Goal: Task Accomplishment & Management: Use online tool/utility

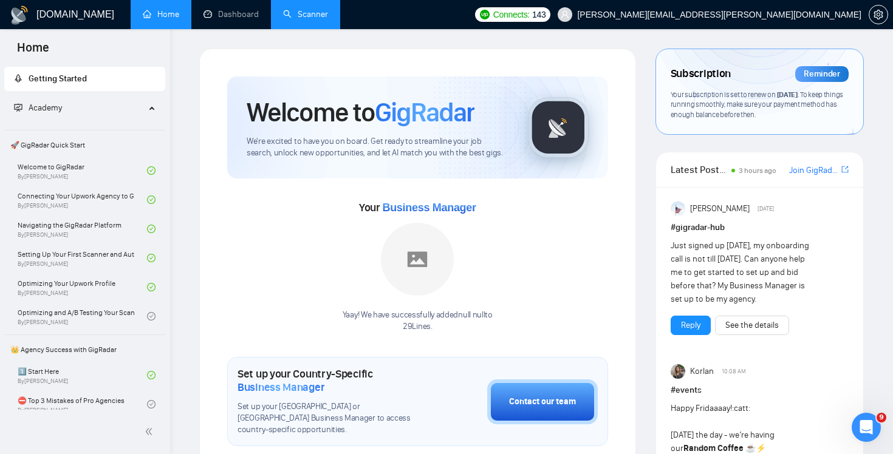
click at [301, 18] on link "Scanner" at bounding box center [305, 14] width 45 height 10
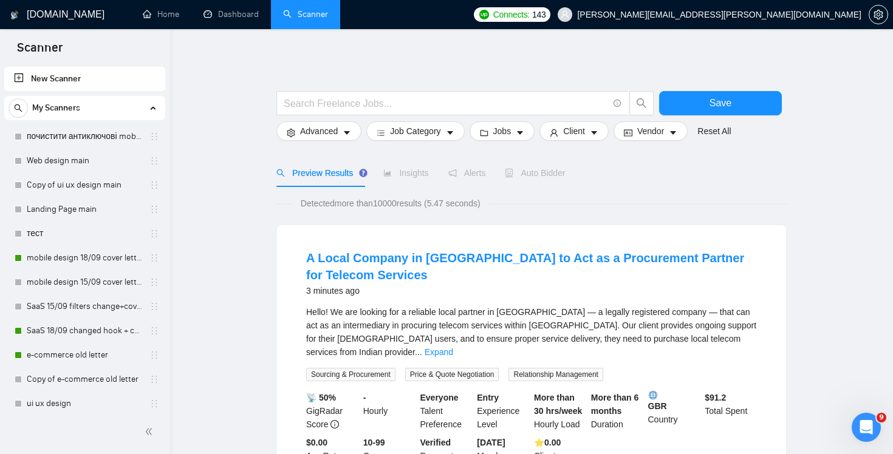
click at [549, 171] on span "Auto Bidder" at bounding box center [535, 173] width 60 height 10
click at [551, 172] on span "Auto Bidder" at bounding box center [535, 173] width 60 height 10
click at [554, 172] on span "Auto Bidder" at bounding box center [535, 173] width 60 height 10
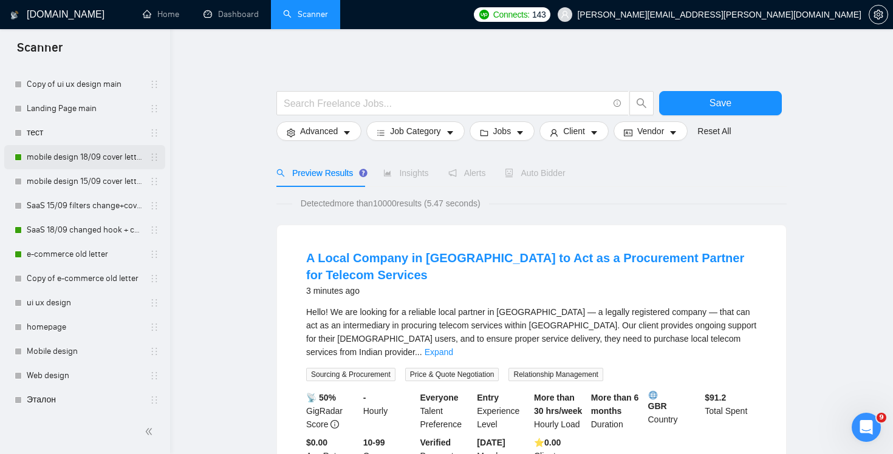
scroll to position [298, 0]
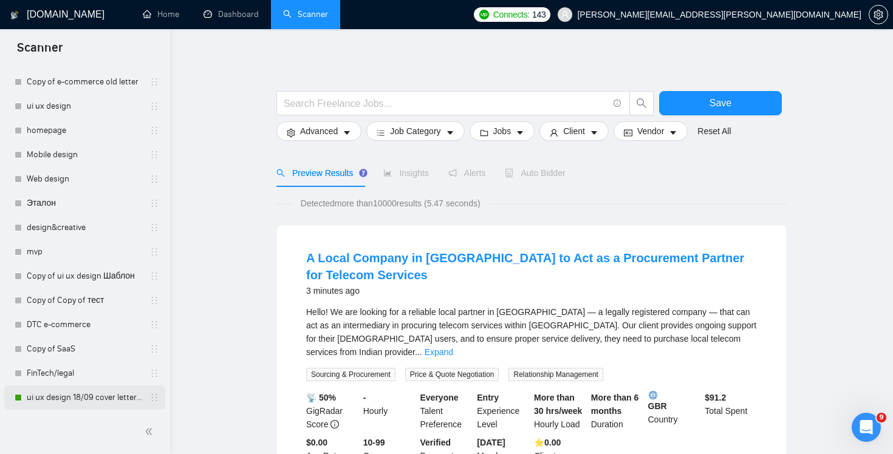
click at [89, 392] on link "ui ux design 18/09 cover letter changed & cases revised" at bounding box center [84, 398] width 115 height 24
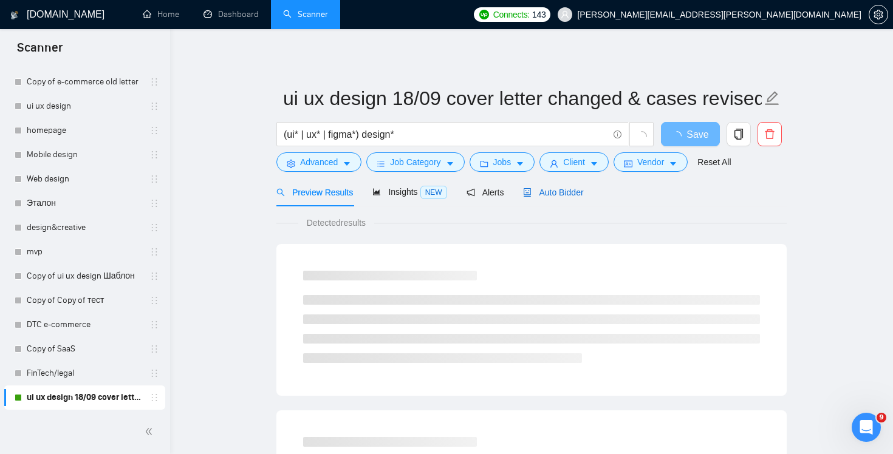
click at [549, 195] on span "Auto Bidder" at bounding box center [553, 193] width 60 height 10
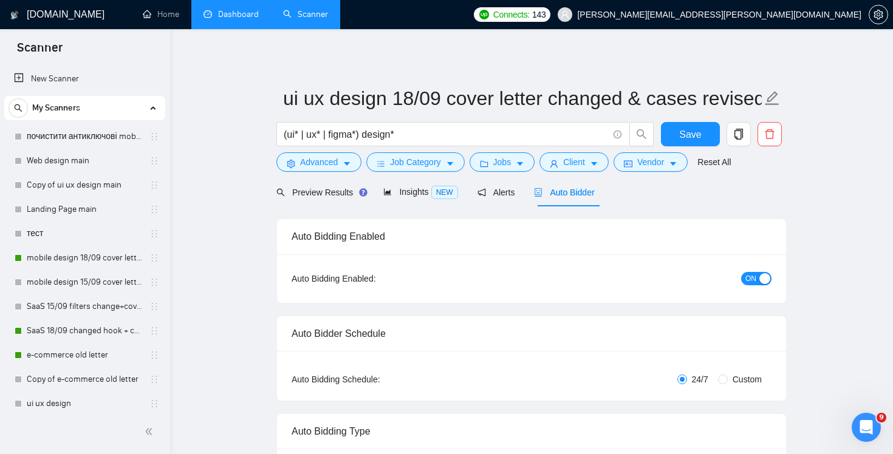
click at [225, 18] on link "Dashboard" at bounding box center [230, 14] width 55 height 10
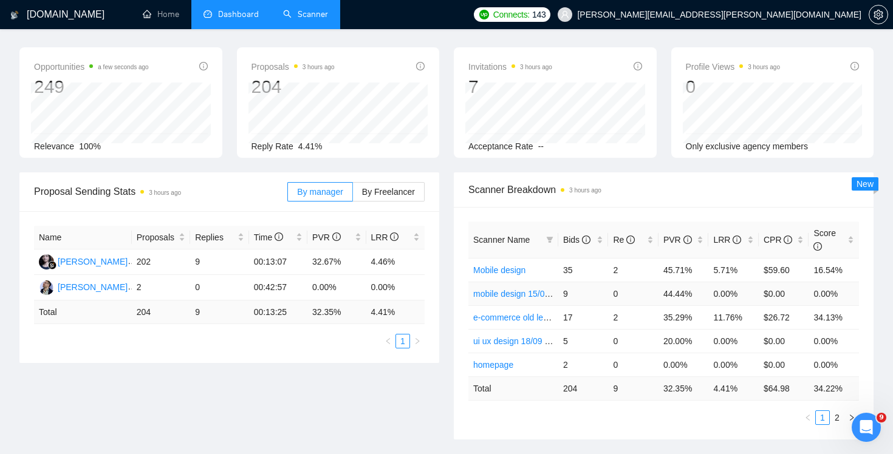
scroll to position [79, 0]
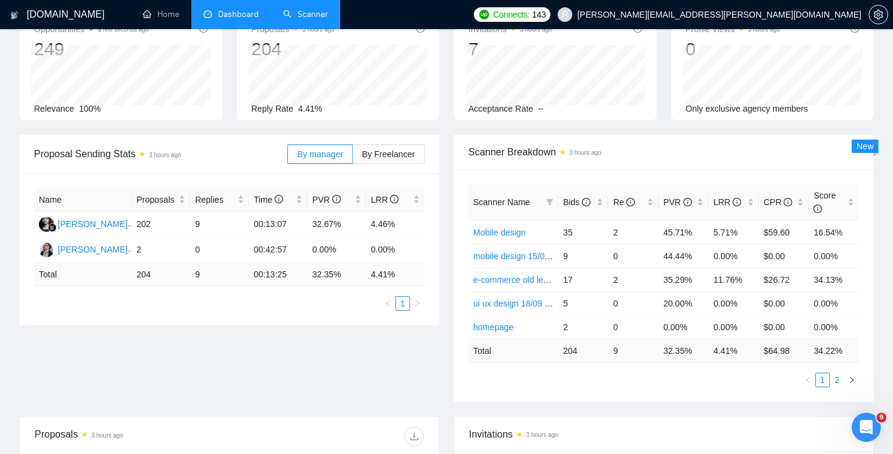
click at [838, 380] on link "2" at bounding box center [836, 379] width 13 height 13
click at [817, 375] on link "1" at bounding box center [822, 379] width 13 height 13
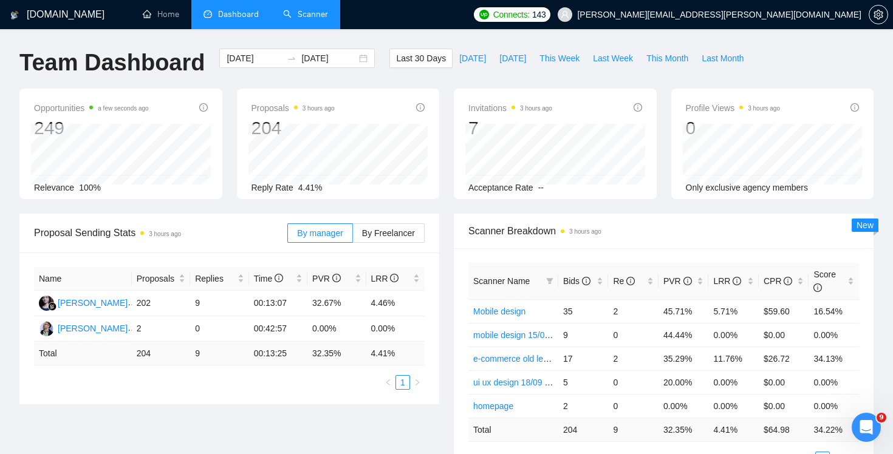
click at [284, 9] on link "Scanner" at bounding box center [305, 14] width 45 height 10
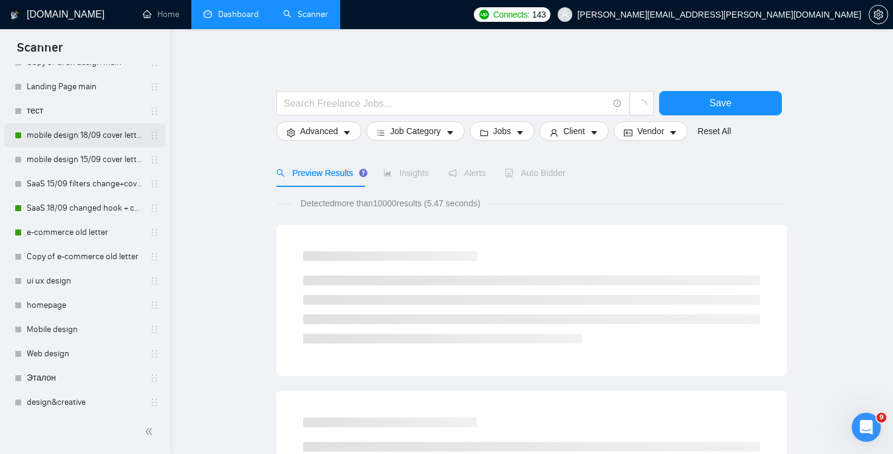
scroll to position [126, 0]
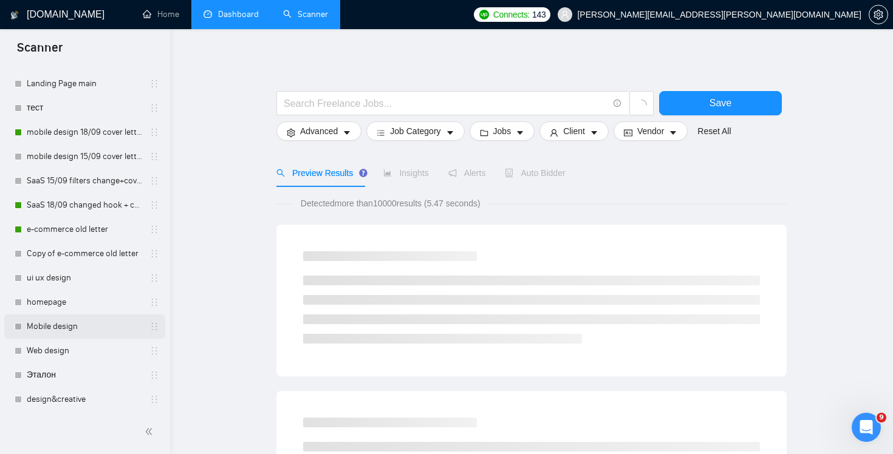
click at [89, 326] on link "Mobile design" at bounding box center [84, 327] width 115 height 24
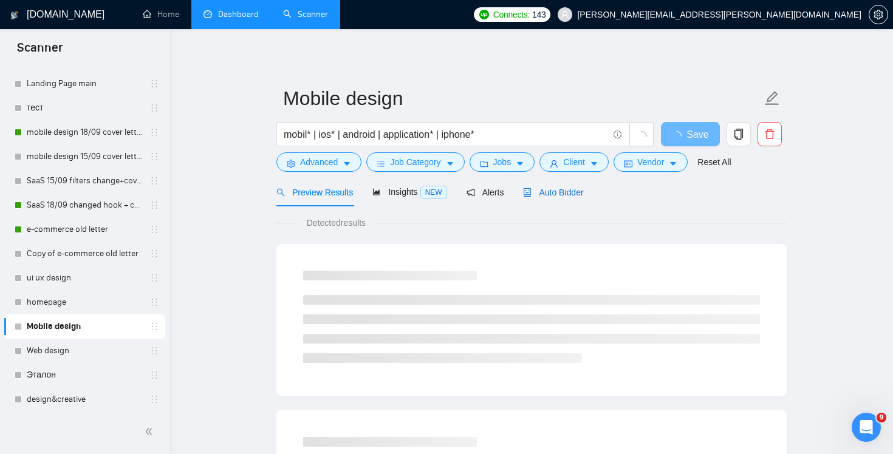
click at [582, 193] on span "Auto Bidder" at bounding box center [553, 193] width 60 height 10
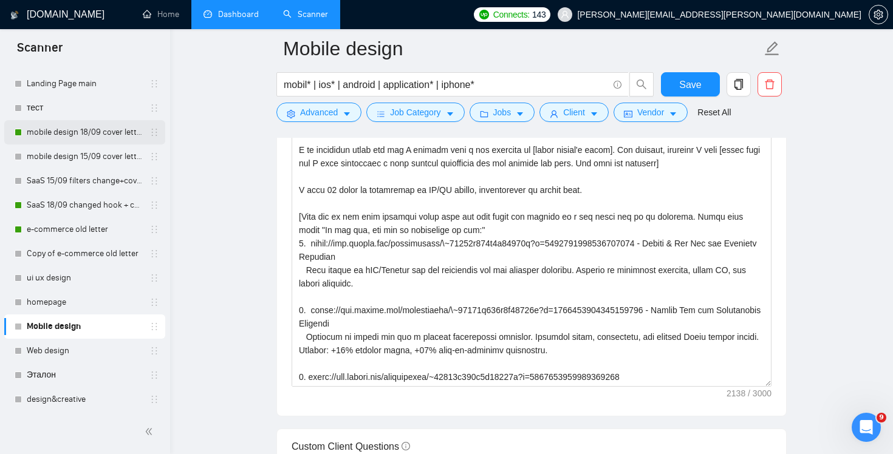
click at [78, 135] on link "mobile design 18/09 cover letter another first part" at bounding box center [84, 132] width 115 height 24
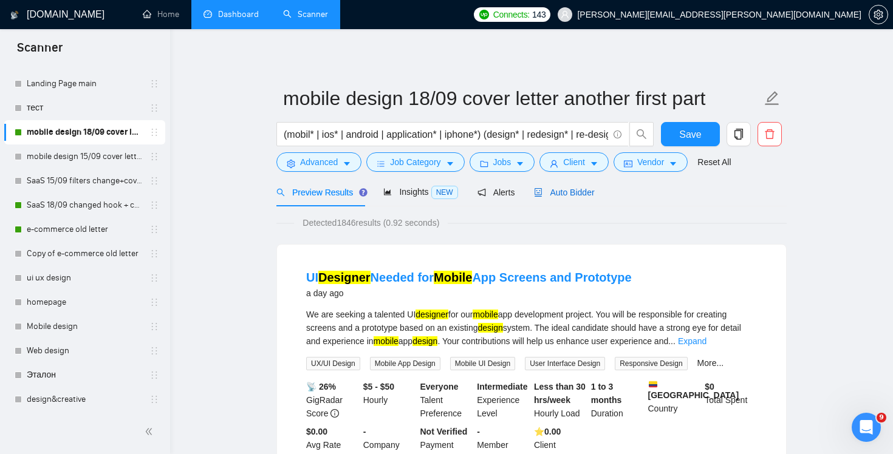
click at [585, 198] on div "Auto Bidder" at bounding box center [564, 192] width 60 height 13
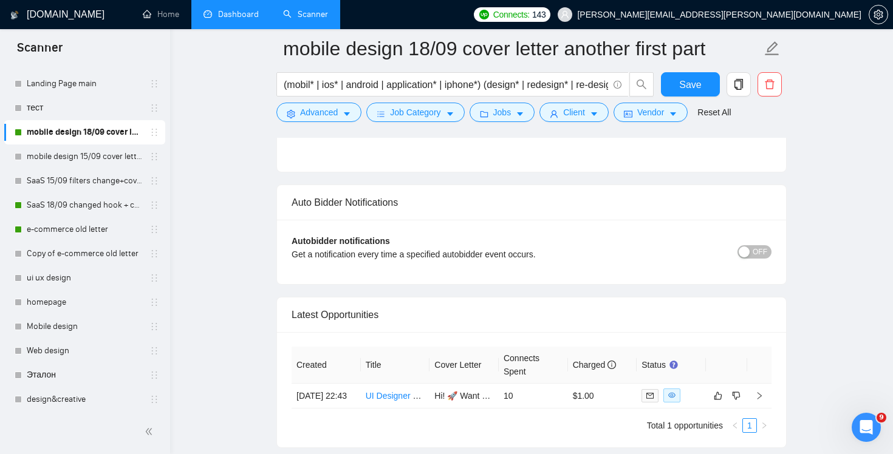
scroll to position [2838, 0]
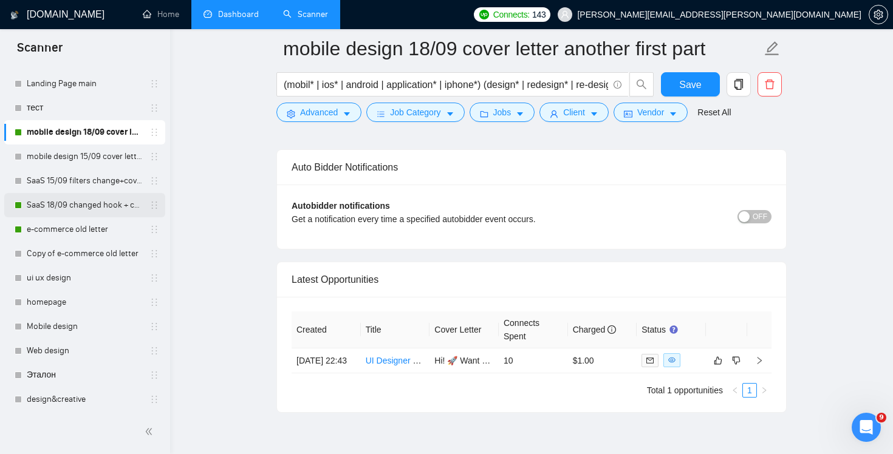
click at [73, 210] on link "SaaS 18/09 changed hook + case + final question" at bounding box center [84, 205] width 115 height 24
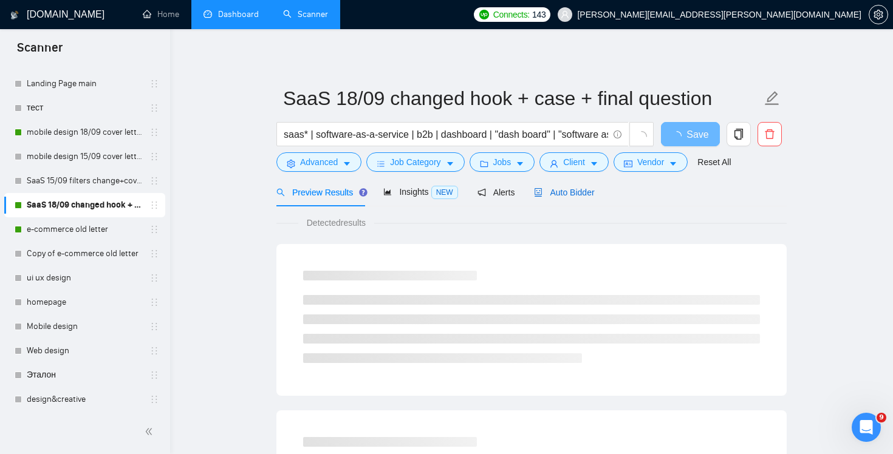
click at [587, 196] on span "Auto Bidder" at bounding box center [564, 193] width 60 height 10
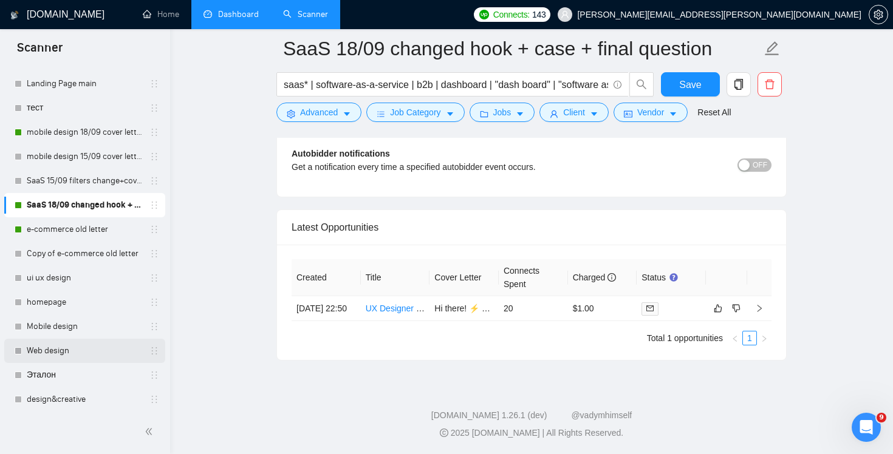
scroll to position [298, 0]
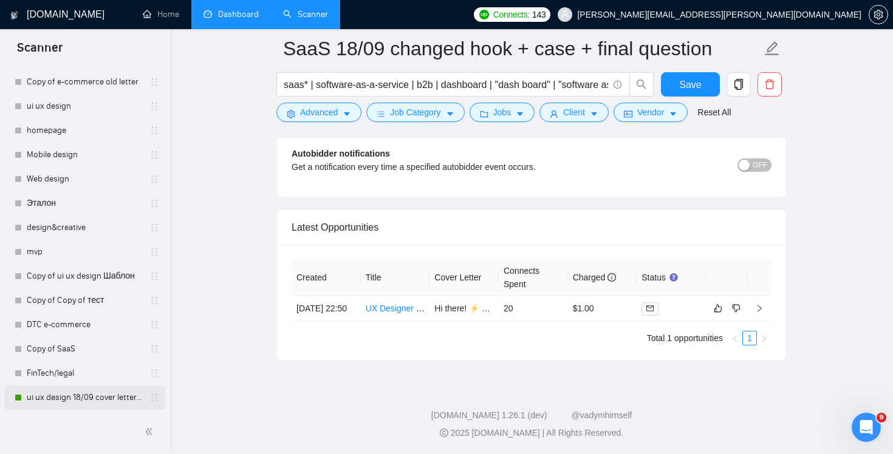
click at [69, 397] on link "ui ux design 18/09 cover letter changed & cases revised" at bounding box center [84, 398] width 115 height 24
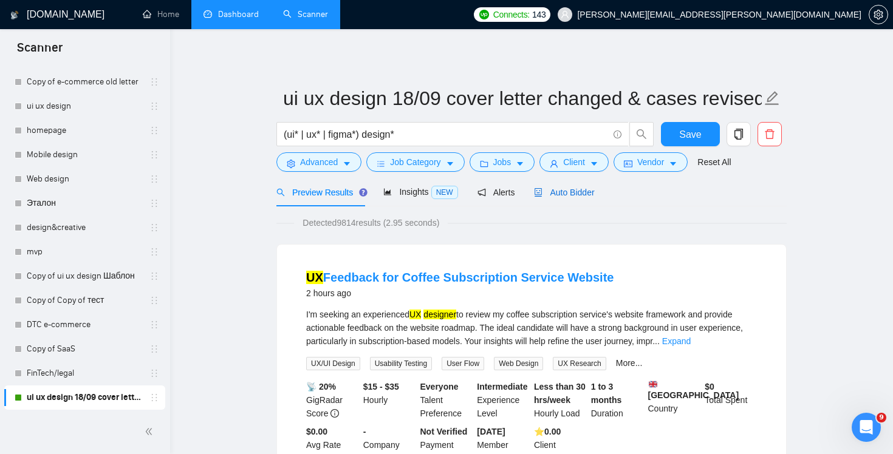
click at [561, 198] on div "Auto Bidder" at bounding box center [564, 192] width 60 height 13
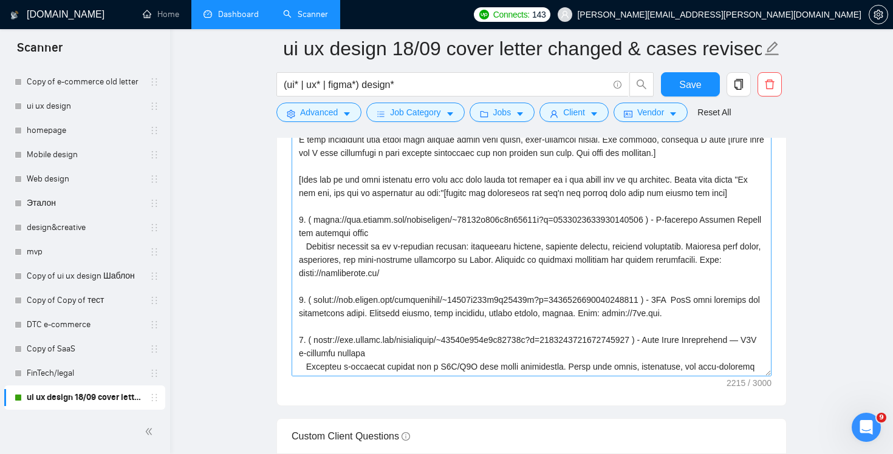
scroll to position [281, 0]
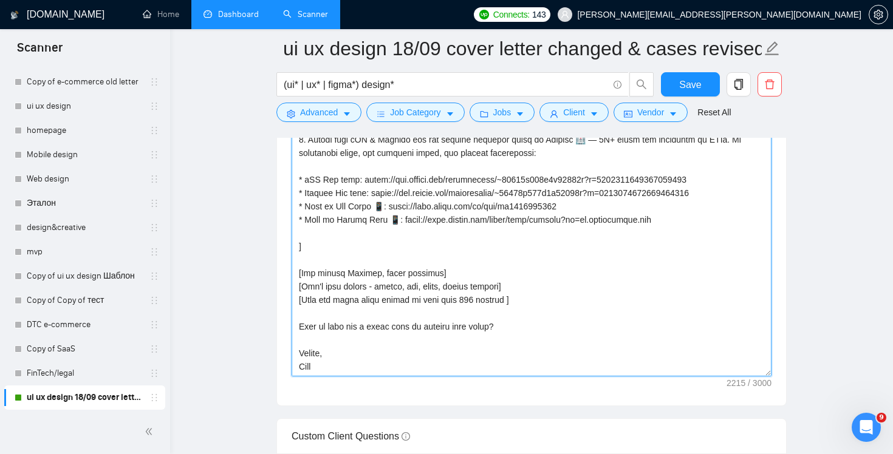
click at [302, 331] on textarea "Cover letter template:" at bounding box center [531, 239] width 480 height 273
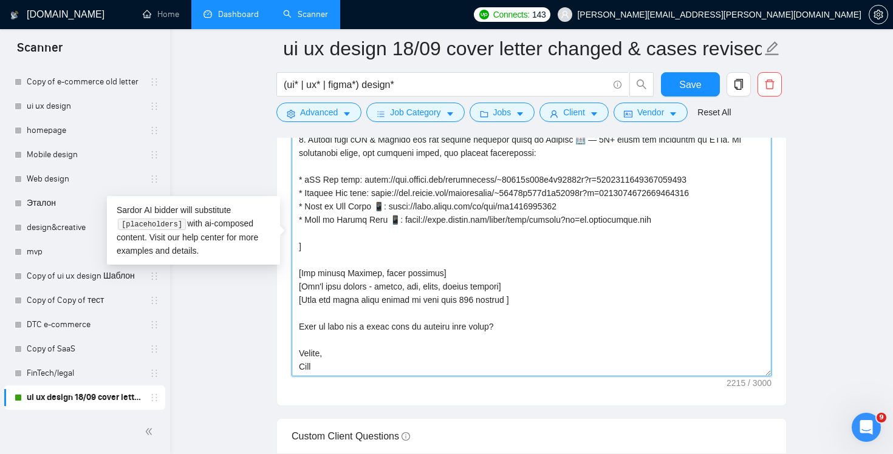
drag, startPoint x: 568, startPoint y: 325, endPoint x: 217, endPoint y: 321, distance: 350.4
click at [217, 321] on main "ui ux design 18/09 cover letter changed & cases revised (ui* | ux* | figma*) de…" at bounding box center [531, 276] width 684 height 3431
click at [418, 307] on textarea "Cover letter template:" at bounding box center [531, 239] width 480 height 273
click at [373, 327] on textarea "Cover letter template:" at bounding box center [531, 239] width 480 height 273
click at [414, 325] on textarea "Cover letter template:" at bounding box center [531, 239] width 480 height 273
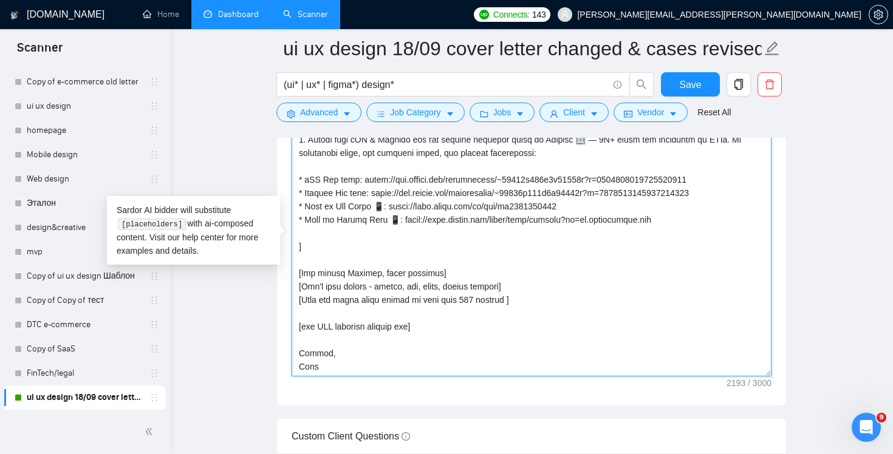
paste textarea "friction"
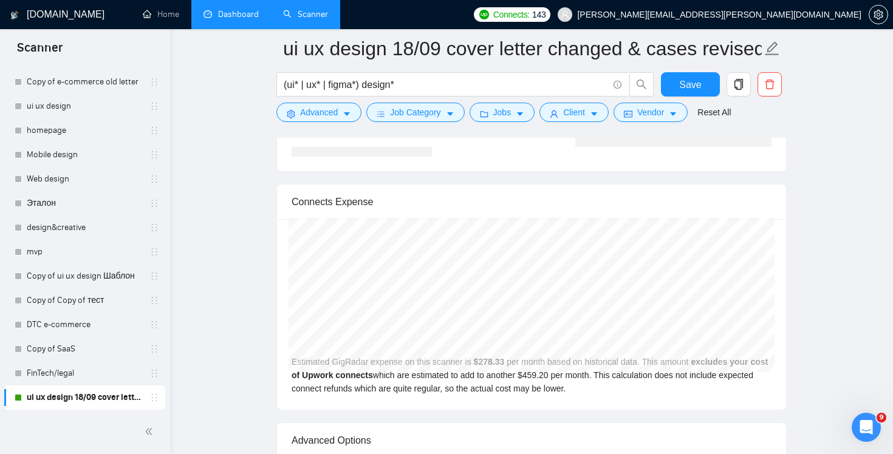
scroll to position [2328, 0]
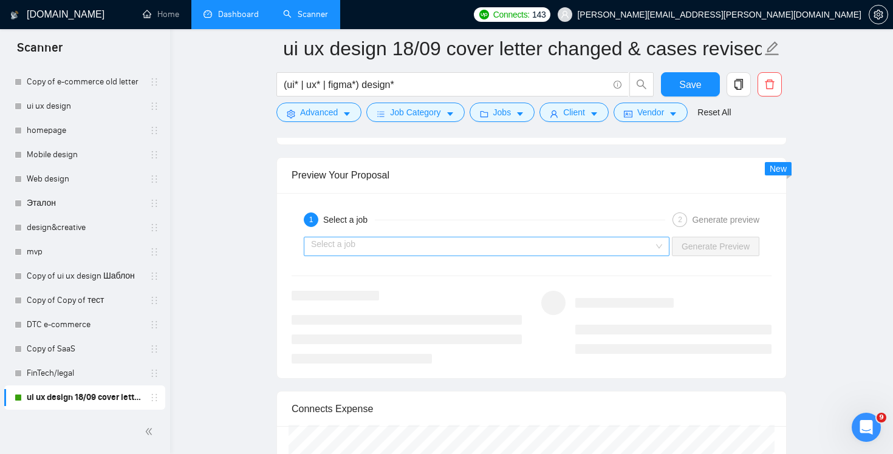
click at [653, 249] on div "Select a job" at bounding box center [487, 246] width 366 height 19
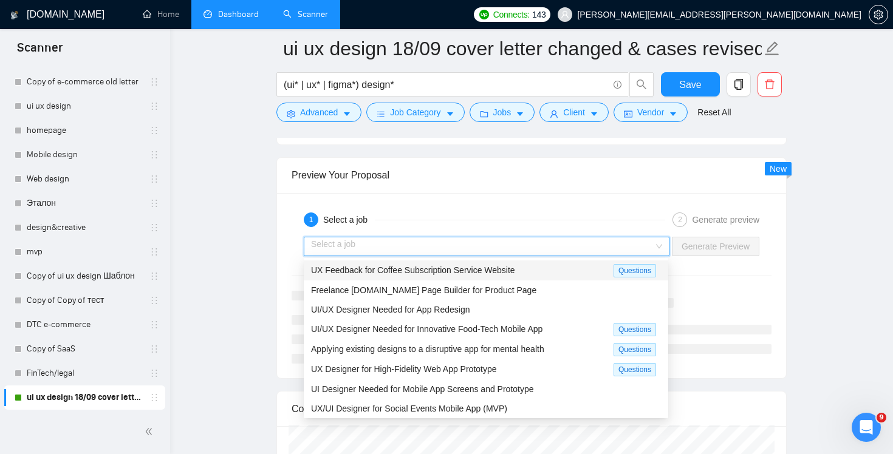
click at [587, 277] on div "UX Feedback for Coffee Subscription Service Website Questions" at bounding box center [486, 271] width 364 height 20
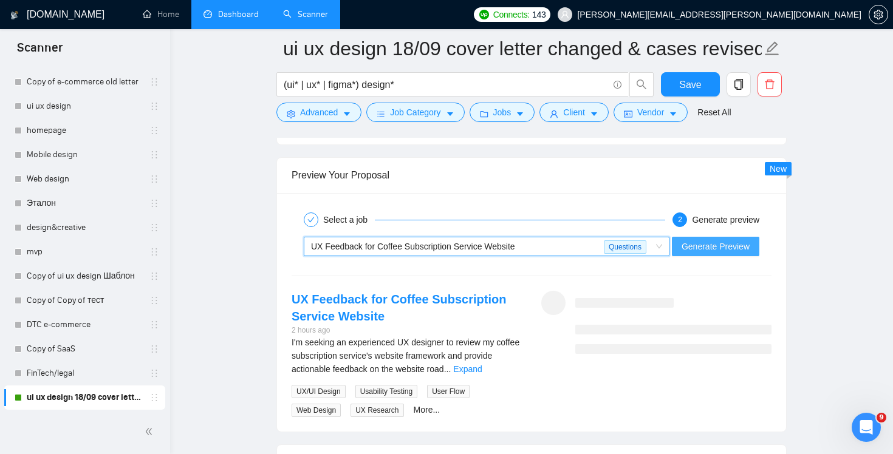
click at [723, 244] on span "Generate Preview" at bounding box center [715, 246] width 68 height 13
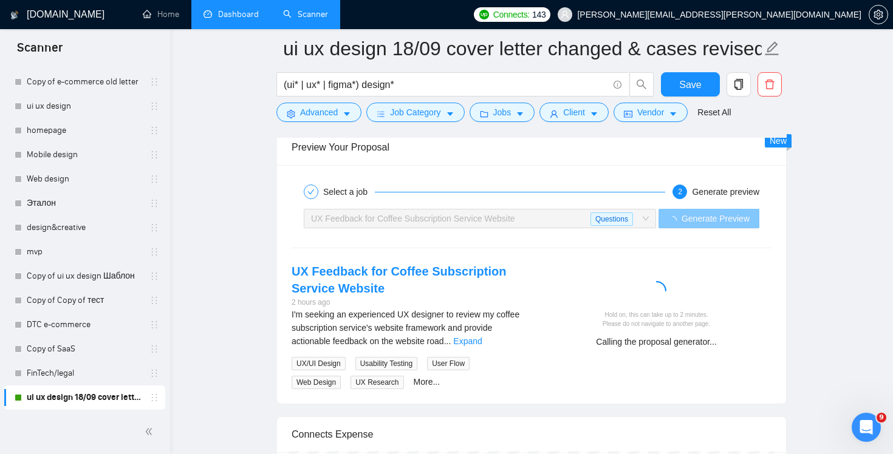
scroll to position [2357, 0]
click at [513, 349] on div "I'm seeking an experienced UX designer to review my coffee subscription service…" at bounding box center [406, 347] width 230 height 81
click at [482, 343] on link "Expand" at bounding box center [467, 340] width 29 height 10
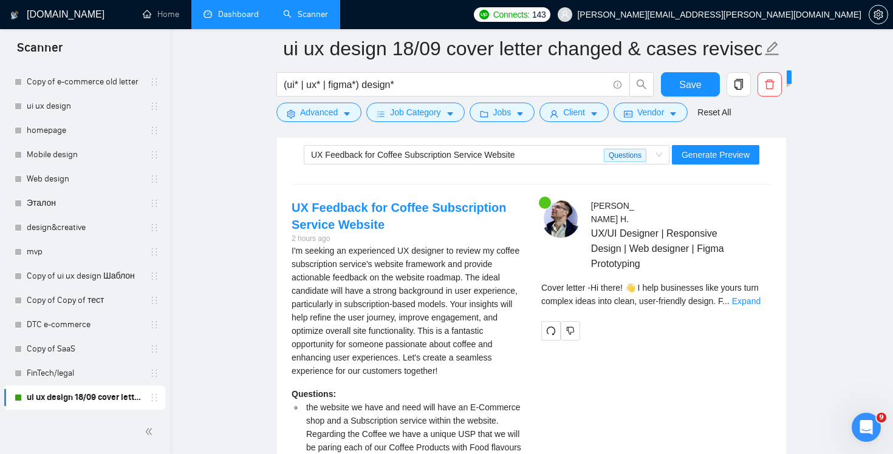
scroll to position [2423, 0]
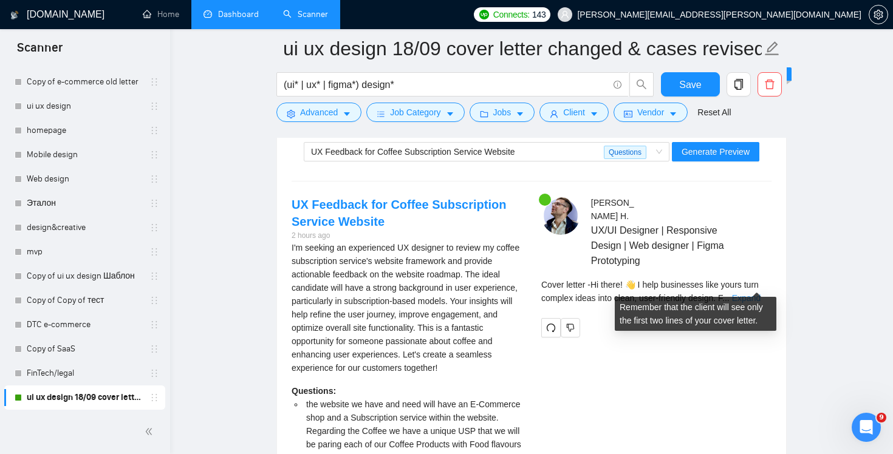
click at [751, 293] on link "Expand" at bounding box center [746, 298] width 29 height 10
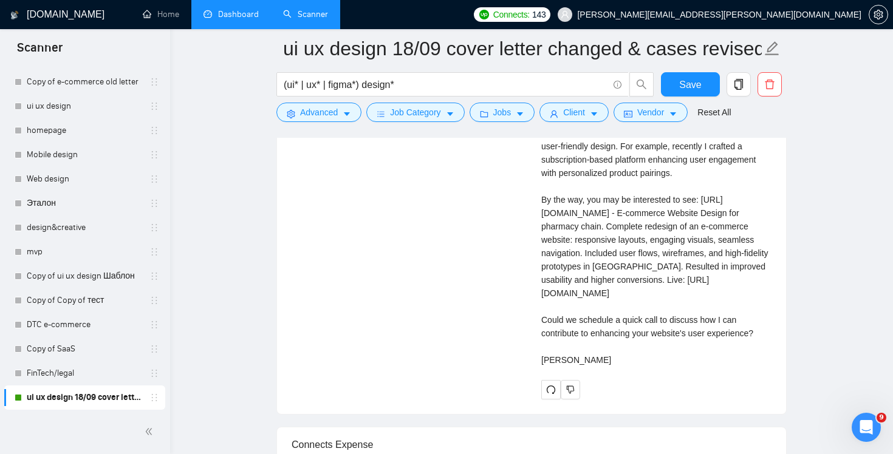
scroll to position [3127, 0]
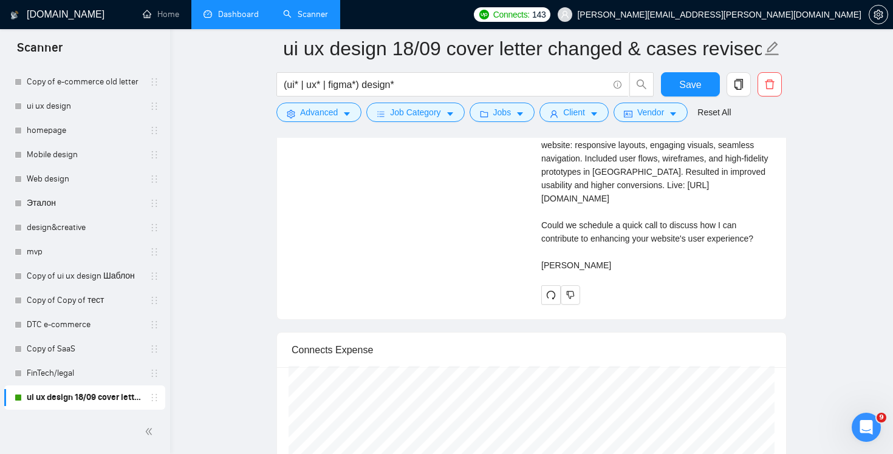
drag, startPoint x: 537, startPoint y: 240, endPoint x: 779, endPoint y: 250, distance: 241.9
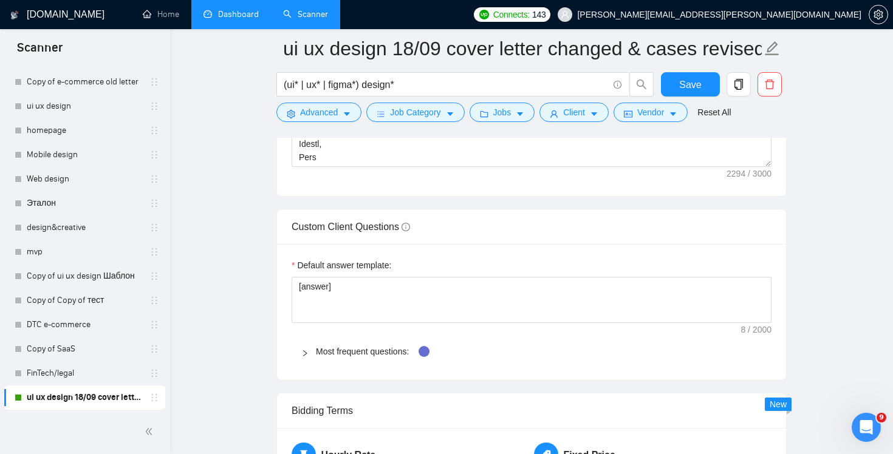
scroll to position [1486, 0]
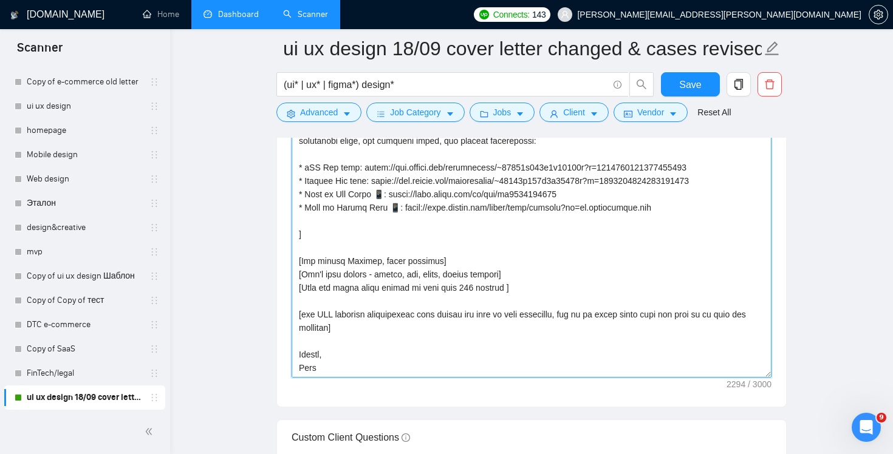
drag, startPoint x: 334, startPoint y: 344, endPoint x: 418, endPoint y: 408, distance: 105.8
click at [335, 344] on textarea "Cover letter template:" at bounding box center [531, 240] width 480 height 273
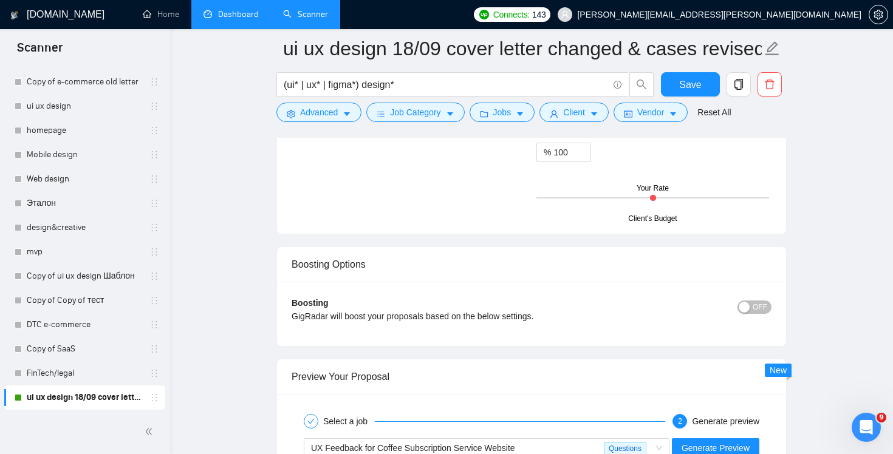
scroll to position [2328, 0]
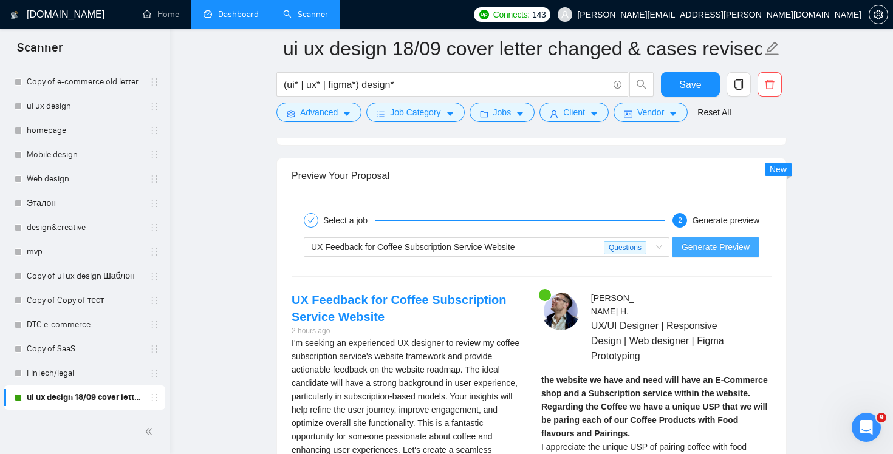
click at [717, 253] on button "Generate Preview" at bounding box center [715, 246] width 87 height 19
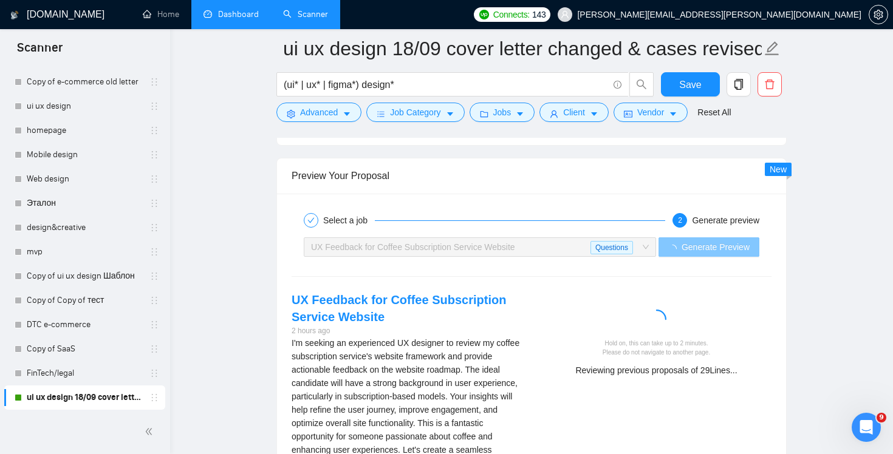
scroll to position [2476, 0]
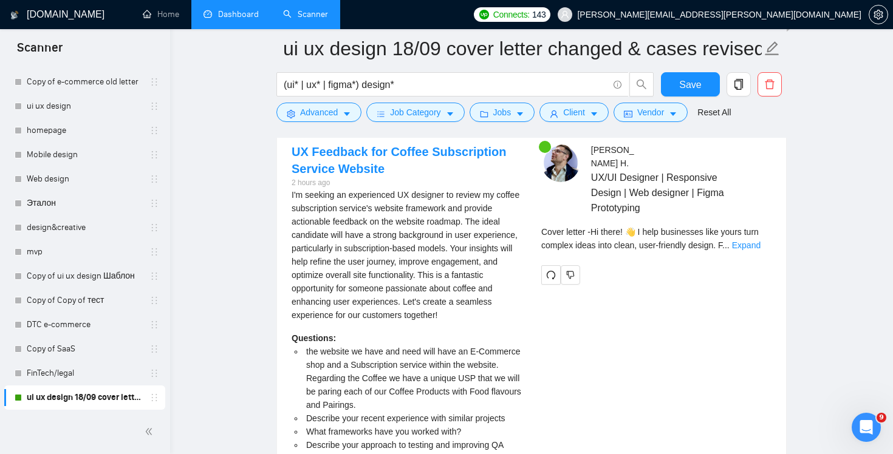
click at [757, 240] on div "Cover letter - Hi there! 👋 I help businesses like yours turn complex ideas into…" at bounding box center [656, 242] width 230 height 35
click at [758, 242] on div "Cover letter - Hi there! 👋 I help businesses like yours turn complex ideas into…" at bounding box center [656, 242] width 230 height 35
click at [756, 240] on link "Expand" at bounding box center [746, 245] width 29 height 10
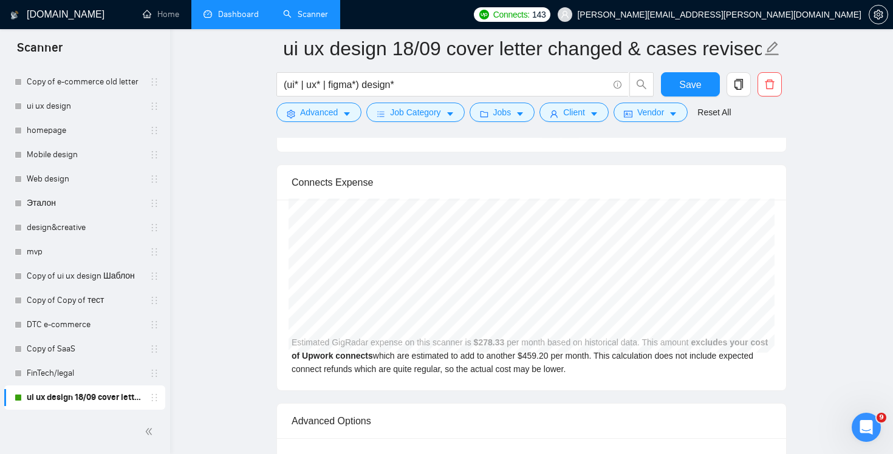
scroll to position [3084, 0]
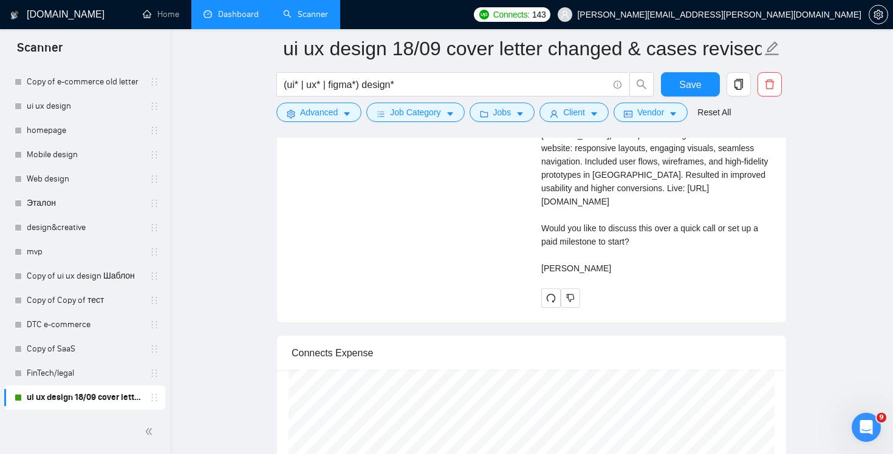
drag, startPoint x: 537, startPoint y: 230, endPoint x: 653, endPoint y: 240, distance: 117.0
click at [551, 254] on div "Cover letter Hi there! 👋 I help businesses like yours turn complex ideas into c…" at bounding box center [656, 128] width 230 height 294
drag, startPoint x: 599, startPoint y: 242, endPoint x: 536, endPoint y: 242, distance: 63.8
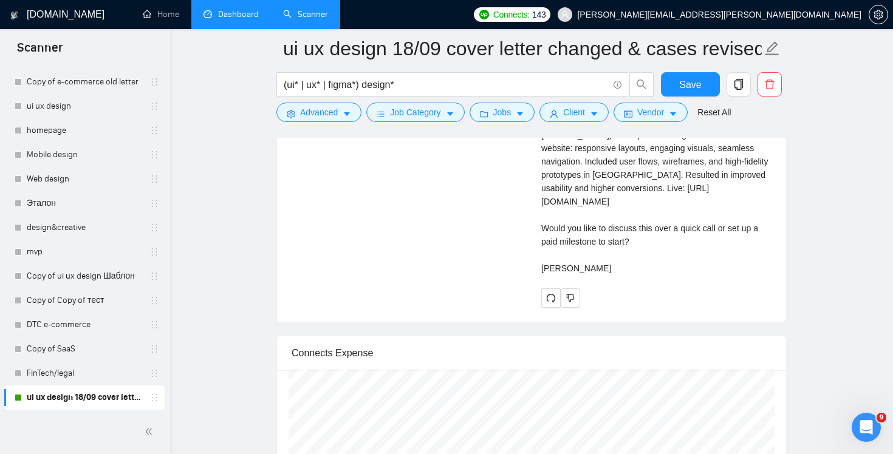
copy div "aid milestone t"
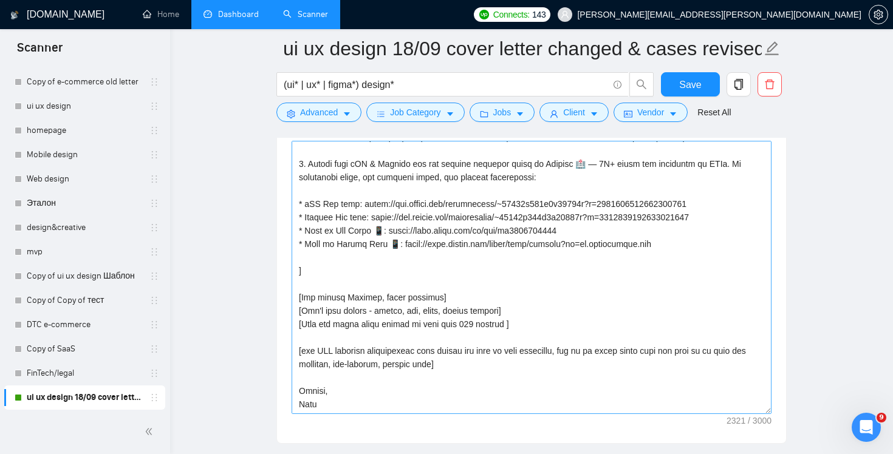
scroll to position [294, 0]
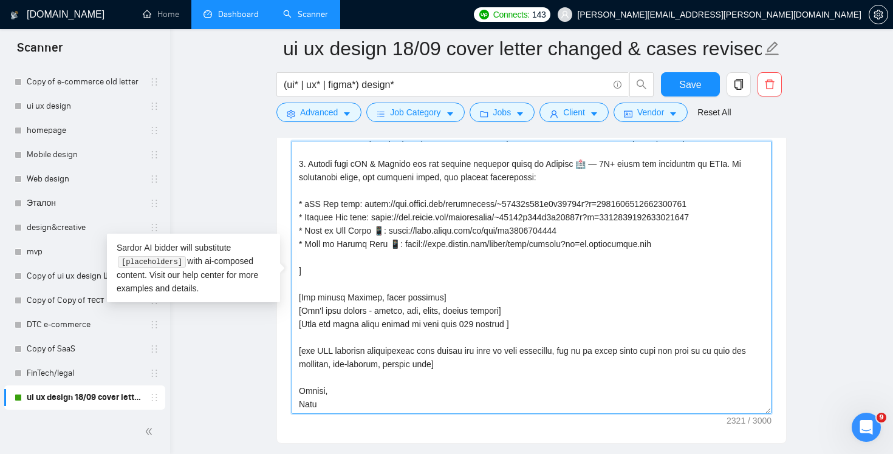
click at [418, 355] on textarea "Cover letter template:" at bounding box center [531, 277] width 480 height 273
drag, startPoint x: 552, startPoint y: 351, endPoint x: 499, endPoint y: 355, distance: 53.0
click at [499, 355] on textarea "Cover letter template:" at bounding box center [531, 277] width 480 height 273
paste textarea
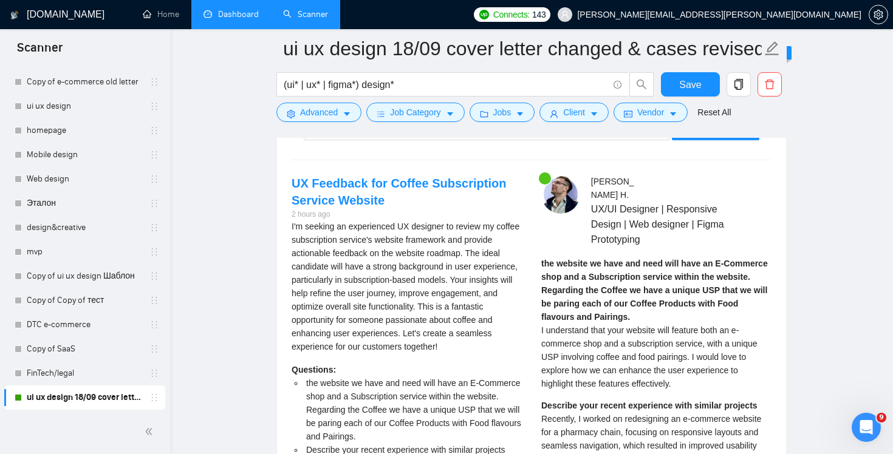
scroll to position [2261, 0]
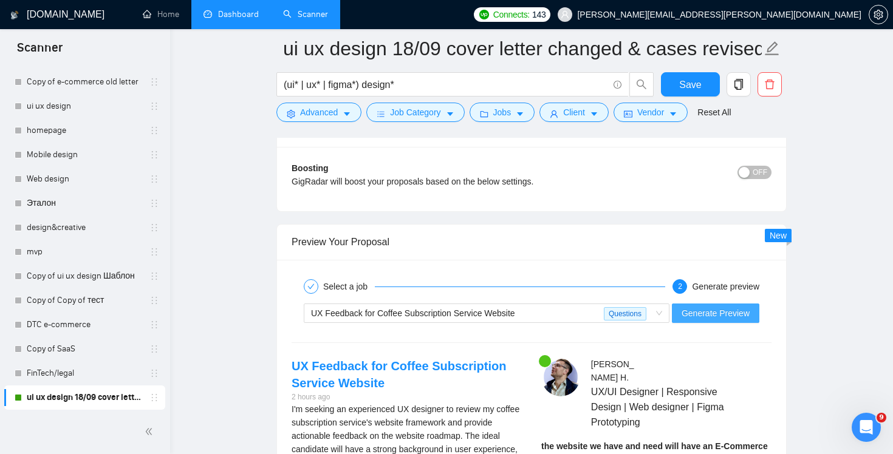
type textarea "Hi there! [use client's name if found] 👋 I help businesses like yours turn comp…"
click at [706, 313] on span "Generate Preview" at bounding box center [715, 313] width 68 height 13
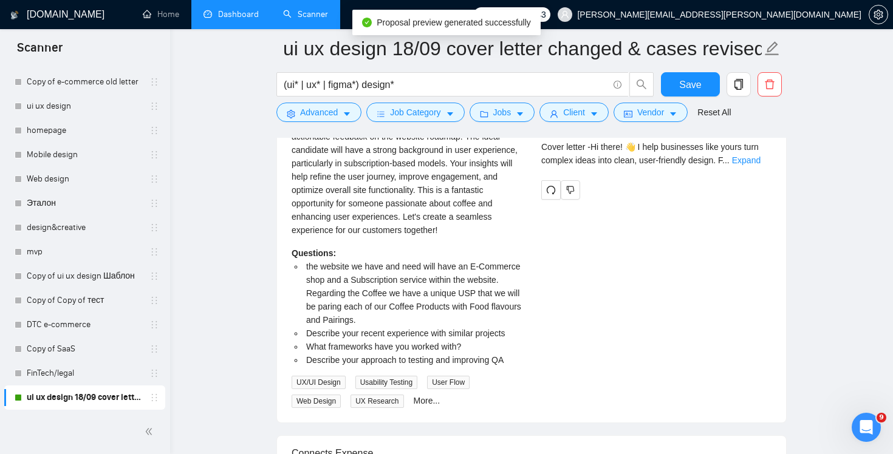
scroll to position [2419, 0]
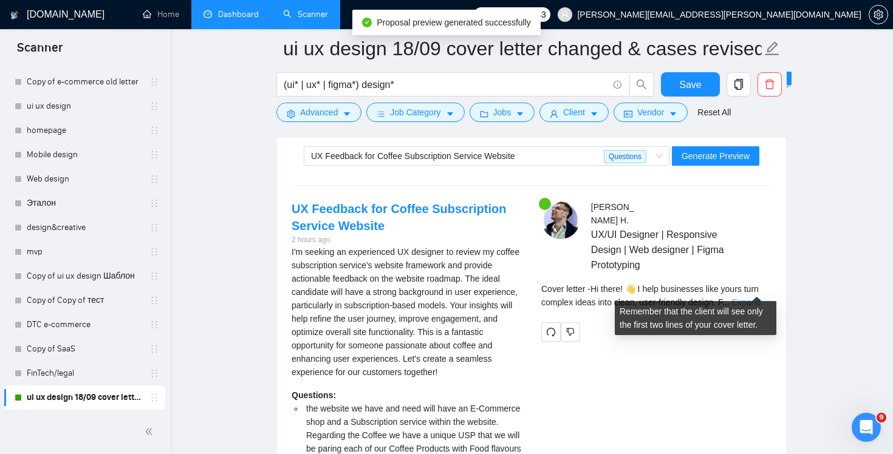
click at [749, 298] on link "Expand" at bounding box center [746, 303] width 29 height 10
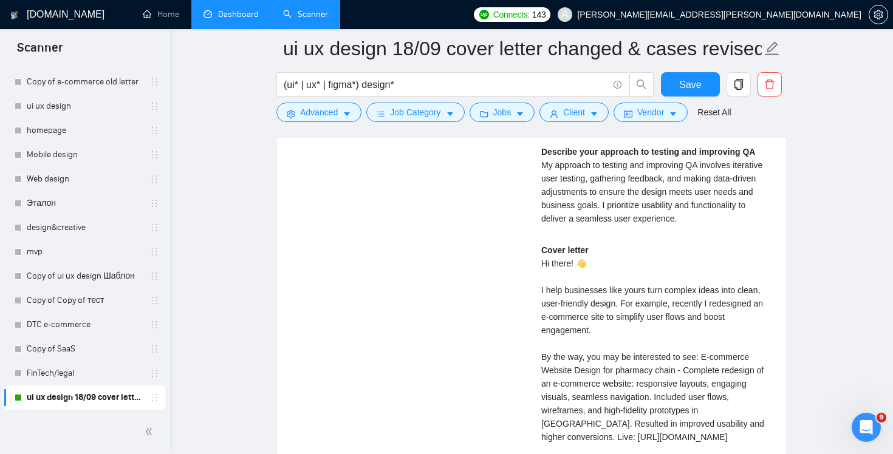
scroll to position [3044, 0]
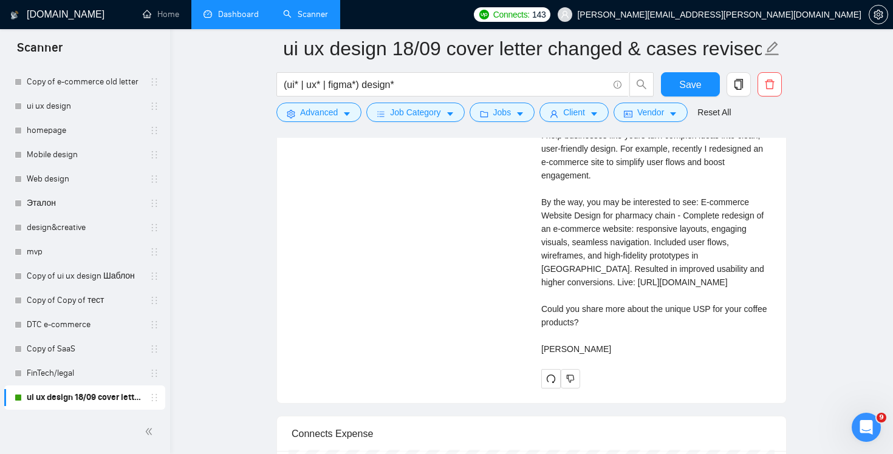
click at [666, 321] on div "Cover letter Hi there! 👋 I help businesses like yours turn complex ideas into c…" at bounding box center [656, 222] width 230 height 267
drag, startPoint x: 642, startPoint y: 310, endPoint x: 517, endPoint y: 301, distance: 125.5
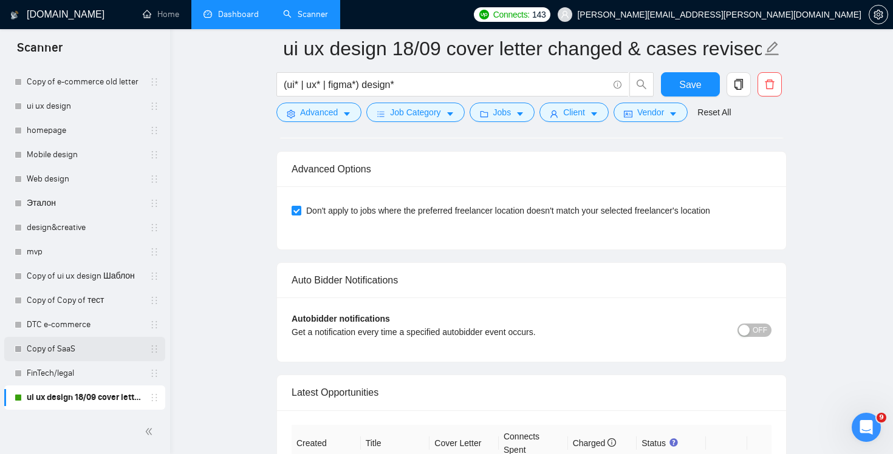
scroll to position [0, 0]
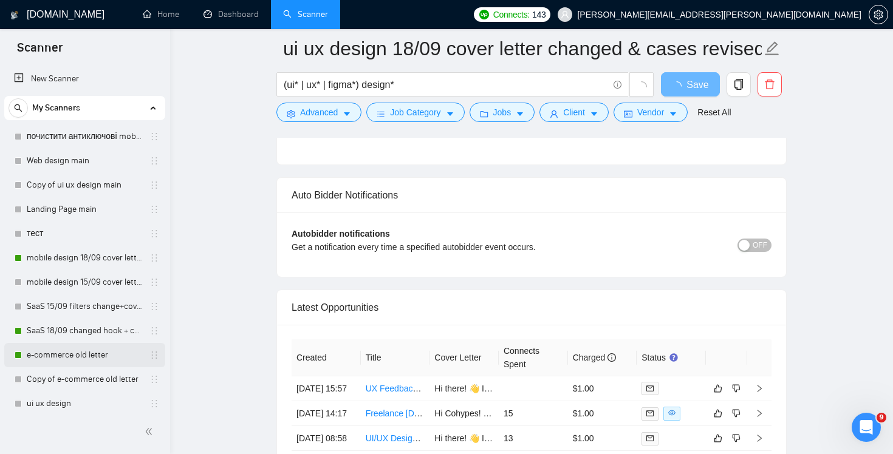
click at [63, 361] on link "e-commerce old letter" at bounding box center [84, 355] width 115 height 24
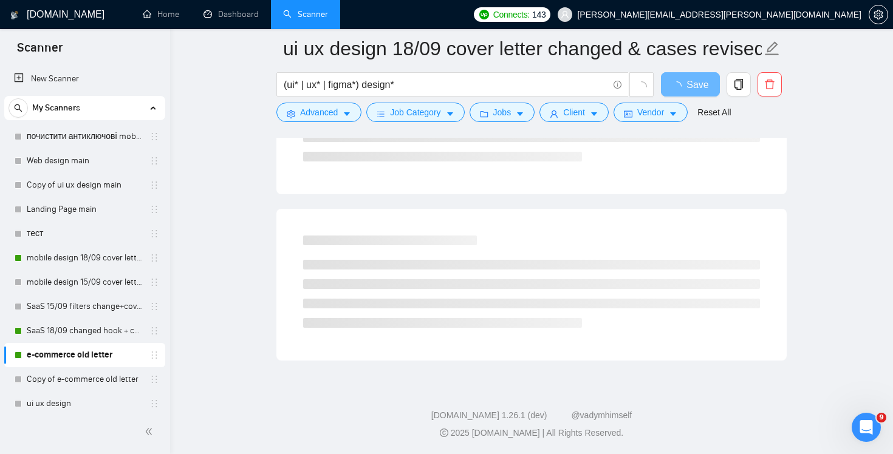
scroll to position [711, 0]
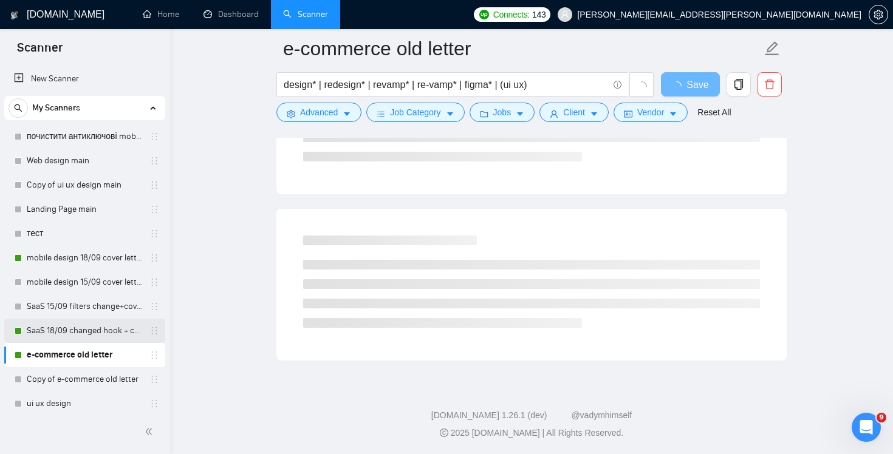
click at [58, 330] on link "SaaS 18/09 changed hook + case + final question" at bounding box center [84, 331] width 115 height 24
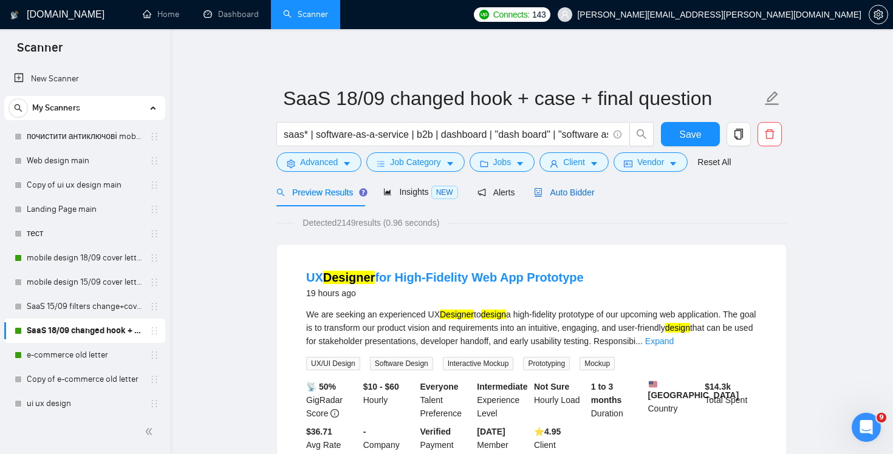
click at [582, 193] on span "Auto Bidder" at bounding box center [564, 193] width 60 height 10
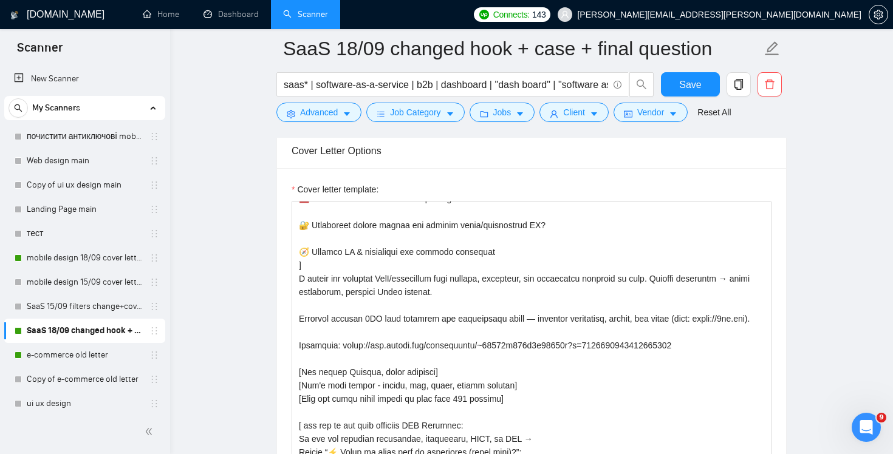
scroll to position [1391, 0]
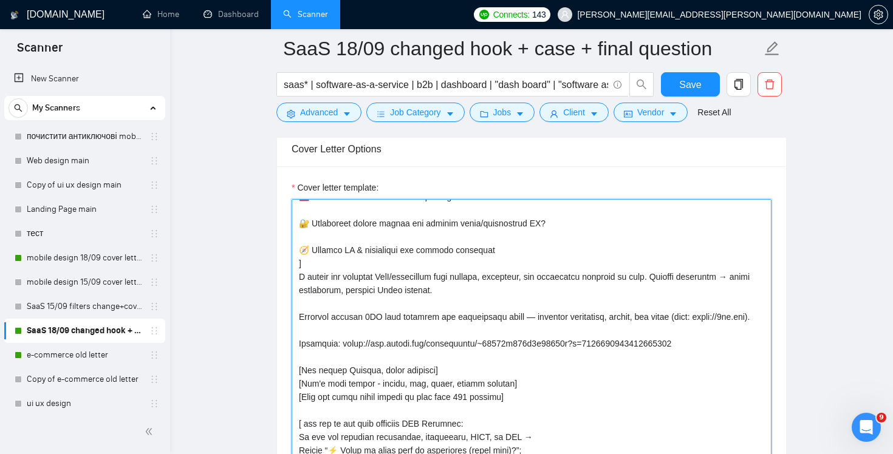
click at [475, 263] on textarea "Cover letter template:" at bounding box center [531, 335] width 480 height 273
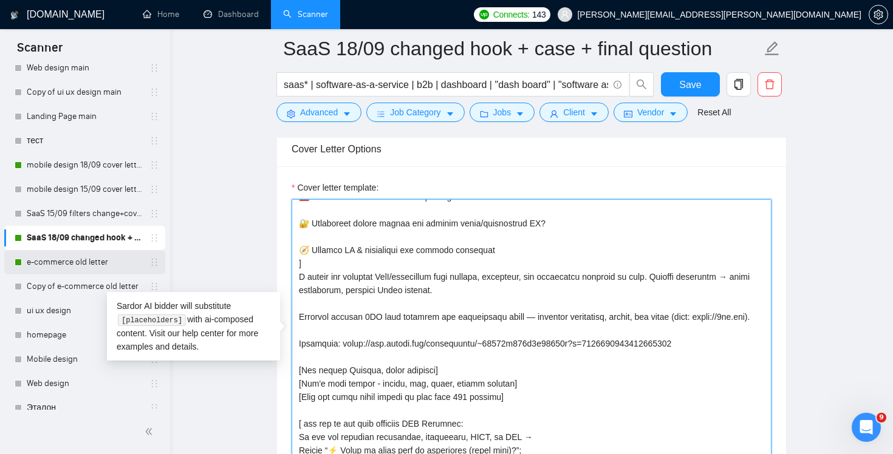
scroll to position [99, 0]
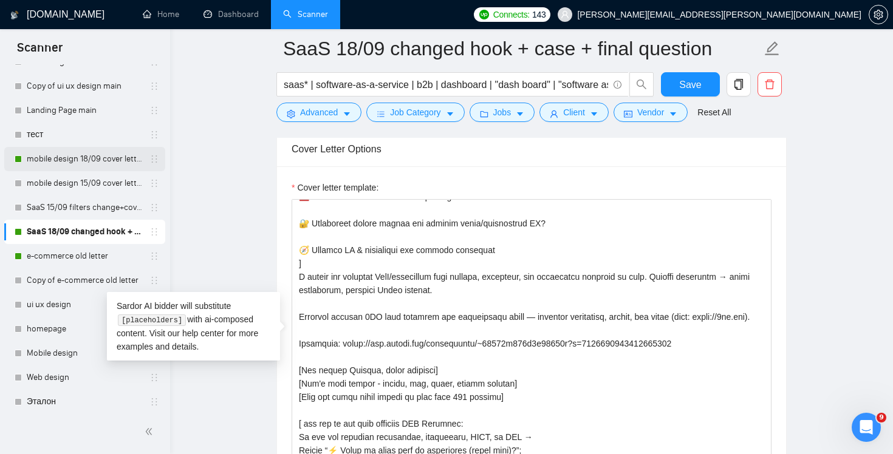
click at [72, 157] on link "mobile design 18/09 cover letter another first part" at bounding box center [84, 159] width 115 height 24
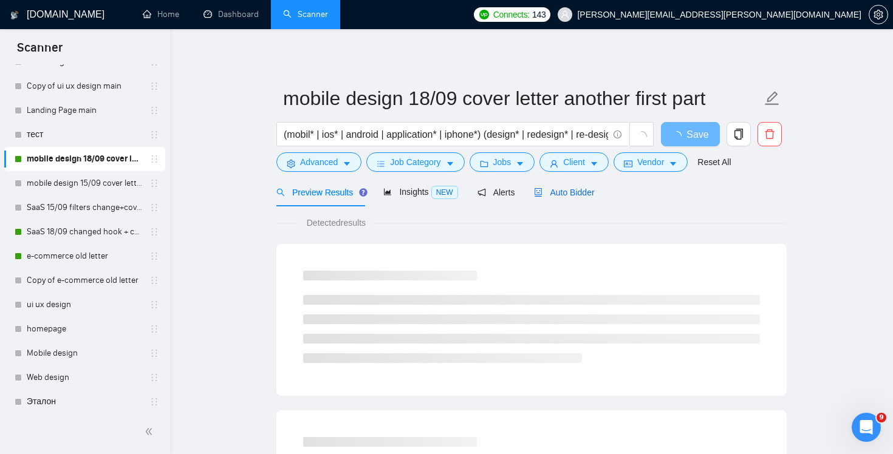
click at [562, 194] on span "Auto Bidder" at bounding box center [564, 193] width 60 height 10
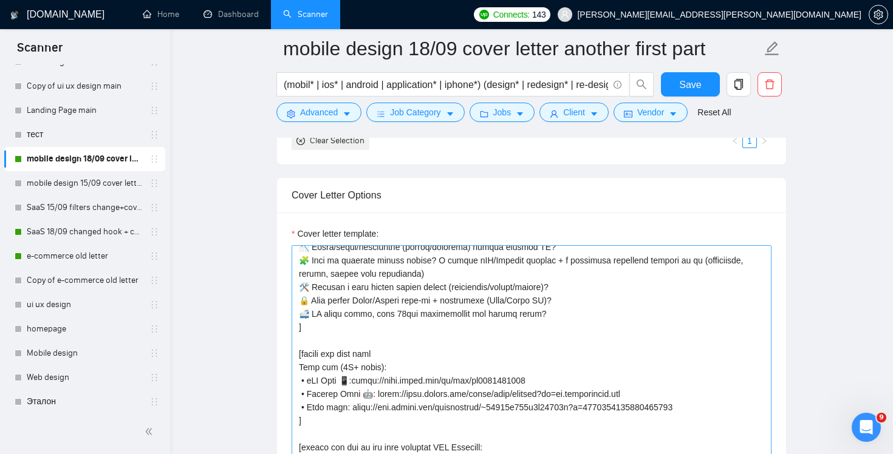
scroll to position [194, 0]
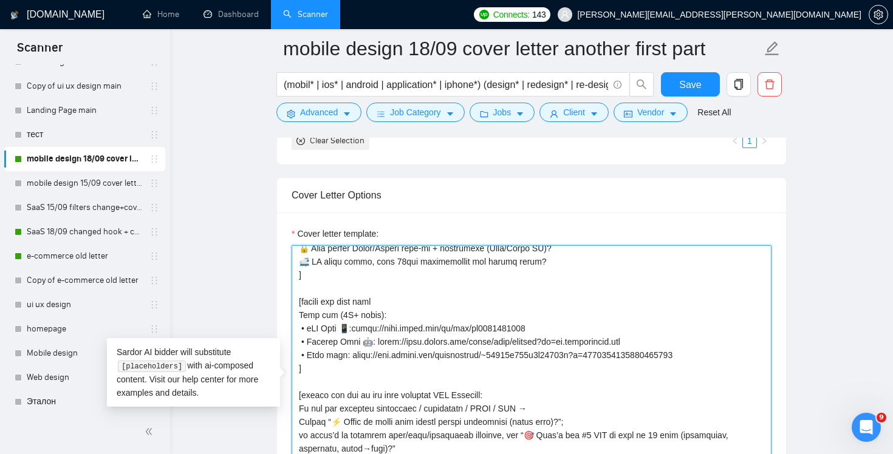
drag, startPoint x: 394, startPoint y: 303, endPoint x: 272, endPoint y: 303, distance: 121.5
click at [272, 303] on main "mobile design 18/09 cover letter another first part (mobil* | ios* | android | …" at bounding box center [531, 386] width 684 height 3203
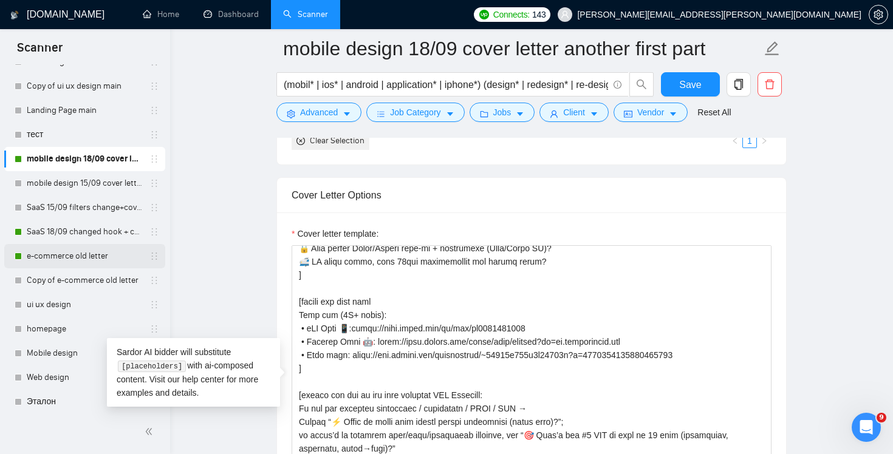
click at [78, 256] on link "e-commerce old letter" at bounding box center [84, 256] width 115 height 24
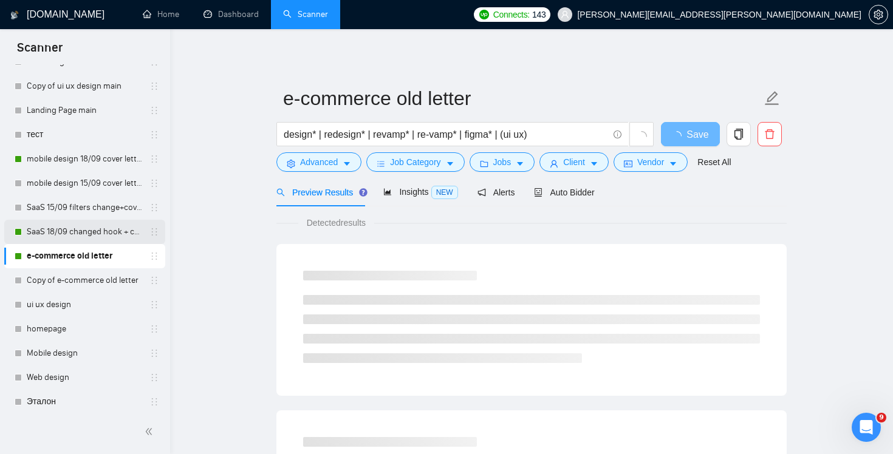
click at [68, 233] on link "SaaS 18/09 changed hook + case + final question" at bounding box center [84, 232] width 115 height 24
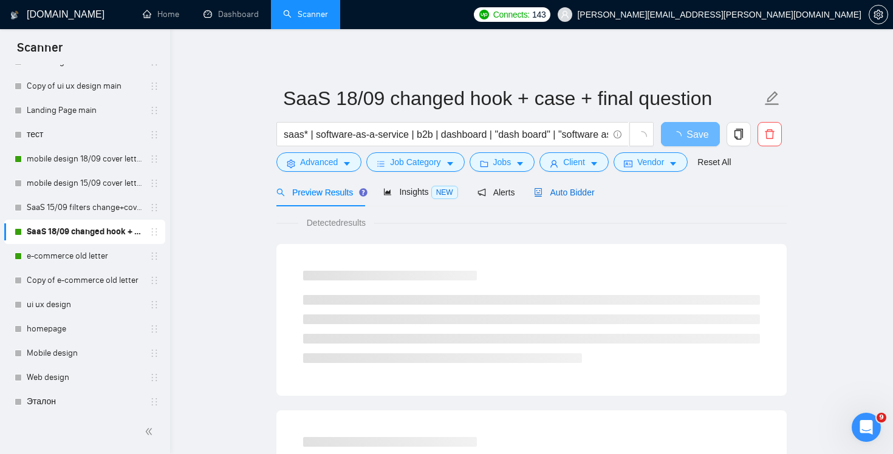
click at [574, 199] on div "Auto Bidder" at bounding box center [564, 192] width 60 height 13
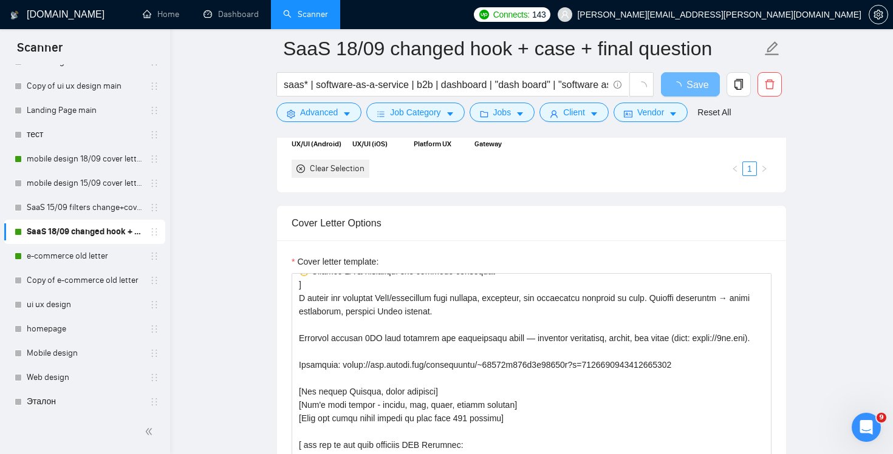
scroll to position [504, 0]
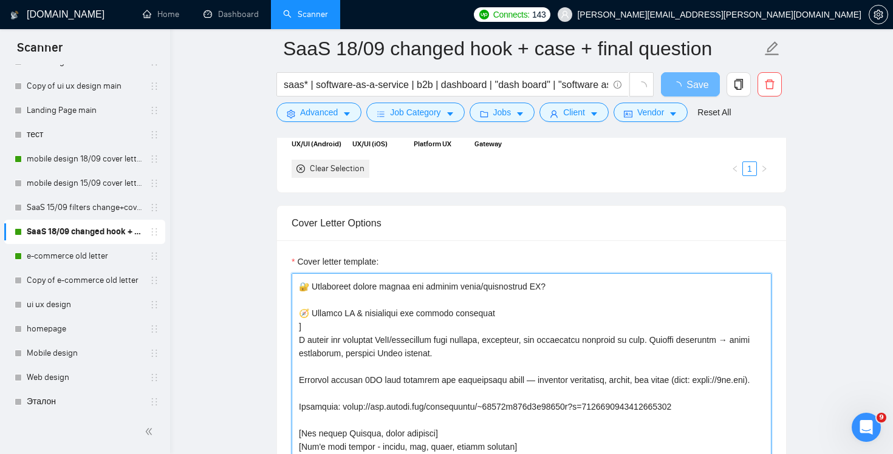
click at [564, 319] on textarea "Cover letter template:" at bounding box center [531, 409] width 480 height 273
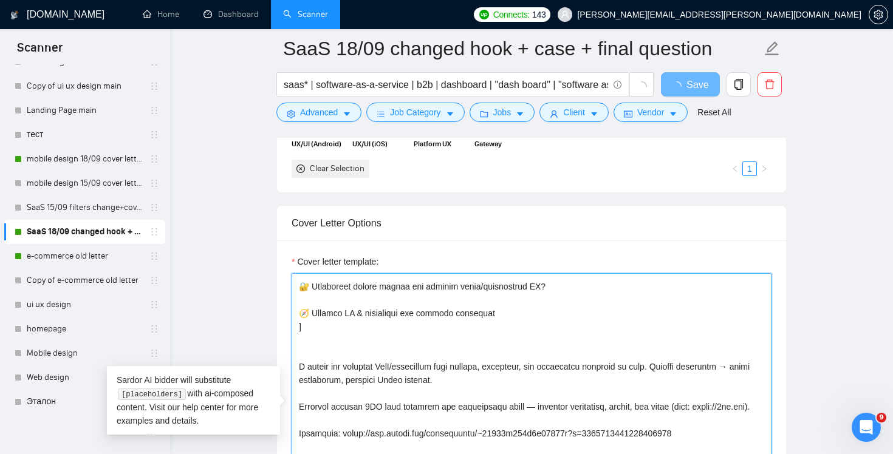
paste textarea
type textarea "Hi there! [use client's name if found] [use one of the most relevant hook and a…"
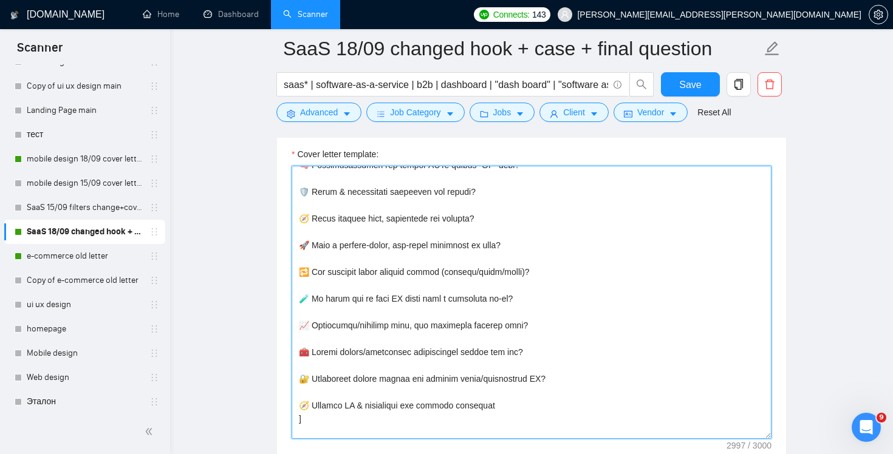
scroll to position [0, 0]
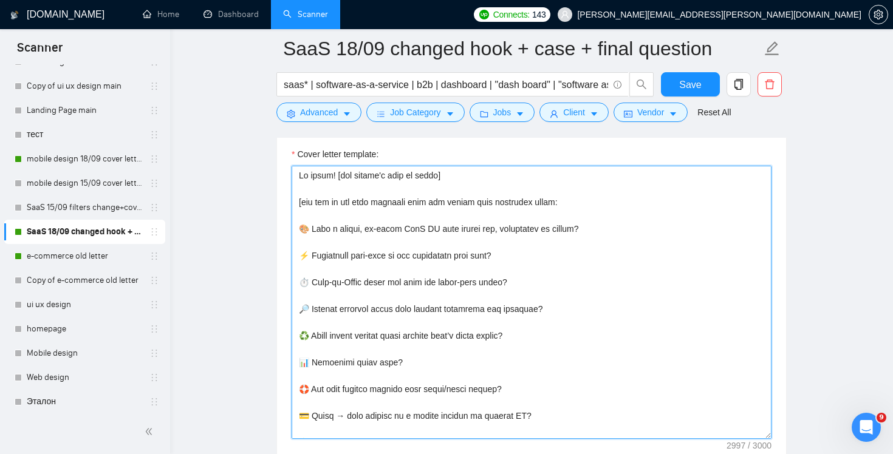
click at [548, 269] on textarea "Cover letter template:" at bounding box center [531, 302] width 480 height 273
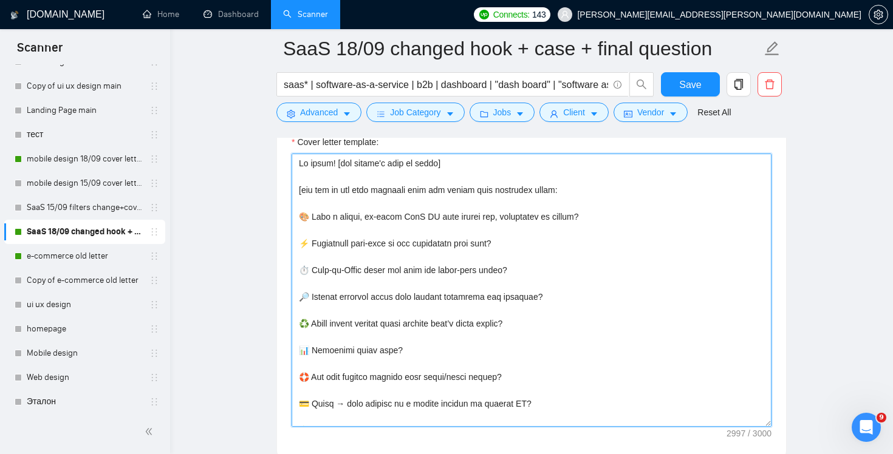
scroll to position [1443, 0]
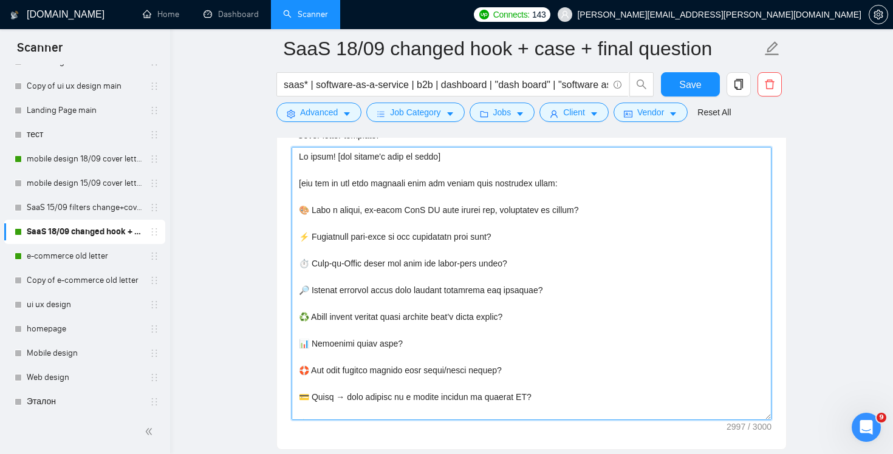
click at [549, 193] on textarea "Cover letter template:" at bounding box center [531, 283] width 480 height 273
click at [554, 219] on textarea "Cover letter template:" at bounding box center [531, 283] width 480 height 273
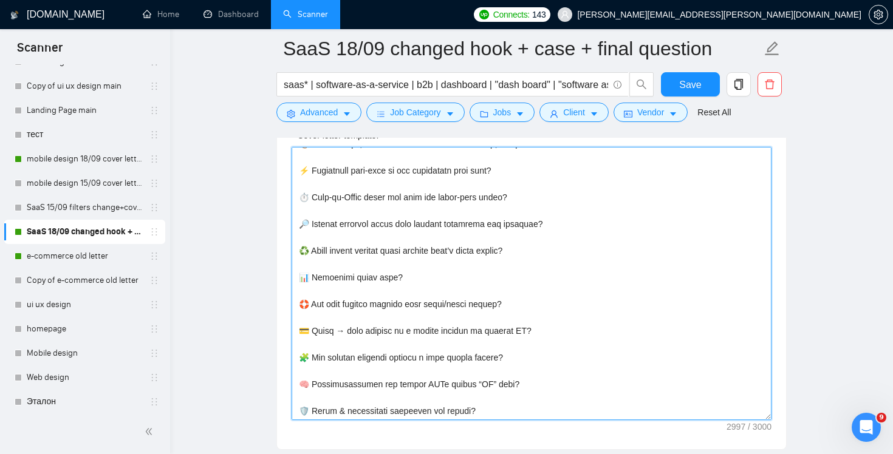
scroll to position [99, 0]
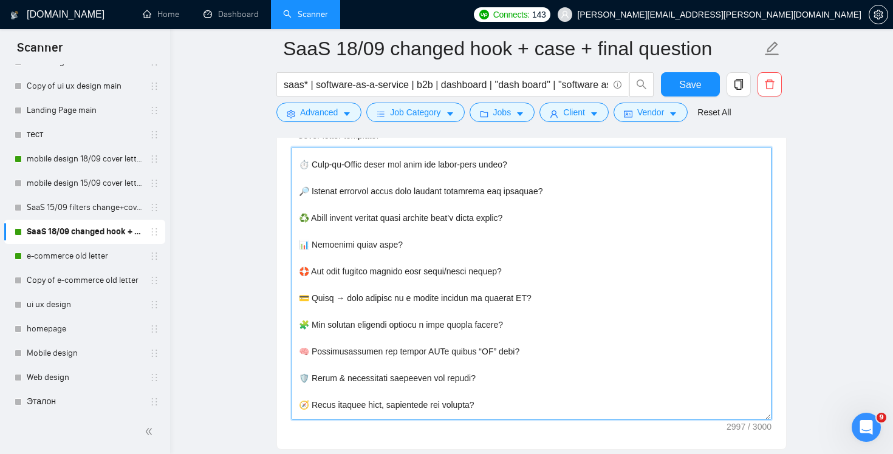
drag, startPoint x: 394, startPoint y: 246, endPoint x: 308, endPoint y: 247, distance: 86.2
click at [308, 247] on textarea "Cover letter template:" at bounding box center [531, 283] width 480 height 273
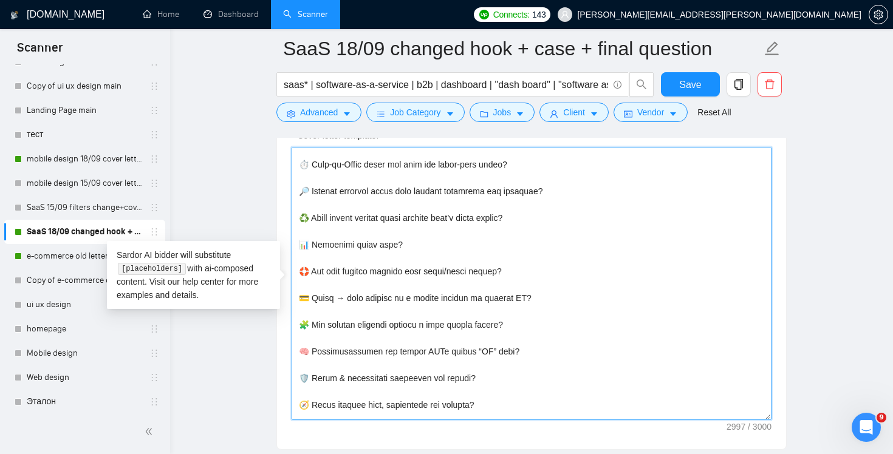
click at [579, 239] on textarea "Cover letter template:" at bounding box center [531, 283] width 480 height 273
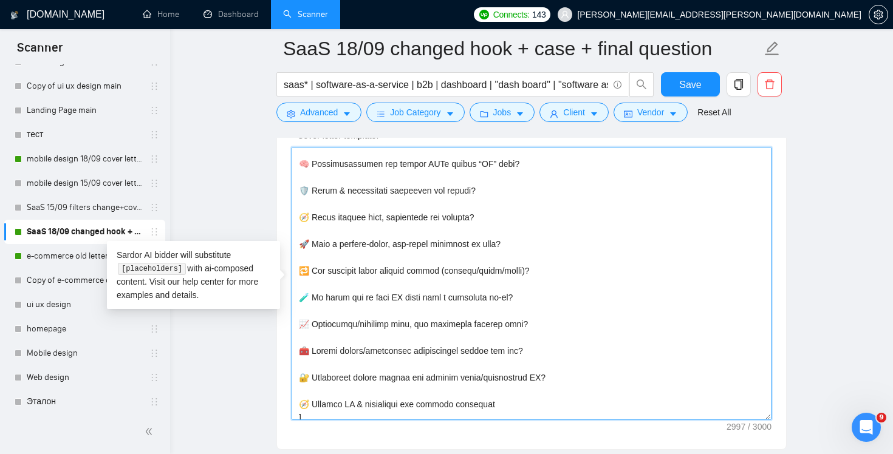
scroll to position [289, 0]
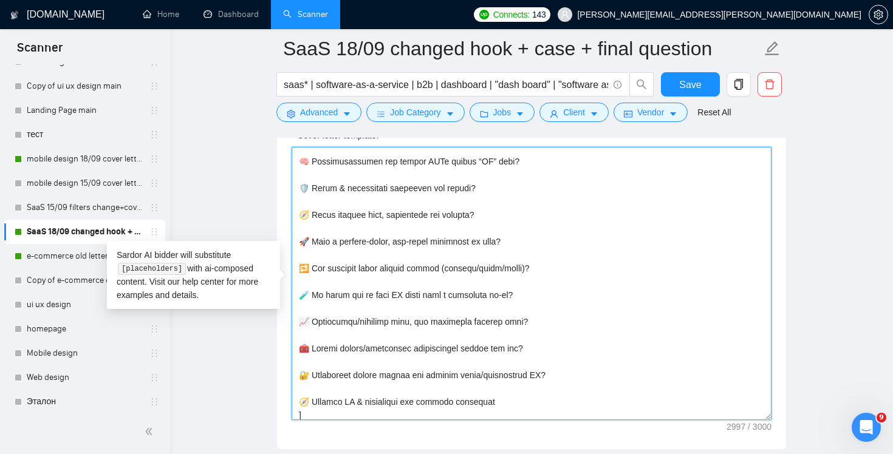
drag, startPoint x: 531, startPoint y: 398, endPoint x: 296, endPoint y: 390, distance: 234.5
click at [296, 390] on textarea "Cover letter template:" at bounding box center [531, 283] width 480 height 273
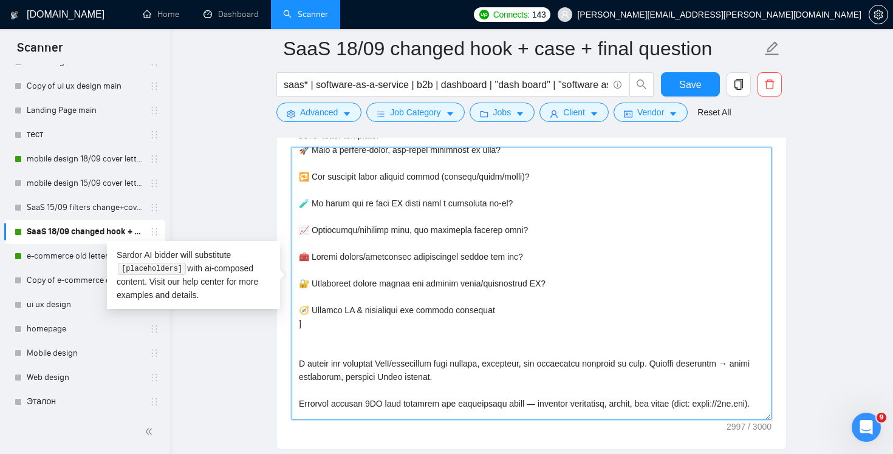
scroll to position [381, 0]
click at [533, 317] on textarea "Cover letter template:" at bounding box center [531, 283] width 480 height 273
click at [516, 315] on textarea "Cover letter template:" at bounding box center [531, 283] width 480 height 273
click at [505, 310] on textarea "Cover letter template:" at bounding box center [531, 283] width 480 height 273
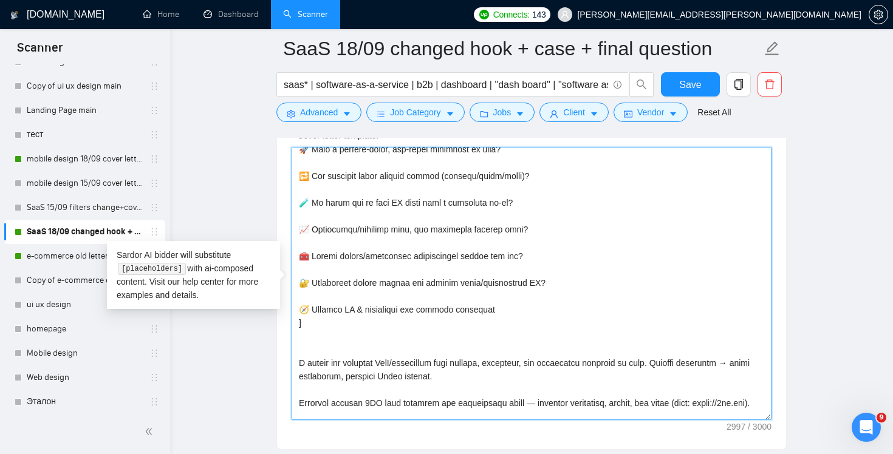
drag, startPoint x: 494, startPoint y: 310, endPoint x: 311, endPoint y: 310, distance: 183.4
click at [311, 310] on textarea "Cover letter template:" at bounding box center [531, 283] width 480 height 273
click at [543, 291] on textarea "Cover letter template:" at bounding box center [531, 283] width 480 height 273
drag, startPoint x: 519, startPoint y: 307, endPoint x: 229, endPoint y: 306, distance: 289.7
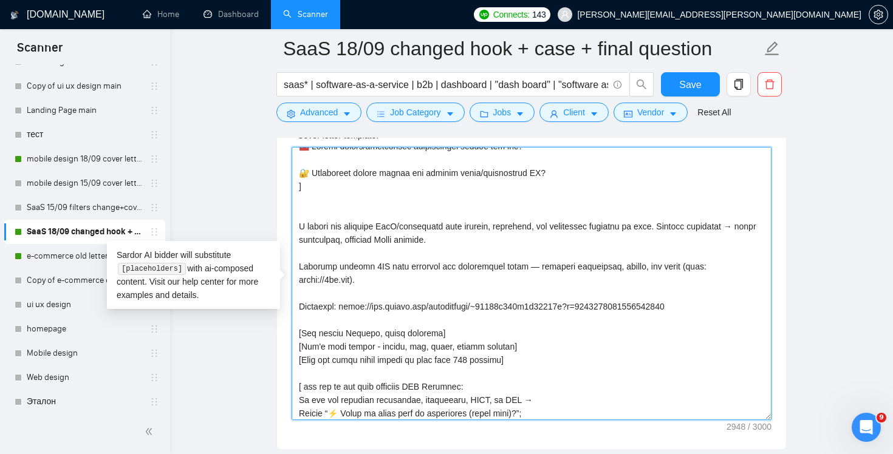
scroll to position [492, 0]
click at [369, 214] on textarea "Cover letter template:" at bounding box center [531, 283] width 480 height 273
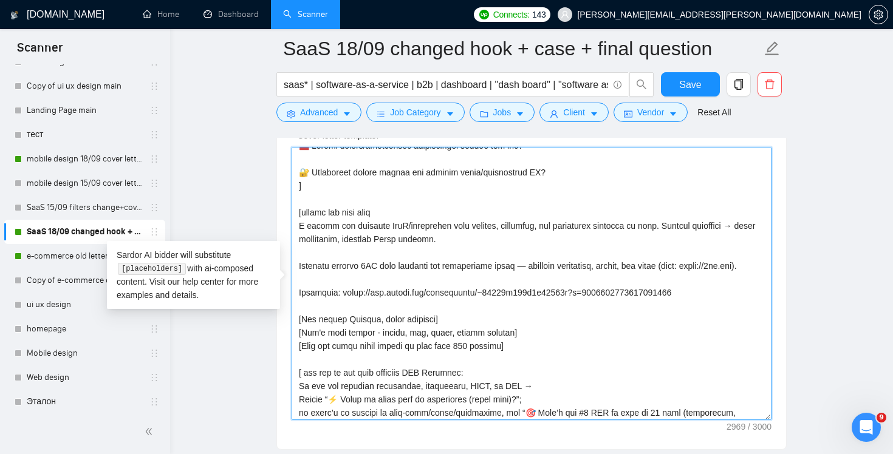
click at [384, 276] on textarea "Cover letter template:" at bounding box center [531, 283] width 480 height 273
click at [383, 309] on textarea "Cover letter template:" at bounding box center [531, 283] width 480 height 273
click at [378, 313] on textarea "Cover letter template:" at bounding box center [531, 283] width 480 height 273
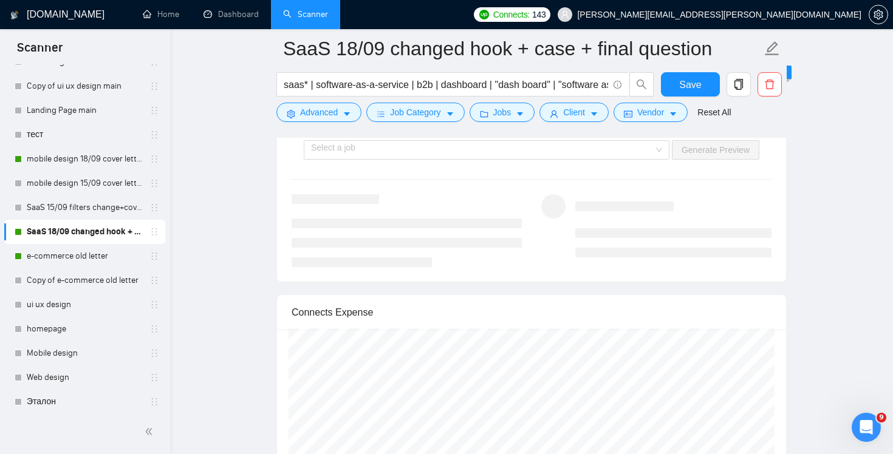
scroll to position [2354, 0]
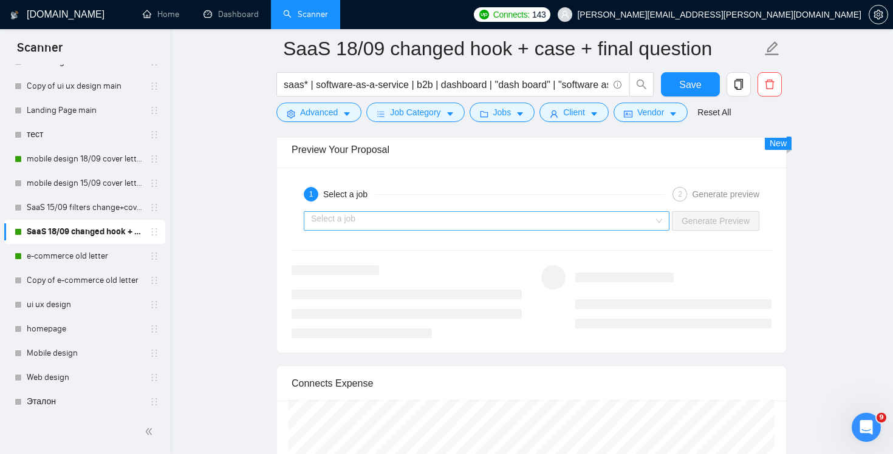
click at [650, 230] on div "Select a job" at bounding box center [487, 220] width 366 height 19
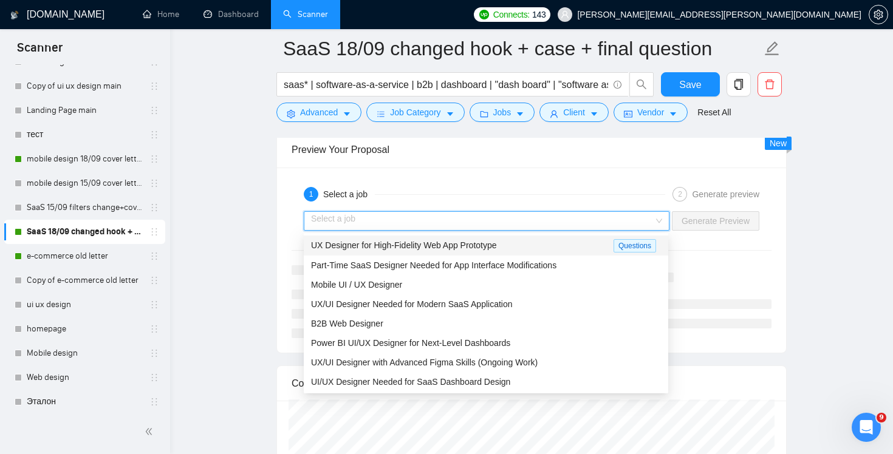
click at [525, 243] on div "UX Designer for High-Fidelity Web App Prototype" at bounding box center [462, 246] width 302 height 14
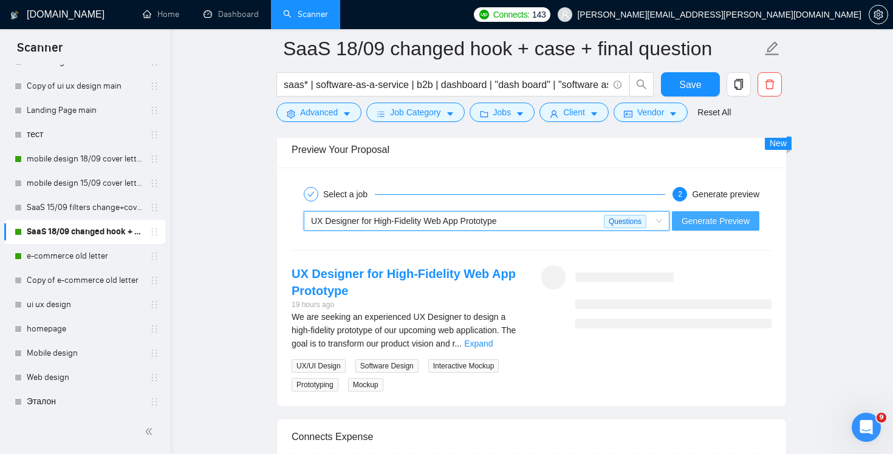
click at [744, 219] on span "Generate Preview" at bounding box center [715, 220] width 68 height 13
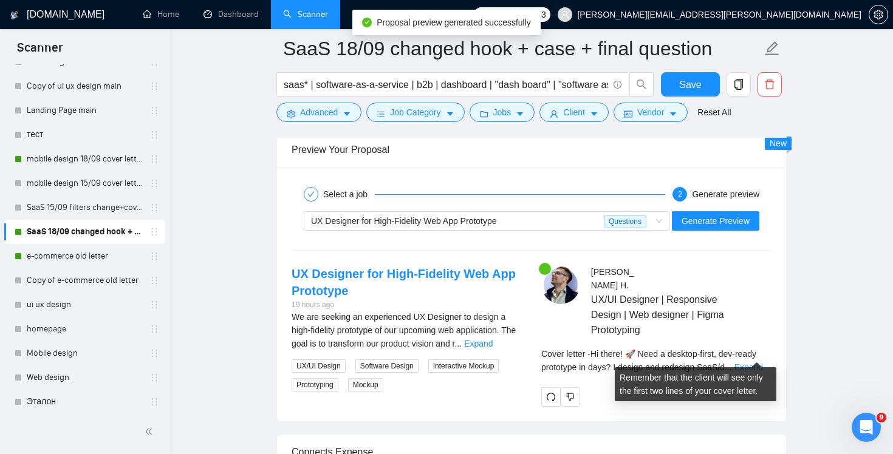
click at [754, 363] on link "Expand" at bounding box center [748, 368] width 29 height 10
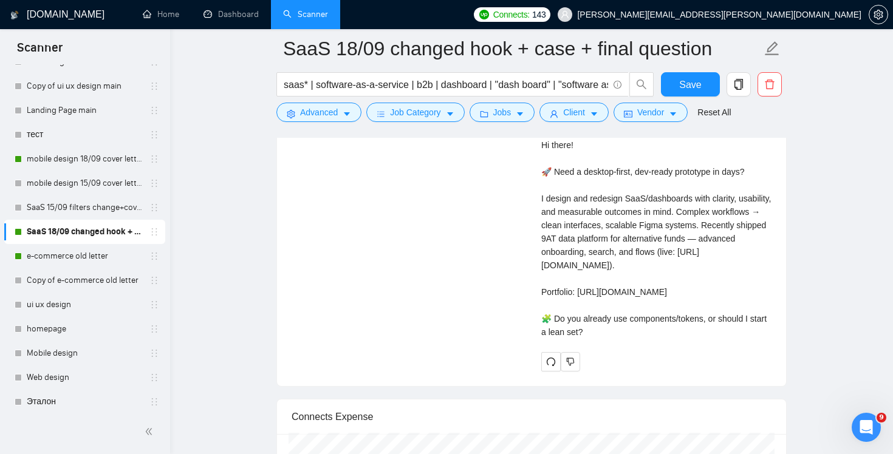
scroll to position [2630, 0]
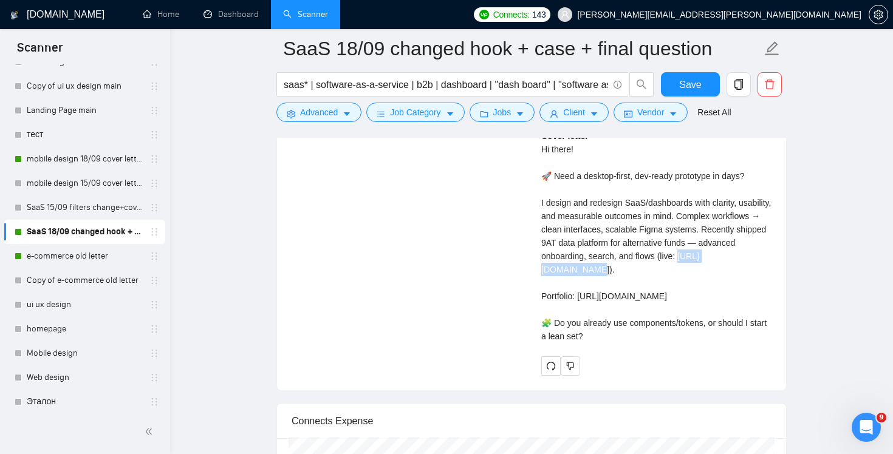
drag, startPoint x: 614, startPoint y: 250, endPoint x: 542, endPoint y: 252, distance: 71.7
click at [542, 252] on div "Cover letter Hi there! 🚀 Need a desktop-first, dev-ready prototype in days? I d…" at bounding box center [656, 236] width 230 height 214
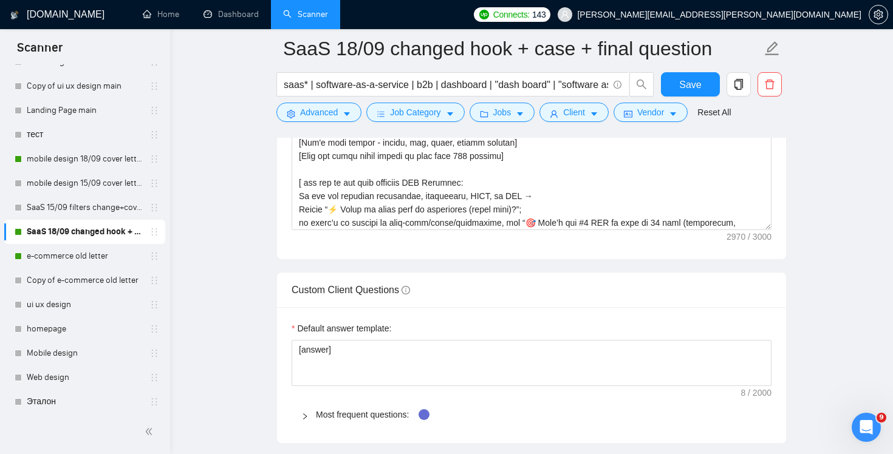
scroll to position [1418, 0]
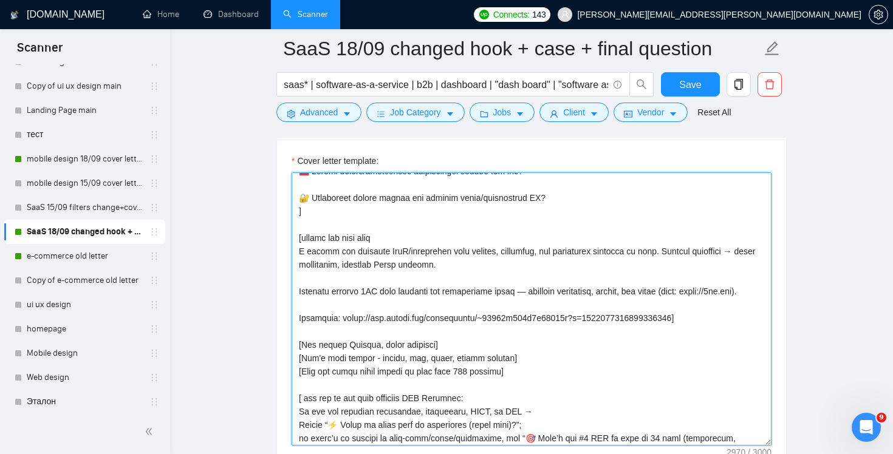
click at [692, 293] on textarea "Cover letter template:" at bounding box center [531, 308] width 480 height 273
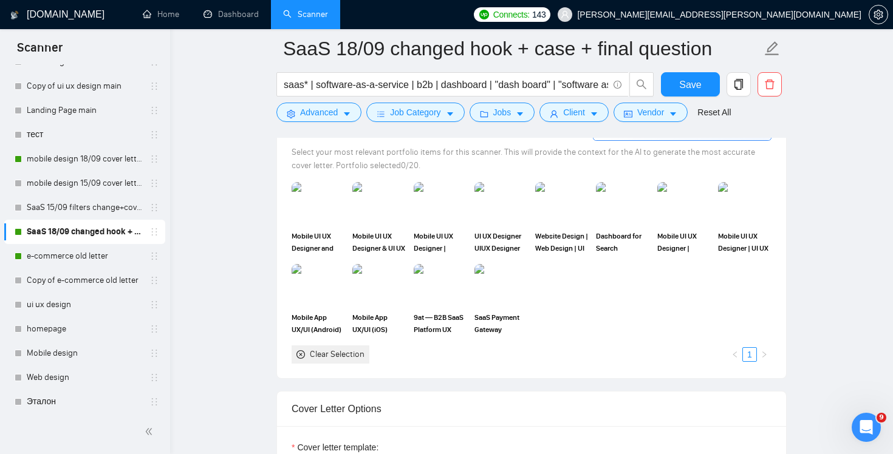
scroll to position [1122, 0]
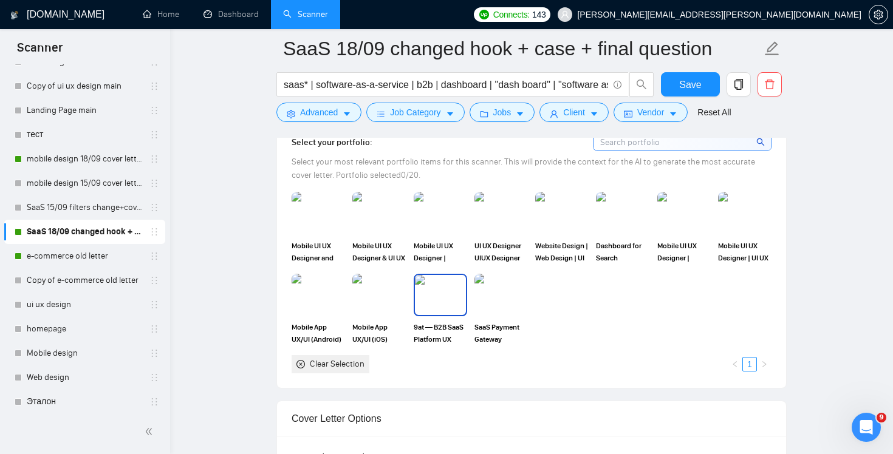
type textarea "Hi there! [use client's name if found] [use one of the most relevant hook and a…"
click at [460, 295] on img at bounding box center [440, 295] width 51 height 40
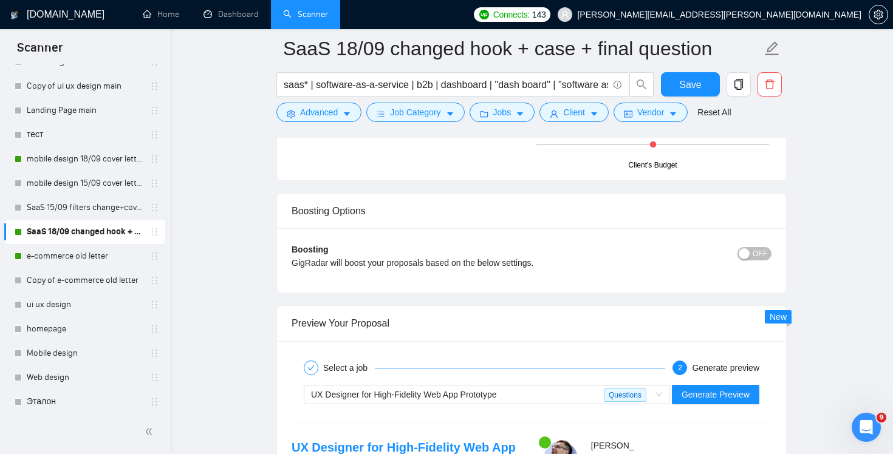
scroll to position [2364, 0]
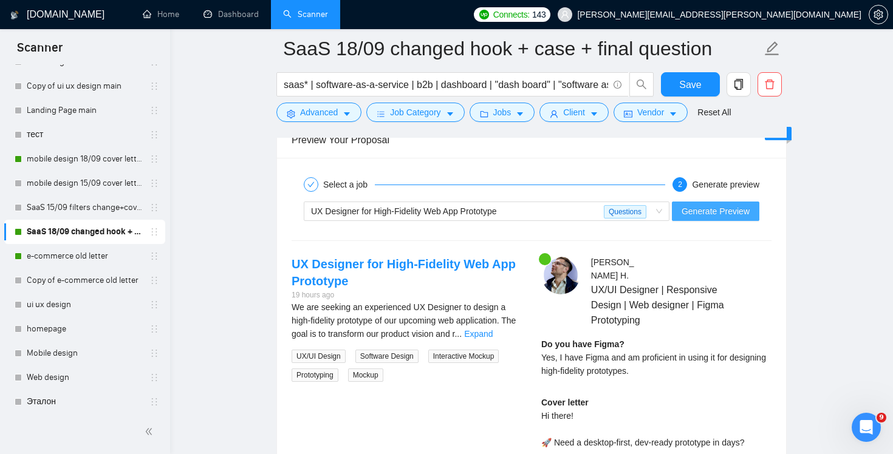
click at [721, 212] on span "Generate Preview" at bounding box center [715, 211] width 68 height 13
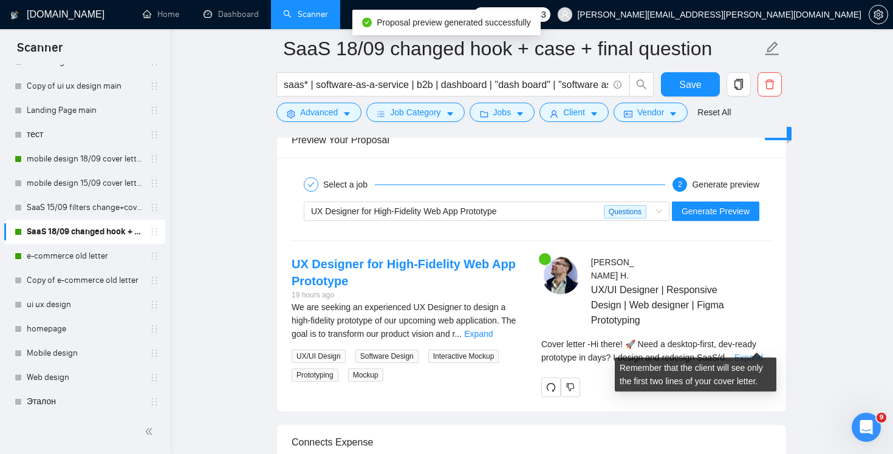
click at [751, 353] on link "Expand" at bounding box center [748, 358] width 29 height 10
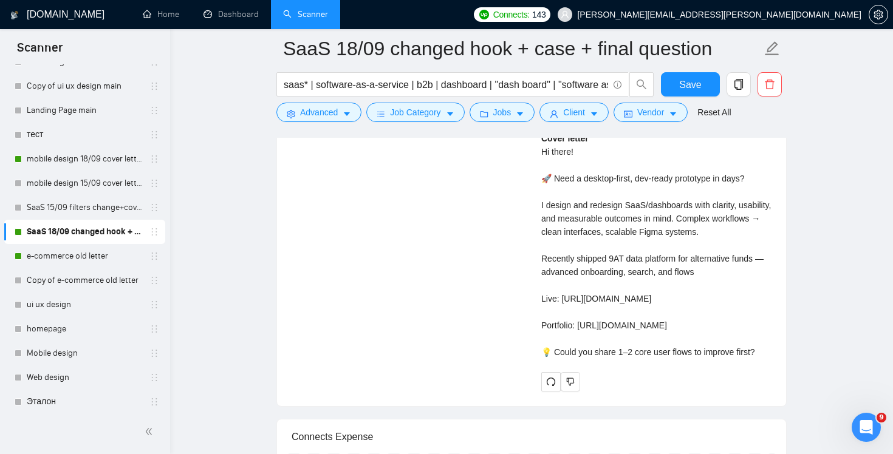
scroll to position [2638, 0]
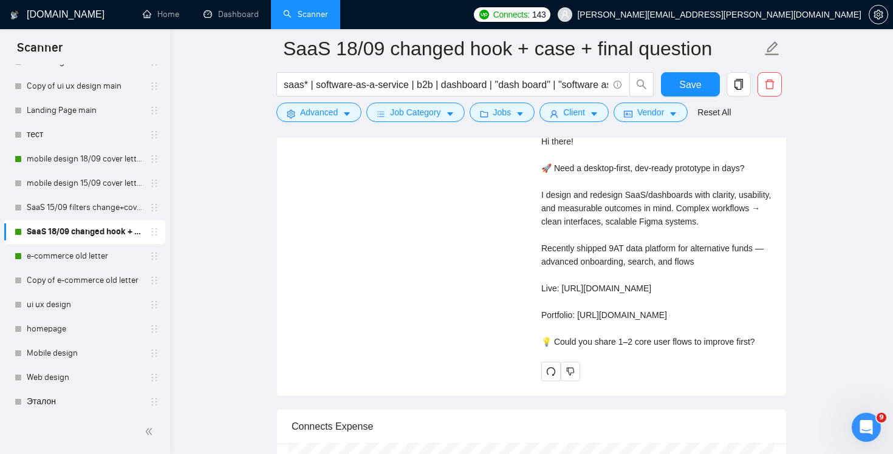
drag, startPoint x: 632, startPoint y: 355, endPoint x: 797, endPoint y: 364, distance: 165.5
drag, startPoint x: 772, startPoint y: 361, endPoint x: 522, endPoint y: 356, distance: 250.2
click at [522, 356] on div "UX Designer for High-Fidelity Web App Prototype 19 hours ago We are seeking an …" at bounding box center [531, 181] width 499 height 400
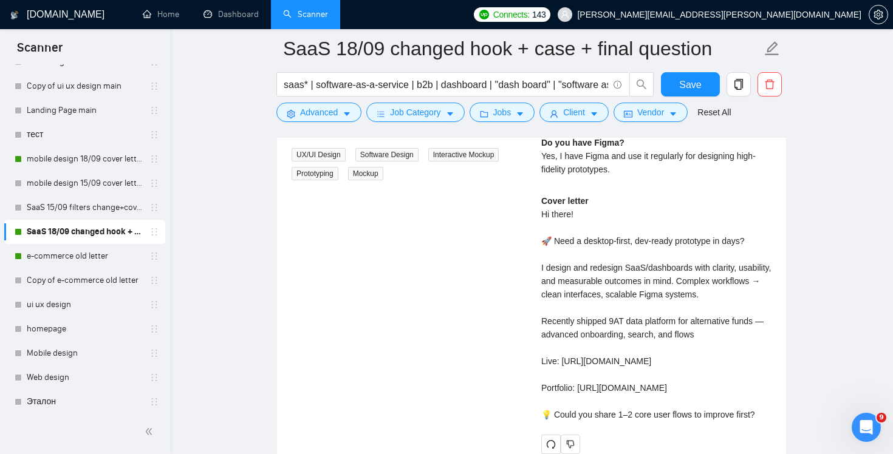
scroll to position [2397, 0]
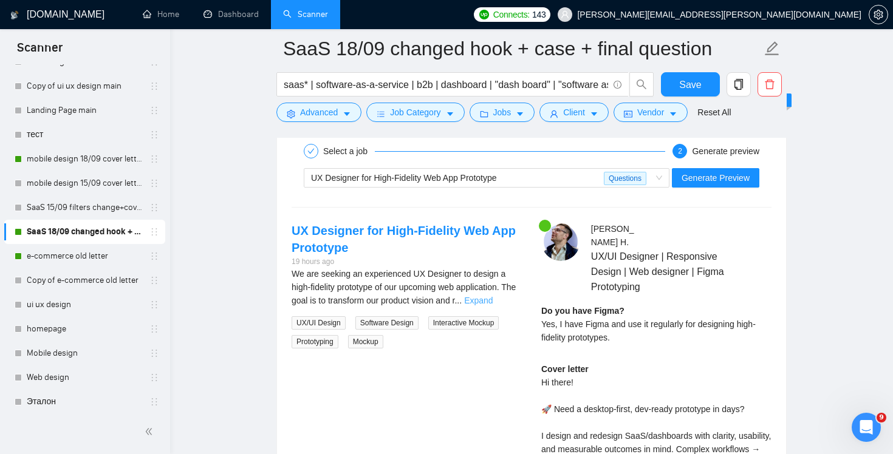
click at [492, 298] on link "Expand" at bounding box center [478, 301] width 29 height 10
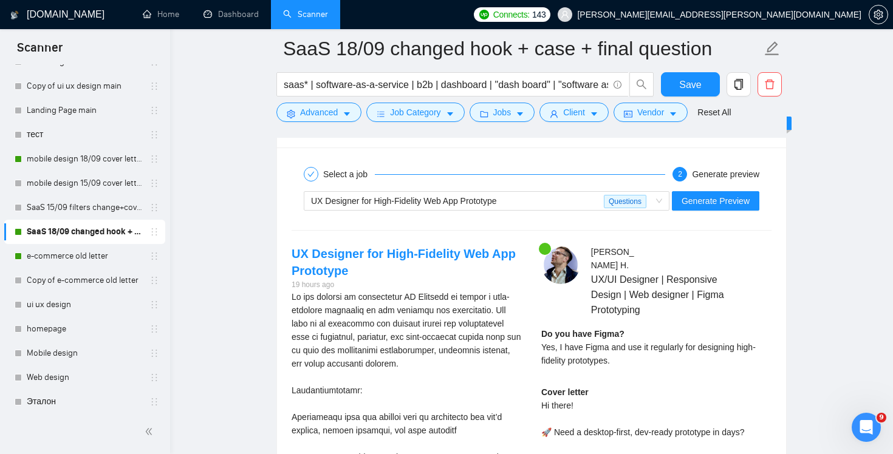
scroll to position [2446, 0]
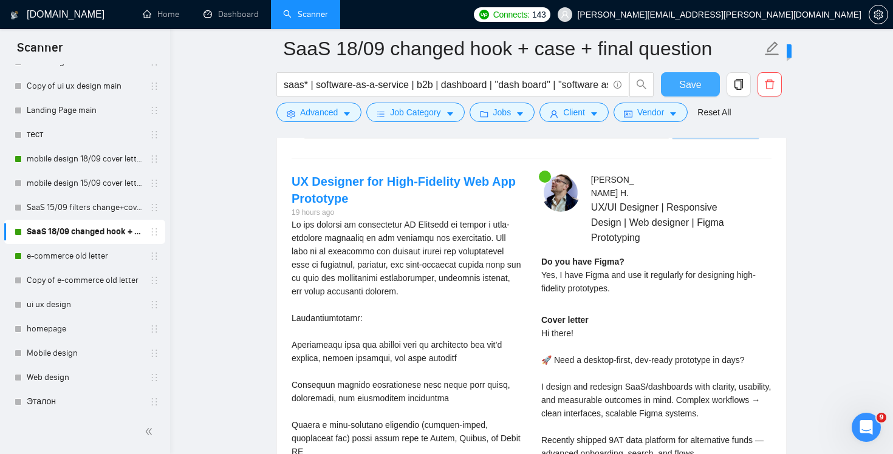
click at [690, 82] on span "Save" at bounding box center [690, 84] width 22 height 15
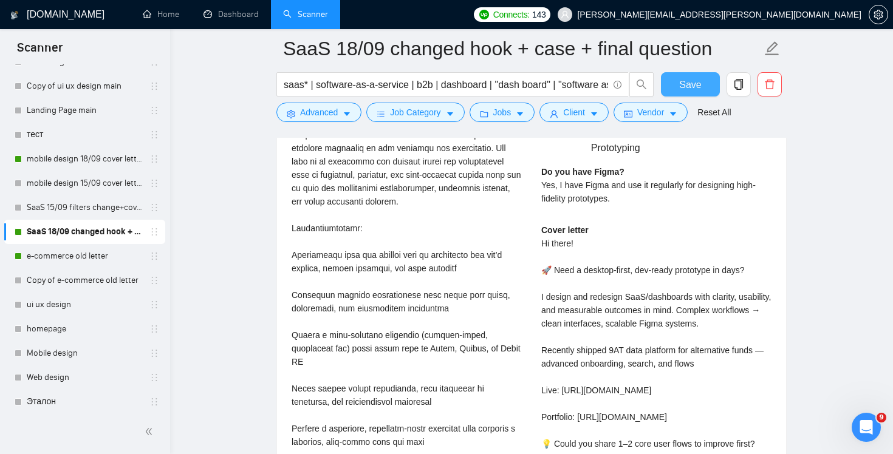
scroll to position [2588, 0]
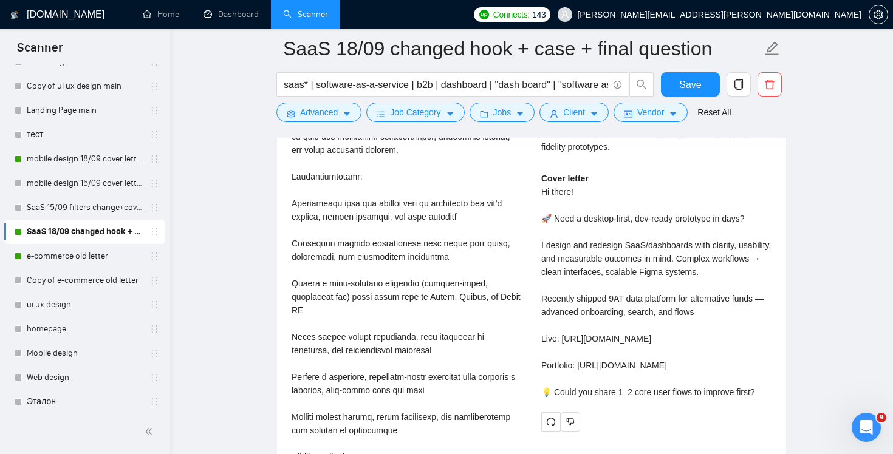
drag, startPoint x: 758, startPoint y: 406, endPoint x: 706, endPoint y: 406, distance: 51.6
click at [706, 399] on div "Cover letter Hi there! 🚀 Need a desktop-first, dev-ready prototype in days? I d…" at bounding box center [656, 285] width 230 height 227
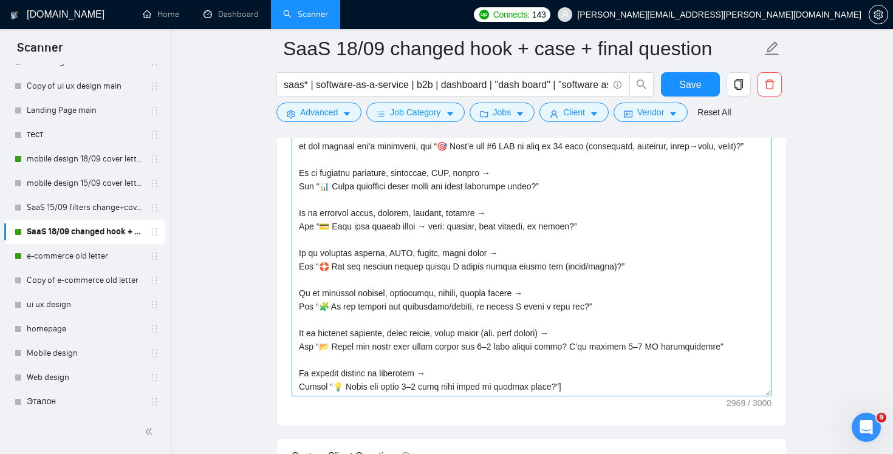
scroll to position [1473, 0]
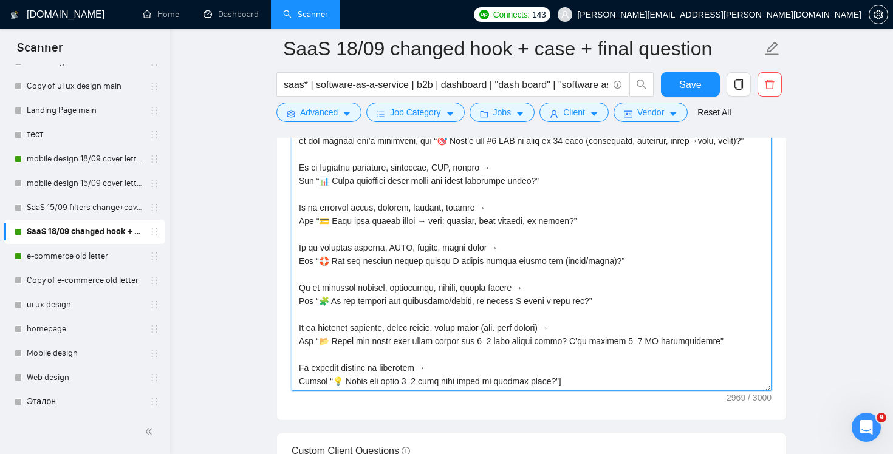
click at [460, 356] on textarea "Cover letter template:" at bounding box center [531, 254] width 480 height 273
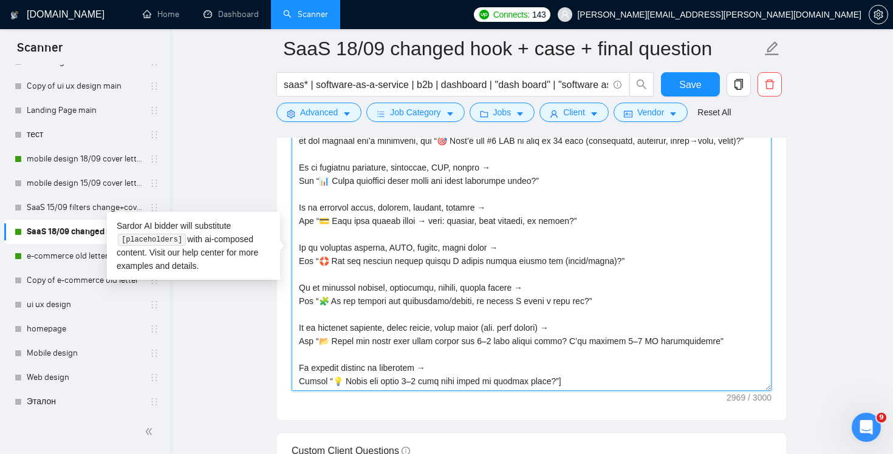
click at [516, 380] on textarea "Cover letter template:" at bounding box center [531, 254] width 480 height 273
drag, startPoint x: 714, startPoint y: 339, endPoint x: 294, endPoint y: 327, distance: 419.8
click at [294, 327] on textarea "Cover letter template:" at bounding box center [531, 254] width 480 height 273
click at [481, 355] on textarea "Cover letter template:" at bounding box center [531, 254] width 480 height 273
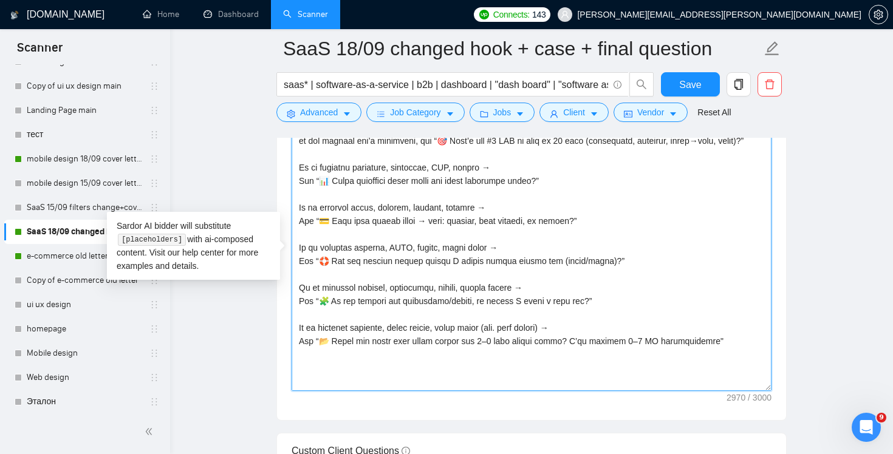
paste textarea "If it mentions branding, brand assets, style guide (esp. with mobile) → Use “📂 …"
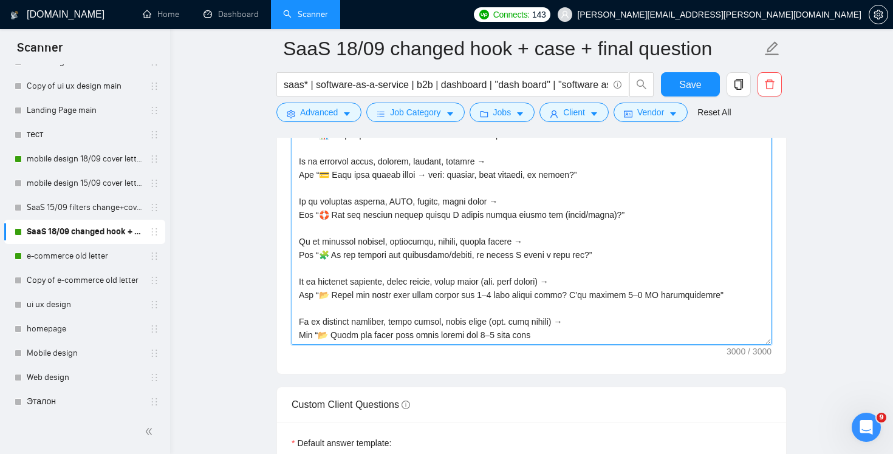
scroll to position [1518, 0]
drag, startPoint x: 554, startPoint y: 333, endPoint x: 245, endPoint y: 322, distance: 309.3
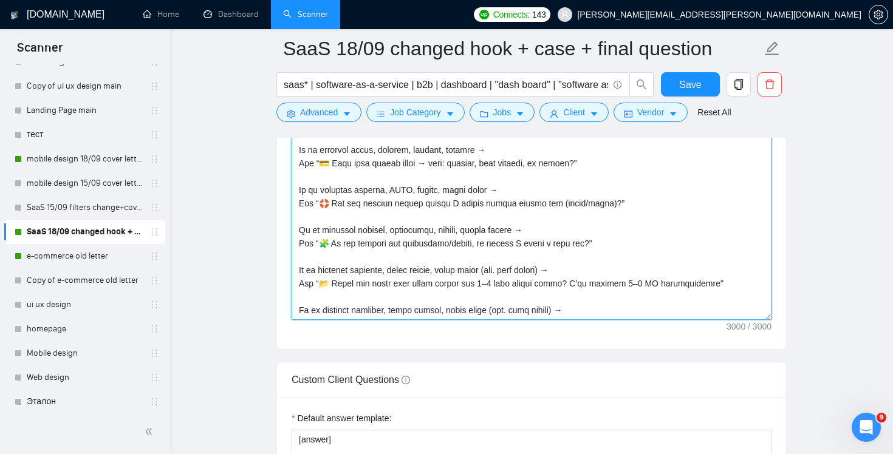
scroll to position [828, 0]
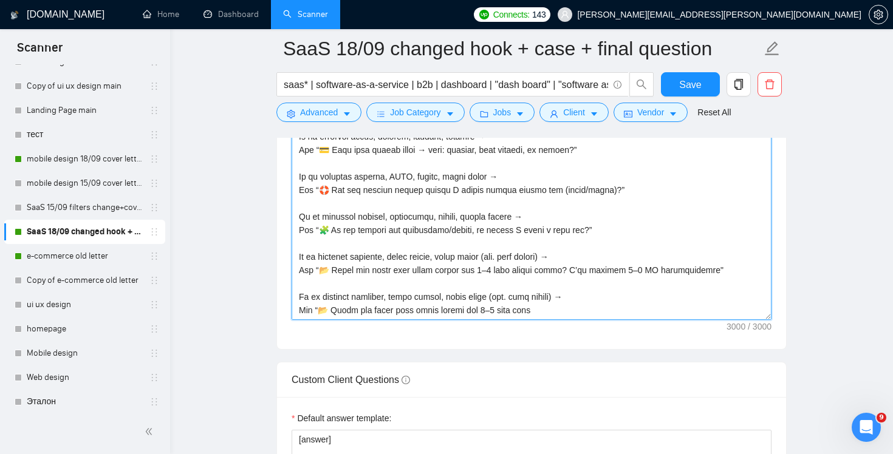
click at [585, 236] on textarea "Cover letter template:" at bounding box center [531, 183] width 480 height 273
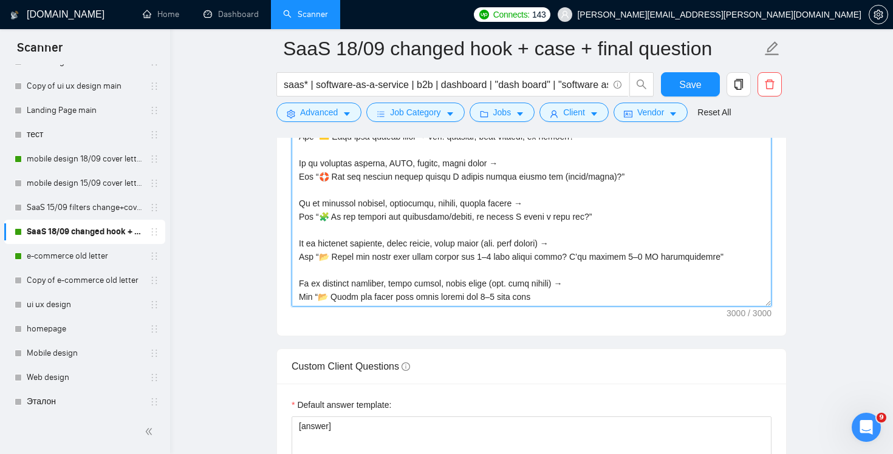
type textarea "Hi there! [use client's name if found] [use one of the most relevant hook and a…"
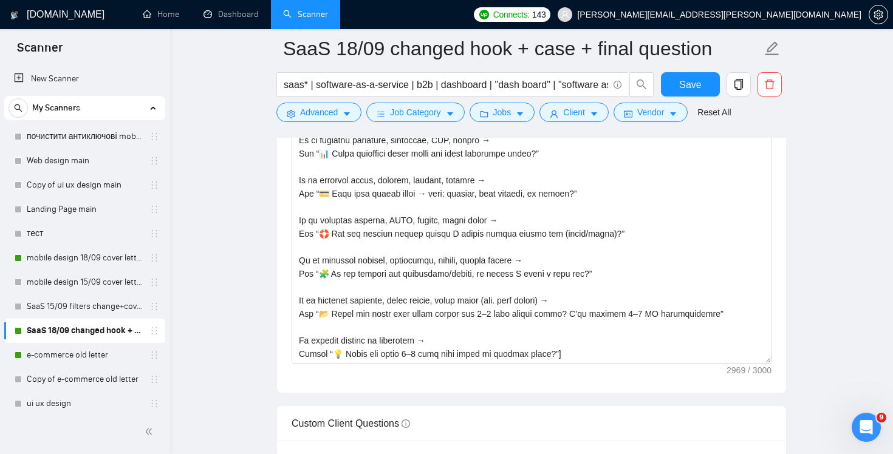
scroll to position [1498, 0]
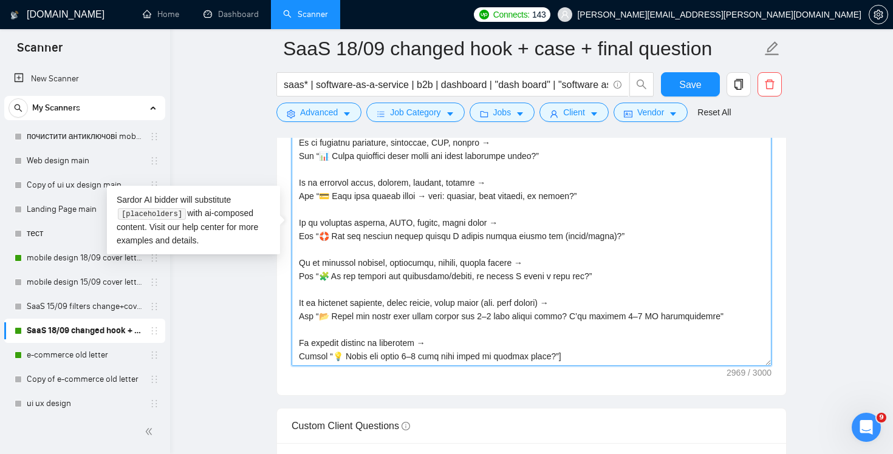
drag, startPoint x: 550, startPoint y: 360, endPoint x: 340, endPoint y: 356, distance: 209.5
click at [340, 356] on textarea "Cover letter template:" at bounding box center [531, 229] width 480 height 273
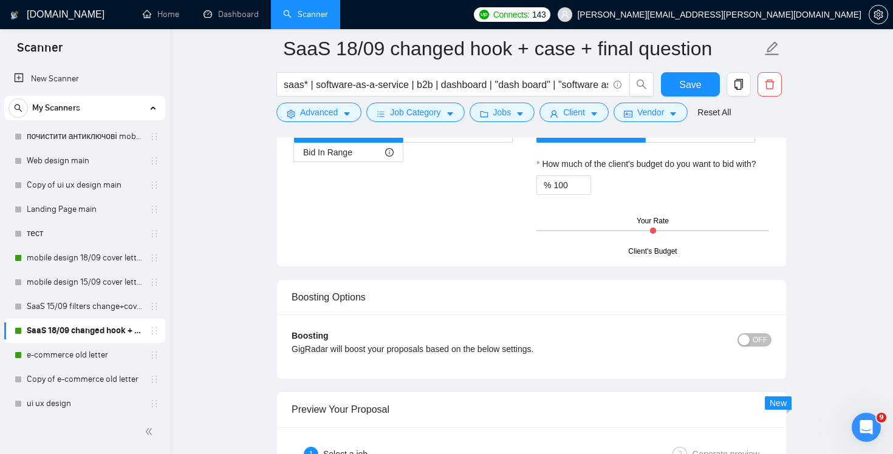
scroll to position [2314, 0]
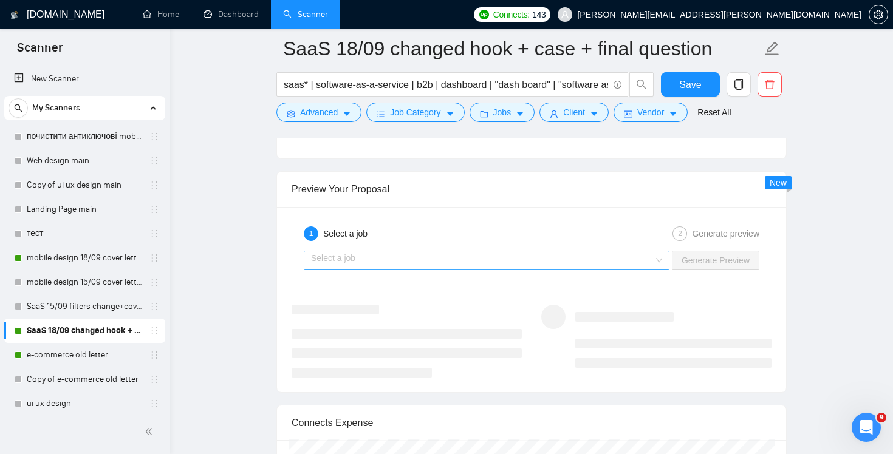
click at [449, 266] on input "search" at bounding box center [482, 260] width 343 height 18
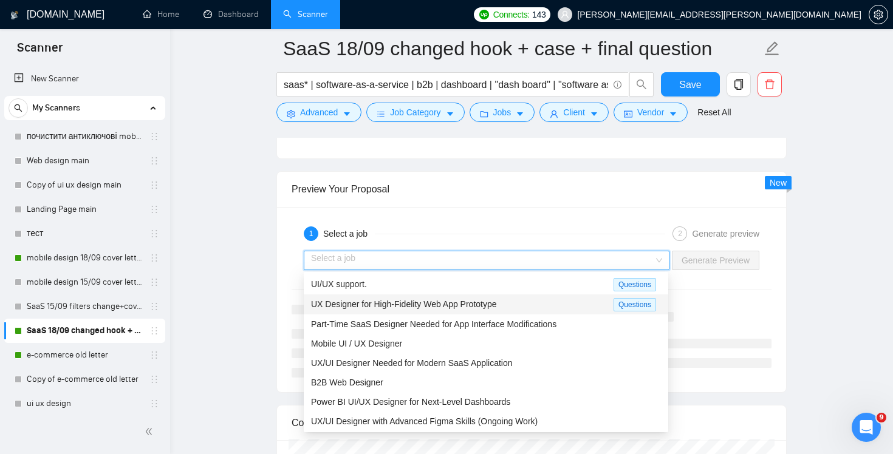
click at [510, 298] on div "UX Designer for High-Fidelity Web App Prototype" at bounding box center [462, 305] width 302 height 14
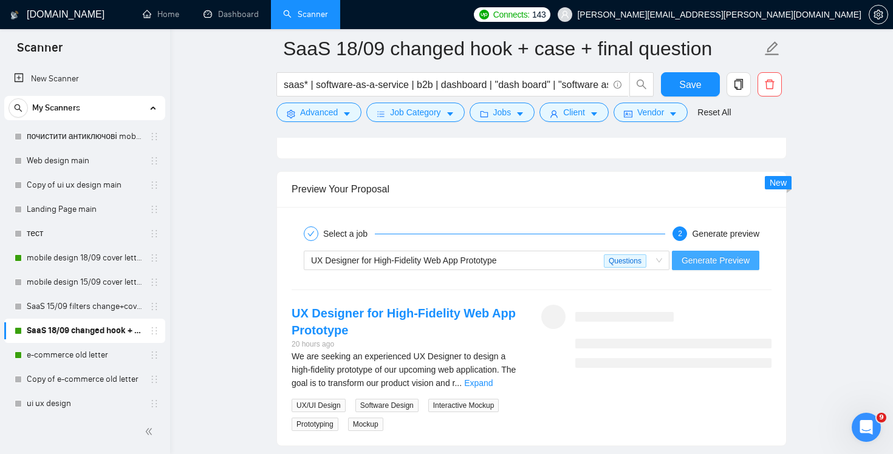
click at [720, 261] on span "Generate Preview" at bounding box center [715, 260] width 68 height 13
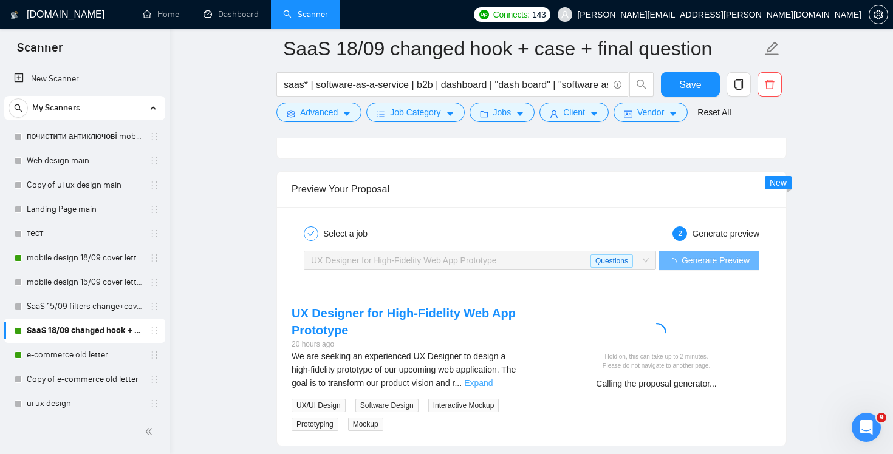
click at [492, 384] on link "Expand" at bounding box center [478, 383] width 29 height 10
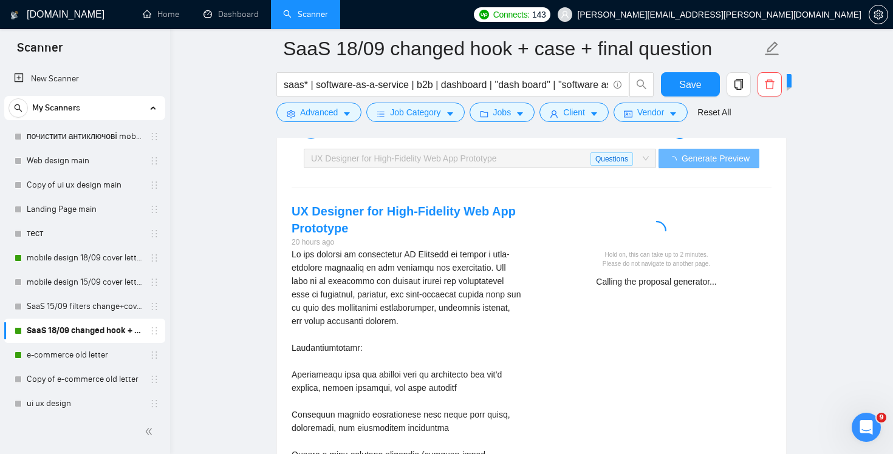
scroll to position [2414, 0]
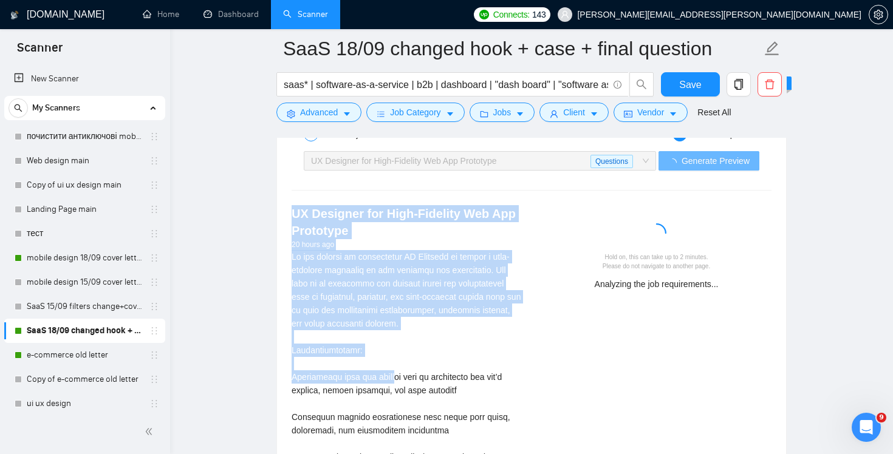
drag, startPoint x: 288, startPoint y: 211, endPoint x: 395, endPoint y: 373, distance: 194.2
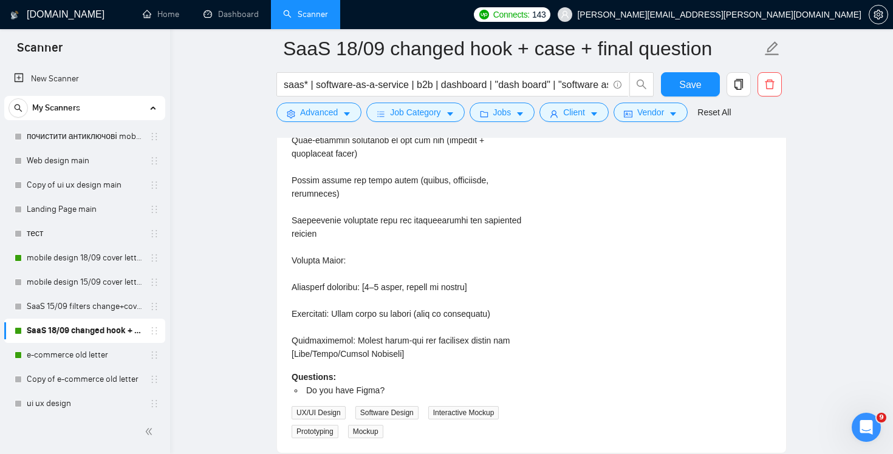
scroll to position [3400, 0]
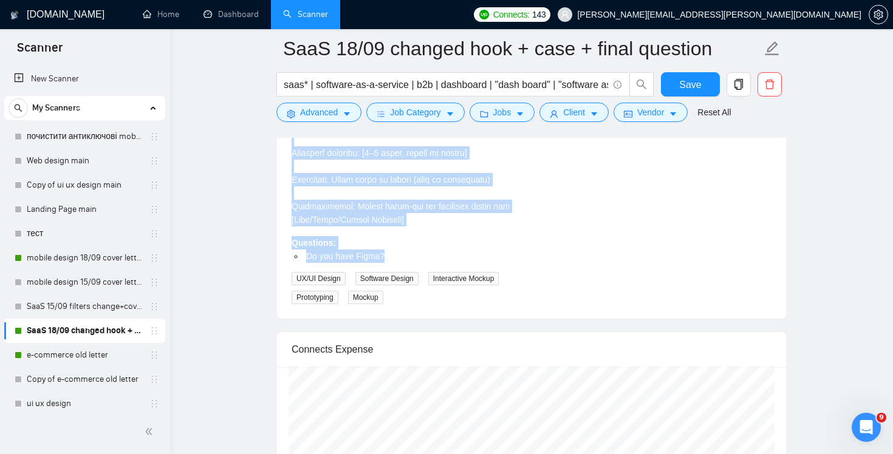
click at [420, 254] on li "Do you have Figma?" at bounding box center [413, 256] width 218 height 13
copy div "UX Designer for High-Fidelity Web App Prototype 20 hours ago We are seeking an …"
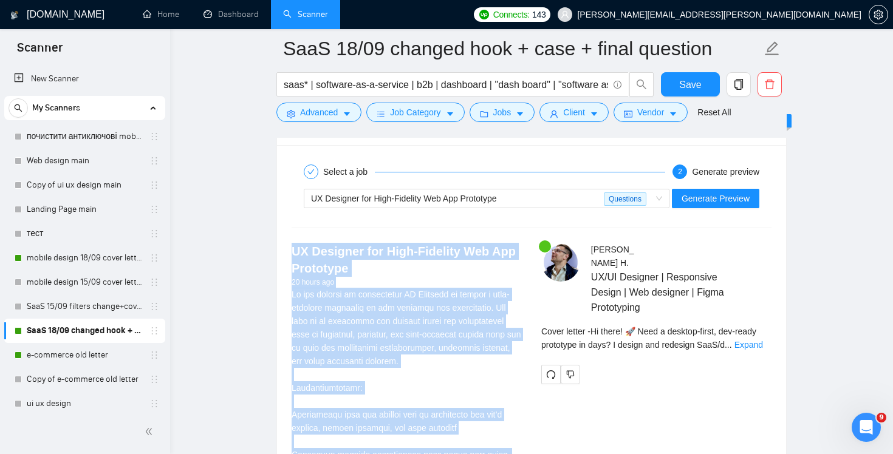
scroll to position [2391, 0]
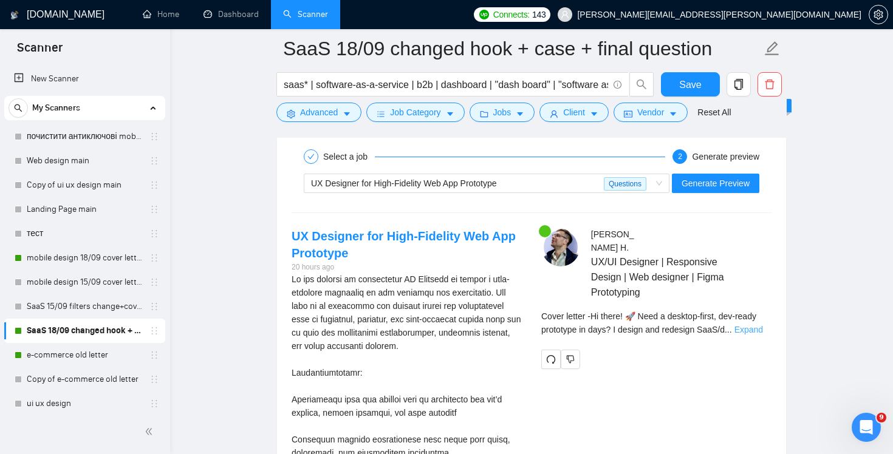
click at [759, 325] on link "Expand" at bounding box center [748, 330] width 29 height 10
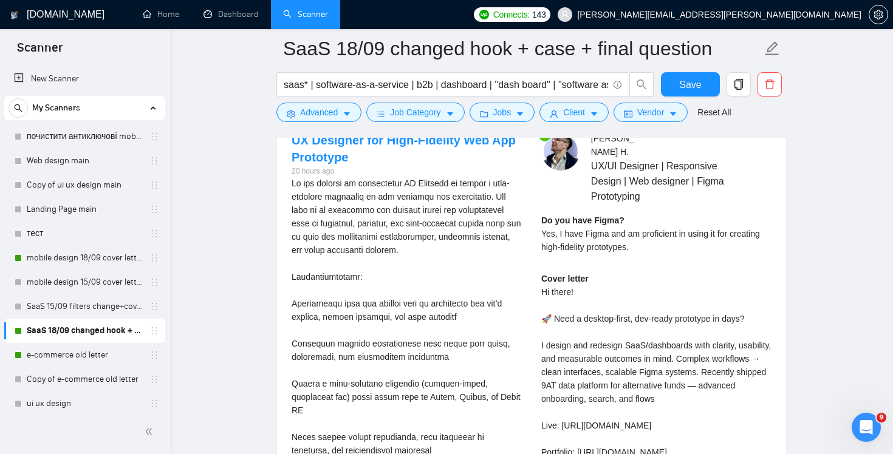
scroll to position [2690, 0]
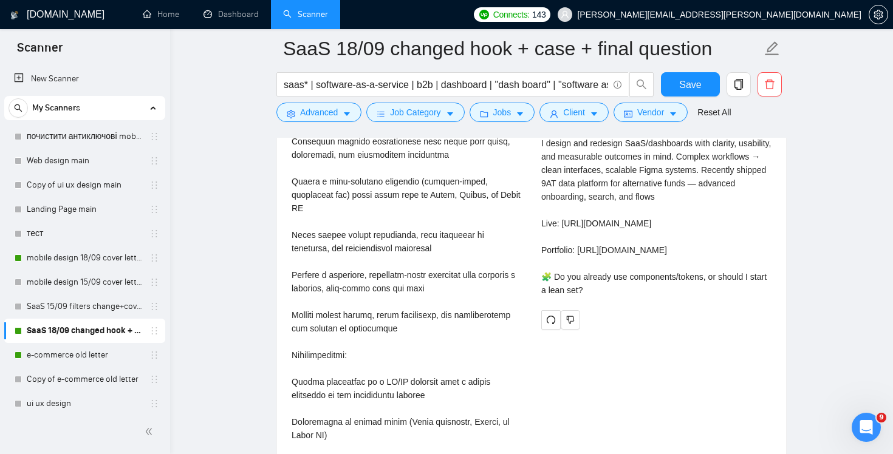
drag, startPoint x: 632, startPoint y: 304, endPoint x: 536, endPoint y: 285, distance: 97.7
click at [536, 285] on div "Yurii H . UX/UI Designer | Responsive Design | Web designer | Figma Prototyping…" at bounding box center [656, 130] width 250 height 400
copy div "Do you already use components/tokens, or should I start a lean set?"
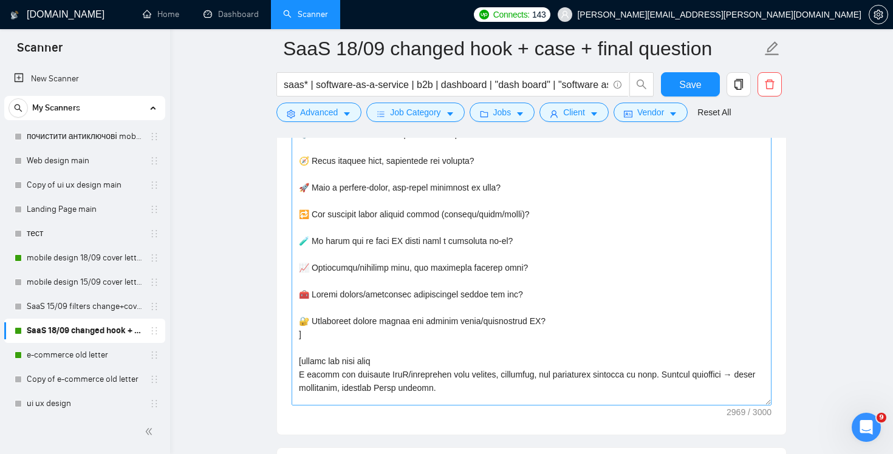
scroll to position [344, 0]
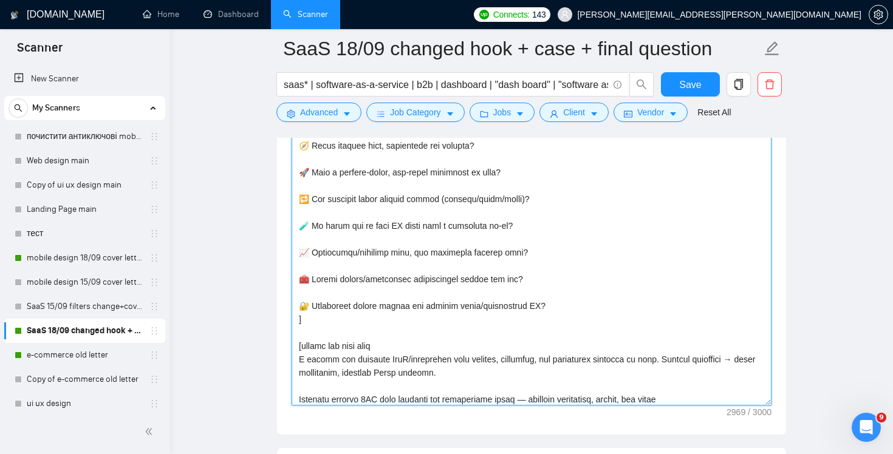
click at [575, 304] on textarea "Cover letter template:" at bounding box center [531, 268] width 480 height 273
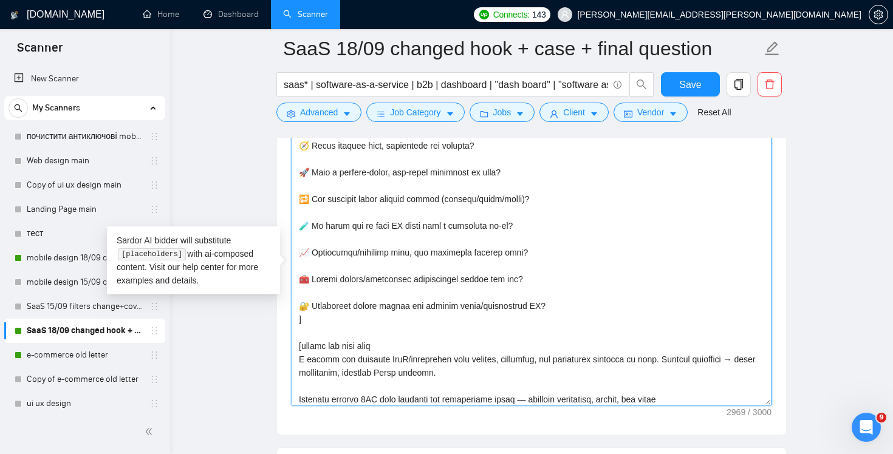
drag, startPoint x: 575, startPoint y: 304, endPoint x: 297, endPoint y: 307, distance: 278.1
click at [297, 307] on textarea "Cover letter template:" at bounding box center [531, 268] width 480 height 273
paste textarea "Want a clickable, desktop-first high-fidelity web app prototype — dev-ready for…"
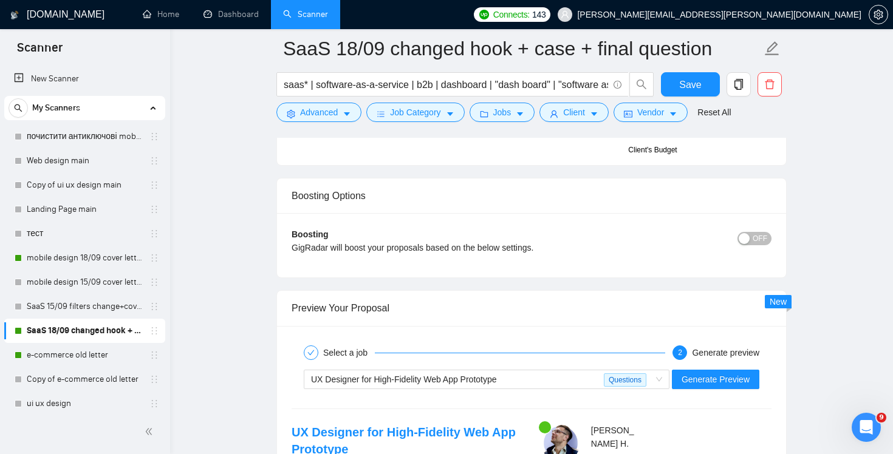
scroll to position [2322, 0]
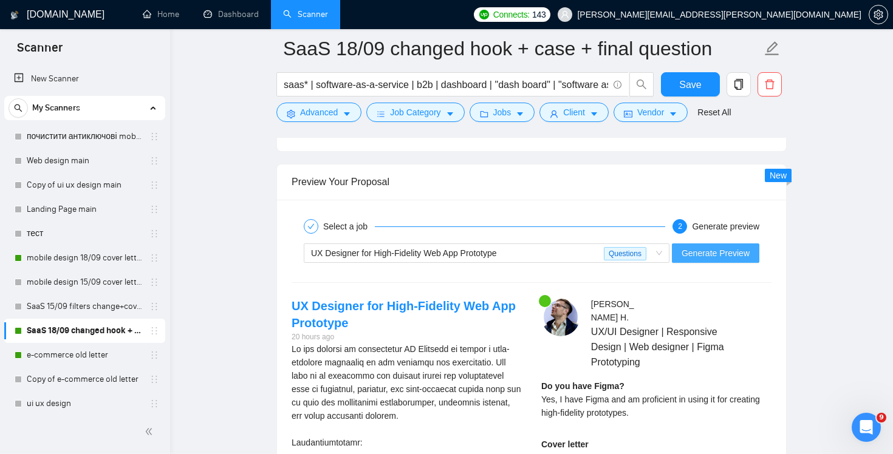
type textarea "Hi there! [use client's name if found] [use one of the most relevant hook and a…"
click at [743, 258] on span "Generate Preview" at bounding box center [715, 253] width 68 height 13
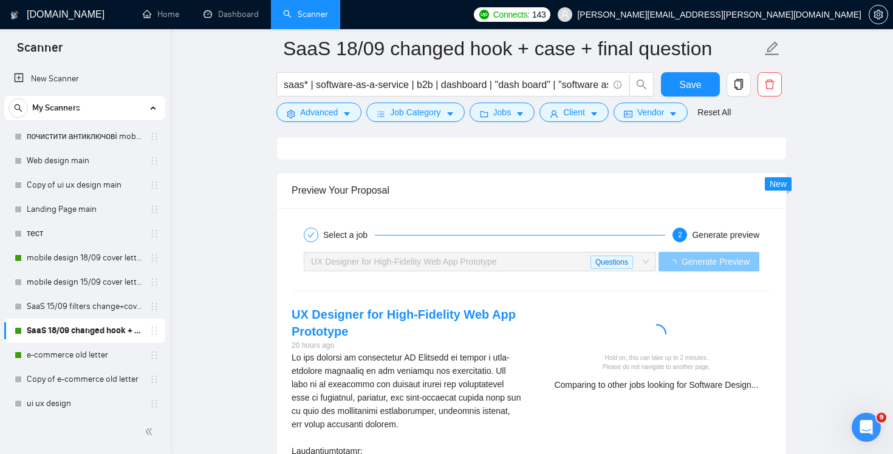
scroll to position [2461, 0]
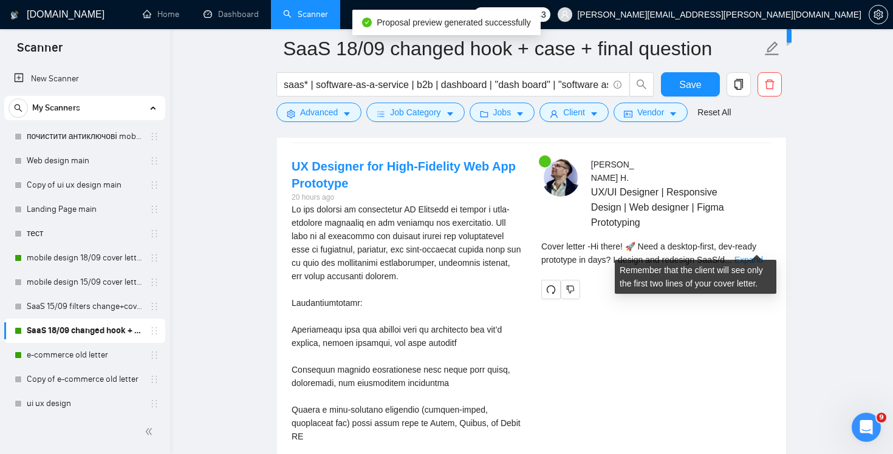
click at [743, 255] on link "Expand" at bounding box center [748, 260] width 29 height 10
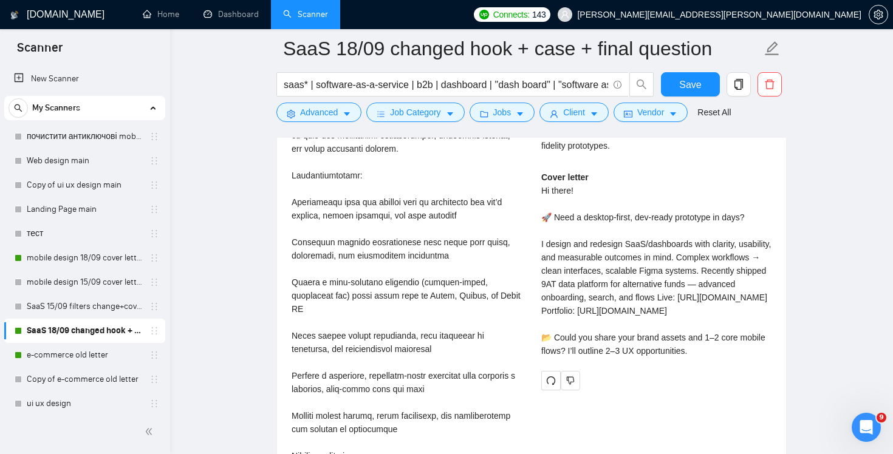
scroll to position [2591, 0]
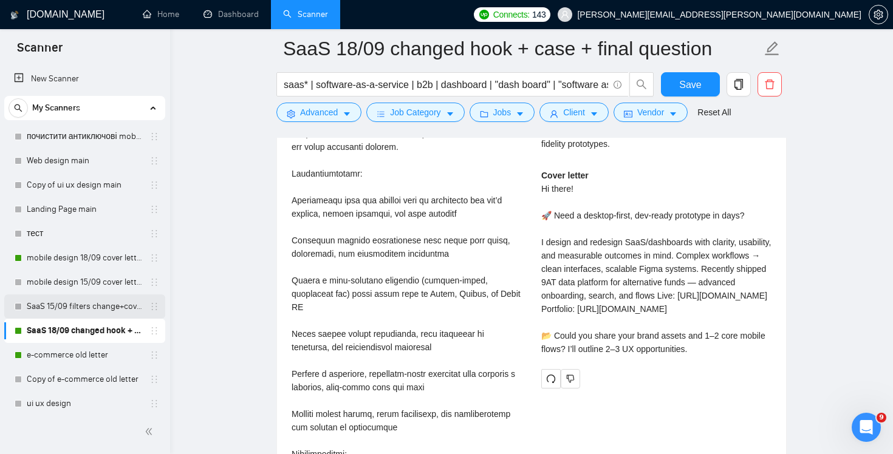
click at [90, 300] on link "SaaS 15/09 filters change+cover letter change" at bounding box center [84, 307] width 115 height 24
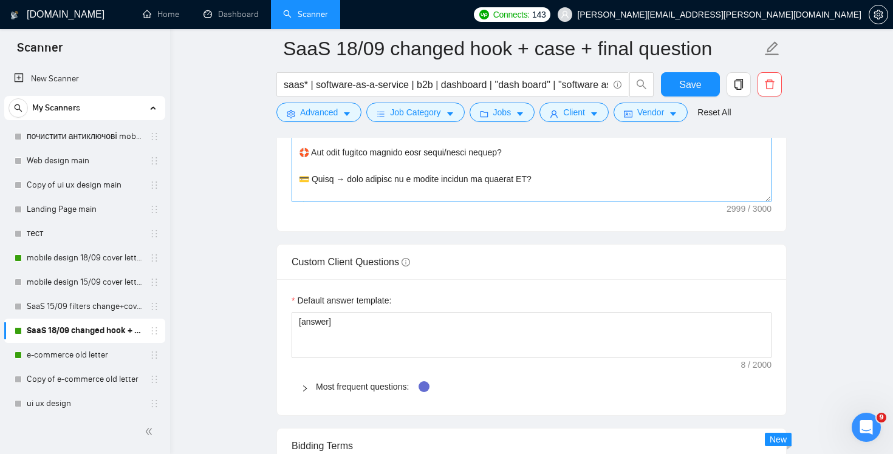
scroll to position [1689, 0]
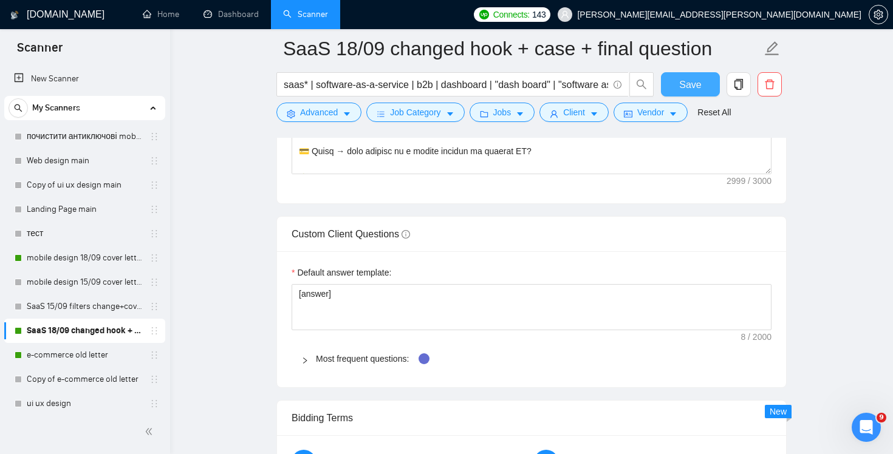
click at [682, 82] on span "Save" at bounding box center [690, 84] width 22 height 15
click at [118, 307] on link "SaaS 15/09 filters change+cover letter change" at bounding box center [84, 307] width 115 height 24
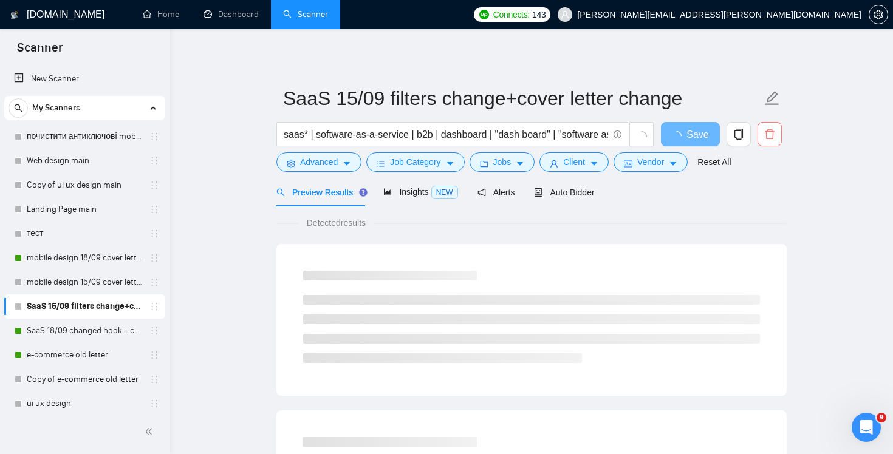
click at [763, 134] on span "delete" at bounding box center [769, 134] width 23 height 11
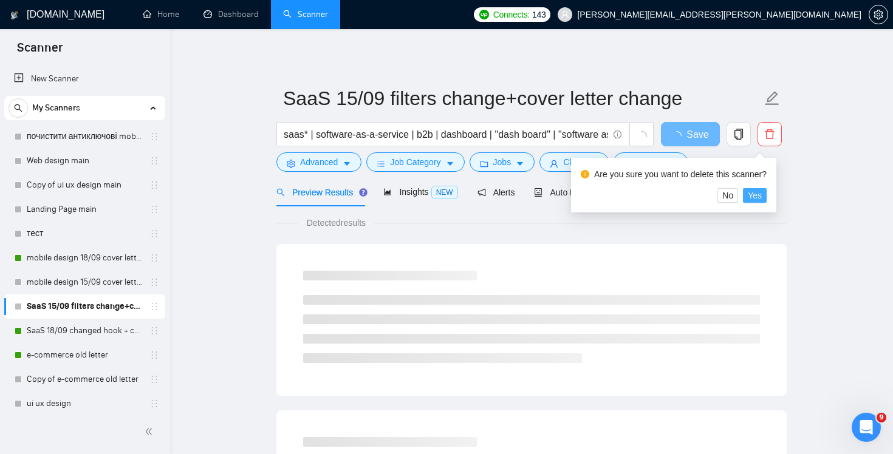
click at [760, 192] on span "Yes" at bounding box center [755, 195] width 14 height 13
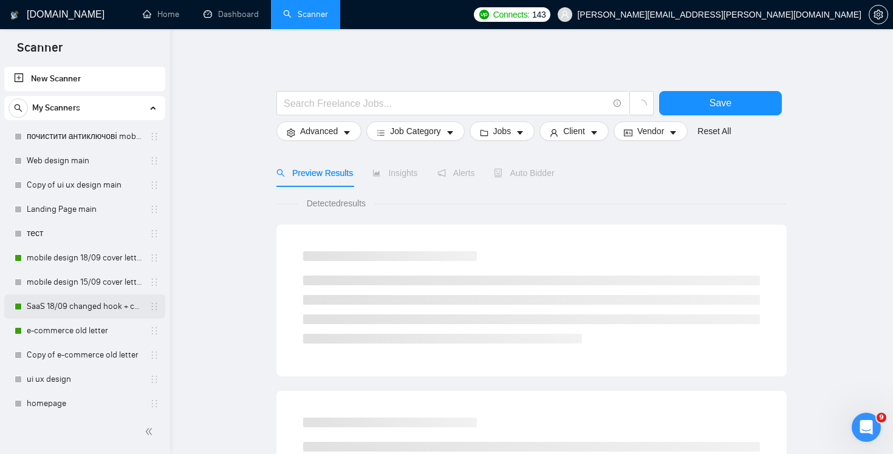
click at [97, 299] on link "SaaS 18/09 changed hook + case + final question" at bounding box center [84, 307] width 115 height 24
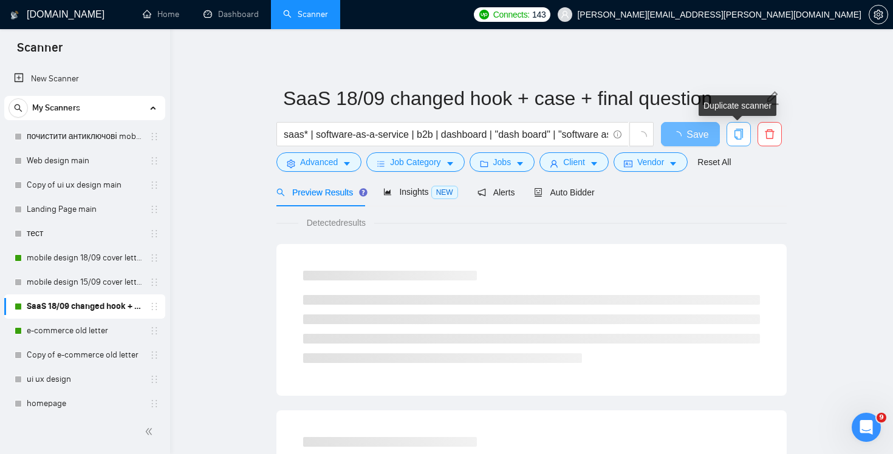
click at [740, 133] on icon "copy" at bounding box center [738, 134] width 9 height 11
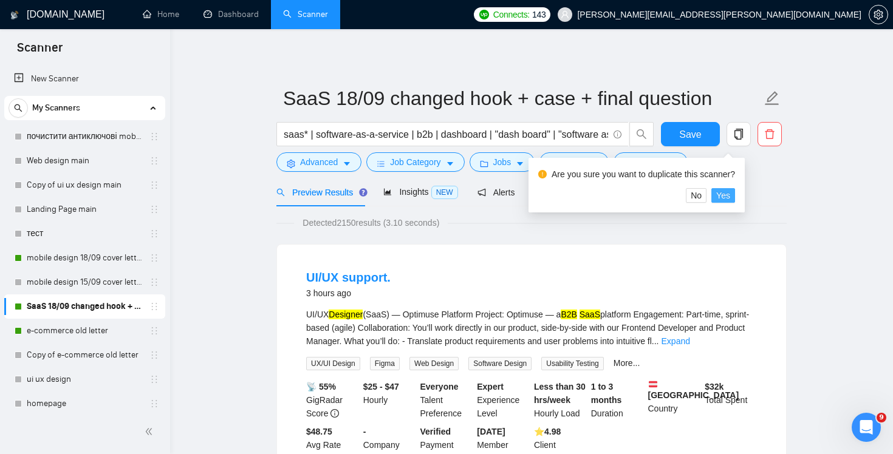
click at [735, 194] on button "Yes" at bounding box center [723, 195] width 24 height 15
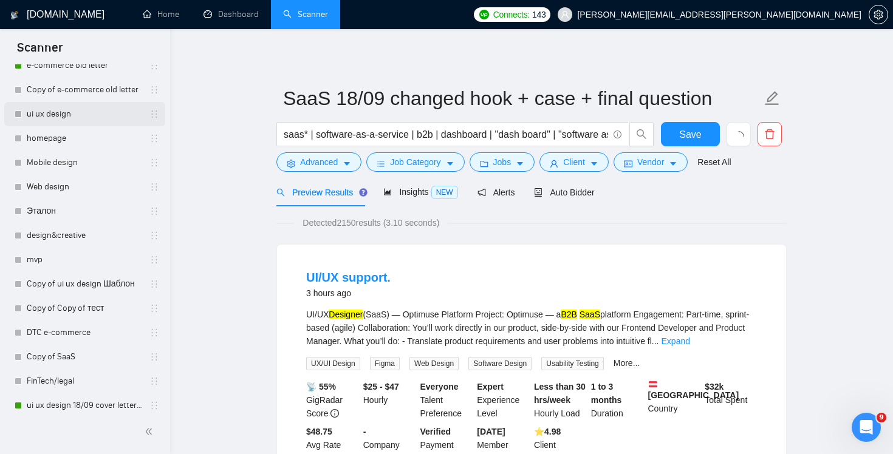
scroll to position [273, 0]
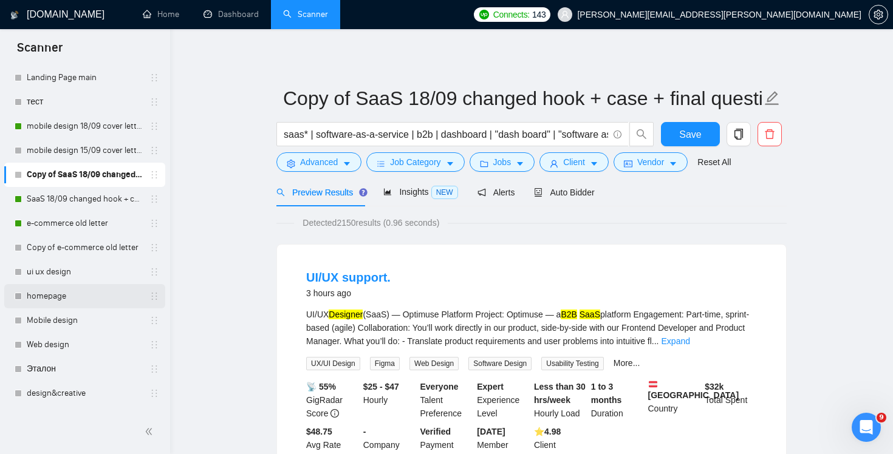
scroll to position [132, 0]
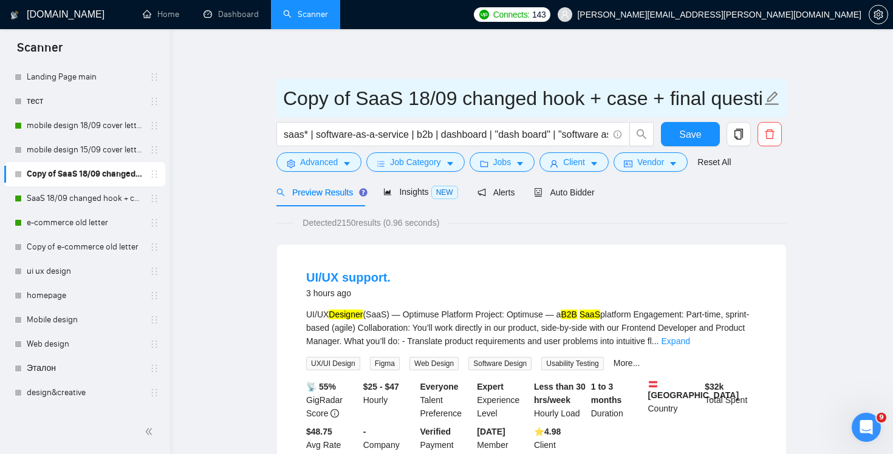
click at [331, 100] on input "Copy of SaaS 18/09 changed hook + case + final question" at bounding box center [522, 98] width 479 height 30
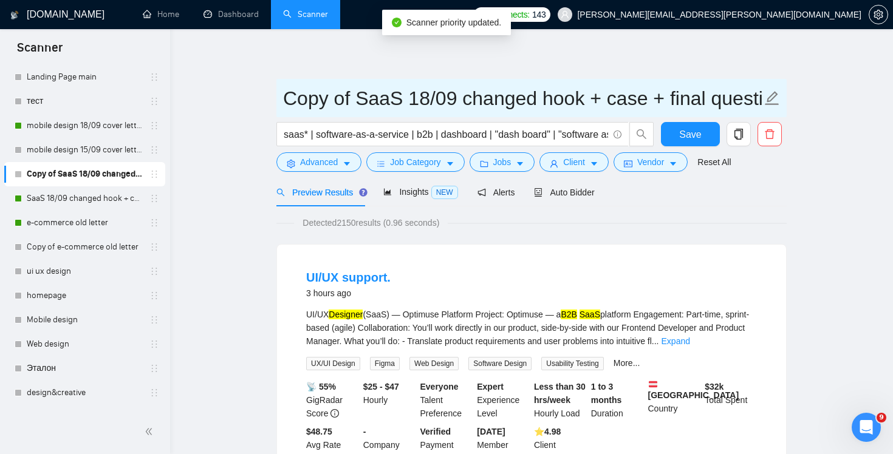
click at [358, 98] on input "Copy of SaaS 18/09 changed hook + case + final question" at bounding box center [522, 98] width 479 height 30
drag, startPoint x: 349, startPoint y: 98, endPoint x: 233, endPoint y: 95, distance: 116.0
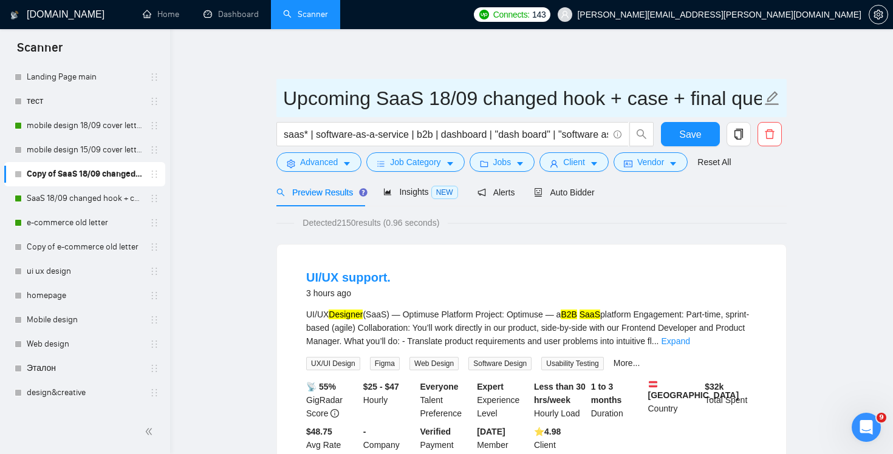
click at [417, 95] on input "Upcoming SaaS 18/09 changed hook + case + final question" at bounding box center [522, 98] width 479 height 30
drag, startPoint x: 420, startPoint y: 97, endPoint x: 892, endPoint y: 109, distance: 472.6
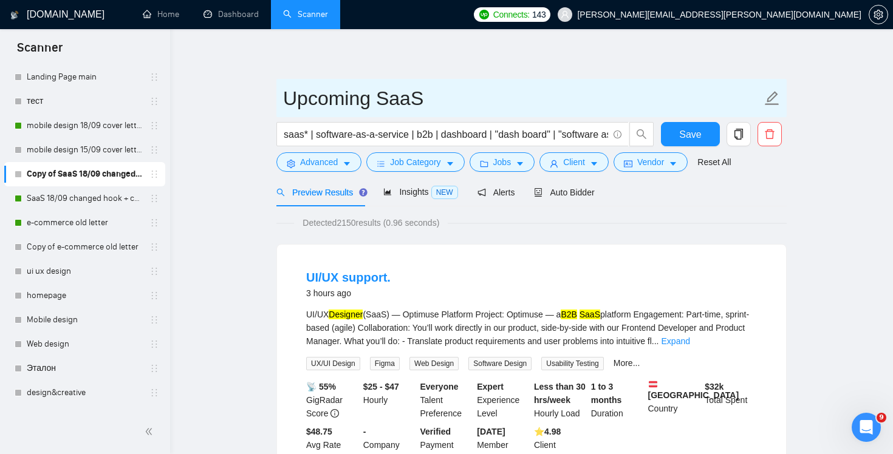
scroll to position [0, 0]
type input "Upcoming SaaS/brand new"
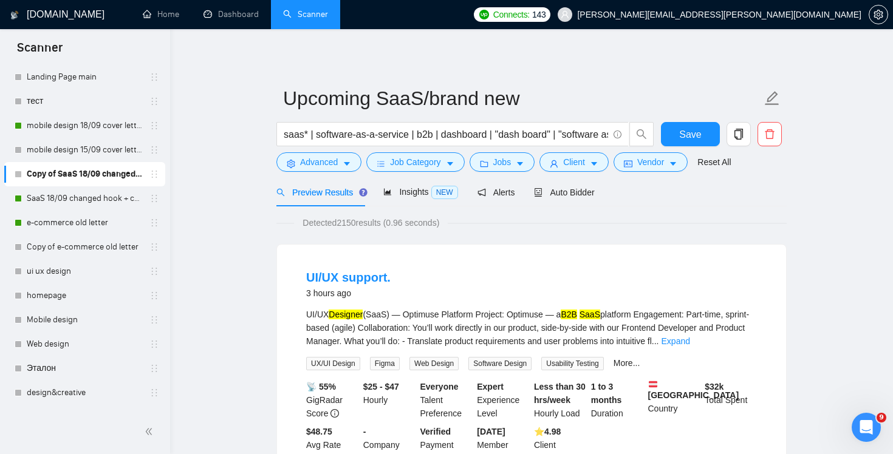
click at [583, 203] on div "Auto Bidder" at bounding box center [564, 192] width 60 height 29
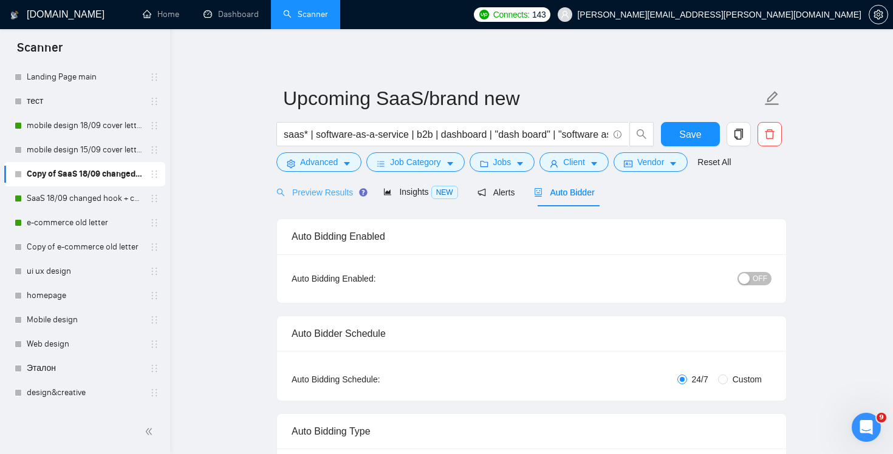
click at [318, 202] on div "Preview Results" at bounding box center [319, 192] width 87 height 29
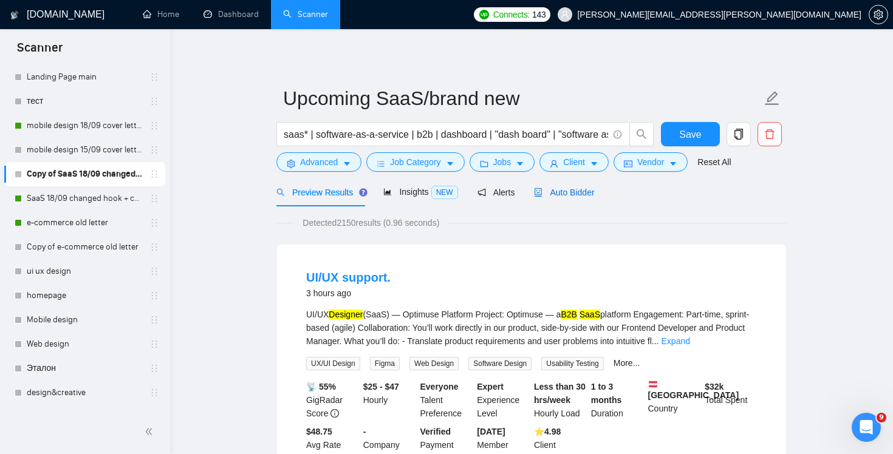
click at [575, 192] on span "Auto Bidder" at bounding box center [564, 193] width 60 height 10
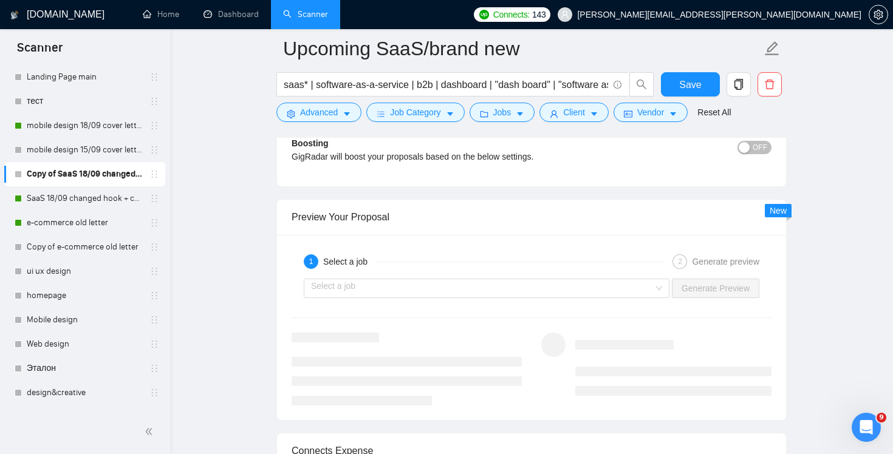
scroll to position [2294, 0]
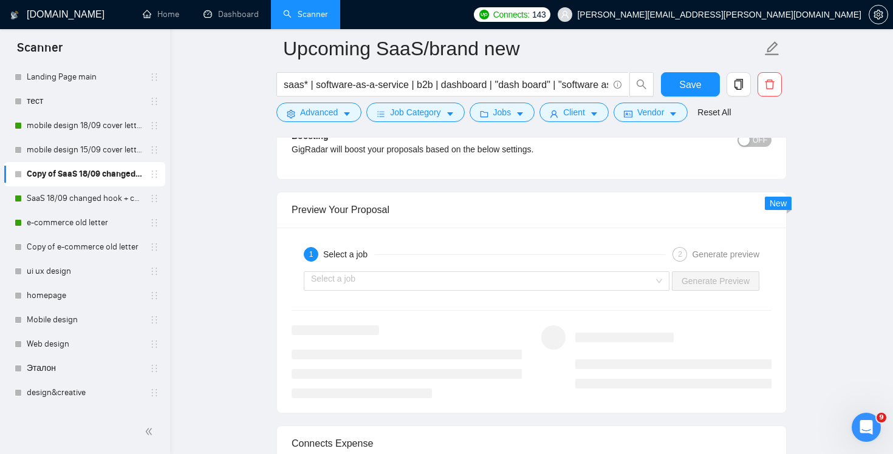
click at [656, 290] on div "Select a job Generate Preview" at bounding box center [531, 281] width 482 height 29
click at [655, 283] on div "Select a job" at bounding box center [487, 280] width 366 height 19
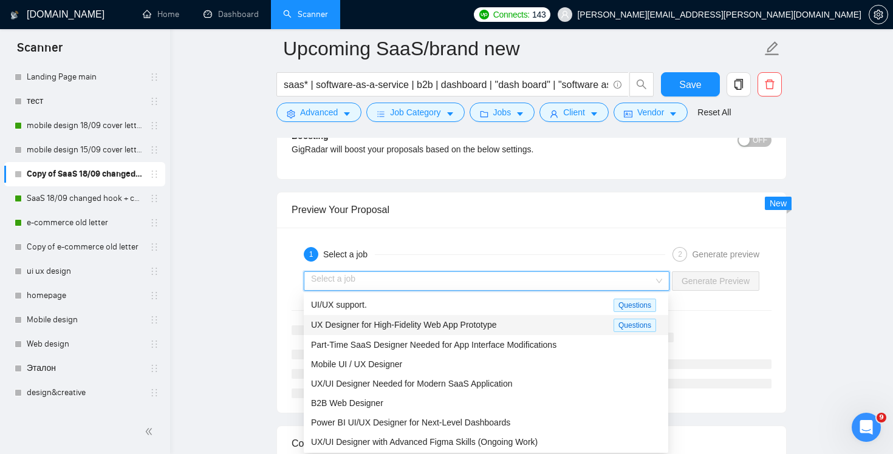
click at [535, 330] on div "UX Designer for High-Fidelity Web App Prototype" at bounding box center [462, 325] width 302 height 14
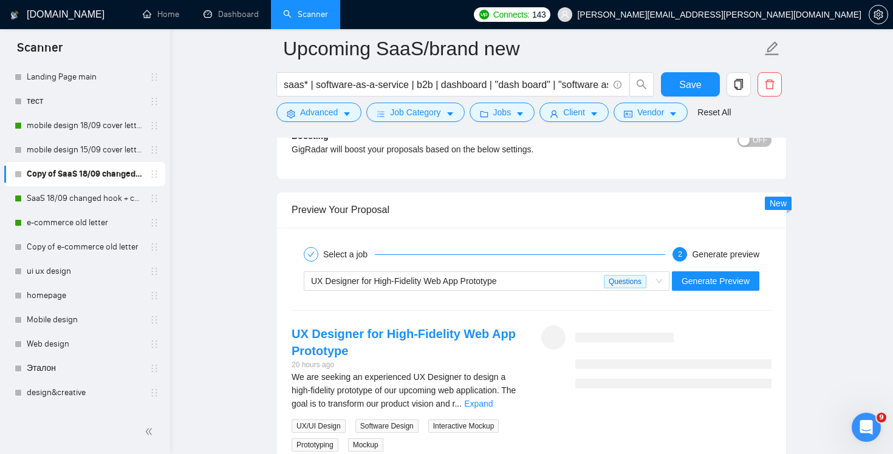
click at [406, 392] on span "We are seeking an experienced UX Designer to design a high-fidelity prototype o…" at bounding box center [403, 390] width 224 height 36
drag, startPoint x: 407, startPoint y: 392, endPoint x: 445, endPoint y: 387, distance: 38.0
click at [445, 387] on span "We are seeking an experienced UX Designer to design a high-fidelity prototype o…" at bounding box center [403, 390] width 224 height 36
copy span "upcoming"
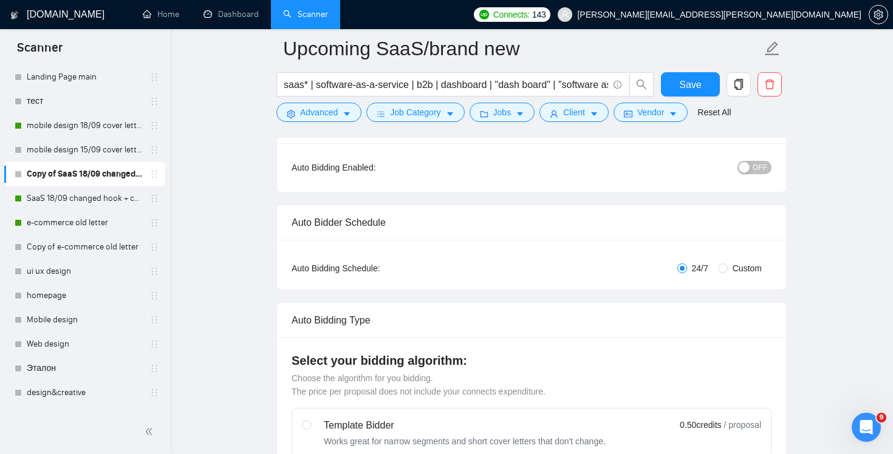
scroll to position [0, 0]
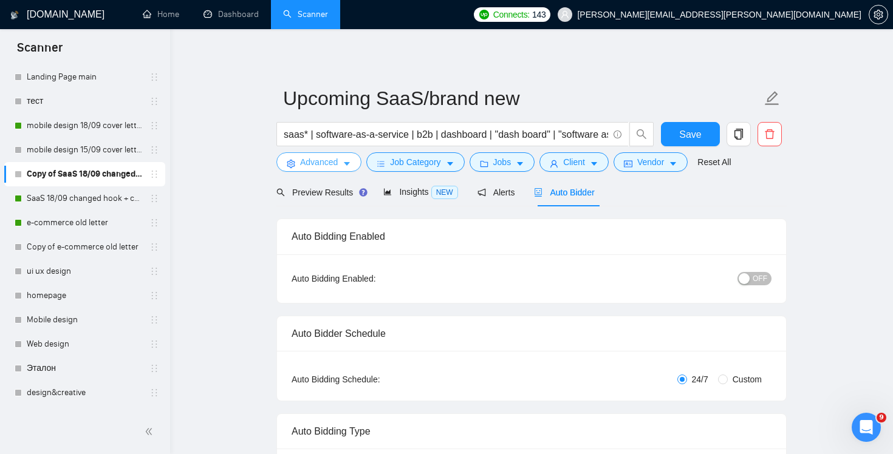
click at [326, 163] on span "Advanced" at bounding box center [319, 161] width 38 height 13
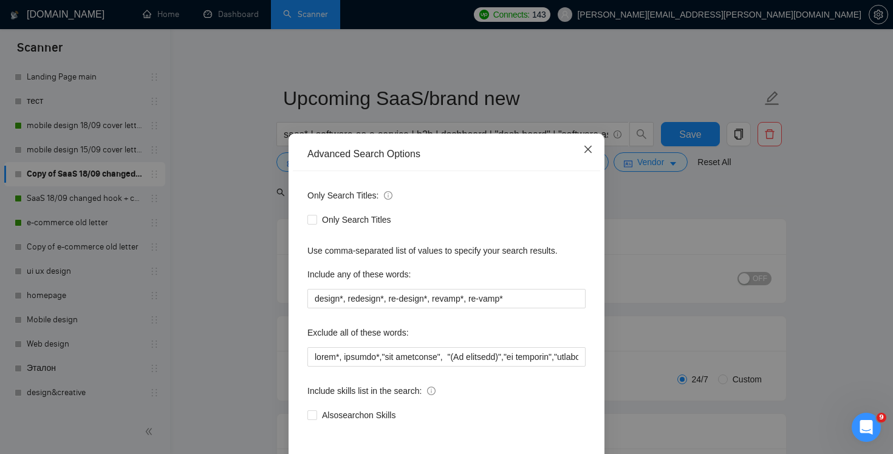
click at [587, 143] on span "Close" at bounding box center [587, 150] width 33 height 33
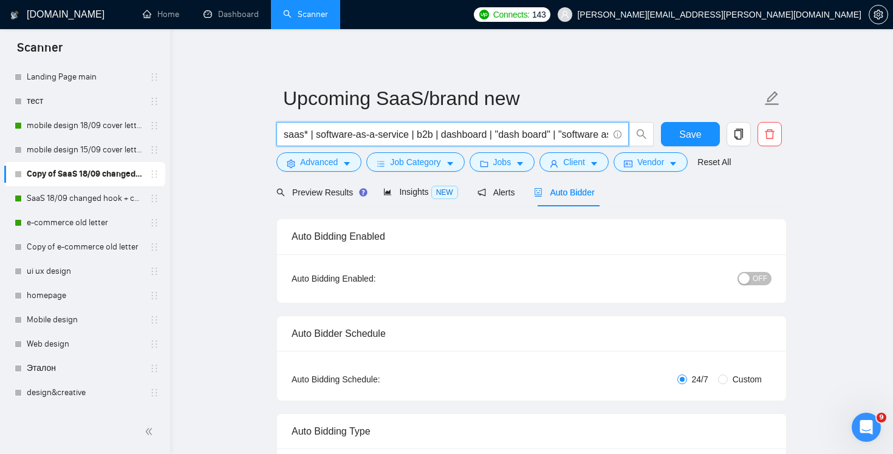
click at [510, 136] on input "saas* | software-as-a-service | b2b | dashboard | "dash board" | "software as a…" at bounding box center [446, 134] width 324 height 15
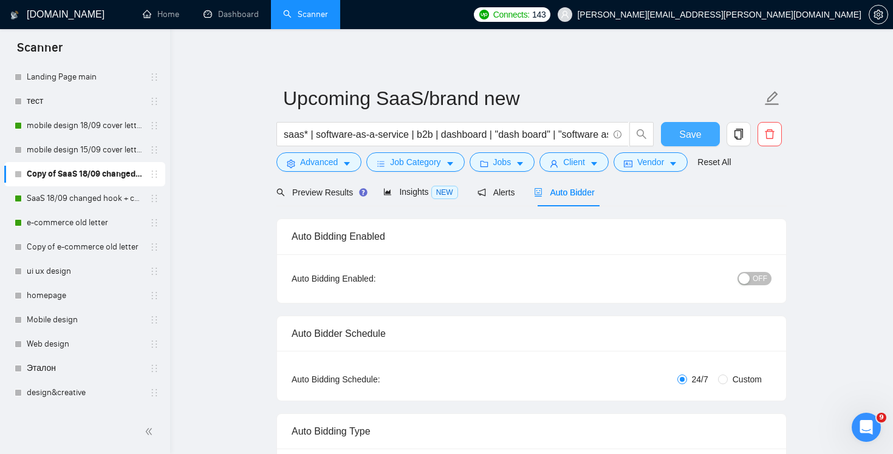
click at [678, 136] on button "Save" at bounding box center [690, 134] width 59 height 24
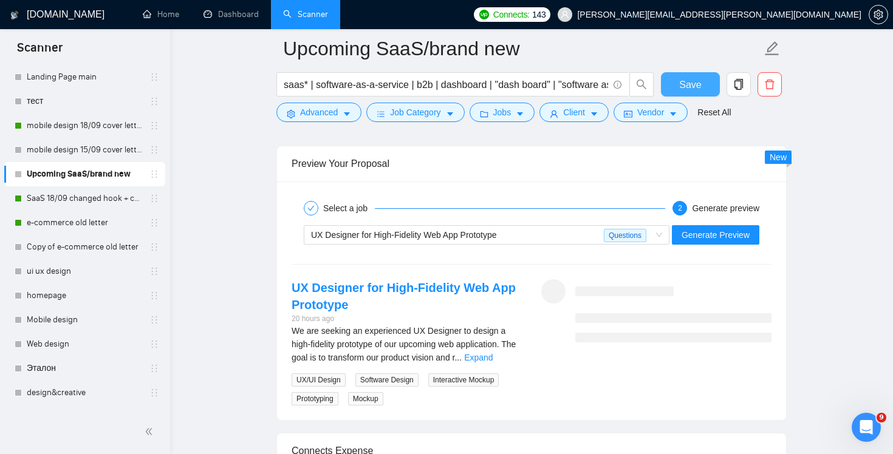
scroll to position [2368, 0]
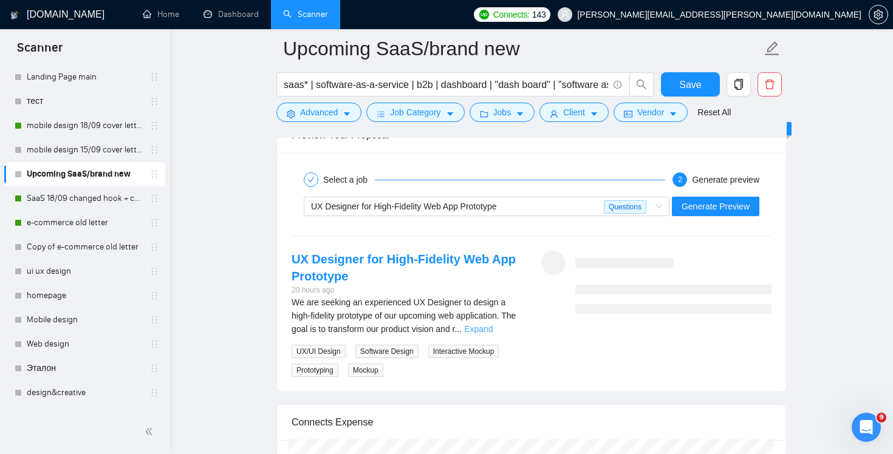
click at [492, 327] on link "Expand" at bounding box center [478, 329] width 29 height 10
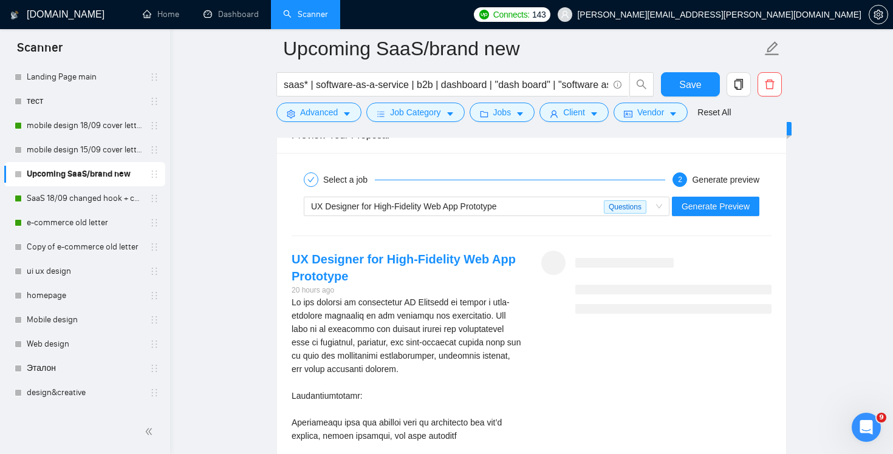
scroll to position [2421, 0]
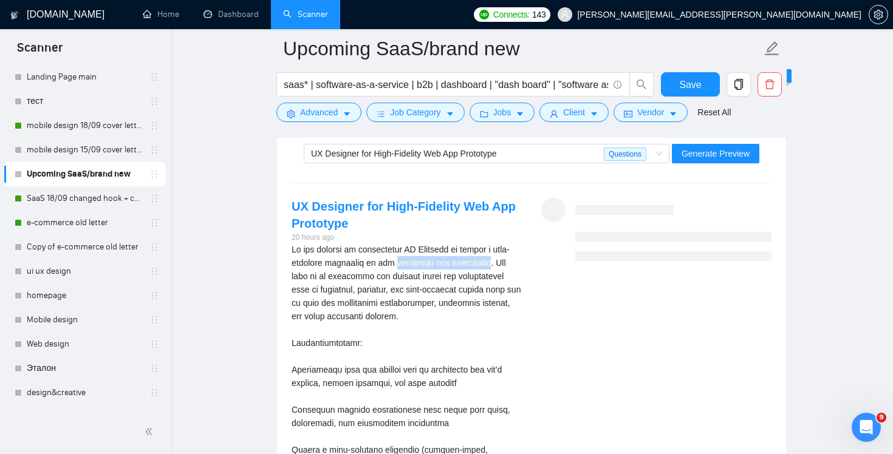
drag, startPoint x: 407, startPoint y: 264, endPoint x: 509, endPoint y: 262, distance: 101.4
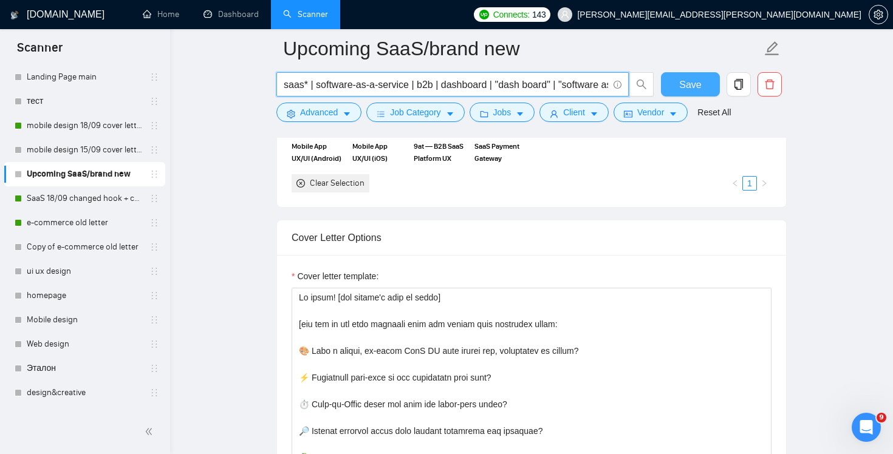
scroll to position [0, 60]
drag, startPoint x: 555, startPoint y: 85, endPoint x: 767, endPoint y: 111, distance: 213.5
click at [767, 111] on form "Upcoming SaaS/brand new saas* | software-as-a-service | b2b | dashboard | "dash…" at bounding box center [531, 78] width 510 height 99
click at [336, 120] on button "Advanced" at bounding box center [318, 112] width 85 height 19
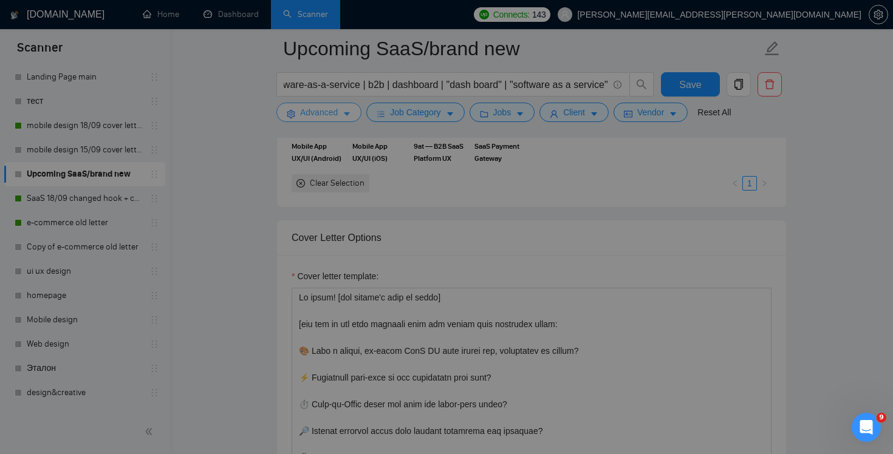
scroll to position [0, 0]
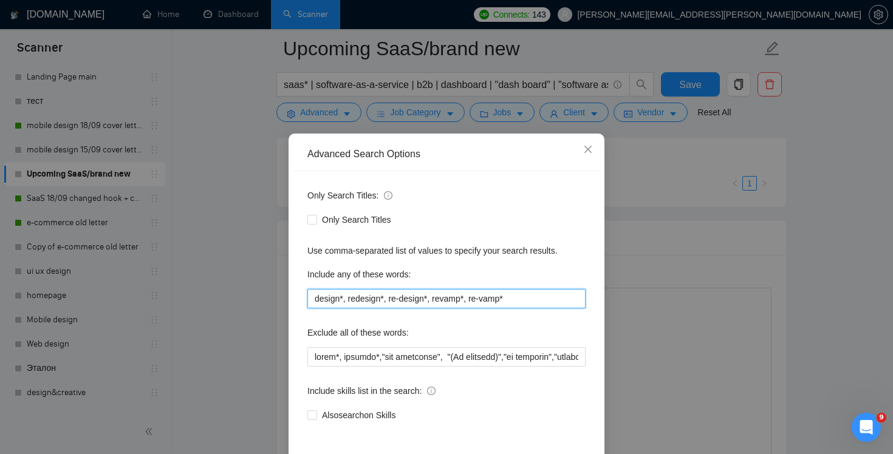
click at [544, 295] on input "design*, redesign*, re-design*, revamp*, re-vamp*" at bounding box center [446, 298] width 278 height 19
paste input "upcoming"
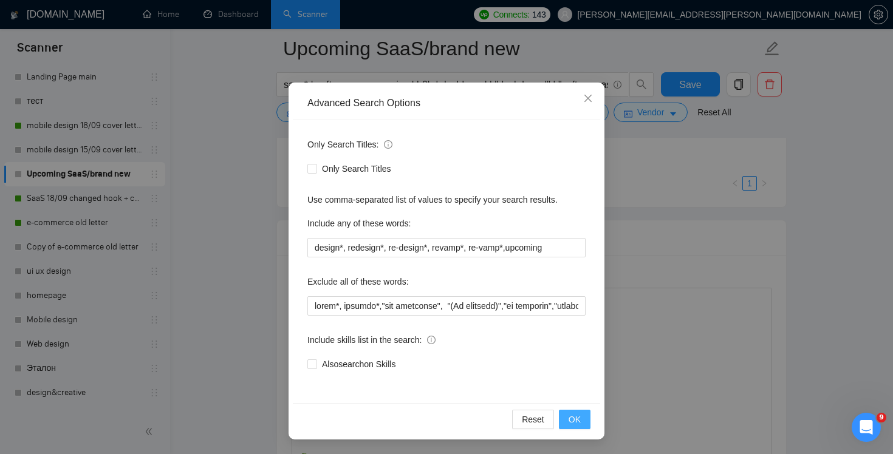
click at [581, 425] on button "OK" at bounding box center [575, 419] width 32 height 19
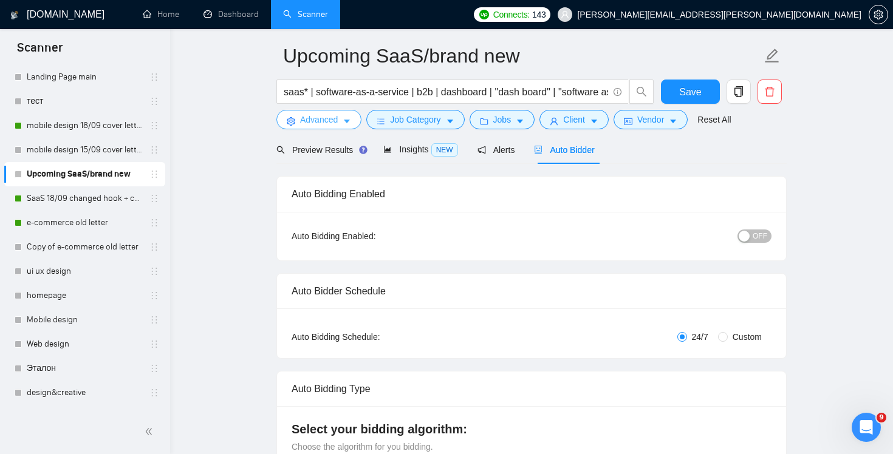
scroll to position [0, 0]
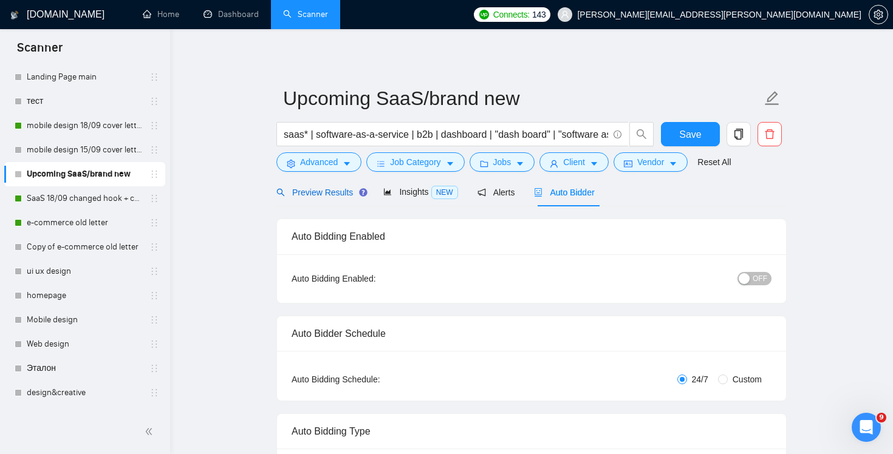
click at [329, 198] on div "Preview Results" at bounding box center [319, 192] width 87 height 13
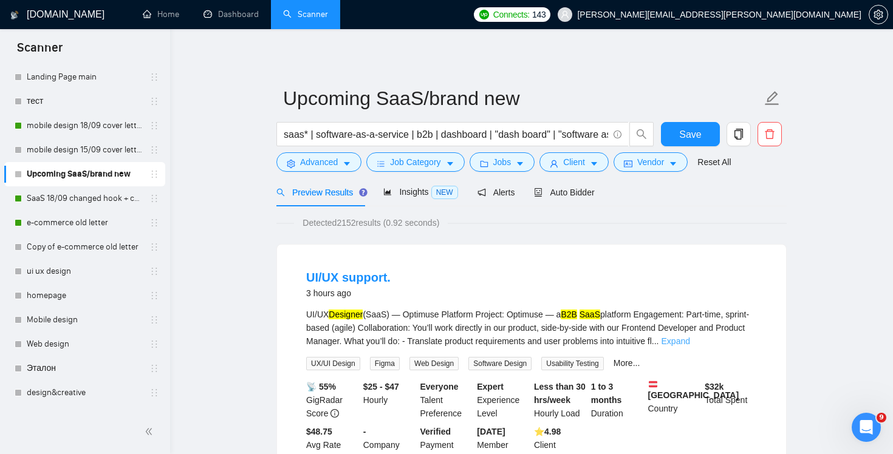
click at [690, 343] on link "Expand" at bounding box center [675, 341] width 29 height 10
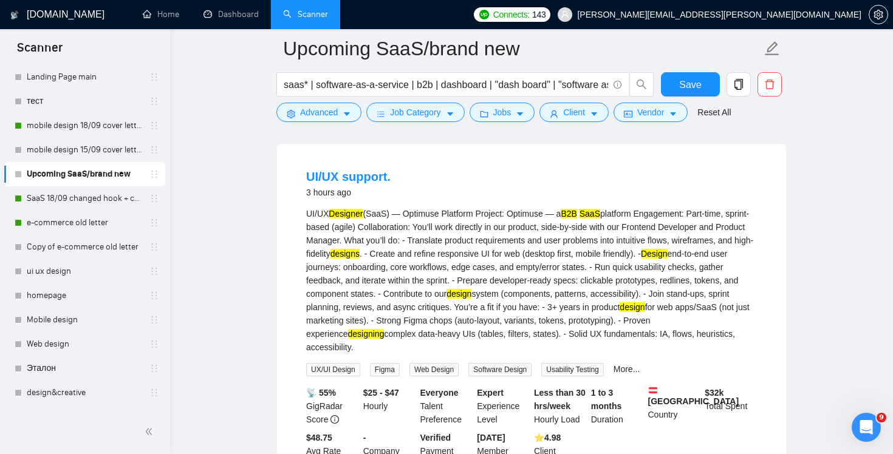
scroll to position [117, 0]
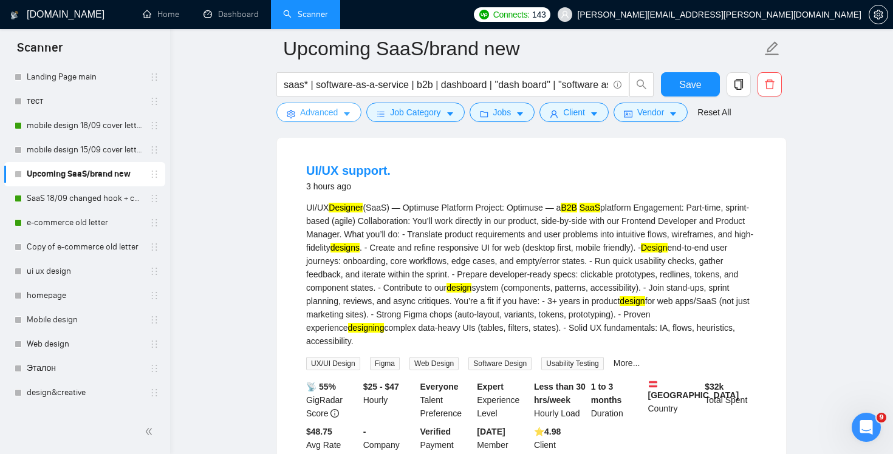
click at [324, 107] on span "Advanced" at bounding box center [319, 112] width 38 height 13
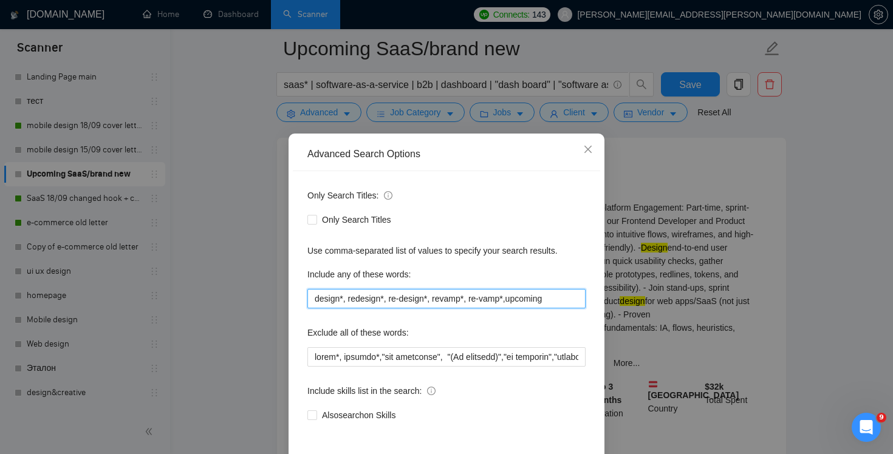
click at [522, 303] on input "design*, redesign*, re-design*, revamp*, re-vamp*,upcoming" at bounding box center [446, 298] width 278 height 19
type input "design*, redesign*, re-design*, revamp*, re-vamp*"
click at [545, 324] on div "Exclude all of these words:" at bounding box center [446, 335] width 278 height 24
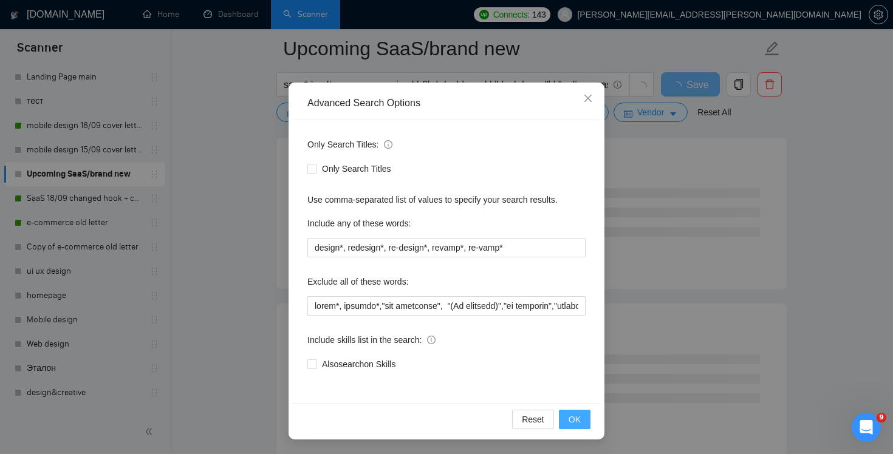
click at [579, 420] on span "OK" at bounding box center [574, 419] width 12 height 13
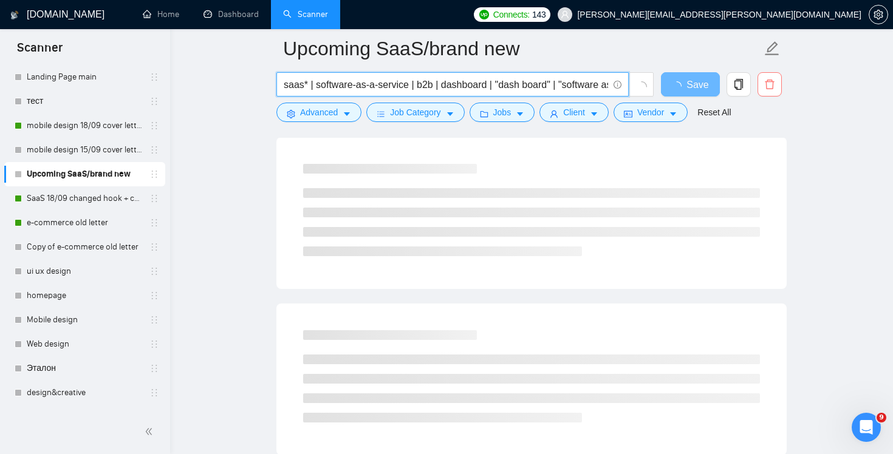
scroll to position [0, 60]
drag, startPoint x: 491, startPoint y: 86, endPoint x: 779, endPoint y: 86, distance: 287.8
click at [779, 86] on div "saas* | software-as-a-service | b2b | dashboard | "dash board" | "software as a…" at bounding box center [529, 87] width 510 height 30
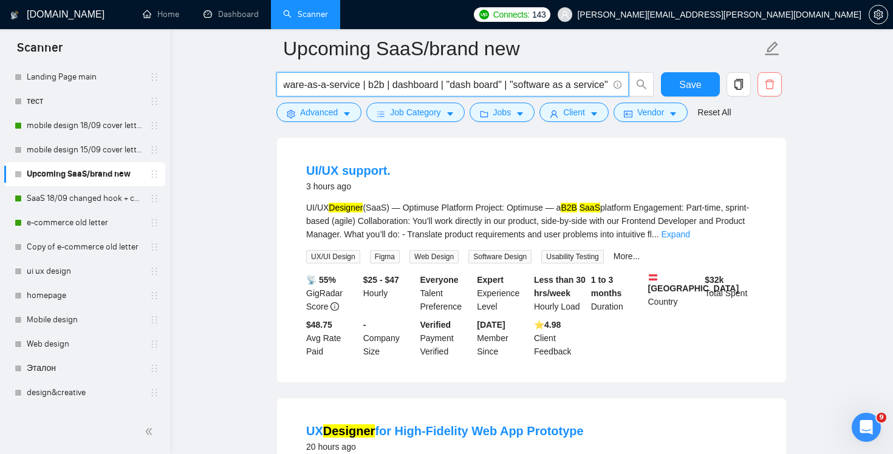
scroll to position [0, 63]
paste input "upcoming"
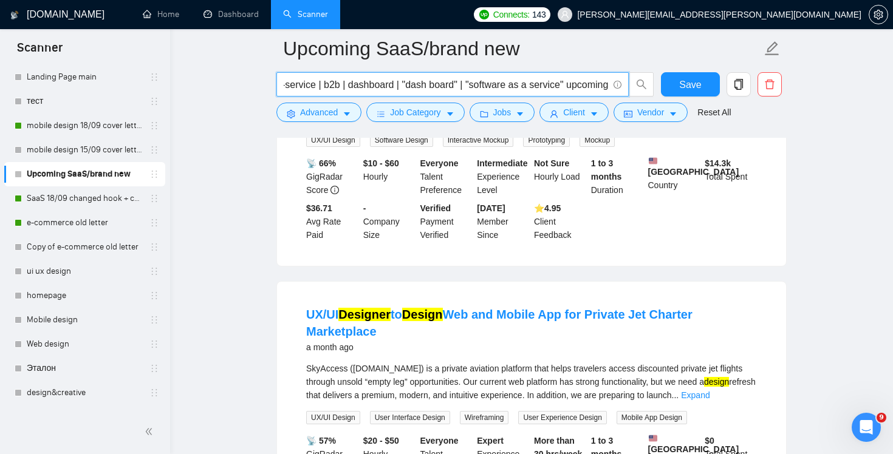
scroll to position [262, 0]
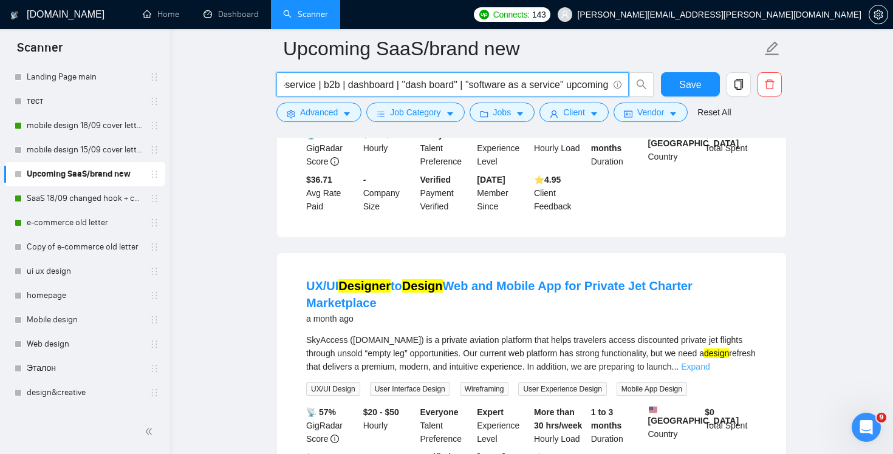
type input "saas* | software-as-a-service | b2b | dashboard | "dash board" | "software as a…"
click at [709, 372] on link "Expand" at bounding box center [695, 367] width 29 height 10
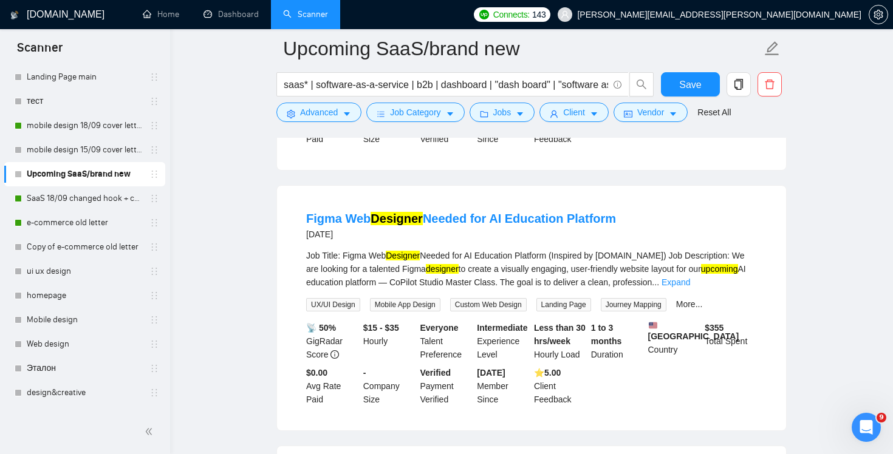
scroll to position [854, 0]
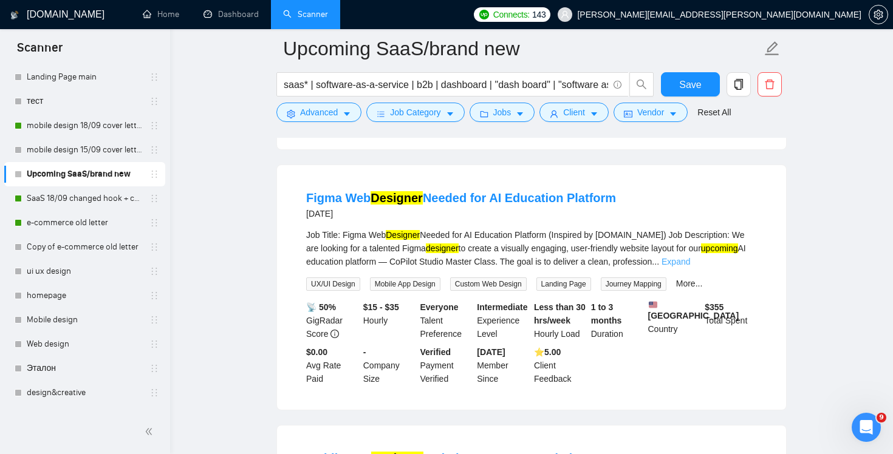
click at [690, 267] on link "Expand" at bounding box center [675, 262] width 29 height 10
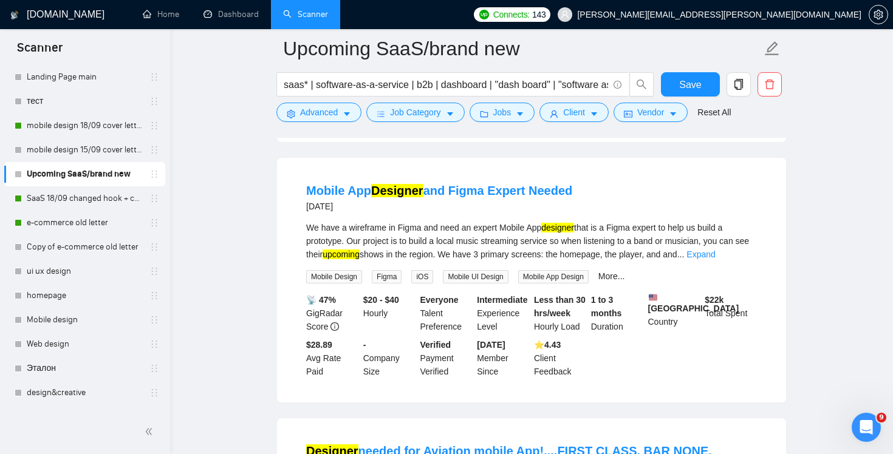
scroll to position [1345, 0]
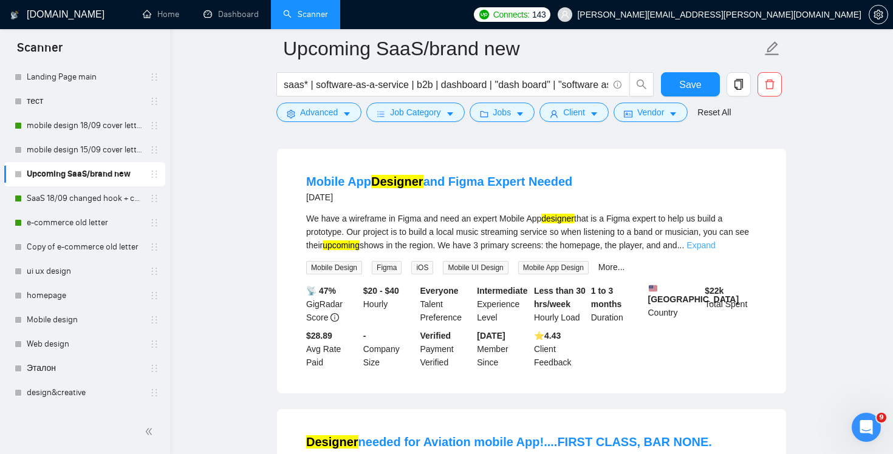
click at [715, 250] on link "Expand" at bounding box center [700, 245] width 29 height 10
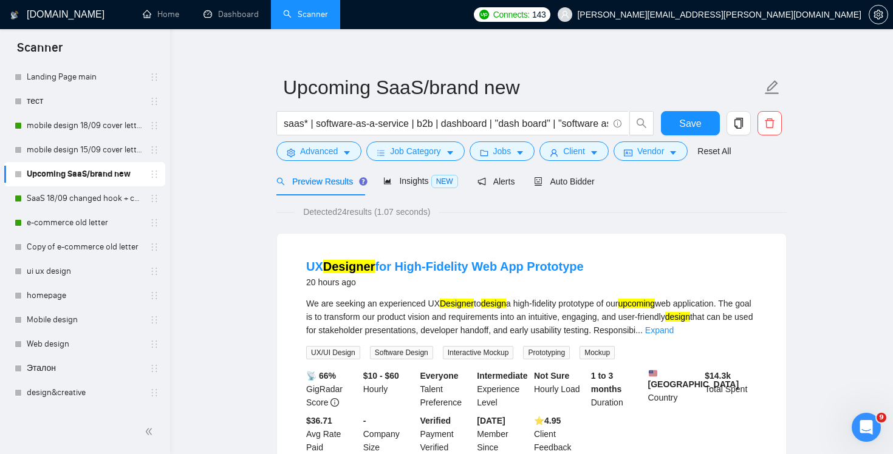
scroll to position [0, 0]
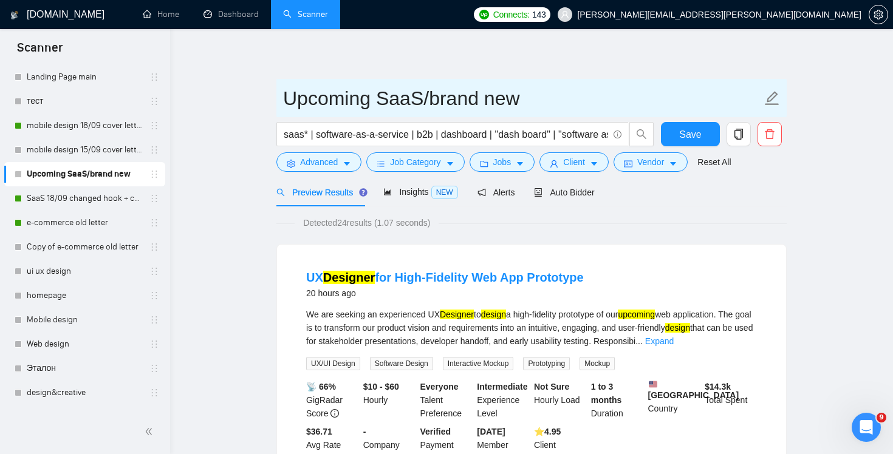
click at [329, 89] on input "Upcoming SaaS/brand new" at bounding box center [522, 98] width 479 height 30
click at [516, 101] on input "Upcoming SaaS/brand new" at bounding box center [522, 98] width 479 height 30
type input "Upcoming SaaS/brand new web platform"
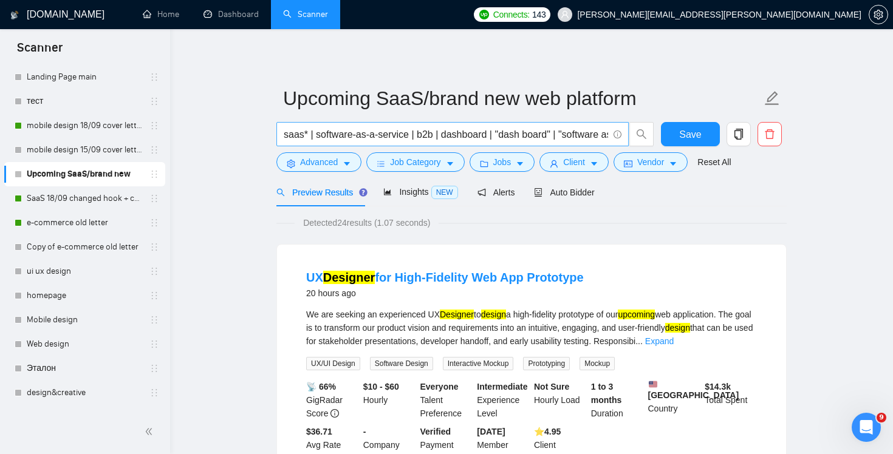
click at [407, 140] on input "saas* | software-as-a-service | b2b | dashboard | "dash board" | "software as a…" at bounding box center [446, 134] width 324 height 15
drag, startPoint x: 583, startPoint y: 137, endPoint x: 874, endPoint y: 141, distance: 291.5
drag, startPoint x: 588, startPoint y: 139, endPoint x: 737, endPoint y: 155, distance: 149.7
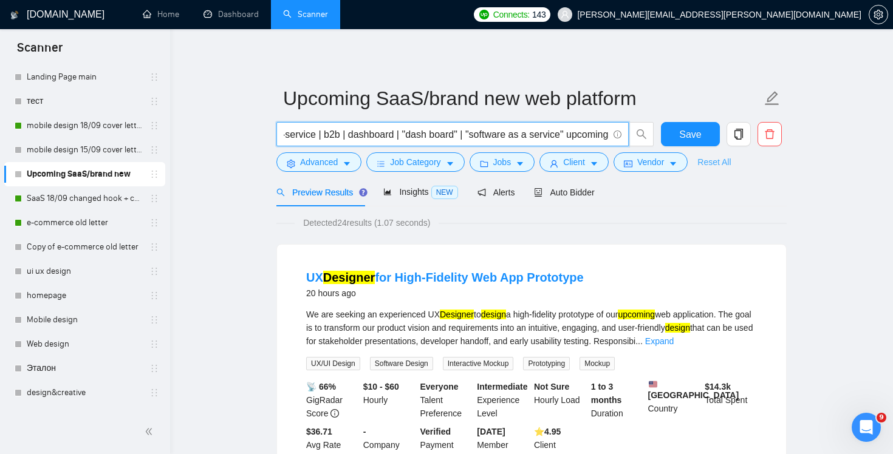
click at [737, 155] on form "Upcoming SaaS/brand new web platform saas* | software-as-a-service | b2b | dash…" at bounding box center [531, 128] width 510 height 99
click at [762, 228] on div "Detected 24 results (1.07 seconds)" at bounding box center [531, 222] width 510 height 13
drag, startPoint x: 581, startPoint y: 128, endPoint x: 891, endPoint y: 196, distance: 317.8
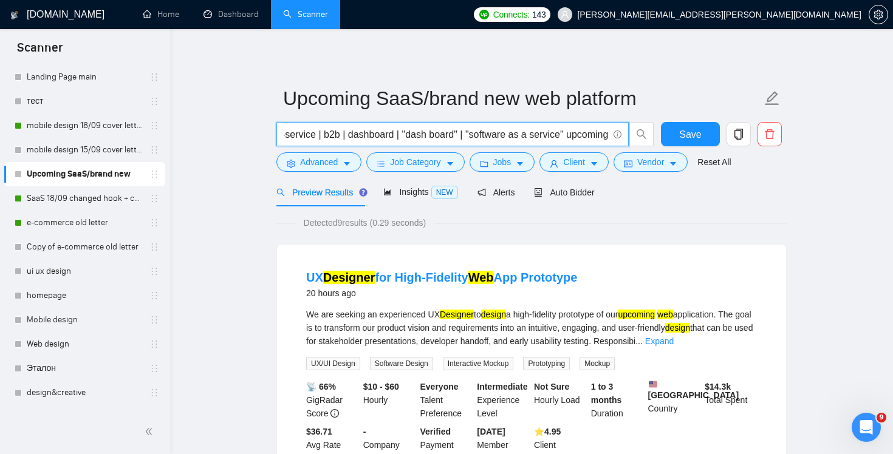
scroll to position [0, 106]
type input "saas* | software-as-a-service | b2b | dashboard | "dash board" | "software as a…"
drag, startPoint x: 564, startPoint y: 128, endPoint x: 730, endPoint y: 144, distance: 167.1
click at [730, 144] on div "saas* | software-as-a-service | b2b | dashboard | "dash board" | "software as a…" at bounding box center [529, 137] width 510 height 30
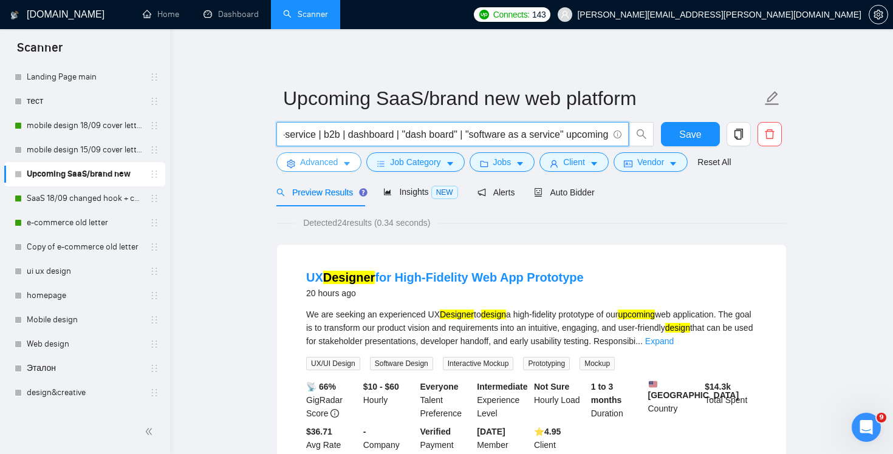
click at [322, 171] on button "Advanced" at bounding box center [318, 161] width 85 height 19
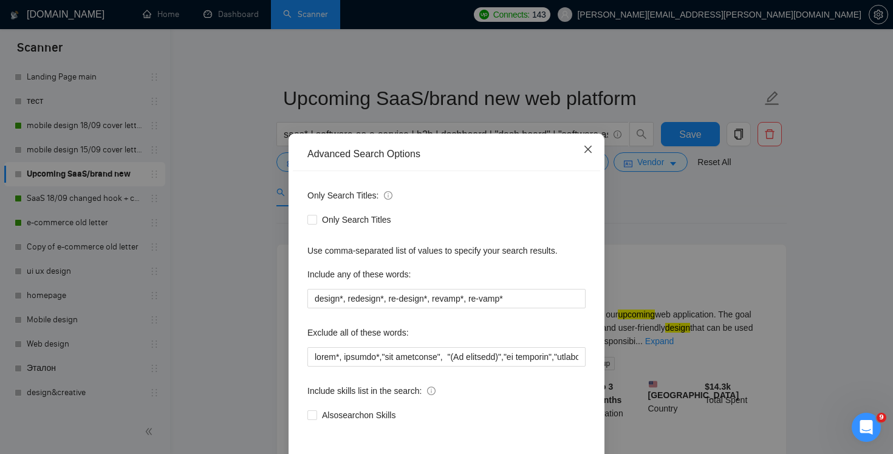
click at [587, 148] on icon "close" at bounding box center [588, 150] width 10 height 10
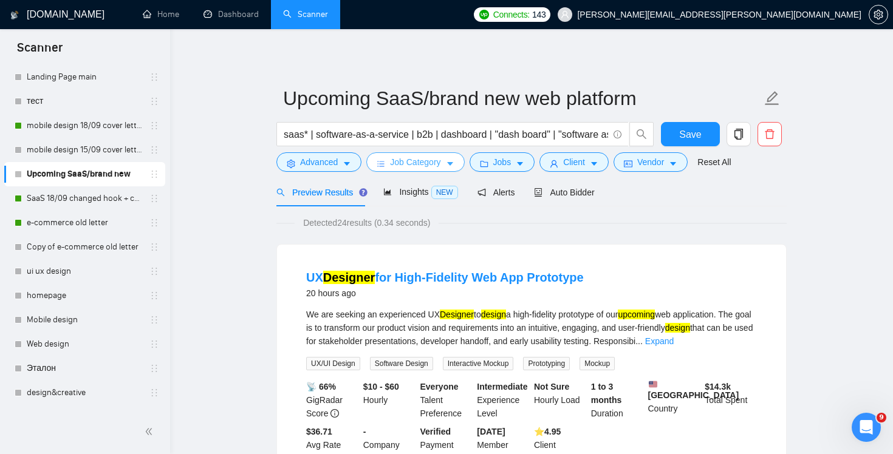
click at [404, 165] on span "Job Category" at bounding box center [415, 161] width 50 height 13
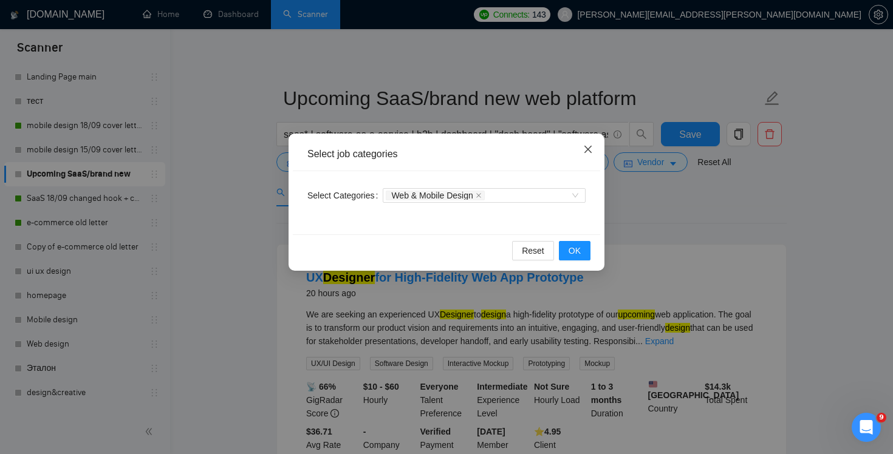
click at [590, 148] on icon "close" at bounding box center [587, 149] width 7 height 7
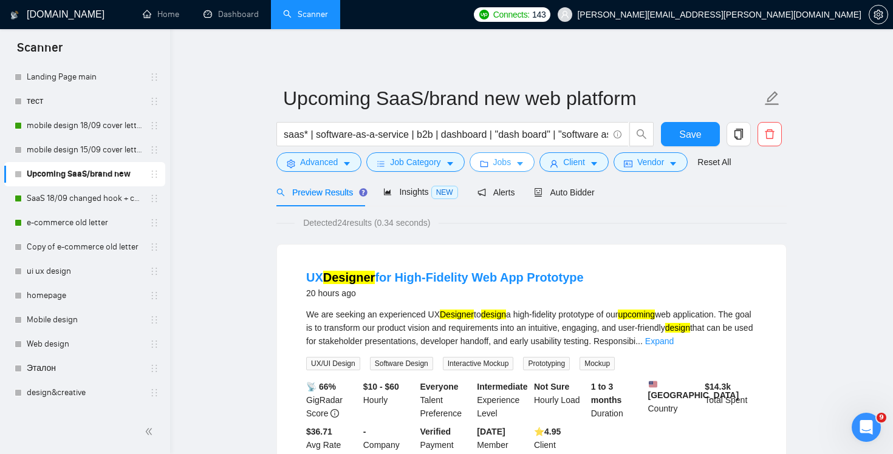
click at [508, 160] on span "Jobs" at bounding box center [502, 161] width 18 height 13
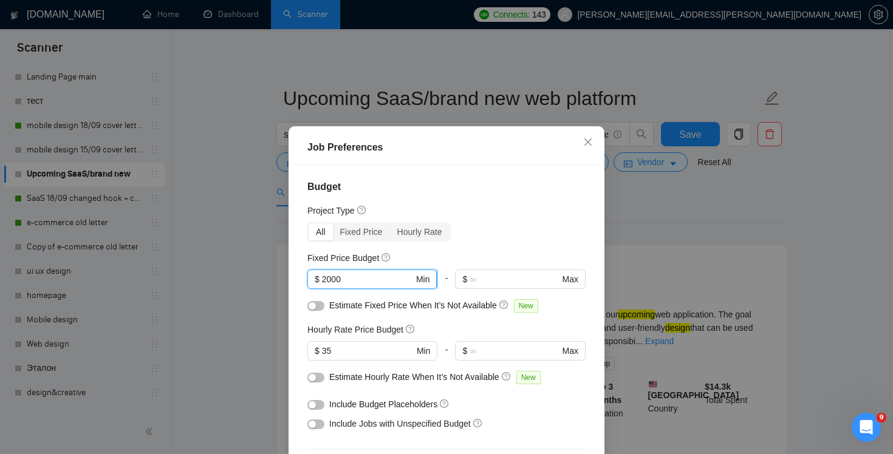
click at [336, 278] on input "2000" at bounding box center [368, 279] width 92 height 13
click at [326, 280] on input "2000" at bounding box center [368, 279] width 92 height 13
type input "1000"
click at [554, 325] on div "Hourly Rate Price Budget" at bounding box center [446, 329] width 278 height 13
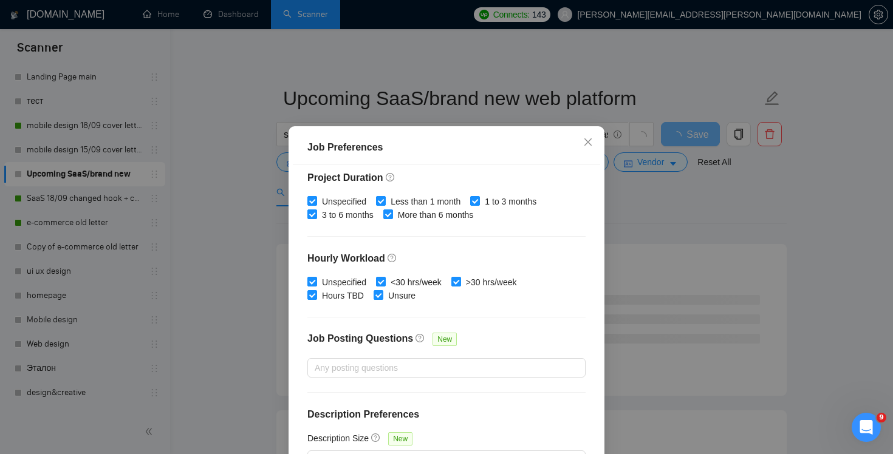
scroll to position [82, 0]
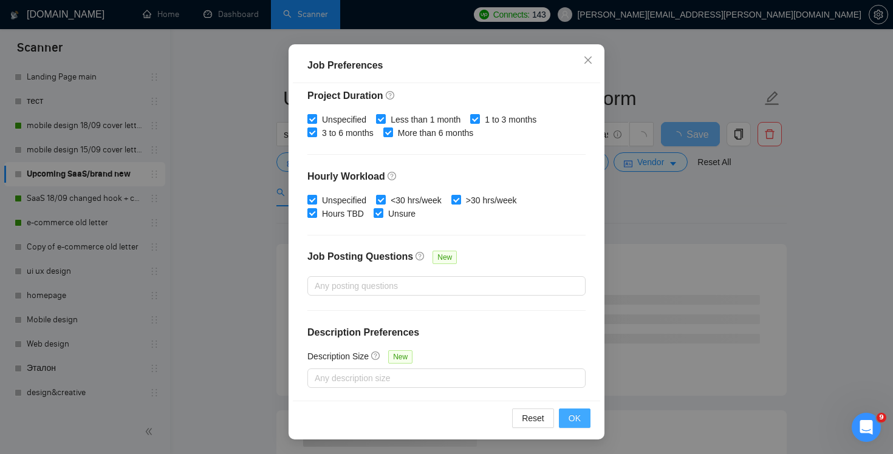
click at [575, 424] on span "OK" at bounding box center [574, 418] width 12 height 13
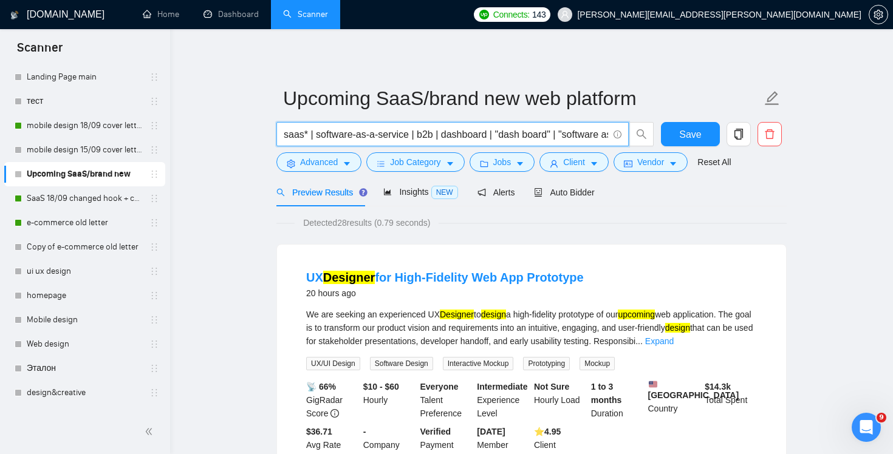
scroll to position [0, 106]
drag, startPoint x: 581, startPoint y: 129, endPoint x: 847, endPoint y: 169, distance: 269.0
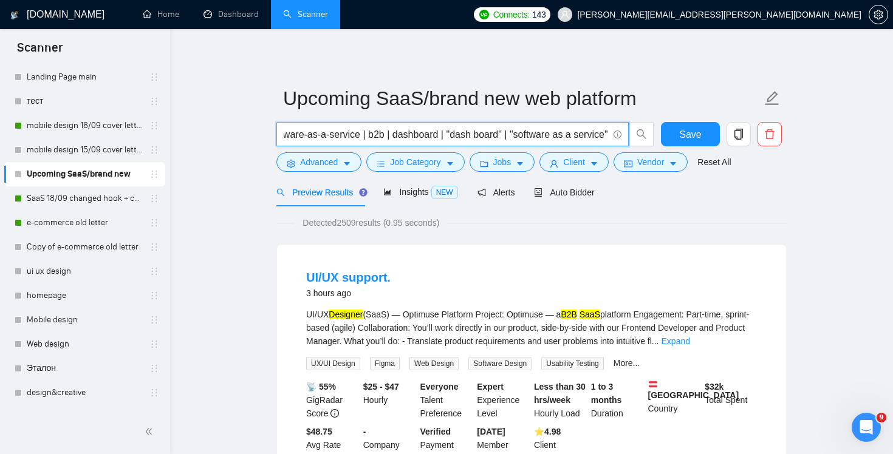
drag, startPoint x: 592, startPoint y: 132, endPoint x: 793, endPoint y: 160, distance: 203.0
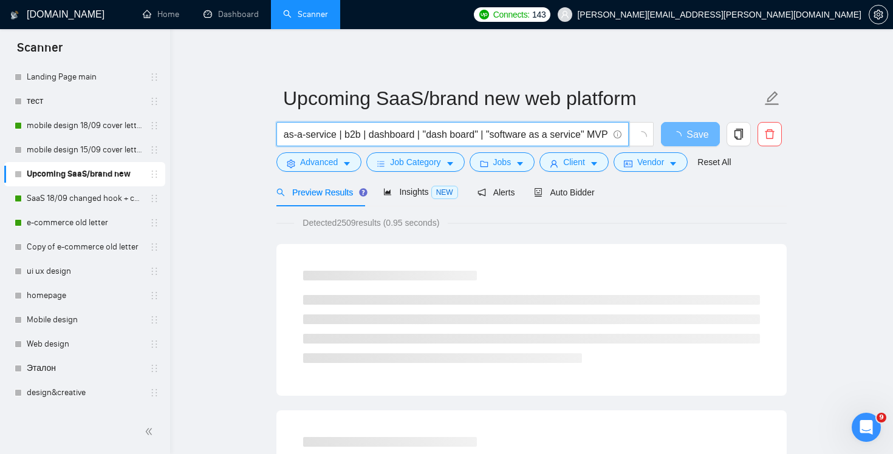
type input "saas* | software-as-a-service | b2b | dashboard | "dash board" | "software as a…"
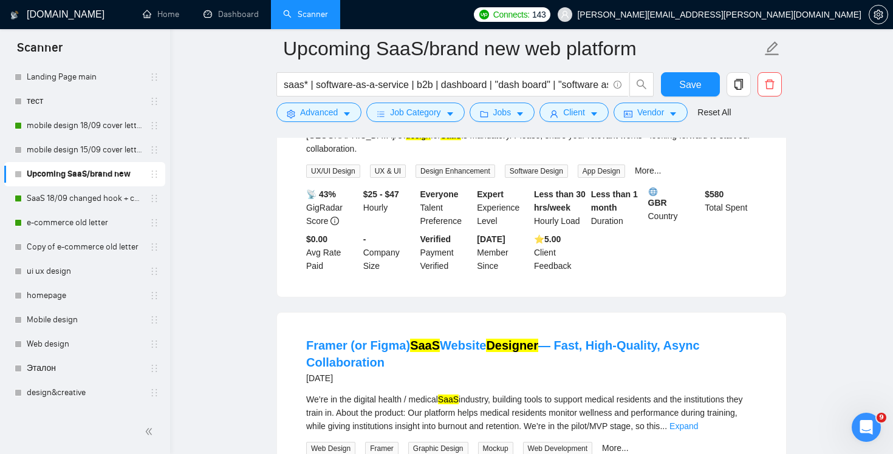
scroll to position [306, 0]
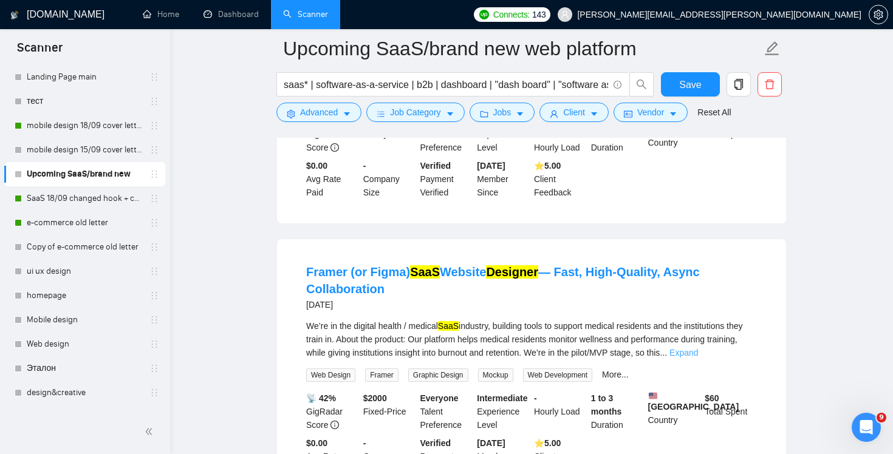
click at [698, 348] on link "Expand" at bounding box center [683, 353] width 29 height 10
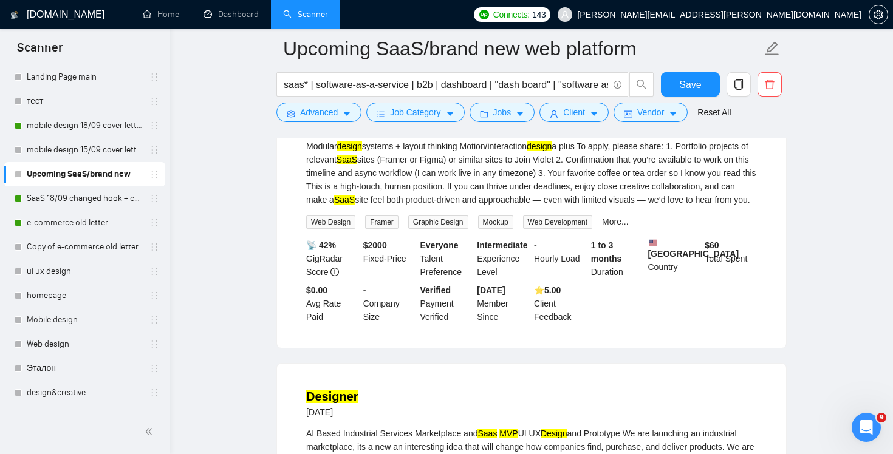
scroll to position [1041, 0]
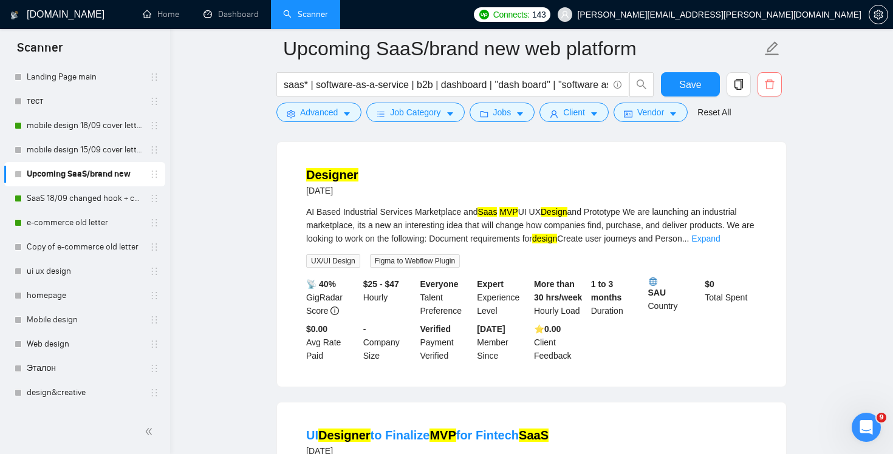
click at [765, 89] on icon "delete" at bounding box center [769, 84] width 11 height 11
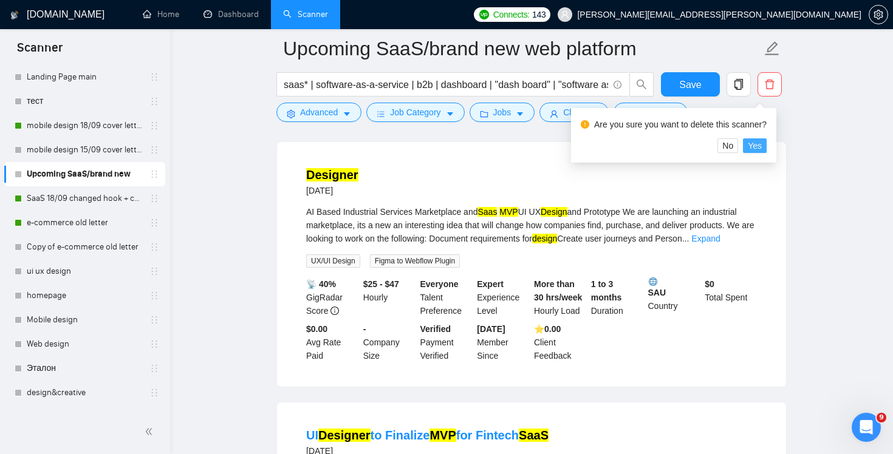
click at [756, 145] on span "Yes" at bounding box center [755, 145] width 14 height 13
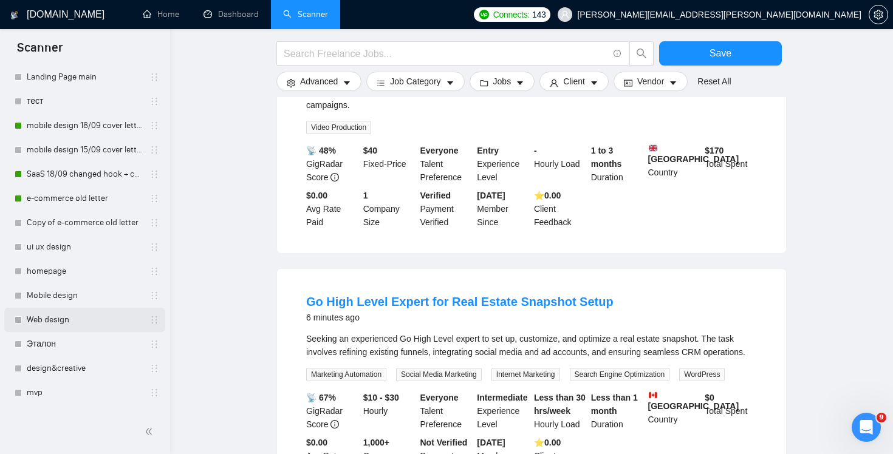
scroll to position [273, 0]
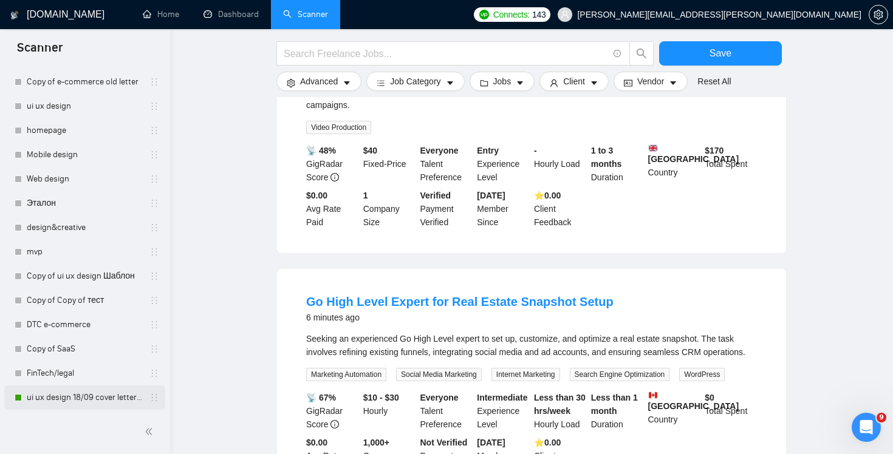
click at [75, 401] on link "ui ux design 18/09 cover letter changed & cases revised" at bounding box center [84, 398] width 115 height 24
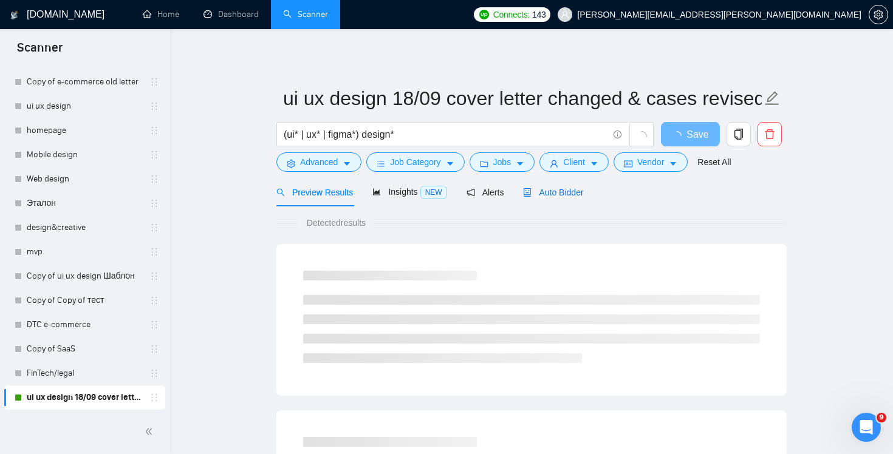
click at [563, 189] on span "Auto Bidder" at bounding box center [553, 193] width 60 height 10
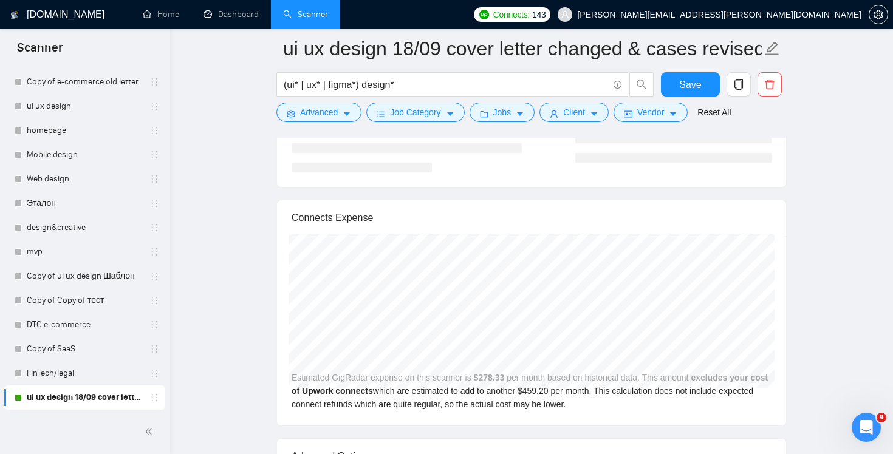
scroll to position [2559, 0]
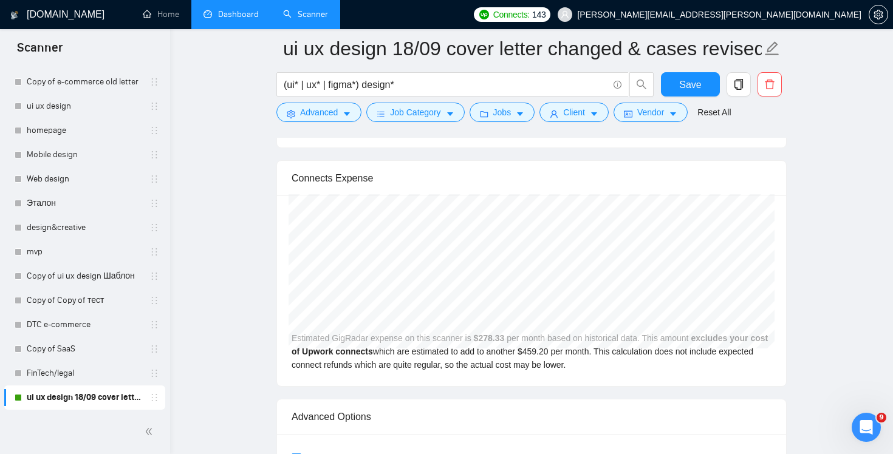
click at [219, 18] on link "Dashboard" at bounding box center [230, 14] width 55 height 10
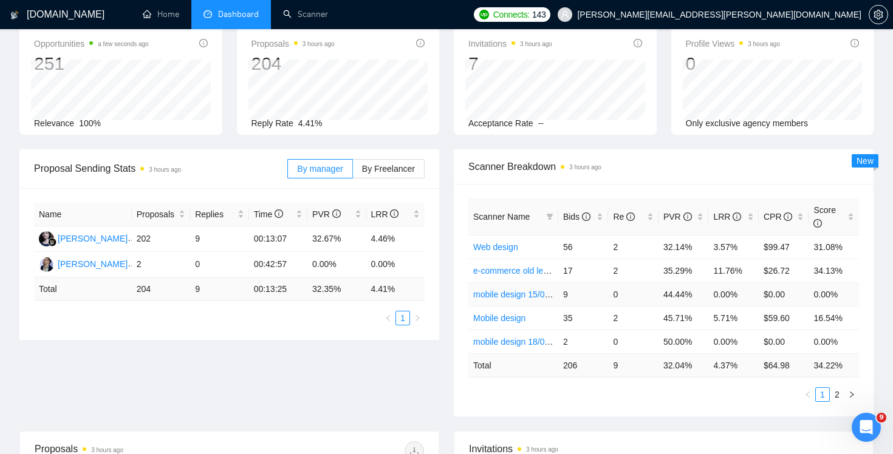
scroll to position [90, 0]
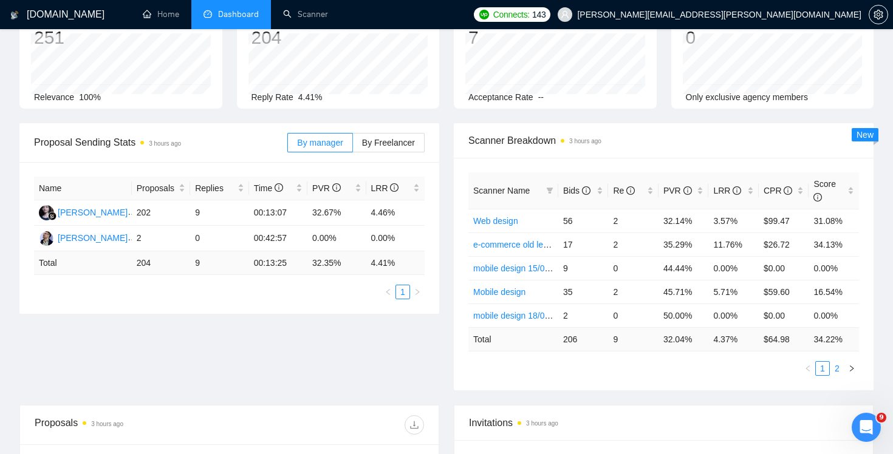
click at [833, 363] on link "2" at bounding box center [836, 368] width 13 height 13
click at [820, 369] on link "1" at bounding box center [822, 368] width 13 height 13
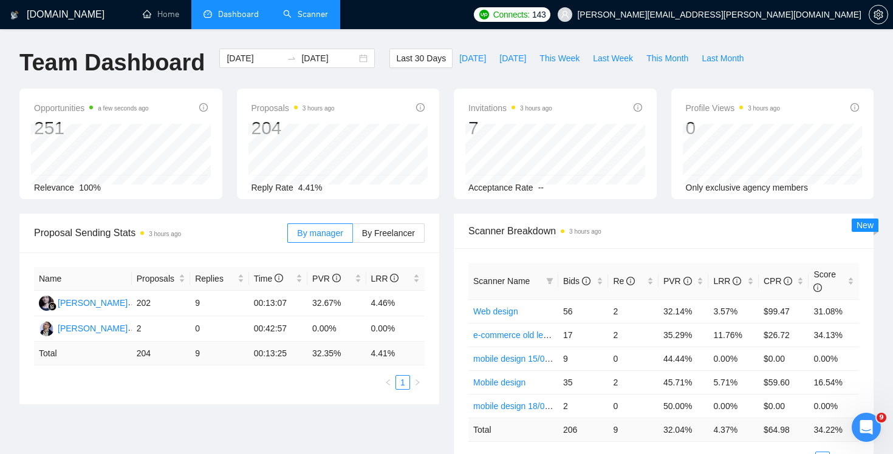
click at [320, 19] on link "Scanner" at bounding box center [305, 14] width 45 height 10
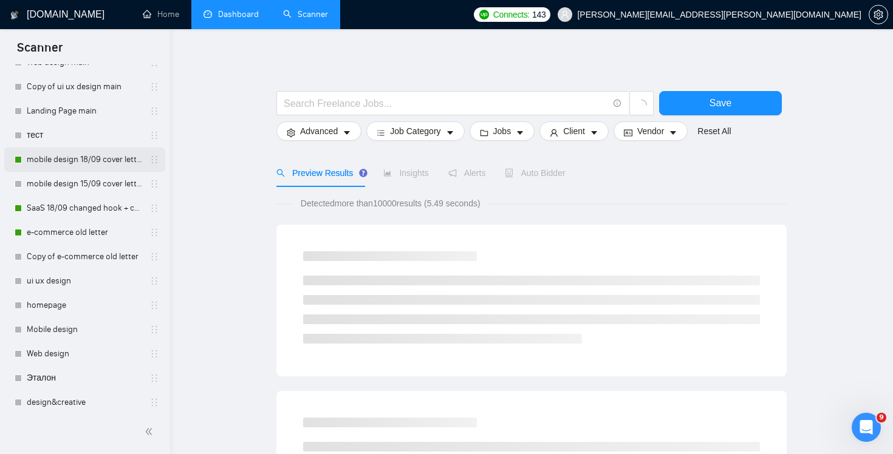
scroll to position [128, 0]
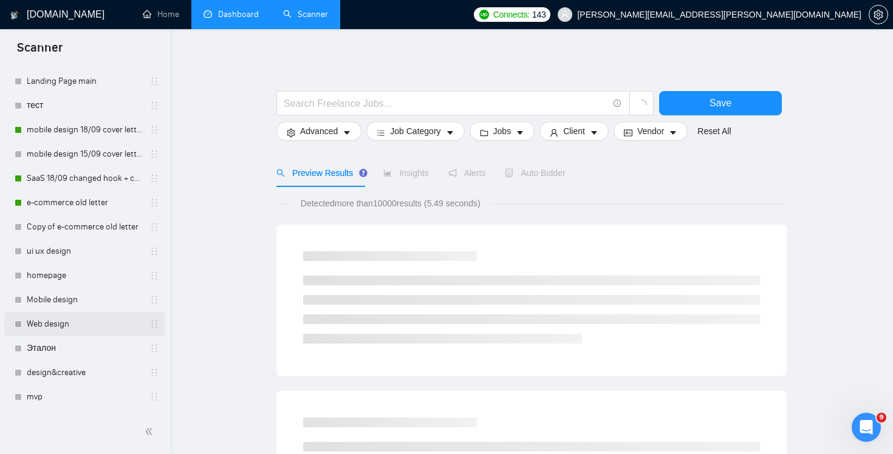
click at [95, 325] on link "Web design" at bounding box center [84, 324] width 115 height 24
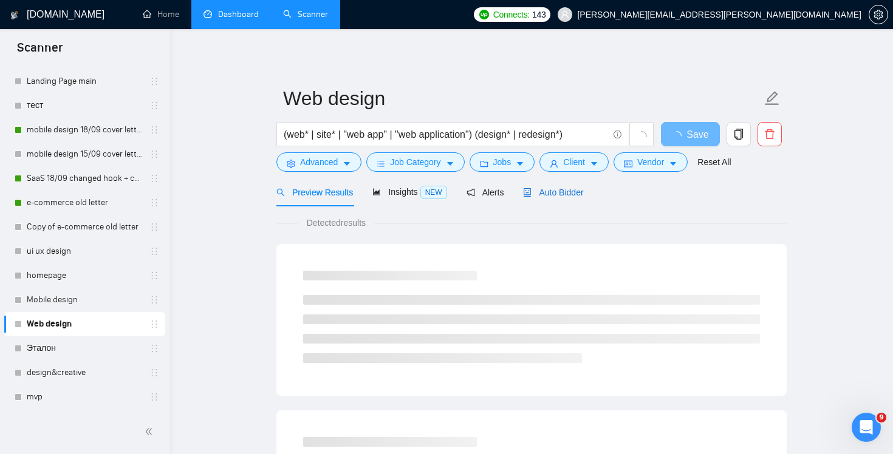
click at [567, 198] on div "Auto Bidder" at bounding box center [553, 192] width 60 height 13
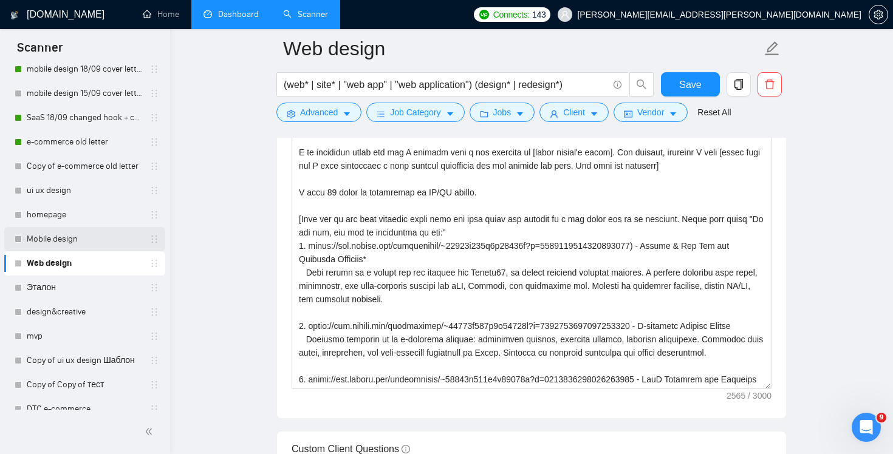
scroll to position [273, 0]
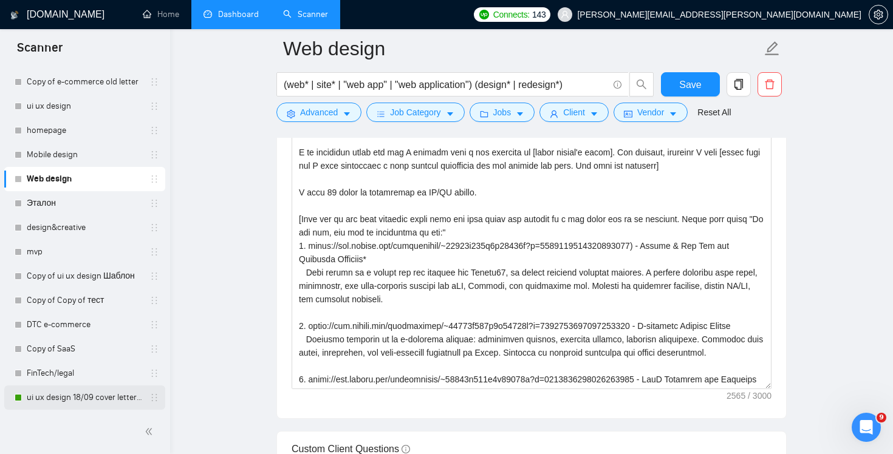
click at [80, 394] on link "ui ux design 18/09 cover letter changed & cases revised" at bounding box center [84, 398] width 115 height 24
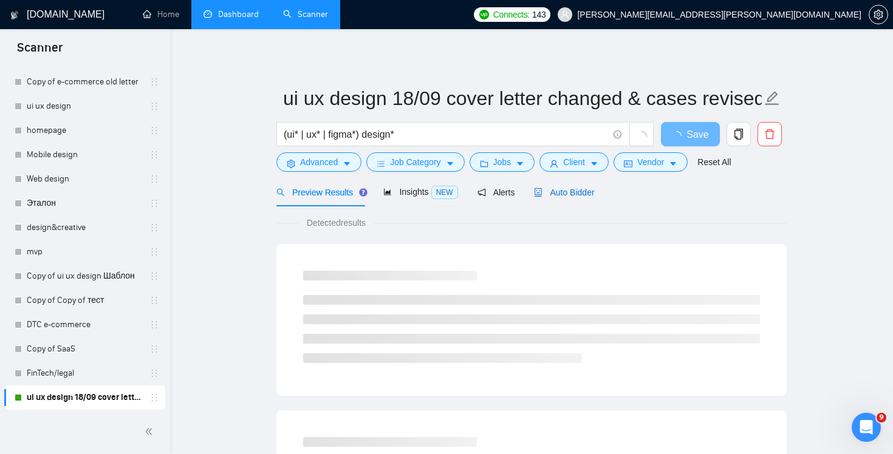
click at [576, 195] on span "Auto Bidder" at bounding box center [564, 193] width 60 height 10
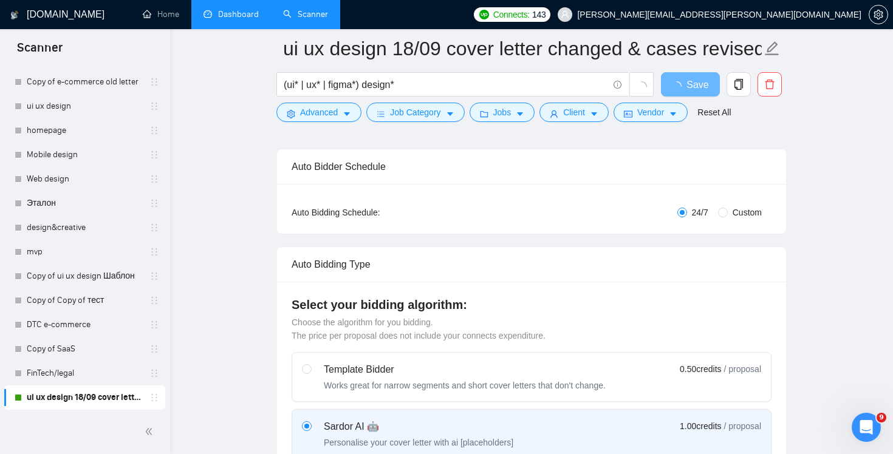
scroll to position [415, 0]
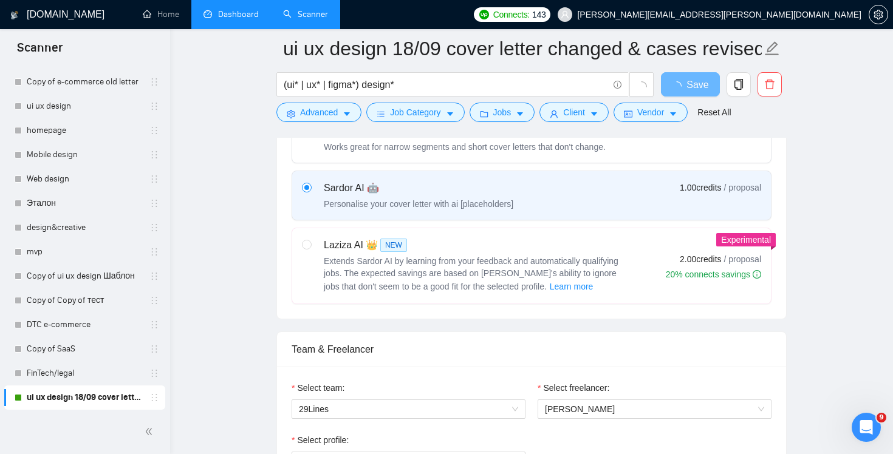
click at [209, 9] on link "Dashboard" at bounding box center [230, 14] width 55 height 10
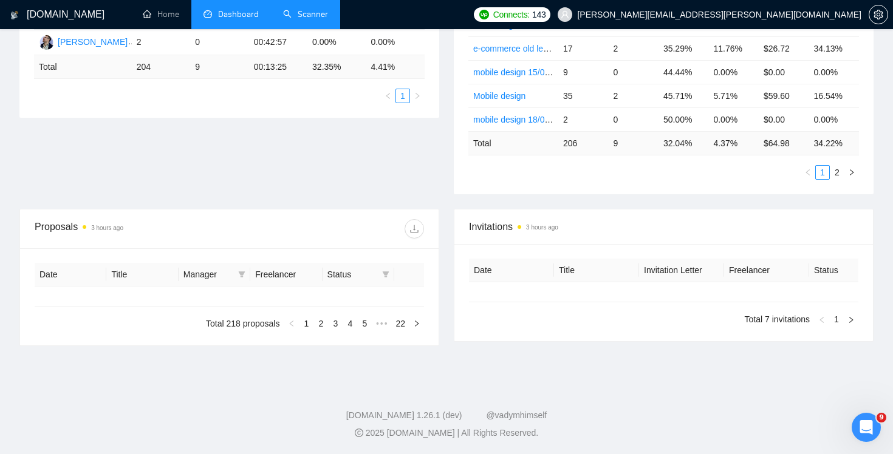
type input "2025-08-20"
type input "2025-09-19"
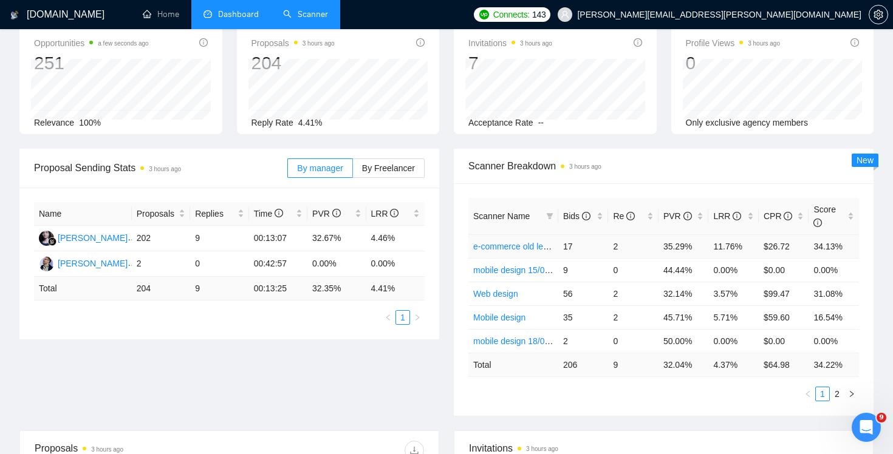
scroll to position [115, 0]
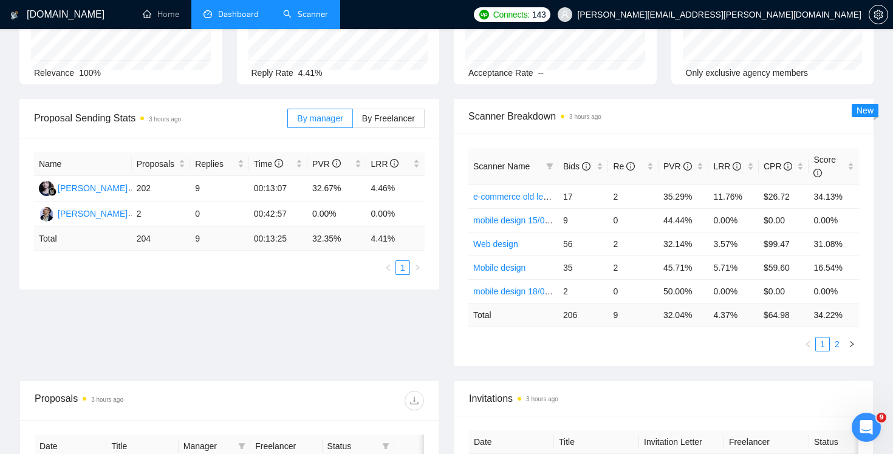
click at [836, 341] on link "2" at bounding box center [836, 344] width 13 height 13
click at [819, 343] on link "1" at bounding box center [822, 344] width 13 height 13
click at [836, 349] on link "2" at bounding box center [836, 344] width 13 height 13
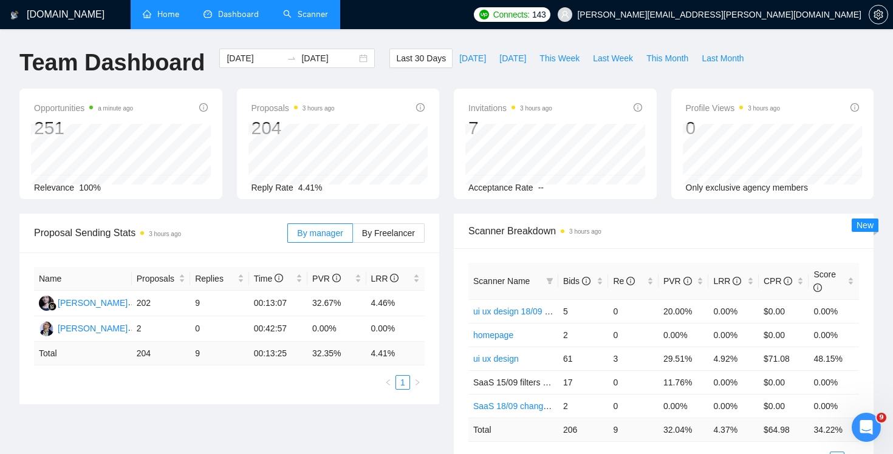
click at [154, 16] on link "Home" at bounding box center [161, 14] width 36 height 10
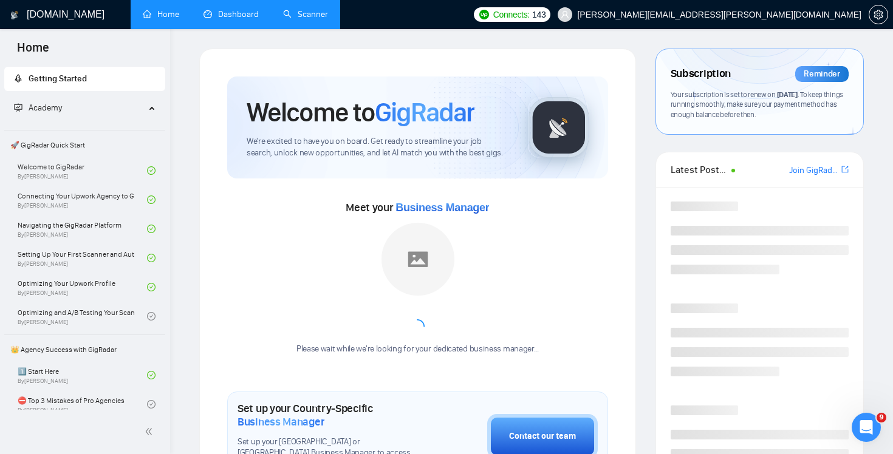
click at [296, 19] on link "Scanner" at bounding box center [305, 14] width 45 height 10
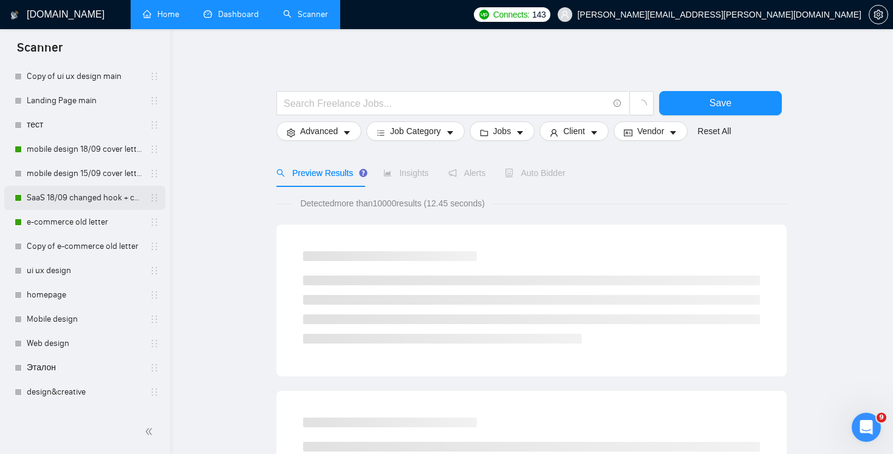
scroll to position [111, 0]
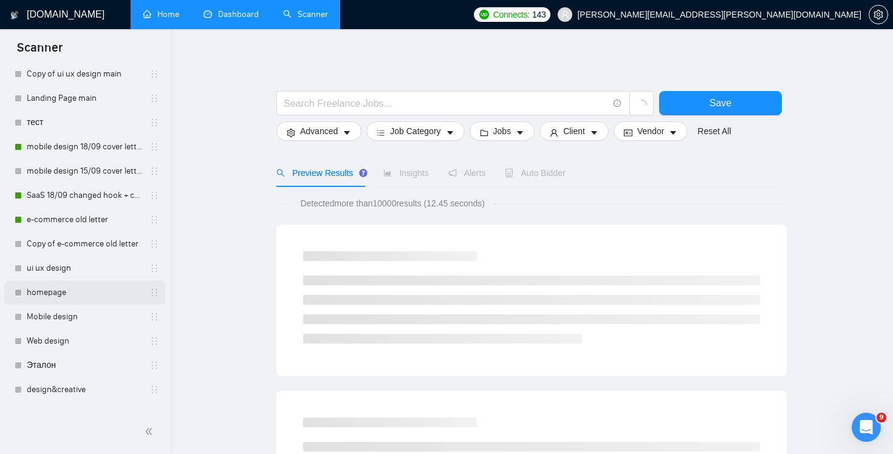
click at [90, 295] on link "homepage" at bounding box center [84, 293] width 115 height 24
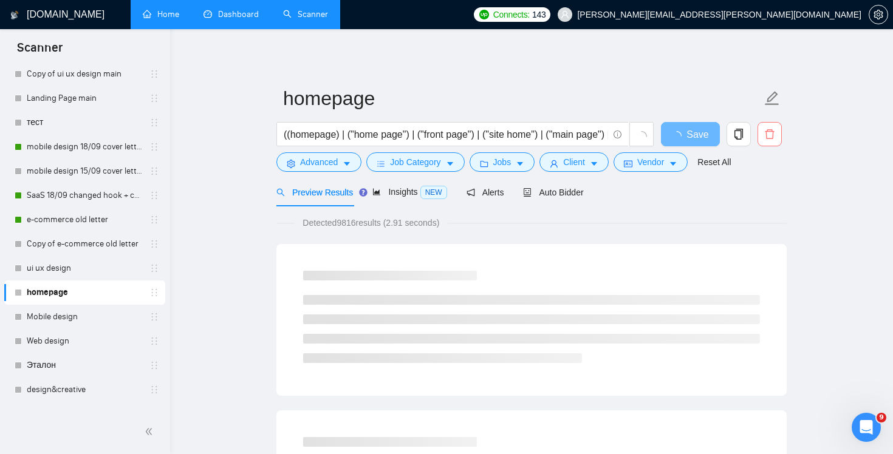
click at [768, 135] on icon "delete" at bounding box center [769, 134] width 11 height 11
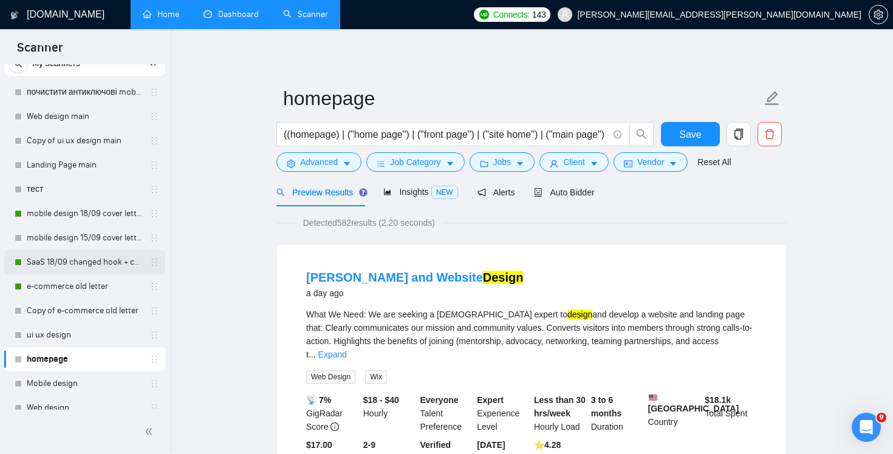
scroll to position [44, 0]
click at [56, 210] on link "mobile design 18/09 cover letter another first part" at bounding box center [84, 214] width 115 height 24
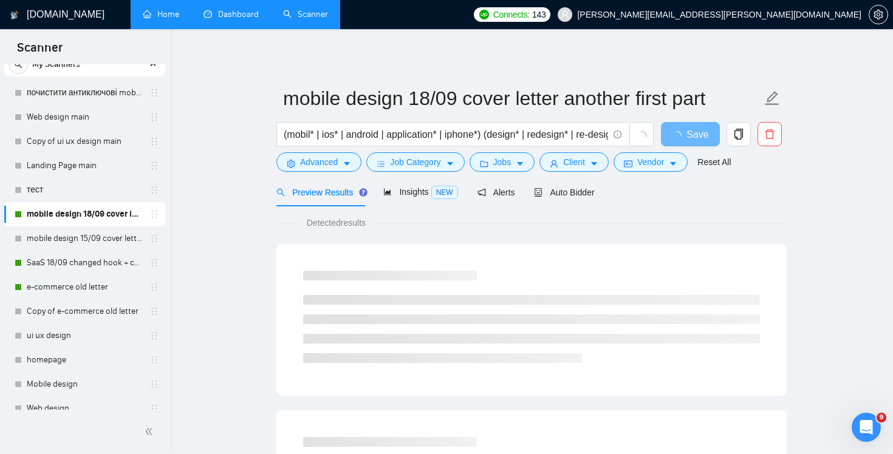
click at [239, 9] on link "Dashboard" at bounding box center [230, 14] width 55 height 10
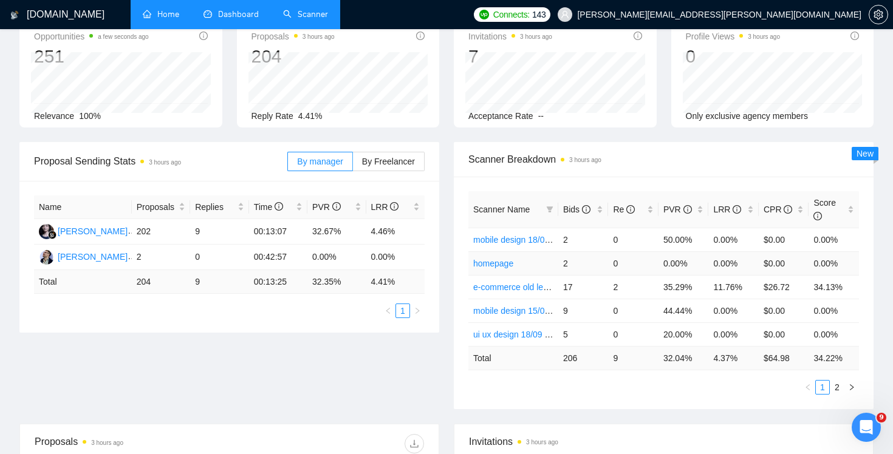
scroll to position [81, 0]
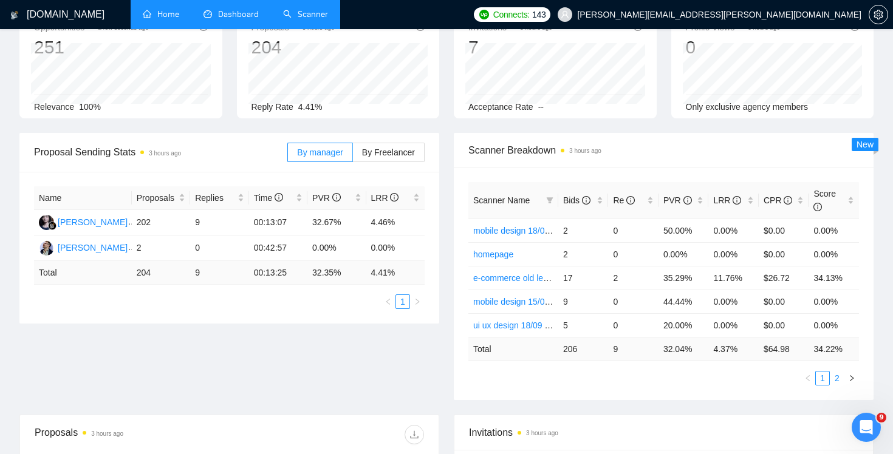
click at [840, 376] on link "2" at bounding box center [836, 378] width 13 height 13
click at [825, 381] on link "1" at bounding box center [822, 378] width 13 height 13
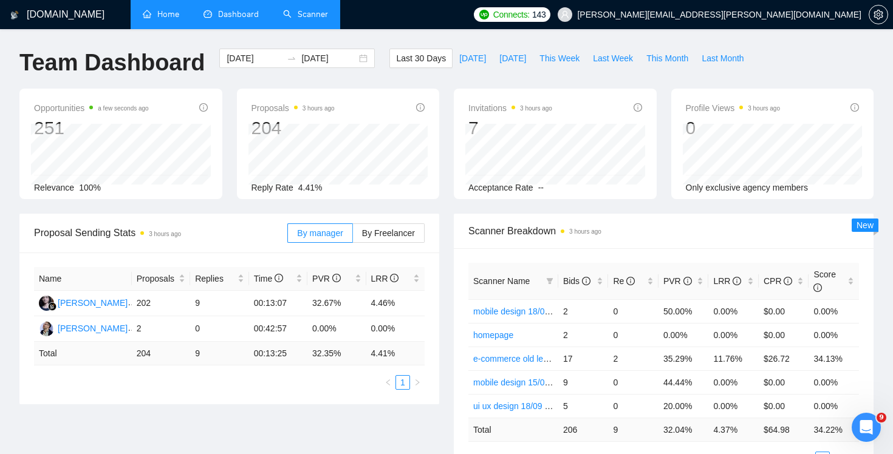
click at [313, 19] on link "Scanner" at bounding box center [305, 14] width 45 height 10
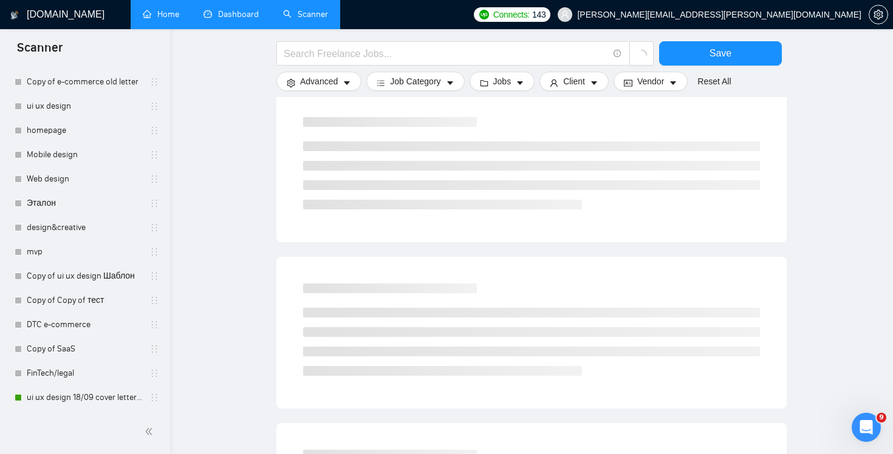
scroll to position [47, 0]
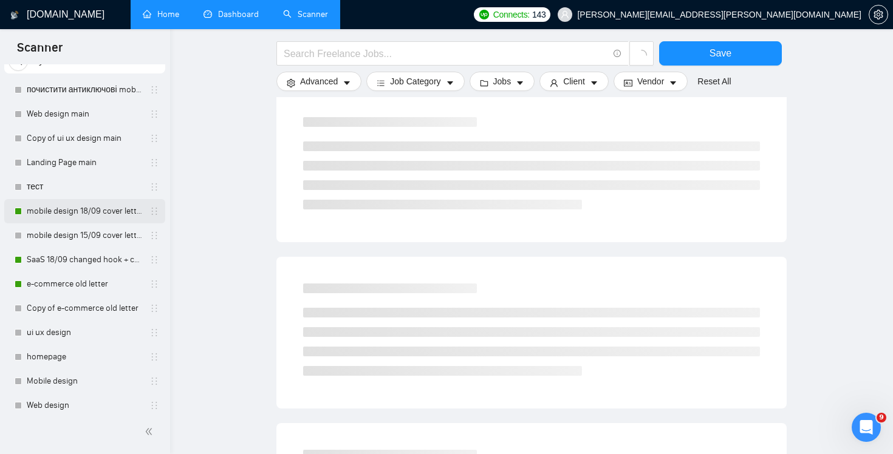
click at [100, 211] on link "mobile design 18/09 cover letter another first part" at bounding box center [84, 211] width 115 height 24
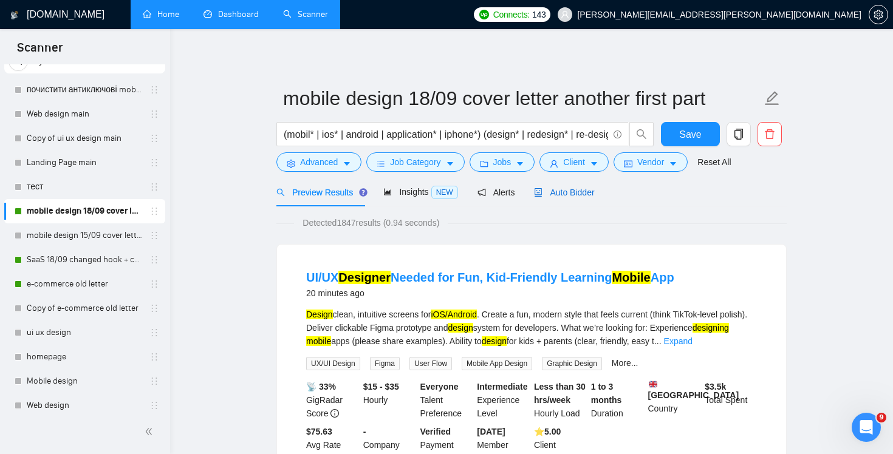
click at [585, 189] on span "Auto Bidder" at bounding box center [564, 193] width 60 height 10
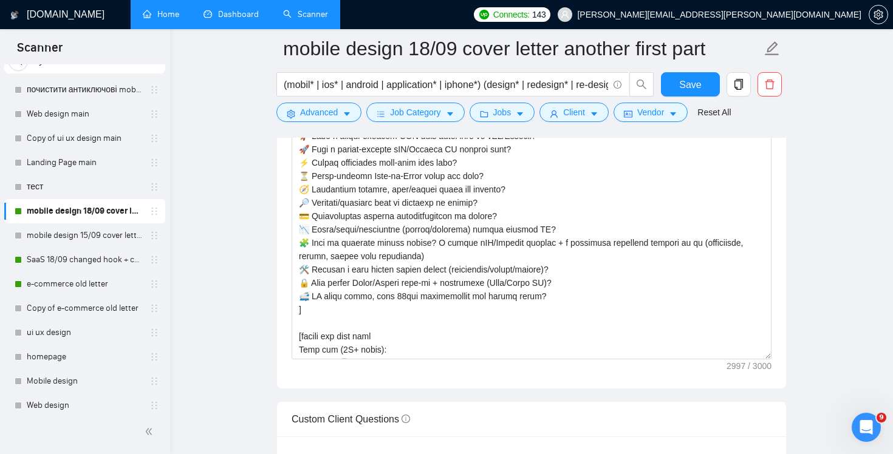
scroll to position [1388, 0]
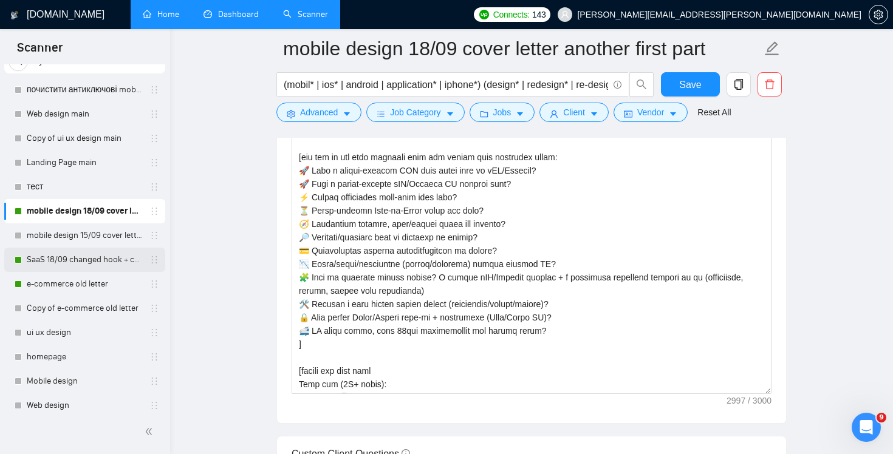
click at [68, 262] on link "SaaS 18/09 changed hook + case + final question" at bounding box center [84, 260] width 115 height 24
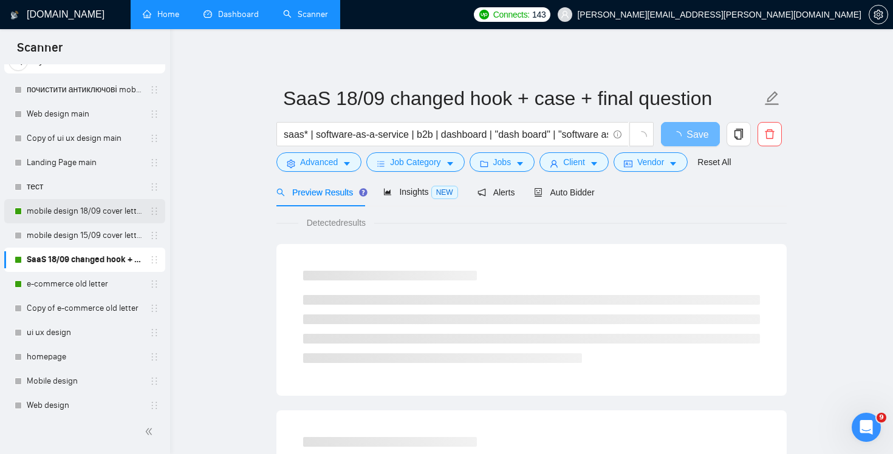
click at [67, 217] on link "mobile design 18/09 cover letter another first part" at bounding box center [84, 211] width 115 height 24
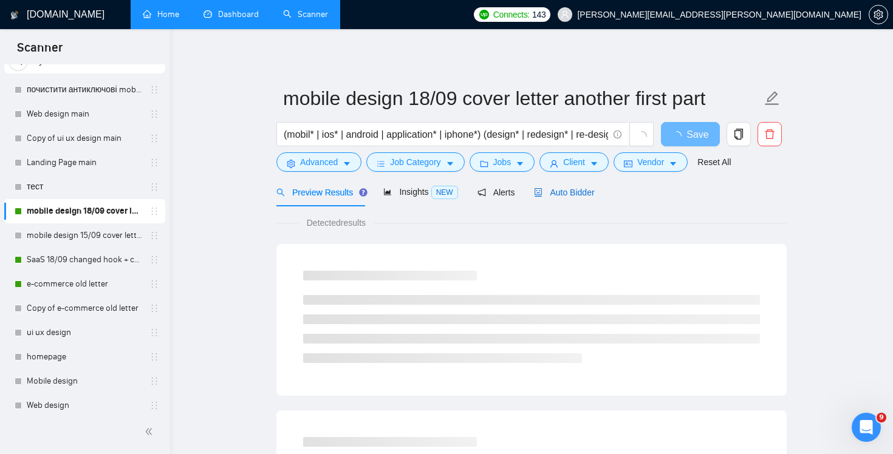
click at [588, 193] on span "Auto Bidder" at bounding box center [564, 193] width 60 height 10
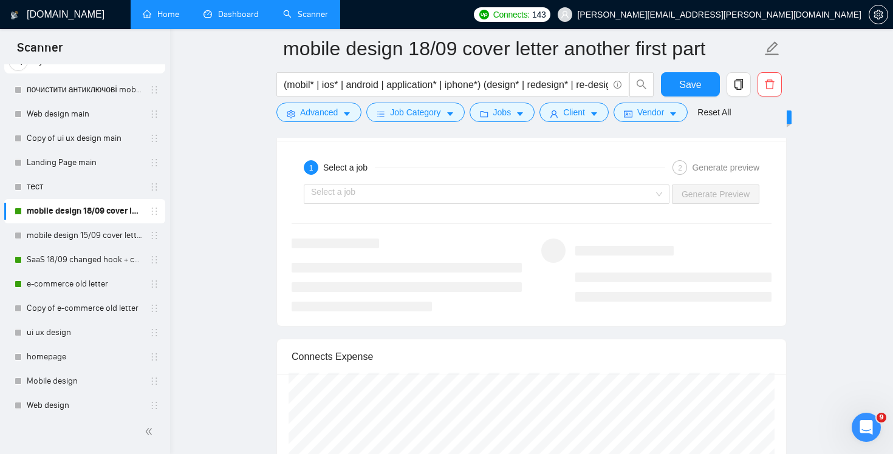
scroll to position [2210, 0]
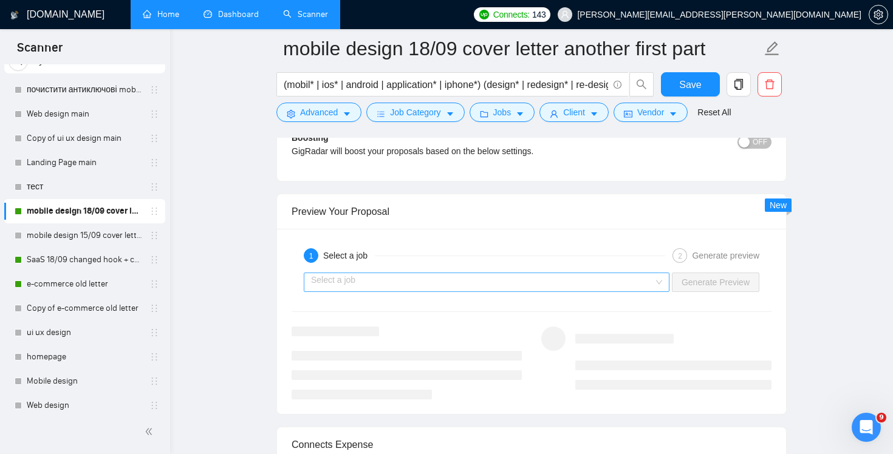
click at [513, 286] on input "search" at bounding box center [482, 282] width 343 height 18
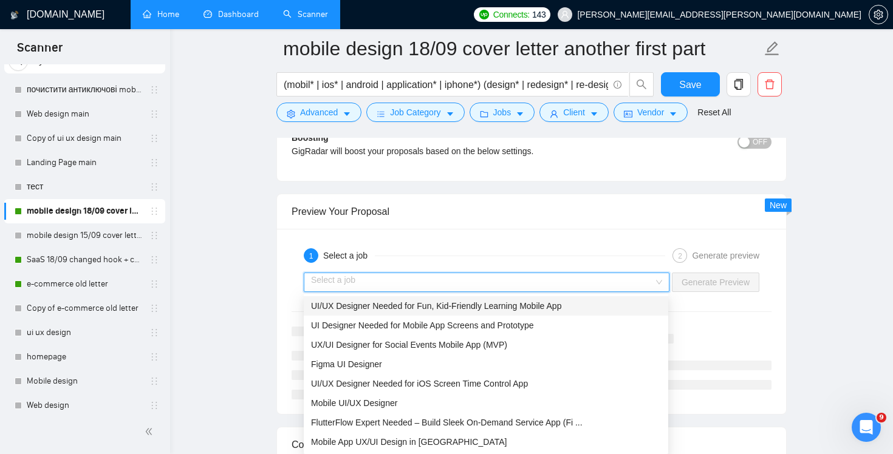
click at [519, 306] on span "UI/UX Designer Needed for Fun, Kid-Friendly Learning Mobile App" at bounding box center [436, 306] width 250 height 10
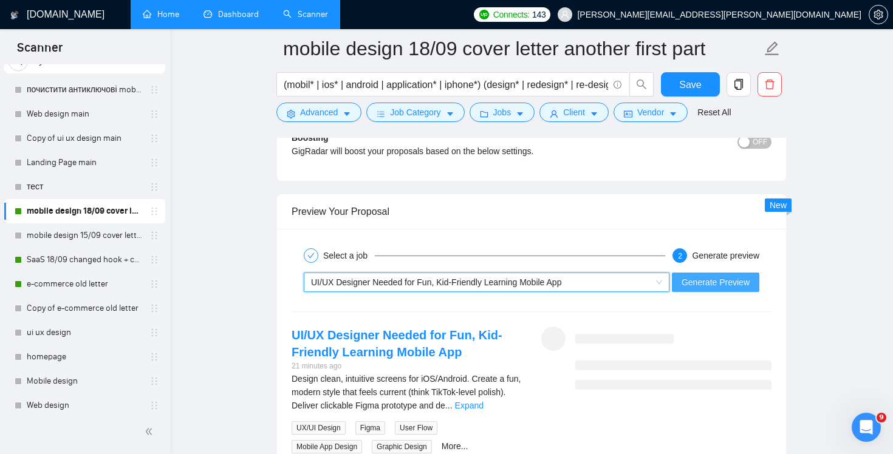
click at [705, 282] on span "Generate Preview" at bounding box center [715, 282] width 68 height 13
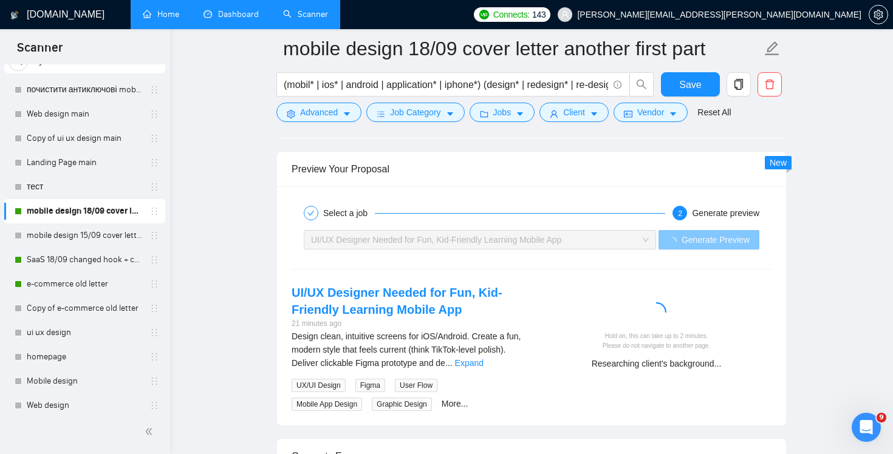
scroll to position [2254, 0]
click at [483, 364] on link "Expand" at bounding box center [469, 362] width 29 height 10
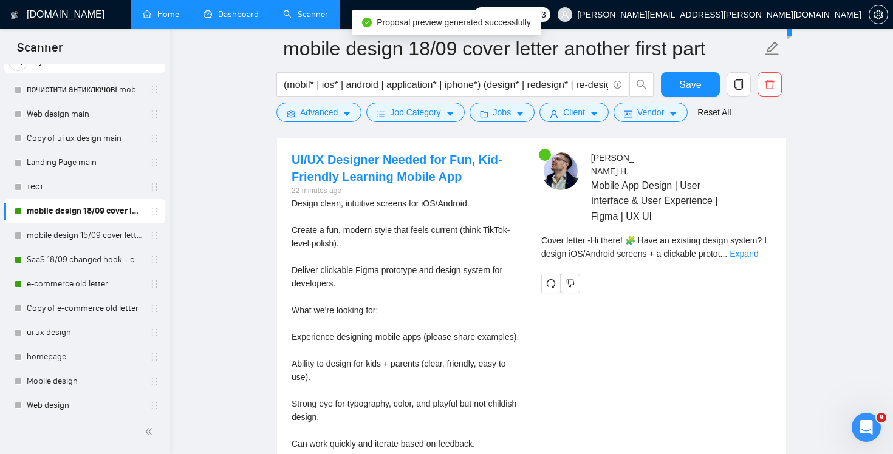
scroll to position [2376, 0]
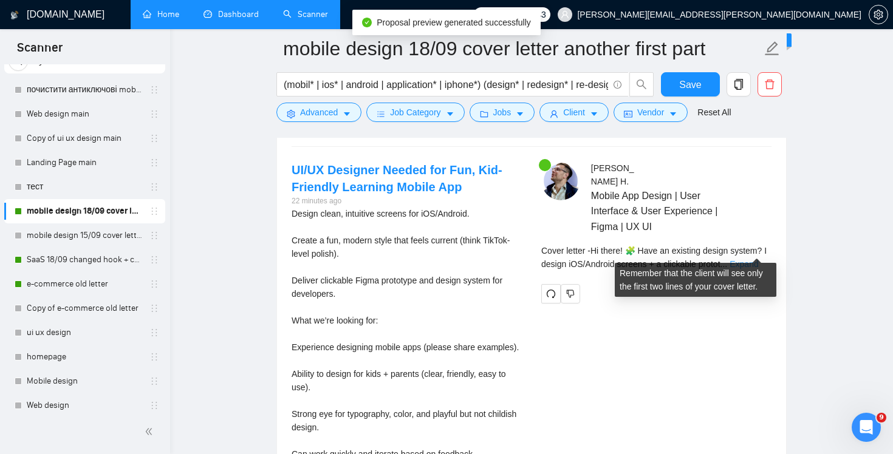
click at [758, 259] on link "Expand" at bounding box center [743, 264] width 29 height 10
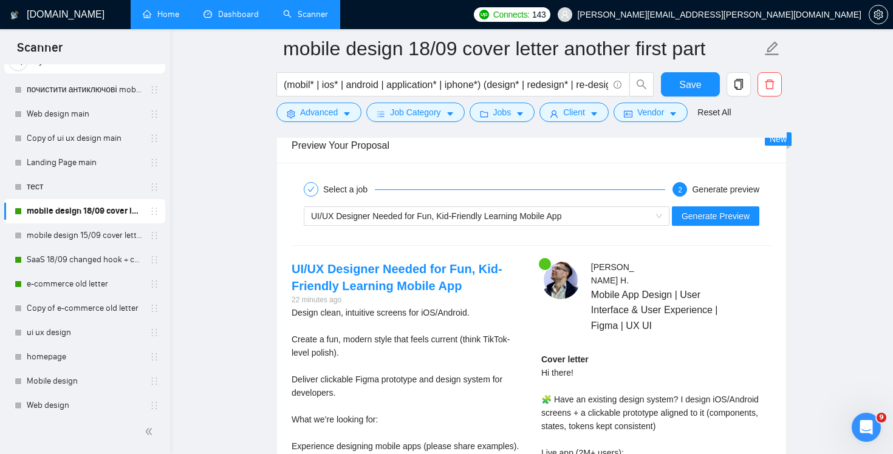
scroll to position [2262, 0]
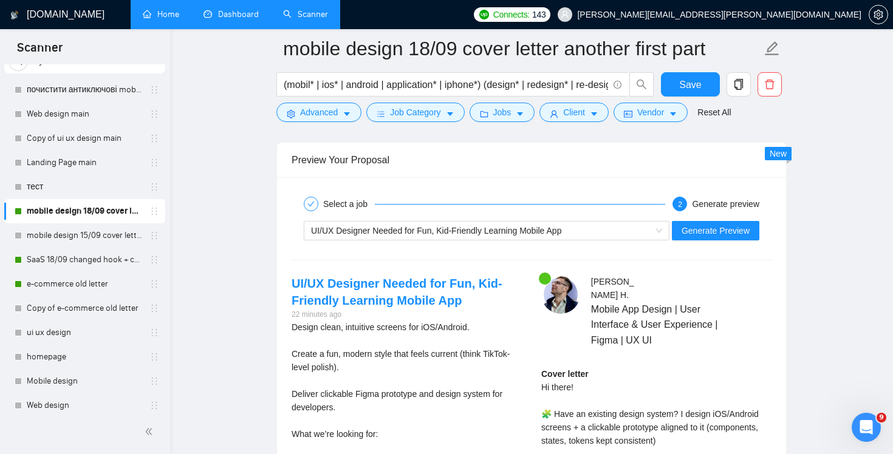
click at [454, 240] on div "UI/UX Designer Needed for Fun, Kid-Friendly Learning Mobile App Generate Preview" at bounding box center [531, 230] width 482 height 29
click at [453, 234] on span "UI/UX Designer Needed for Fun, Kid-Friendly Learning Mobile App" at bounding box center [436, 231] width 250 height 10
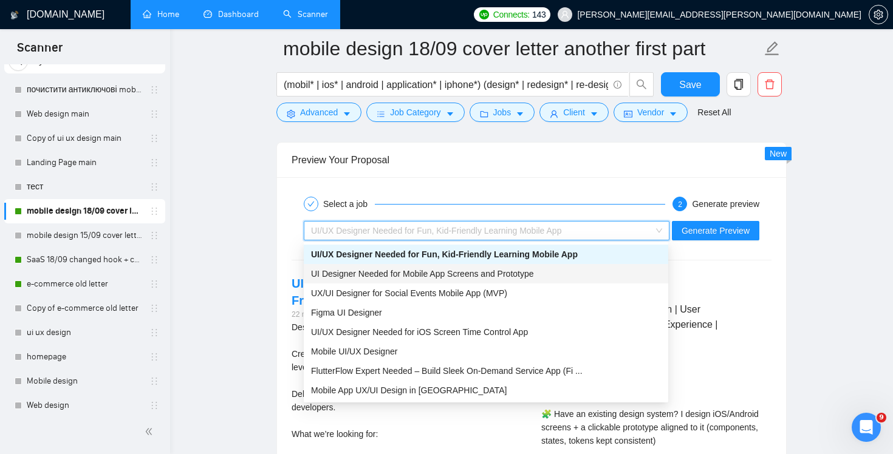
click at [452, 271] on span "UI Designer Needed for Mobile App Screens and Prototype" at bounding box center [422, 274] width 223 height 10
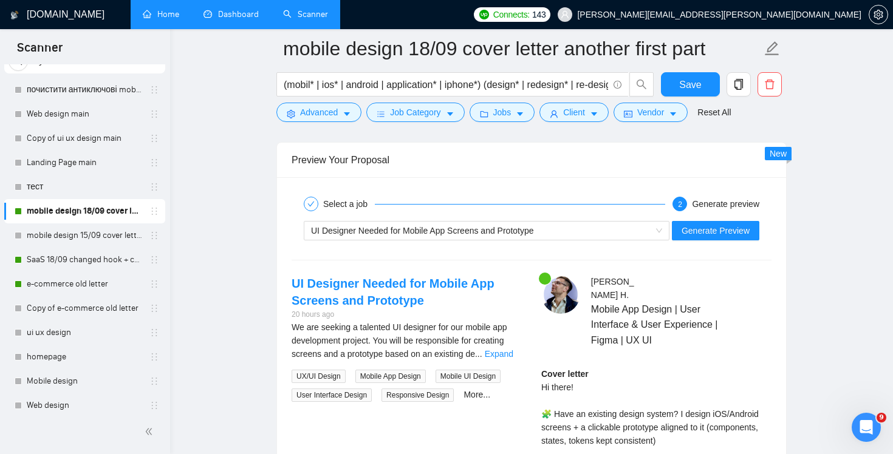
click at [712, 240] on div "UI Designer Needed for Mobile App Screens and Prototype Generate Preview" at bounding box center [531, 230] width 482 height 29
click at [711, 236] on span "Generate Preview" at bounding box center [715, 230] width 68 height 13
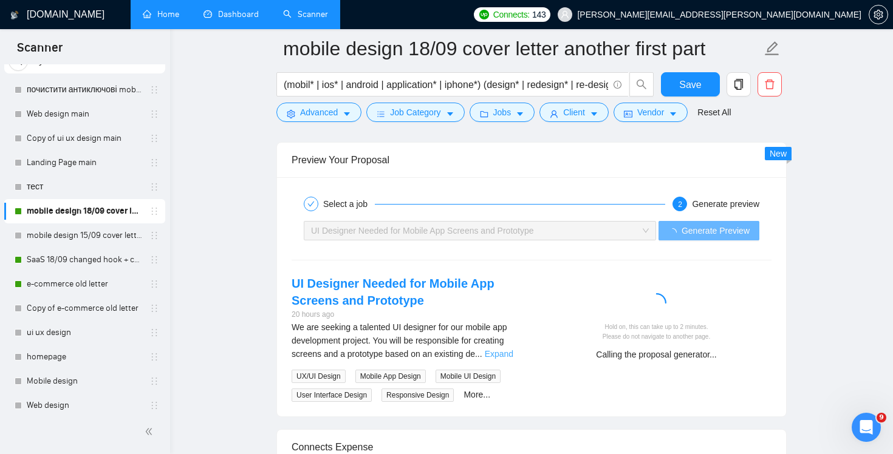
click at [510, 350] on link "Expand" at bounding box center [499, 354] width 29 height 10
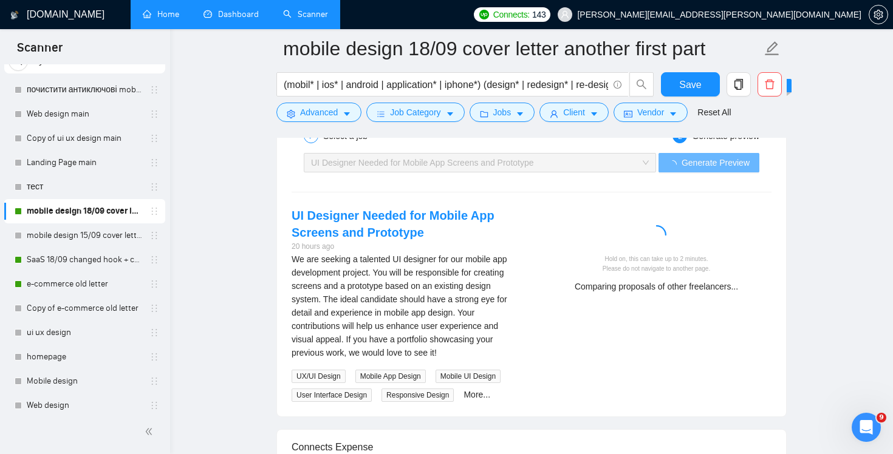
scroll to position [2254, 0]
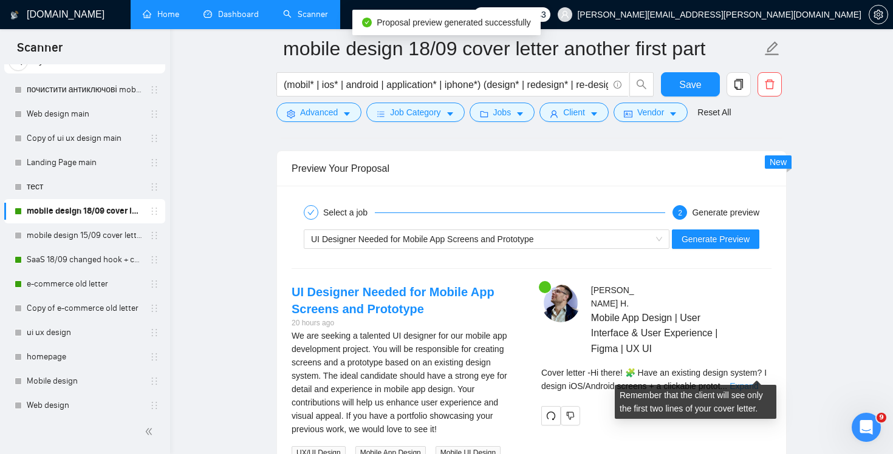
click at [752, 381] on link "Expand" at bounding box center [743, 386] width 29 height 10
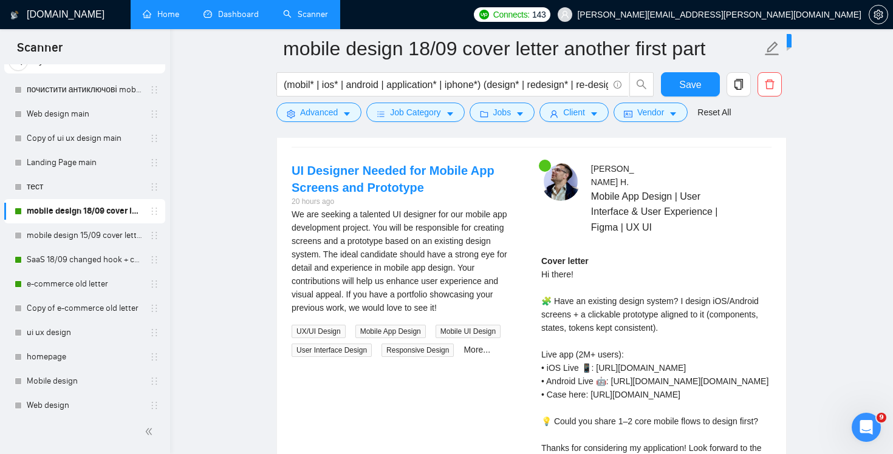
scroll to position [2175, 0]
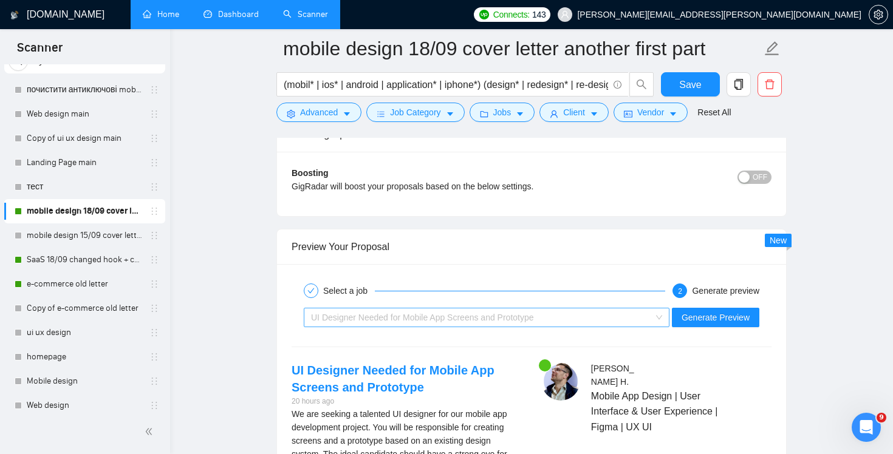
click at [618, 321] on div "UI Designer Needed for Mobile App Screens and Prototype" at bounding box center [481, 317] width 340 height 18
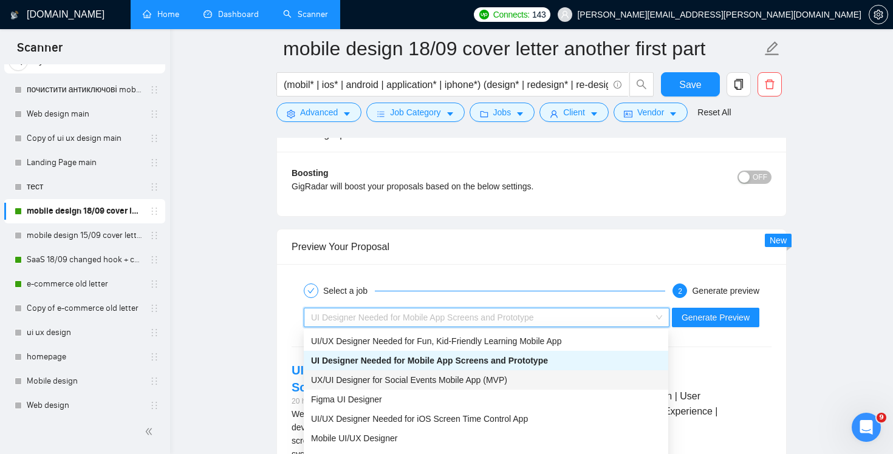
click at [593, 377] on div "UX/UI Designer for Social Events Mobile App (MVP)" at bounding box center [486, 379] width 350 height 13
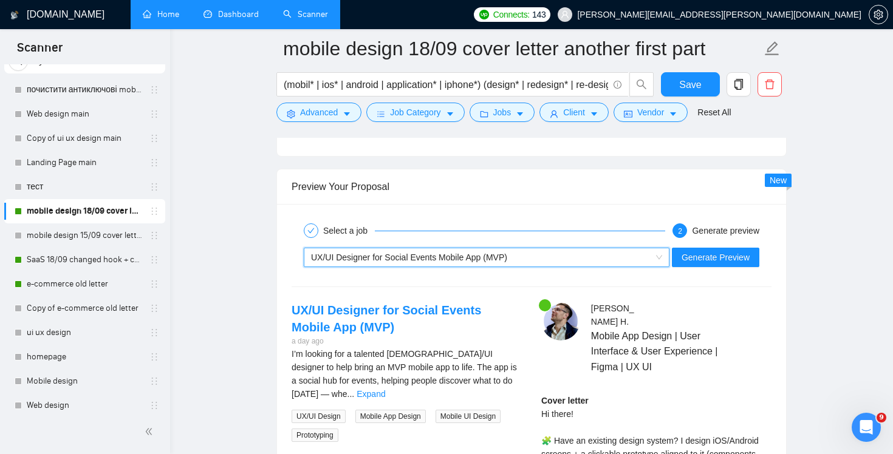
scroll to position [2245, 0]
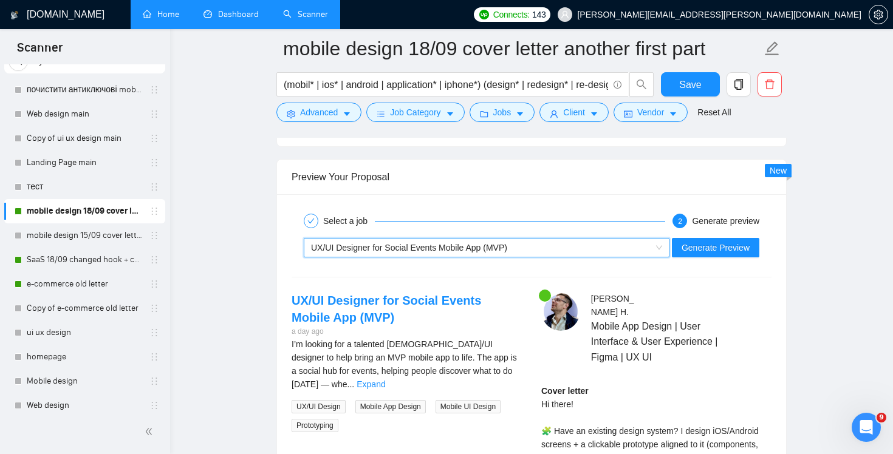
click at [581, 259] on div "~021968711560071535341 UX/UI Designer for Social Events Mobile App (MVP) Genera…" at bounding box center [531, 247] width 482 height 29
click at [580, 248] on div "UX/UI Designer for Social Events Mobile App (MVP)" at bounding box center [481, 248] width 340 height 18
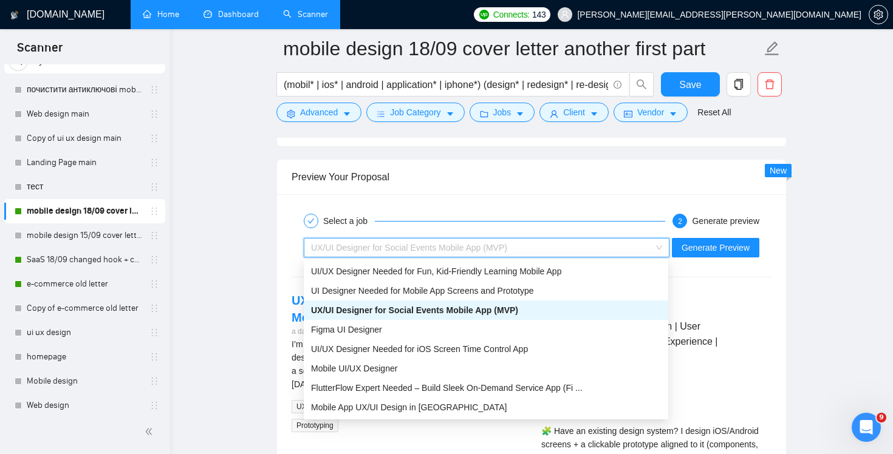
click at [579, 247] on div "UX/UI Designer for Social Events Mobile App (MVP)" at bounding box center [481, 248] width 340 height 18
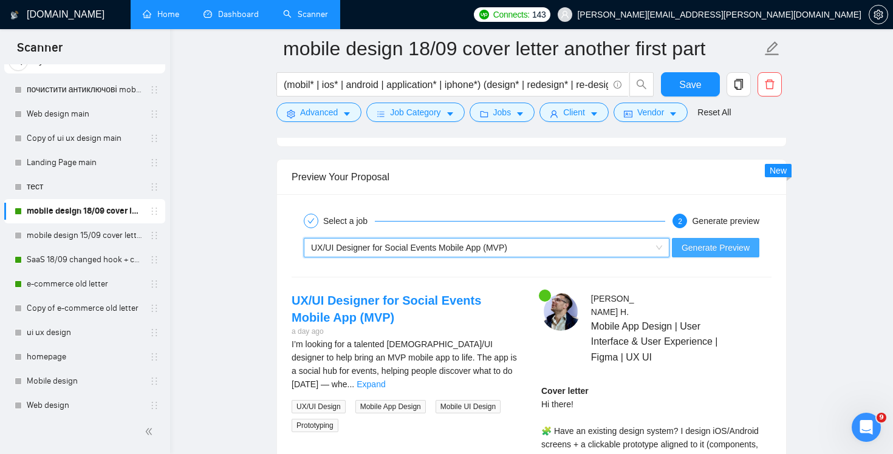
click at [730, 243] on span "Generate Preview" at bounding box center [715, 247] width 68 height 13
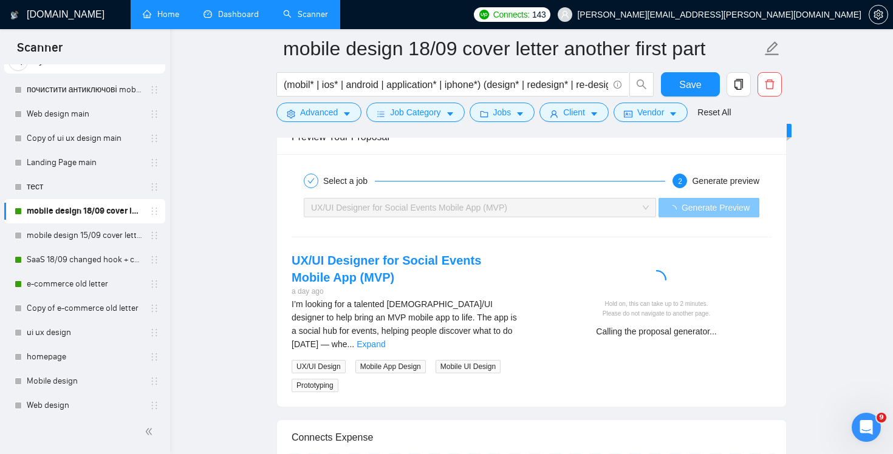
scroll to position [2336, 0]
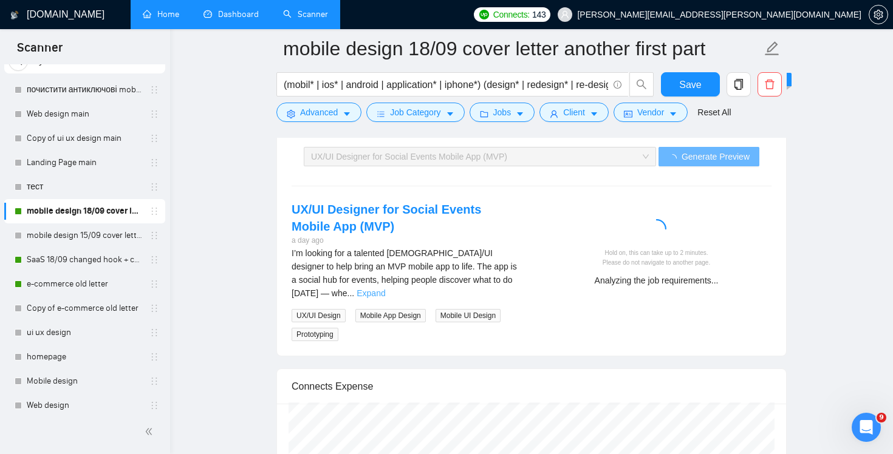
click at [385, 288] on link "Expand" at bounding box center [370, 293] width 29 height 10
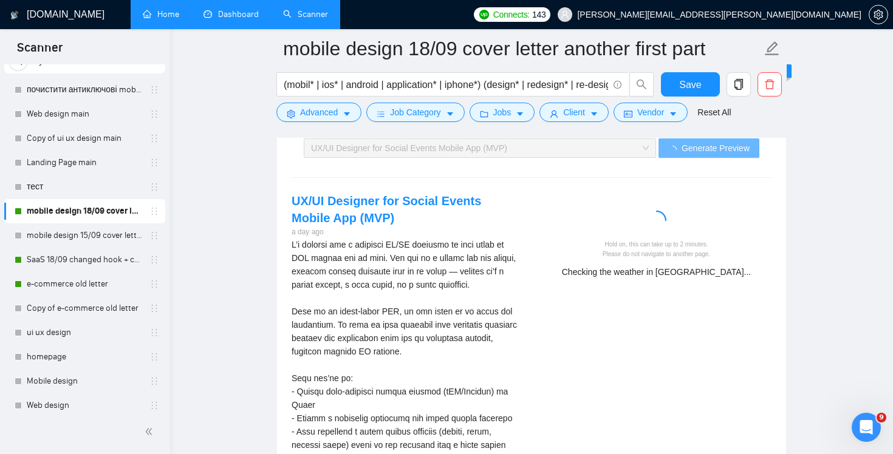
scroll to position [2308, 0]
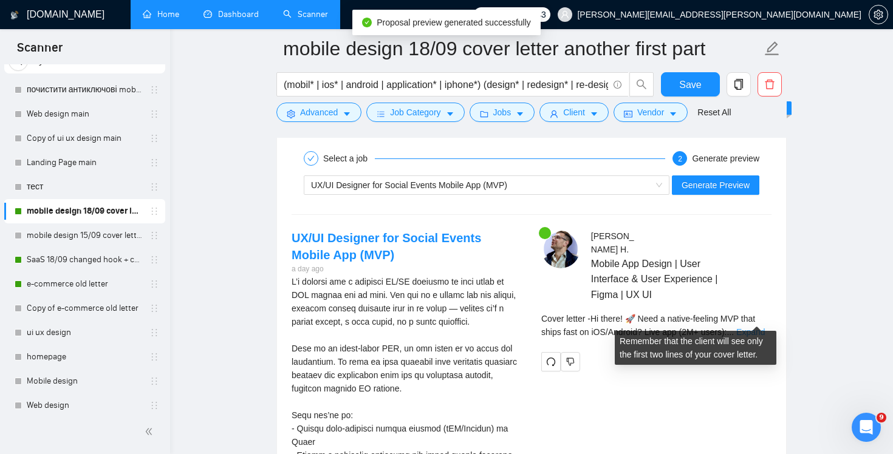
click at [757, 327] on link "Expand" at bounding box center [750, 332] width 29 height 10
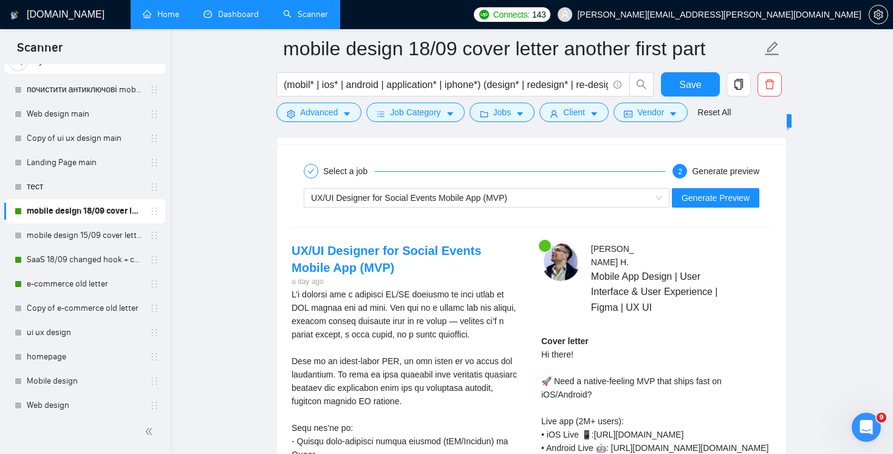
scroll to position [2319, 0]
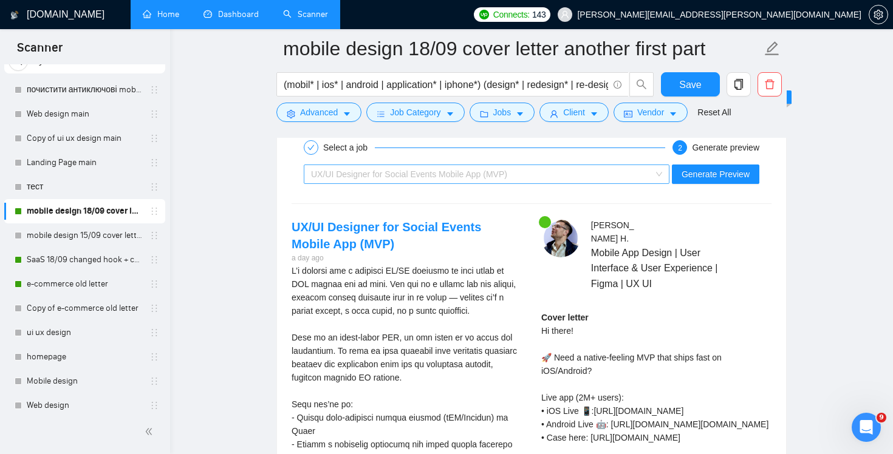
click at [593, 174] on div "UX/UI Designer for Social Events Mobile App (MVP)" at bounding box center [481, 174] width 340 height 18
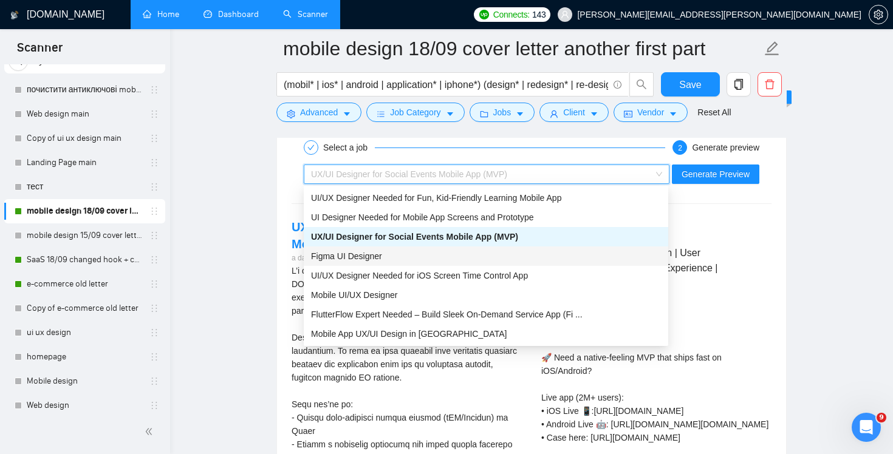
click at [565, 261] on div "Figma UI Designer" at bounding box center [486, 256] width 350 height 13
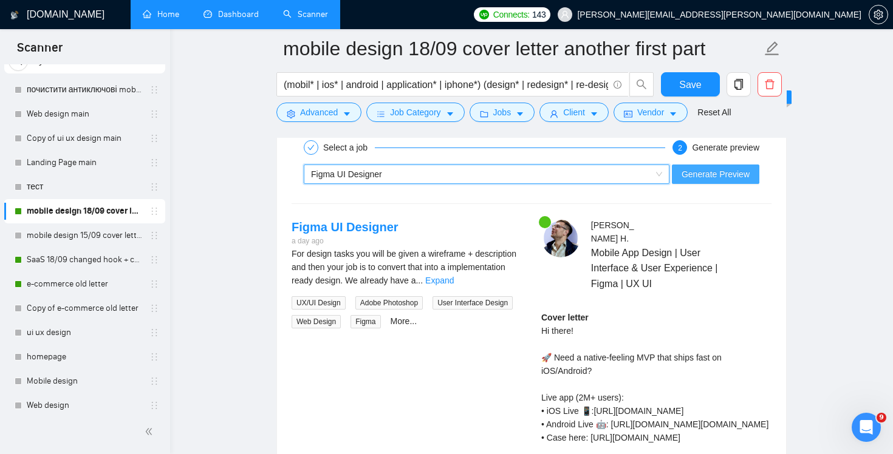
click at [718, 177] on span "Generate Preview" at bounding box center [715, 174] width 68 height 13
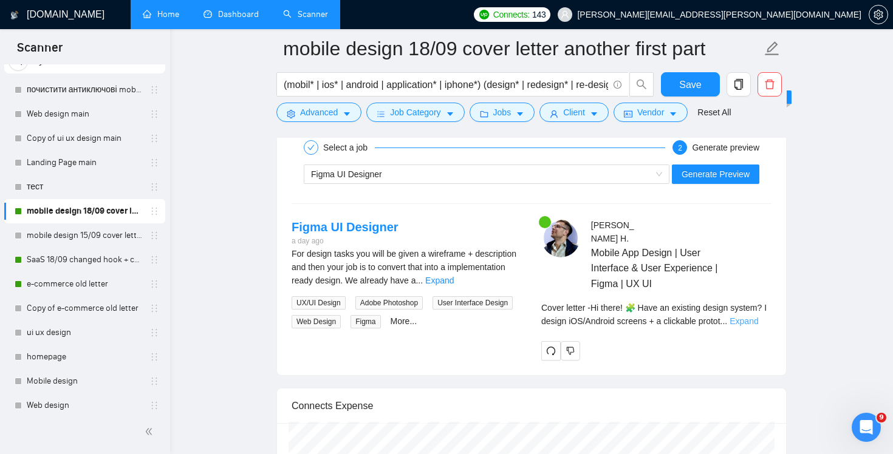
click at [750, 316] on link "Expand" at bounding box center [743, 321] width 29 height 10
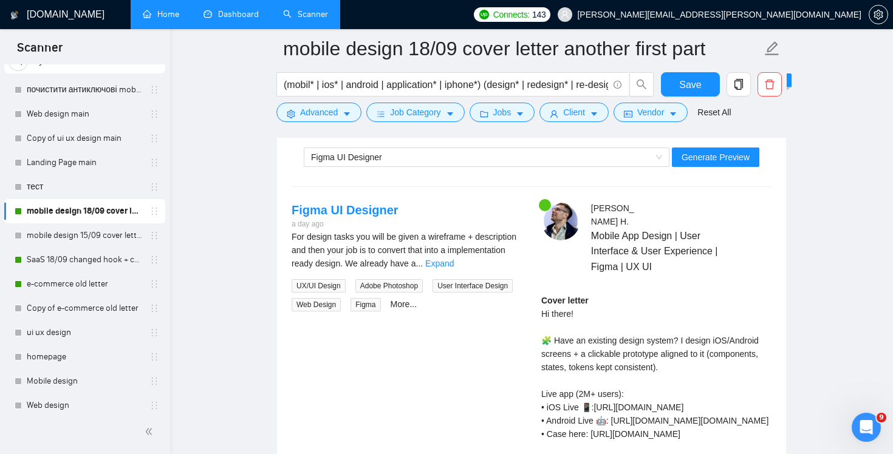
scroll to position [2356, 0]
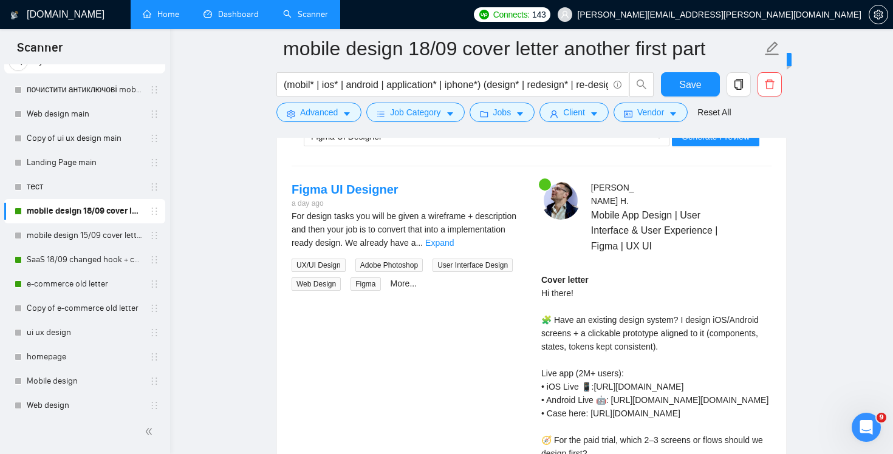
click at [506, 247] on div "For design tasks you will be given a wireframe + description and then your job …" at bounding box center [406, 230] width 230 height 40
click at [454, 242] on link "Expand" at bounding box center [439, 243] width 29 height 10
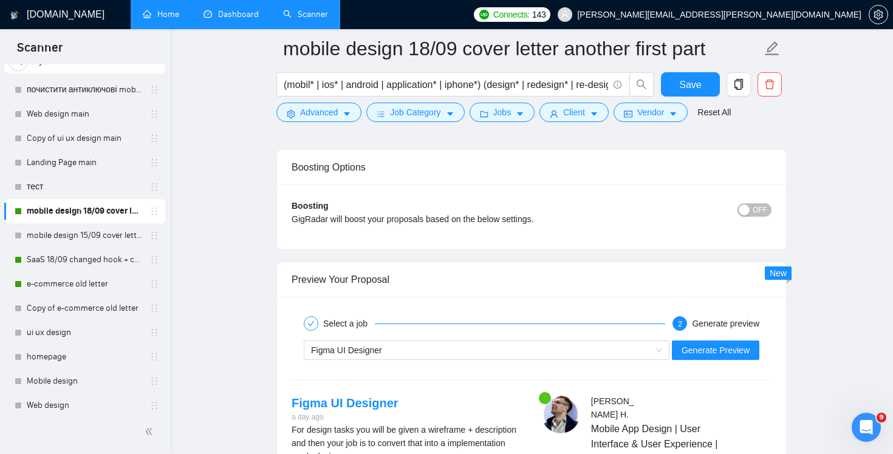
scroll to position [2296, 0]
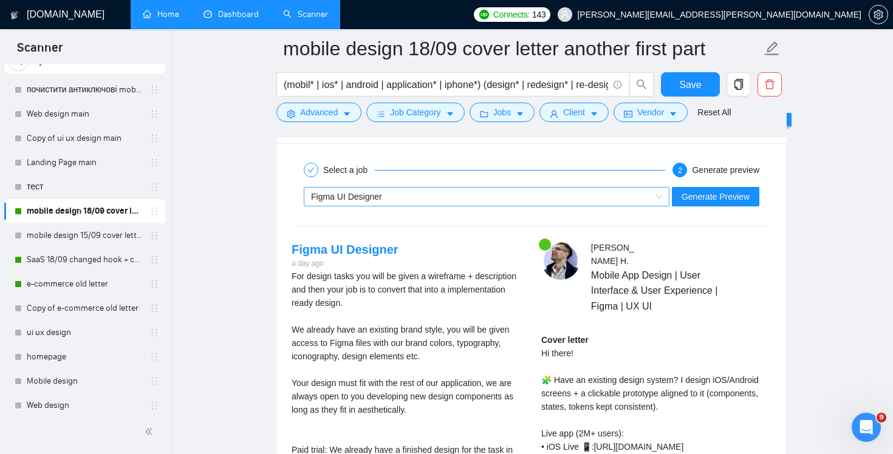
click at [583, 199] on div "Figma UI Designer" at bounding box center [481, 197] width 340 height 18
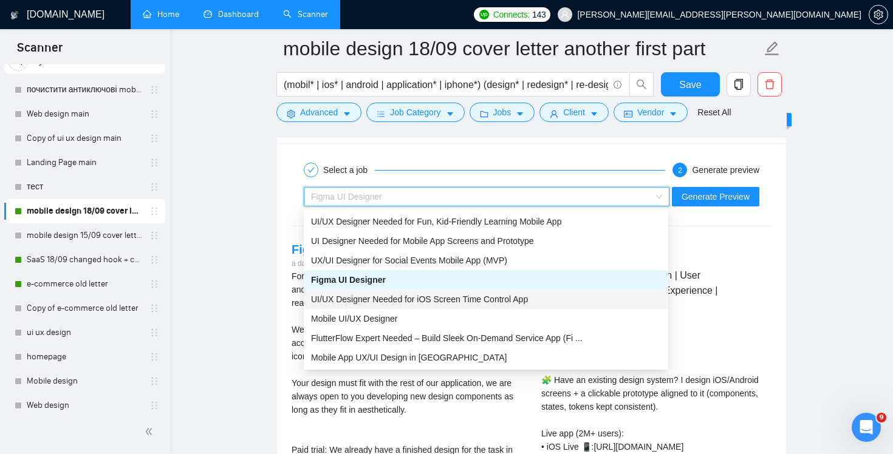
click at [528, 301] on span "UI/UX Designer Needed for iOS Screen Time Control App" at bounding box center [419, 300] width 217 height 10
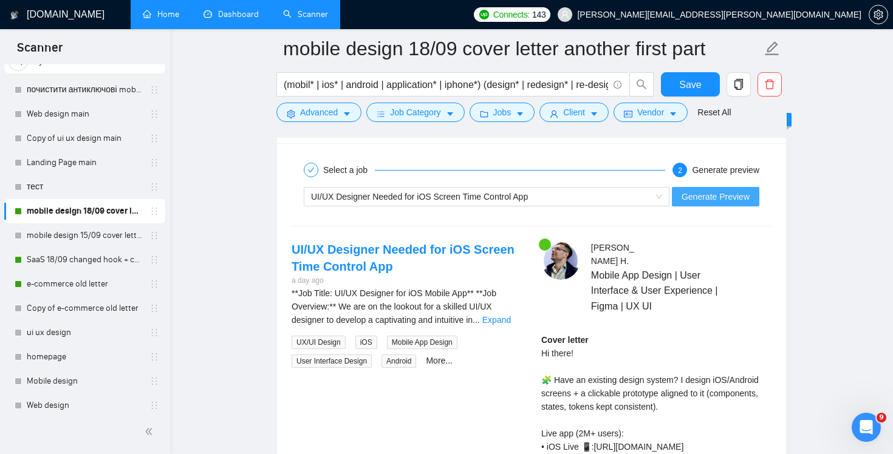
click at [711, 197] on span "Generate Preview" at bounding box center [715, 196] width 68 height 13
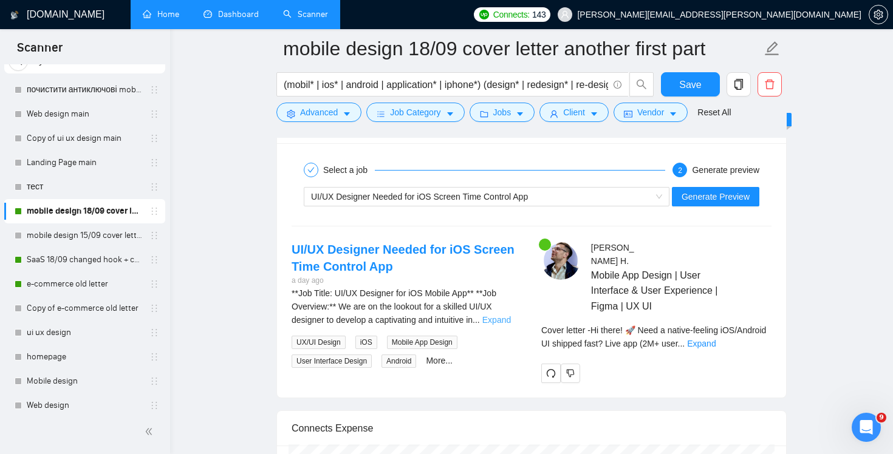
click at [500, 316] on link "Expand" at bounding box center [496, 320] width 29 height 10
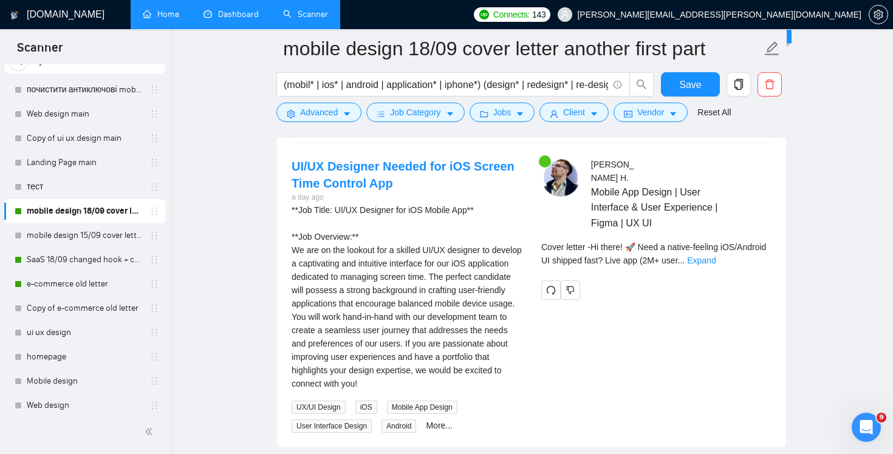
scroll to position [2399, 0]
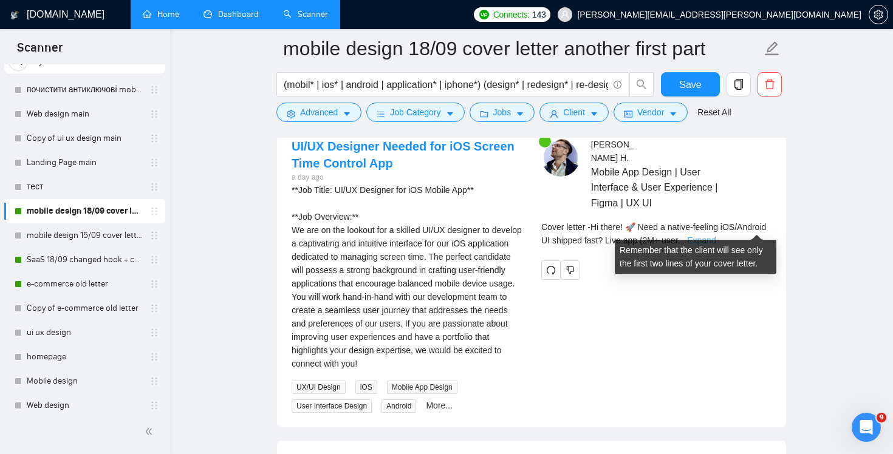
click at [715, 236] on link "Expand" at bounding box center [701, 241] width 29 height 10
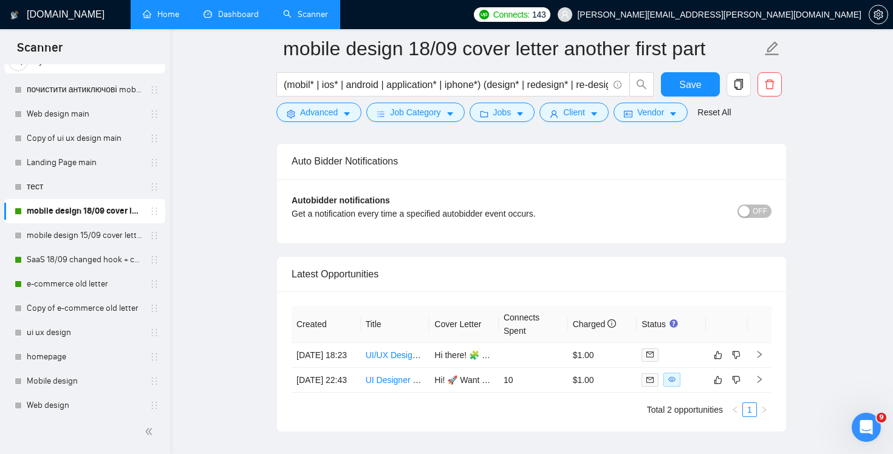
scroll to position [3192, 0]
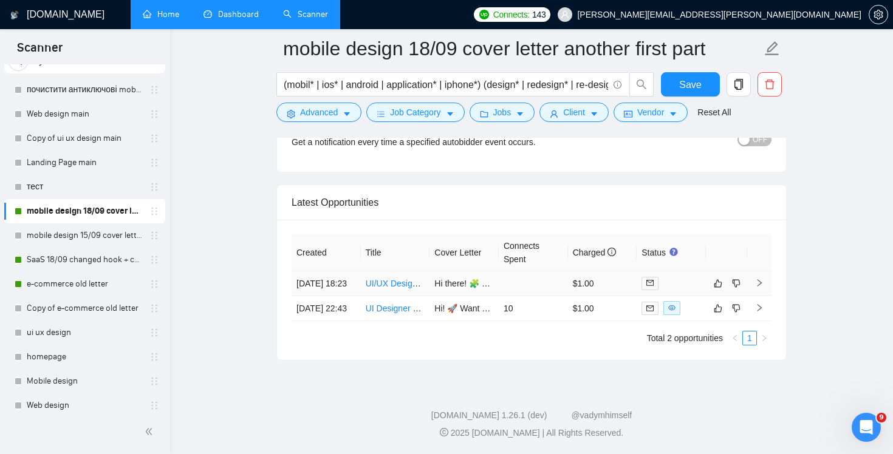
click at [542, 271] on td at bounding box center [533, 283] width 69 height 25
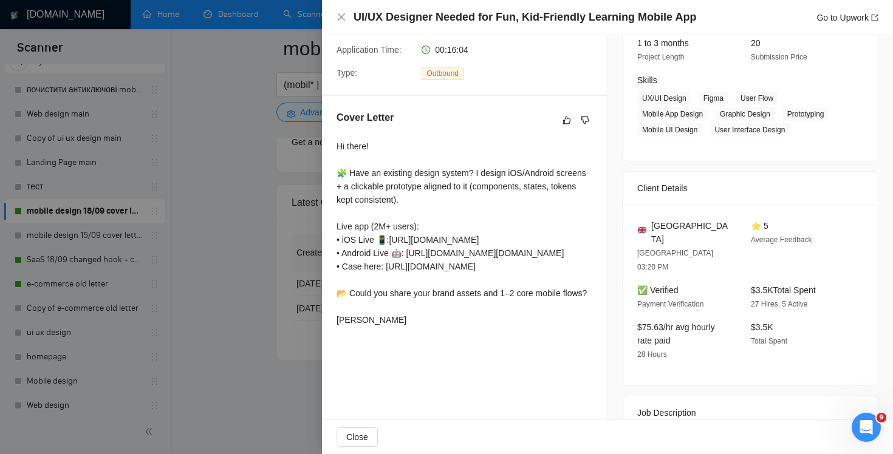
scroll to position [162, 0]
click at [337, 20] on icon "close" at bounding box center [341, 17] width 10 height 10
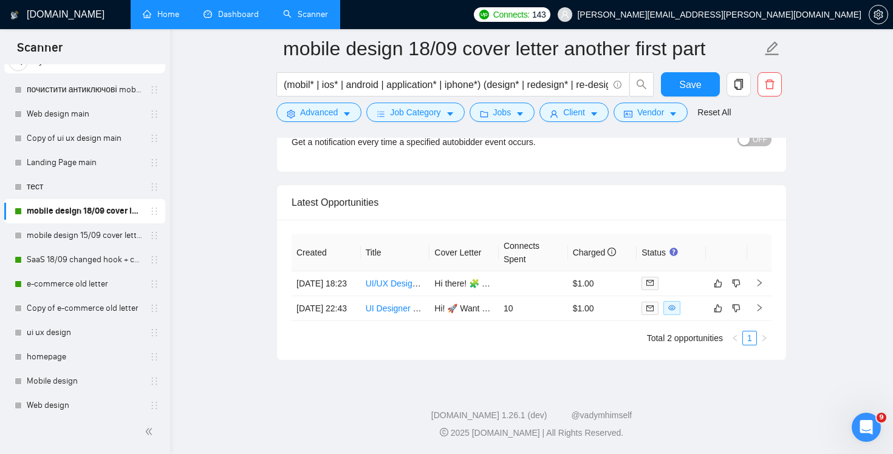
click at [325, 19] on link "Scanner" at bounding box center [305, 14] width 45 height 10
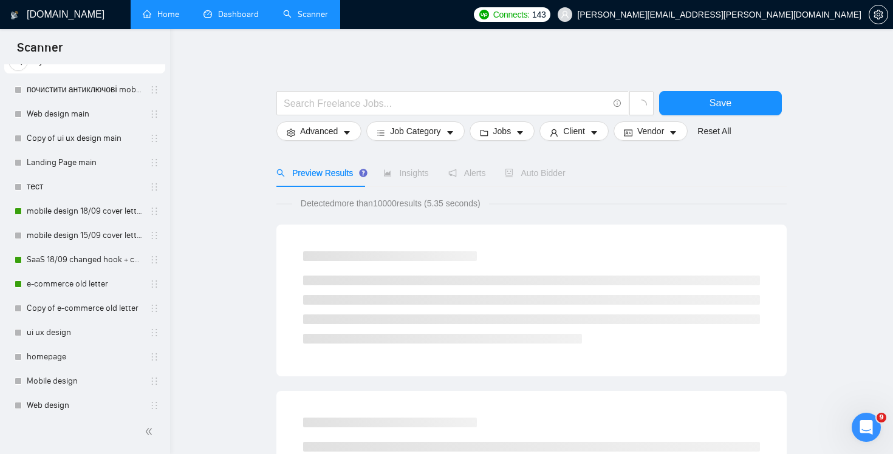
click at [242, 19] on link "Dashboard" at bounding box center [230, 14] width 55 height 10
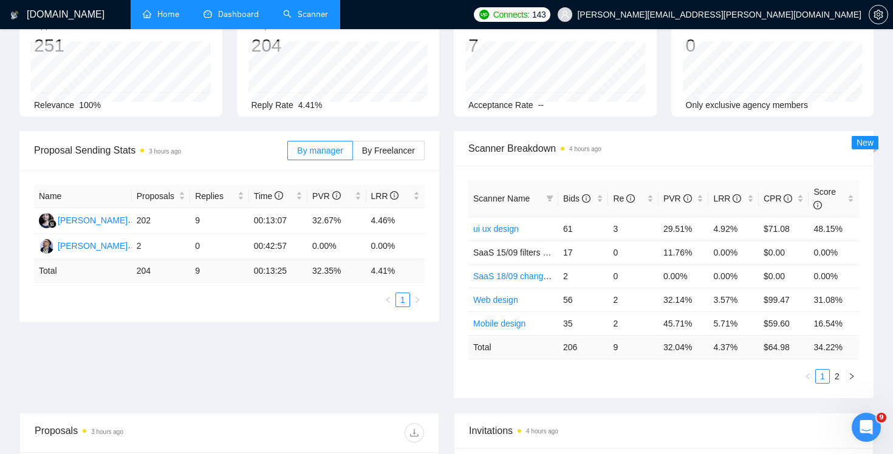
scroll to position [85, 0]
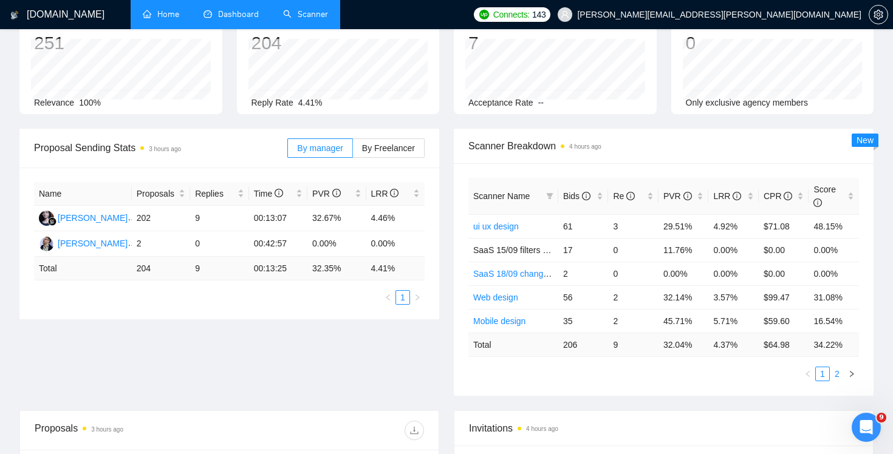
click at [834, 372] on link "2" at bounding box center [836, 373] width 13 height 13
click at [835, 372] on link "2" at bounding box center [836, 373] width 13 height 13
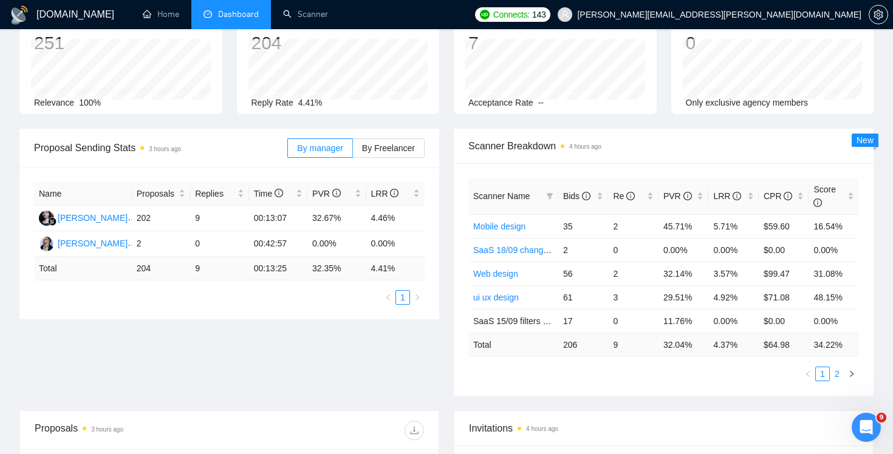
click at [836, 373] on link "2" at bounding box center [836, 373] width 13 height 13
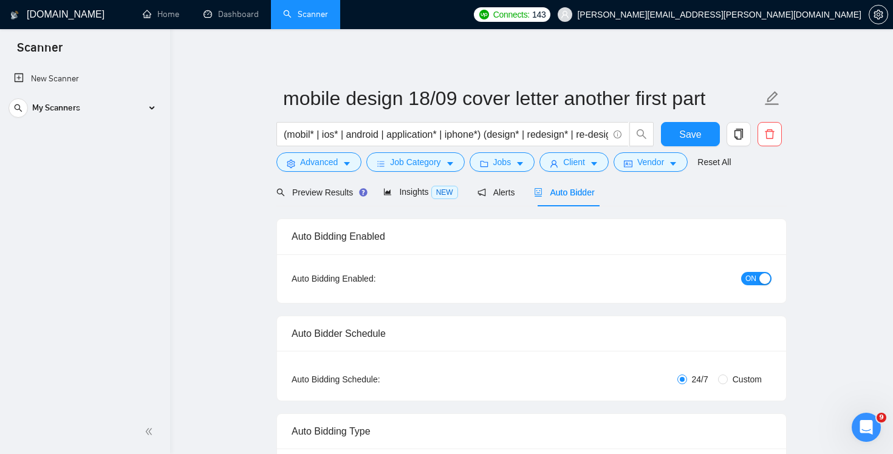
click at [312, 15] on link "Scanner" at bounding box center [305, 14] width 45 height 10
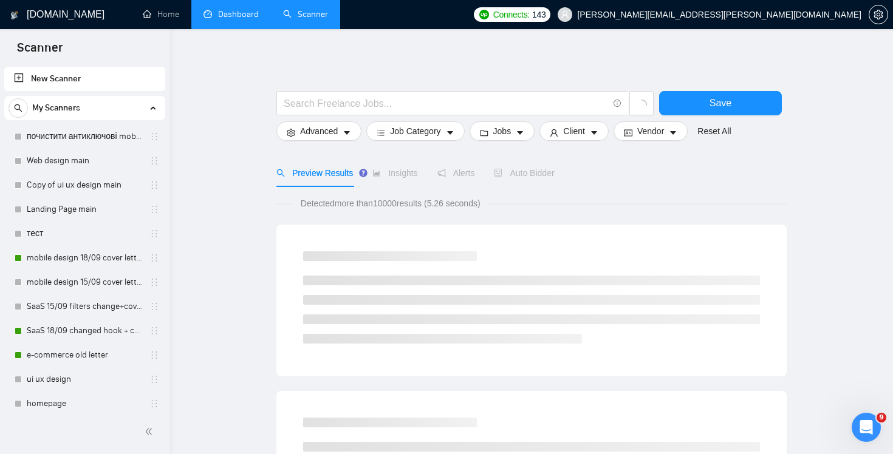
click at [250, 15] on link "Dashboard" at bounding box center [230, 14] width 55 height 10
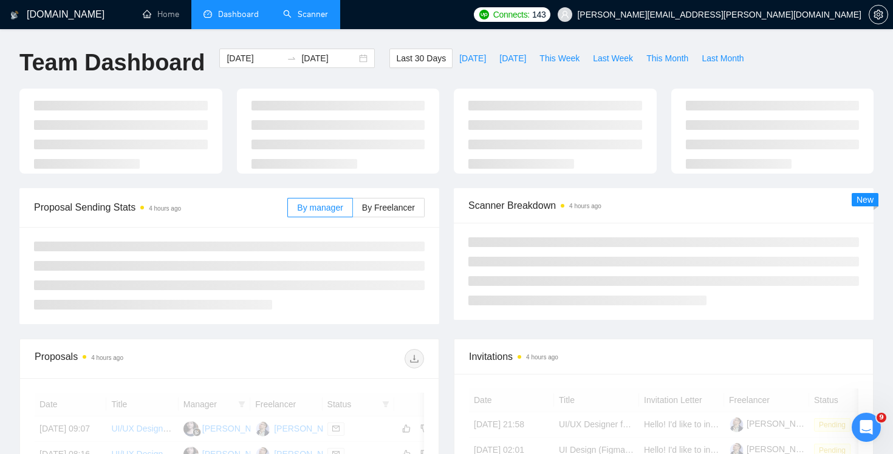
click at [293, 28] on li "Scanner" at bounding box center [305, 14] width 69 height 29
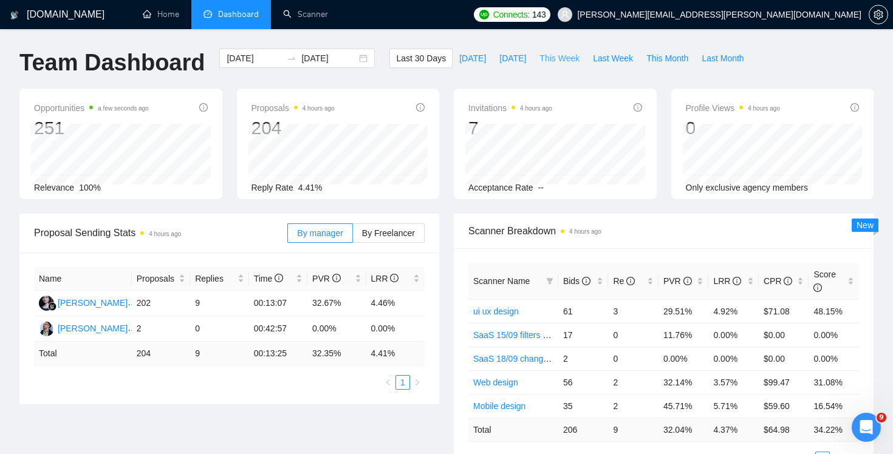
click at [562, 56] on span "This Week" at bounding box center [559, 58] width 40 height 13
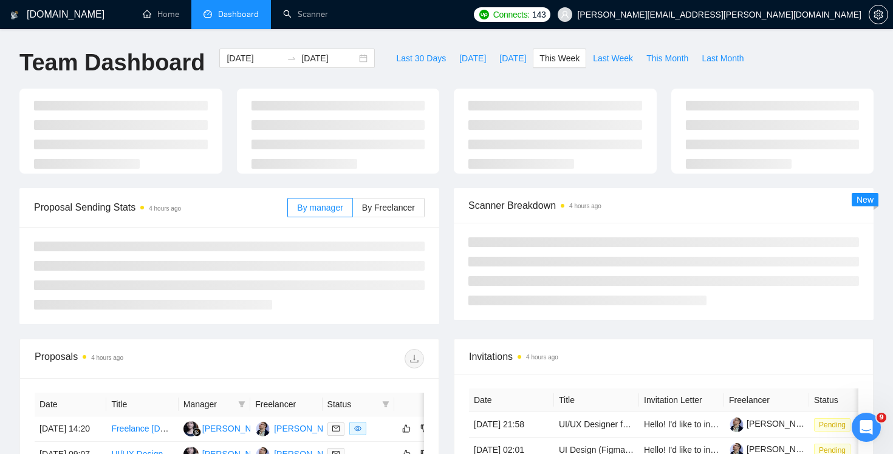
type input "[DATE]"
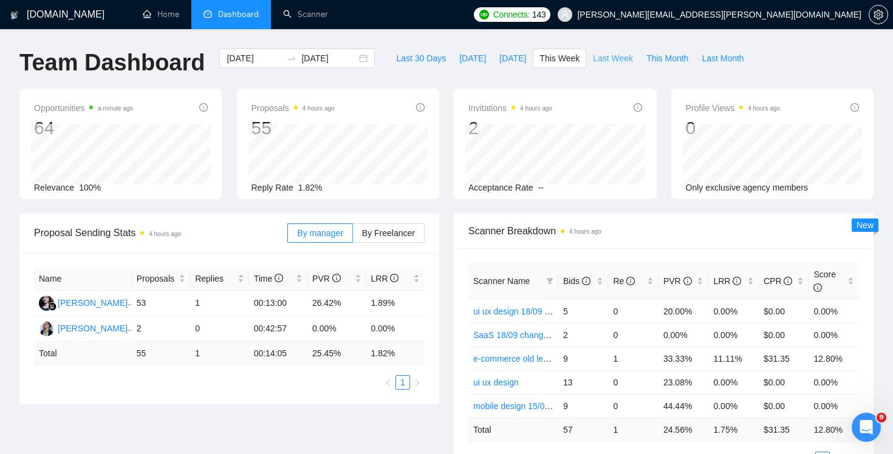
click at [611, 63] on span "Last Week" at bounding box center [613, 58] width 40 height 13
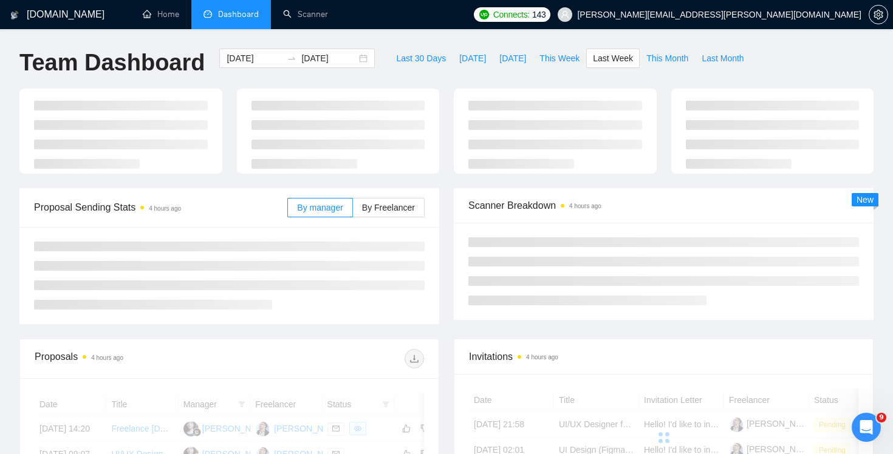
type input "[DATE]"
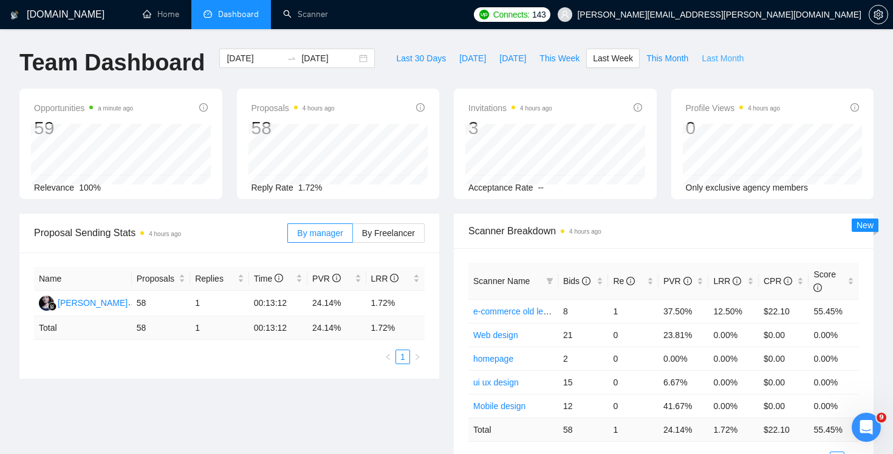
click at [739, 61] on span "Last Month" at bounding box center [722, 58] width 42 height 13
type input "[DATE]"
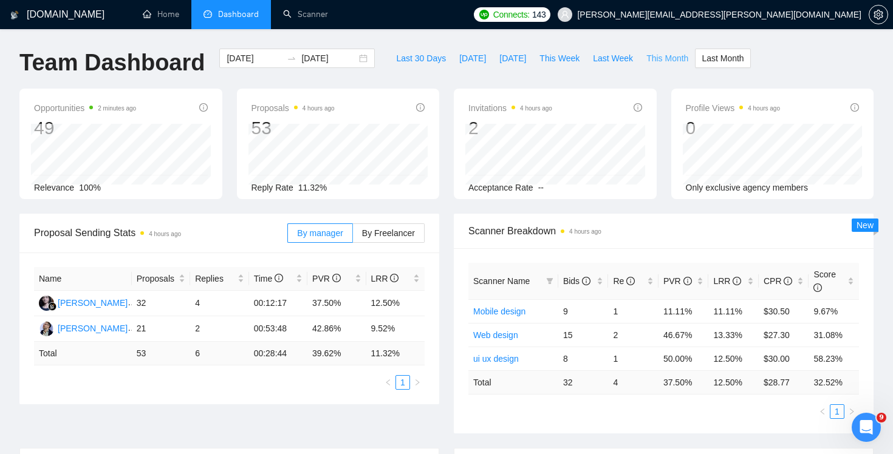
click at [655, 54] on span "This Month" at bounding box center [667, 58] width 42 height 13
type input "[DATE]"
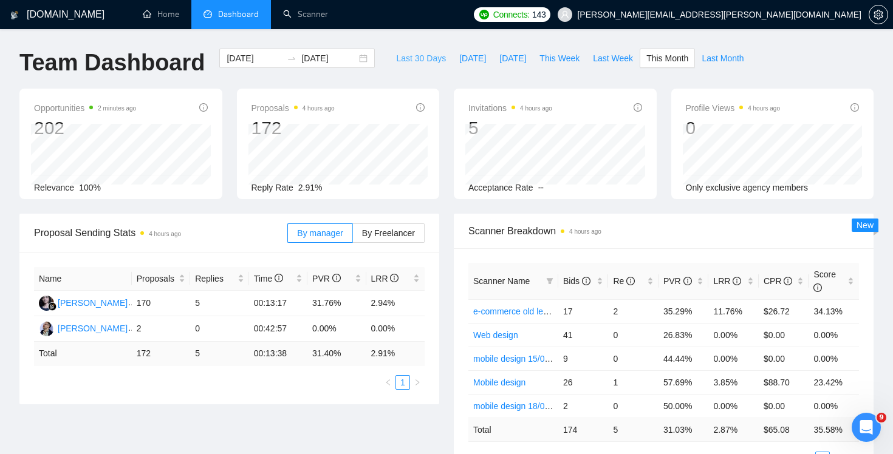
click at [419, 61] on span "Last 30 Days" at bounding box center [421, 58] width 50 height 13
type input "[DATE]"
click at [311, 19] on link "Scanner" at bounding box center [305, 14] width 45 height 10
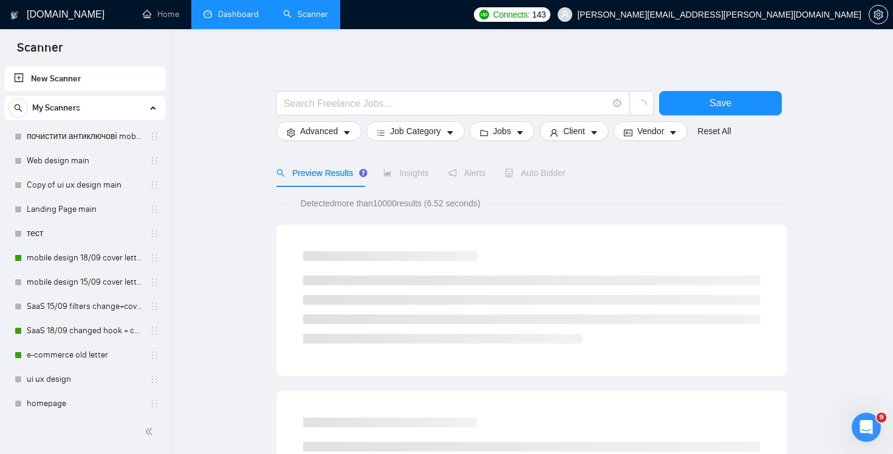
click at [256, 16] on link "Dashboard" at bounding box center [230, 14] width 55 height 10
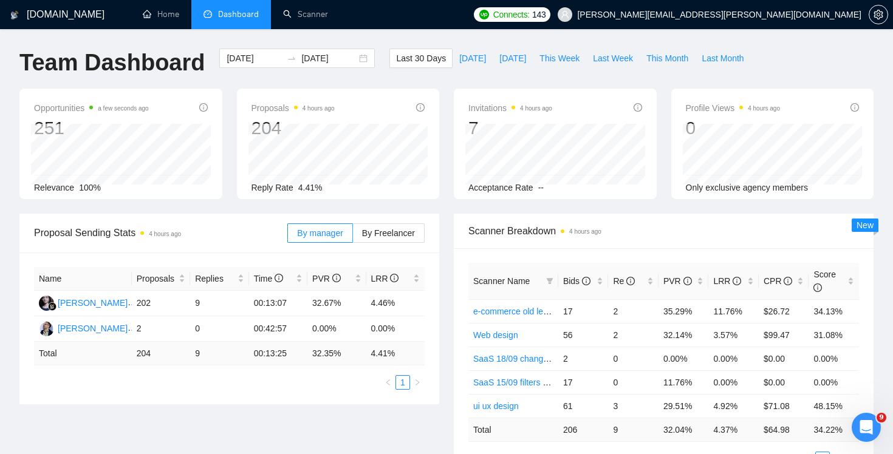
click at [724, 53] on span "Last Month" at bounding box center [722, 58] width 42 height 13
type input "2025-08-01"
type input "2025-08-31"
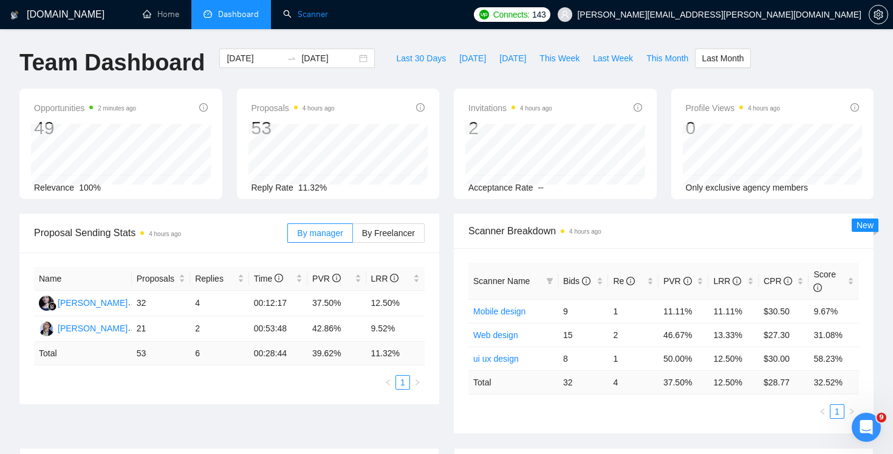
click at [297, 16] on link "Scanner" at bounding box center [305, 14] width 45 height 10
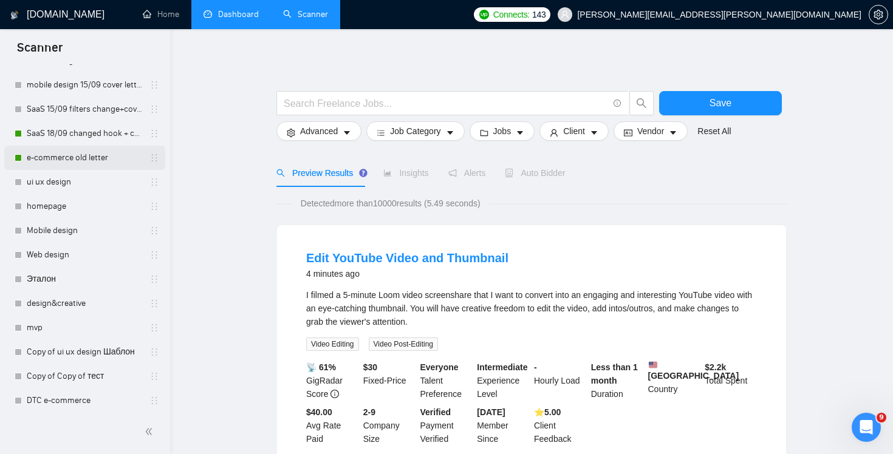
scroll to position [273, 0]
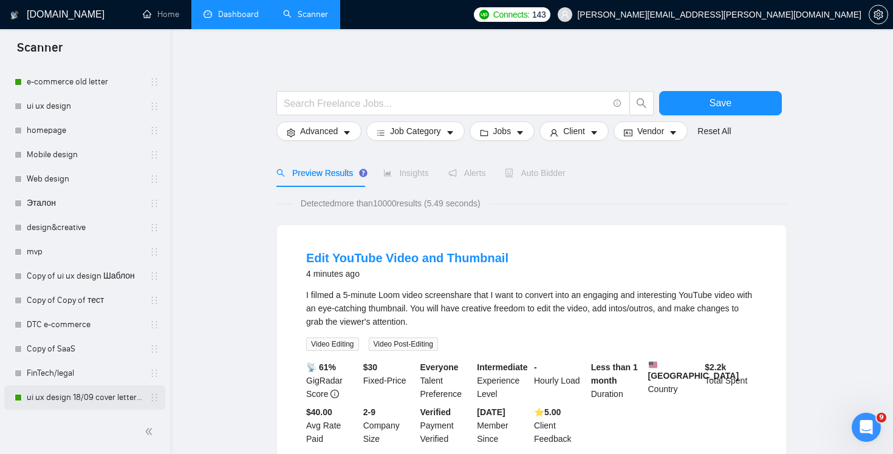
click at [103, 405] on link "ui ux design 18/09 cover letter changed & cases revised" at bounding box center [84, 398] width 115 height 24
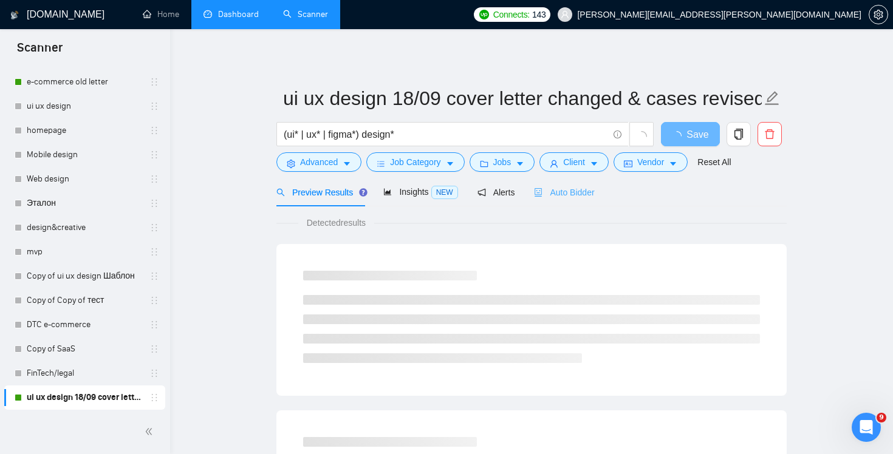
click at [578, 183] on div "Auto Bidder" at bounding box center [564, 192] width 60 height 29
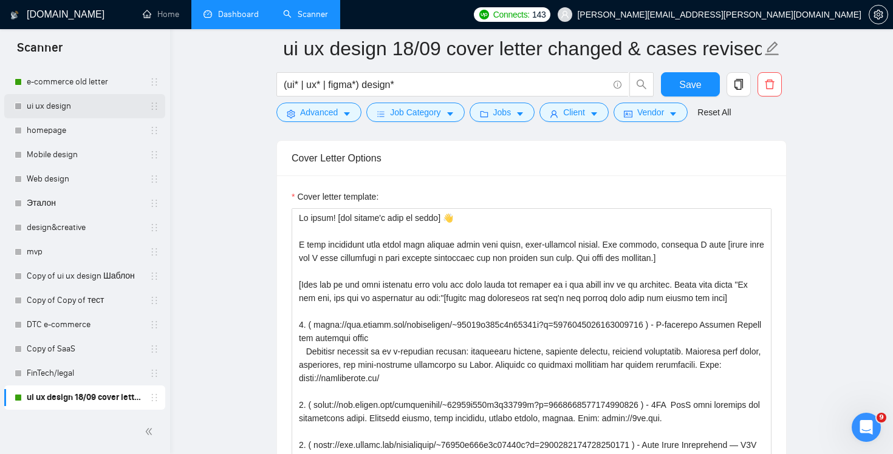
click at [59, 103] on link "ui ux design" at bounding box center [84, 106] width 115 height 24
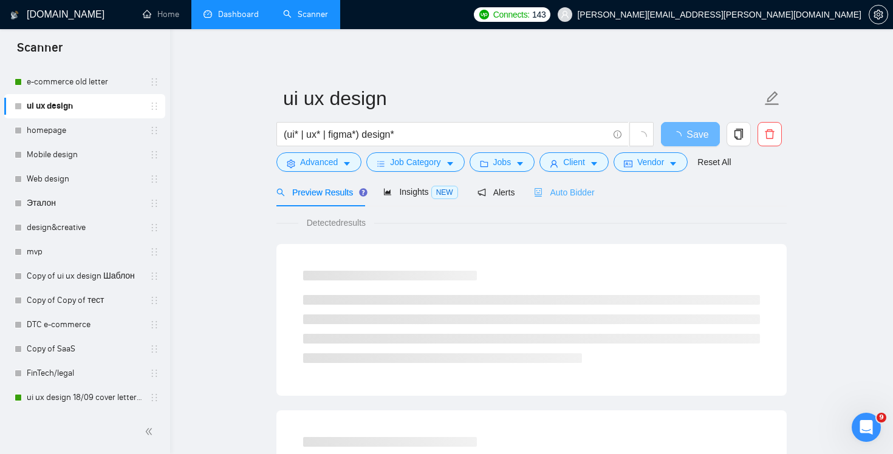
click at [590, 204] on div "Auto Bidder" at bounding box center [564, 192] width 60 height 29
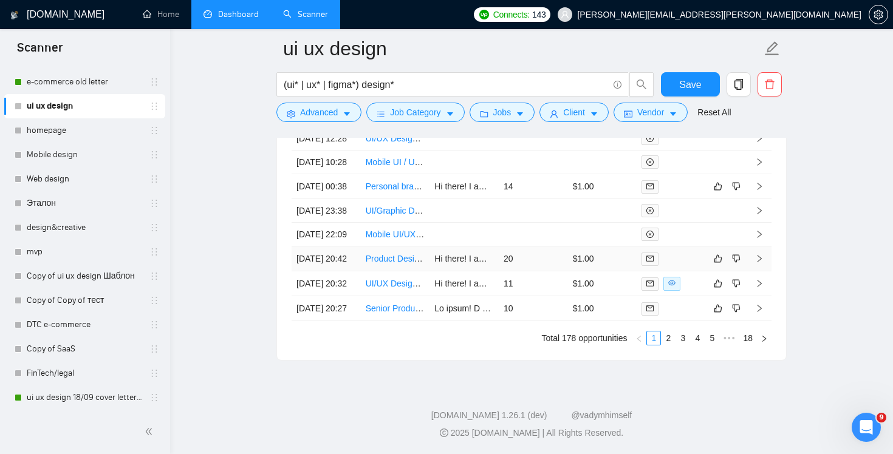
scroll to position [3429, 0]
click at [752, 345] on link "18" at bounding box center [747, 338] width 17 height 13
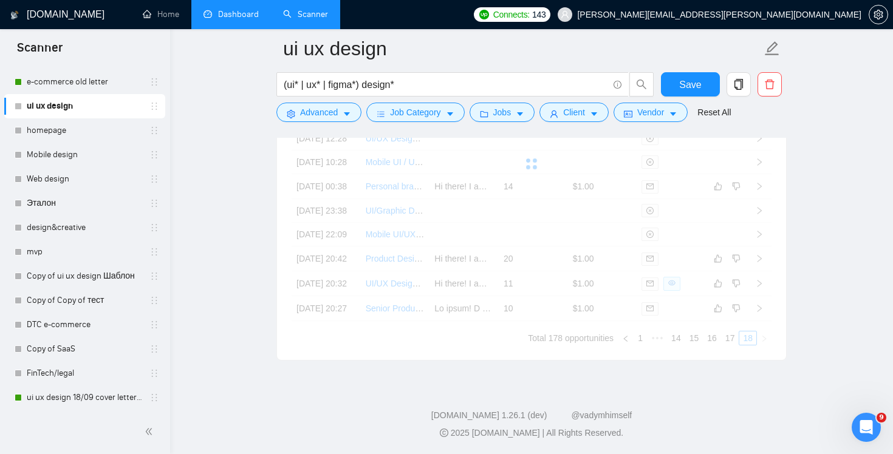
scroll to position [3406, 0]
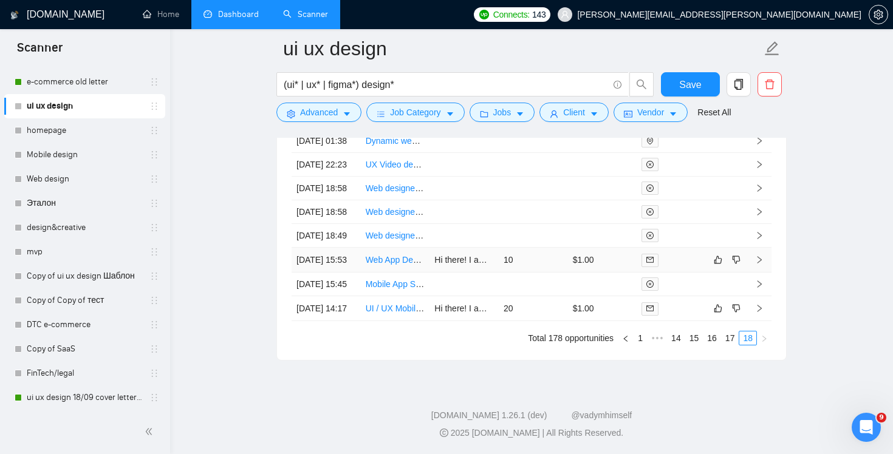
click at [536, 248] on td "10" at bounding box center [533, 260] width 69 height 25
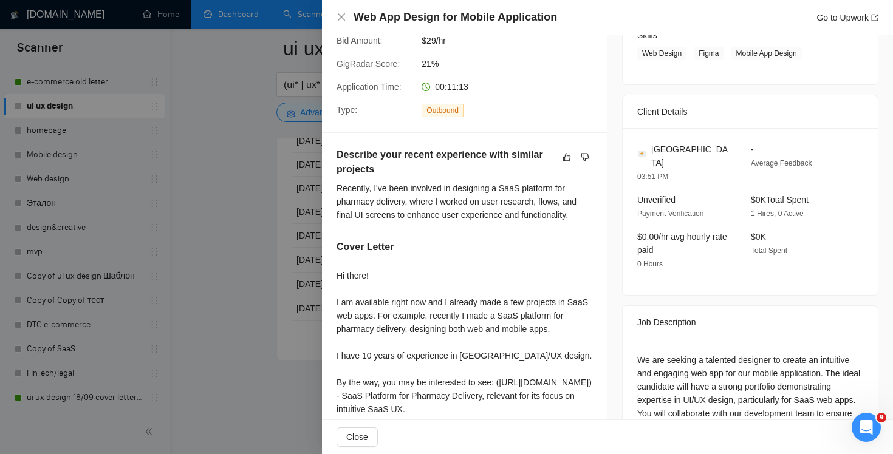
scroll to position [329, 0]
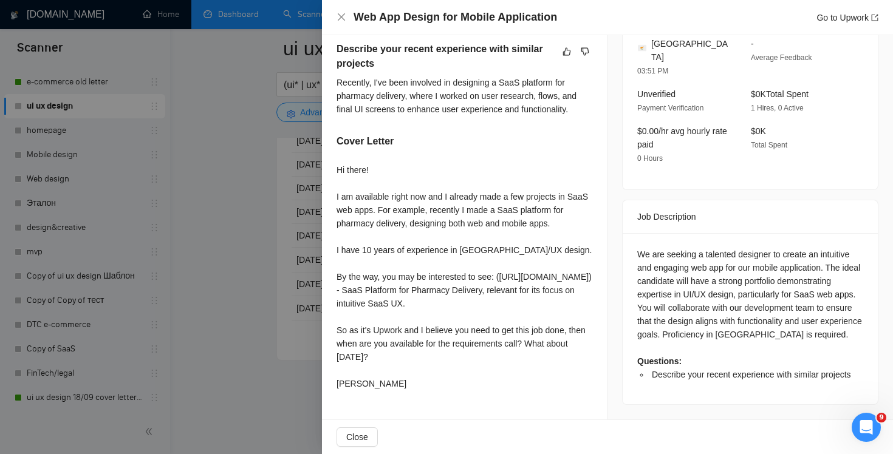
click at [339, 12] on div "Web App Design for Mobile Application Go to Upwork" at bounding box center [607, 17] width 542 height 15
click at [344, 21] on icon "close" at bounding box center [341, 17] width 10 height 10
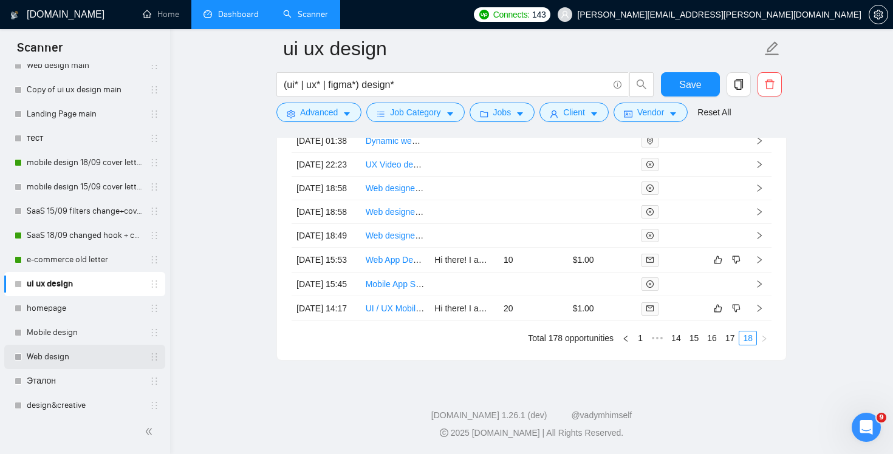
scroll to position [39, 0]
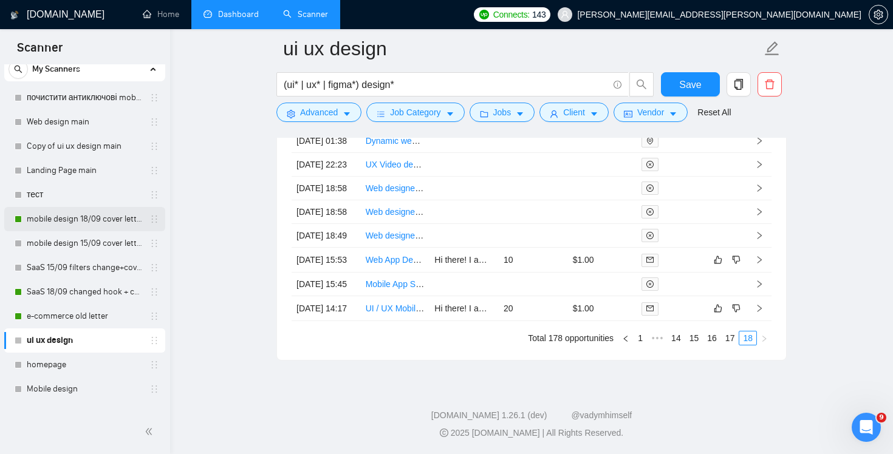
click at [91, 214] on link "mobile design 18/09 cover letter another first part" at bounding box center [84, 219] width 115 height 24
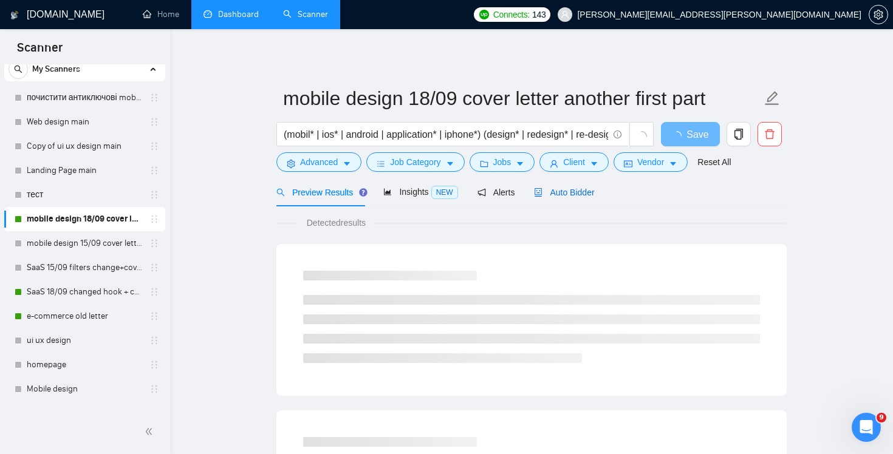
click at [576, 188] on span "Auto Bidder" at bounding box center [564, 193] width 60 height 10
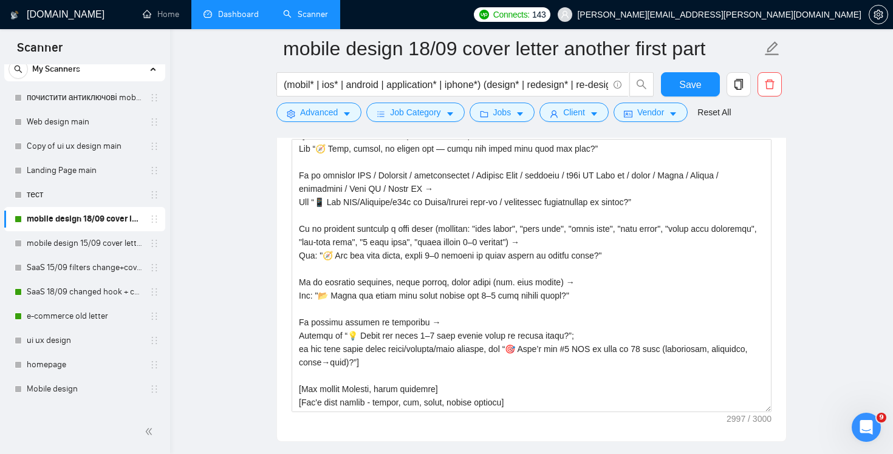
scroll to position [1447, 0]
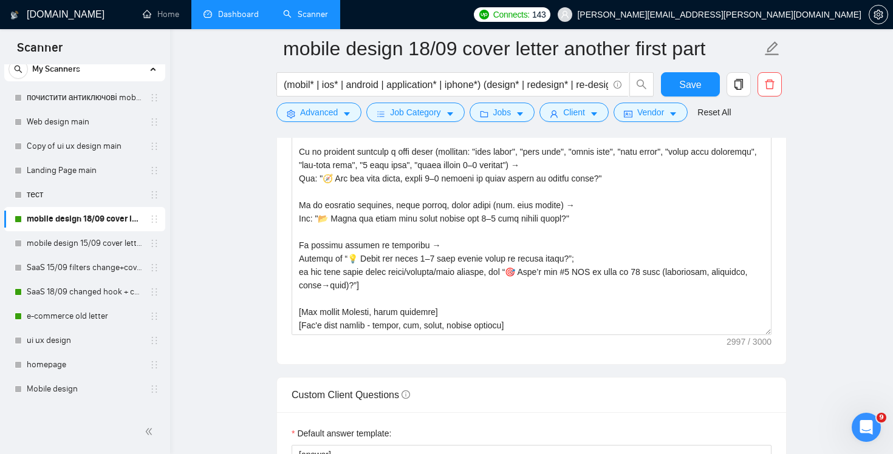
click at [230, 16] on link "Dashboard" at bounding box center [230, 14] width 55 height 10
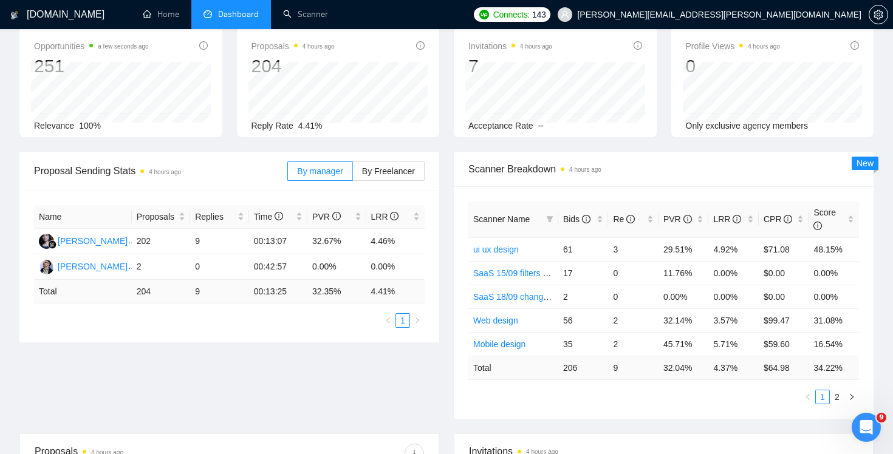
scroll to position [98, 0]
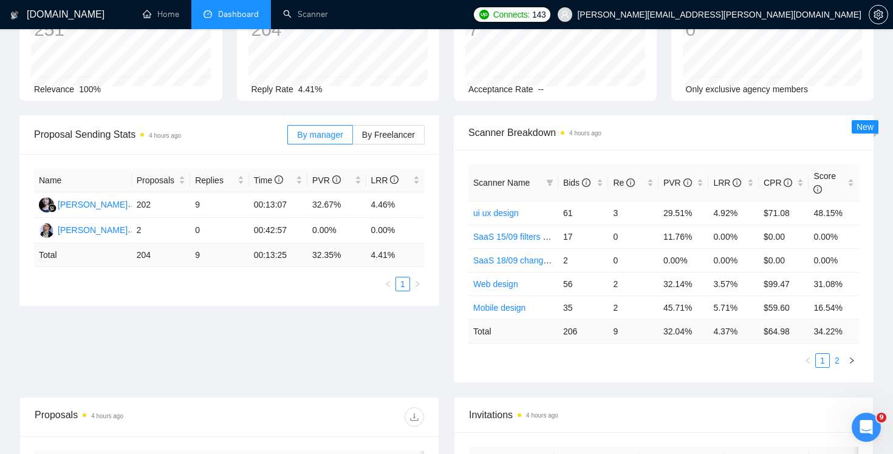
click at [836, 358] on link "2" at bounding box center [836, 360] width 13 height 13
click at [817, 359] on link "1" at bounding box center [822, 360] width 13 height 13
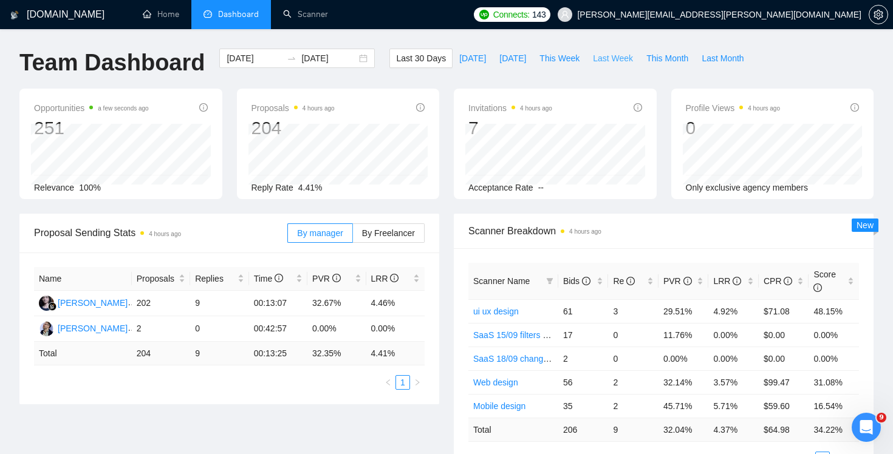
click at [619, 56] on span "Last Week" at bounding box center [613, 58] width 40 height 13
type input "2025-09-08"
type input "2025-09-14"
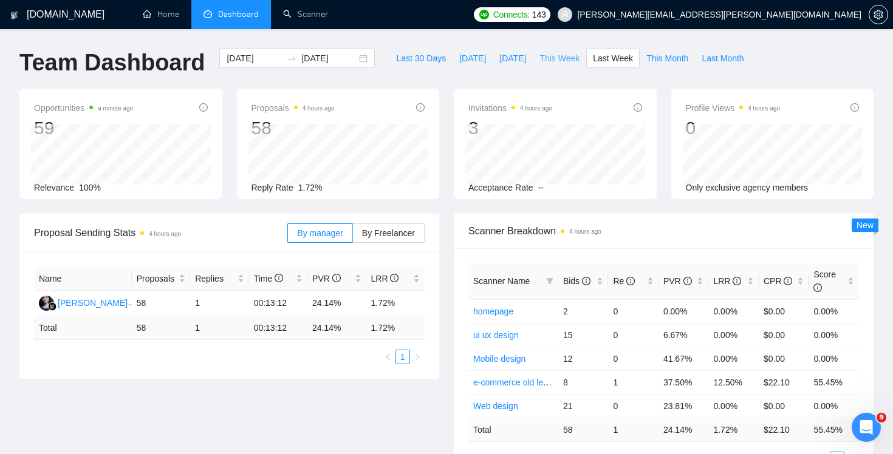
click at [560, 62] on span "This Week" at bounding box center [559, 58] width 40 height 13
type input "2025-09-15"
type input "2025-09-21"
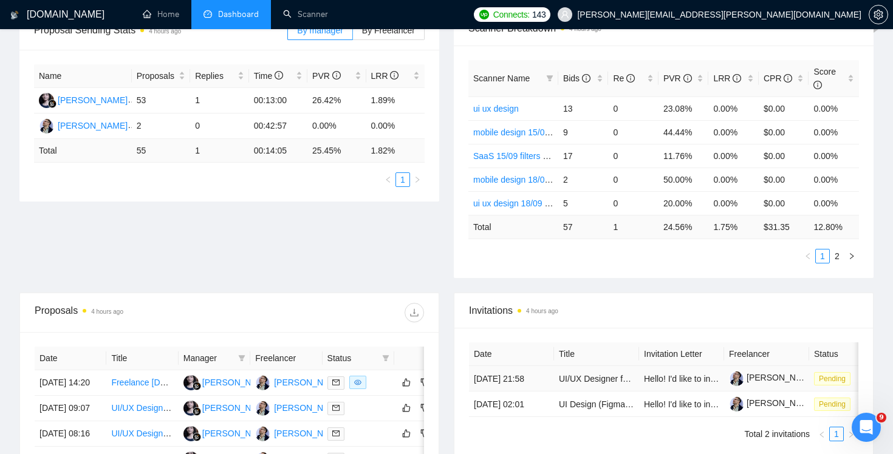
scroll to position [106, 0]
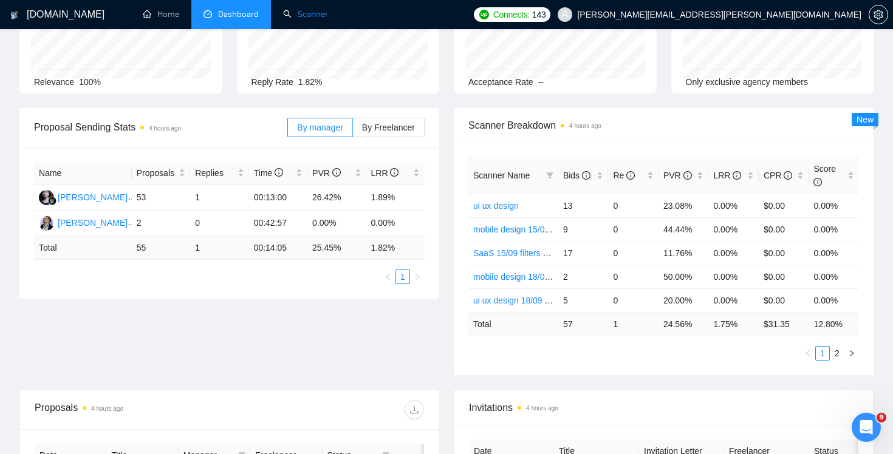
click at [305, 9] on link "Scanner" at bounding box center [305, 14] width 45 height 10
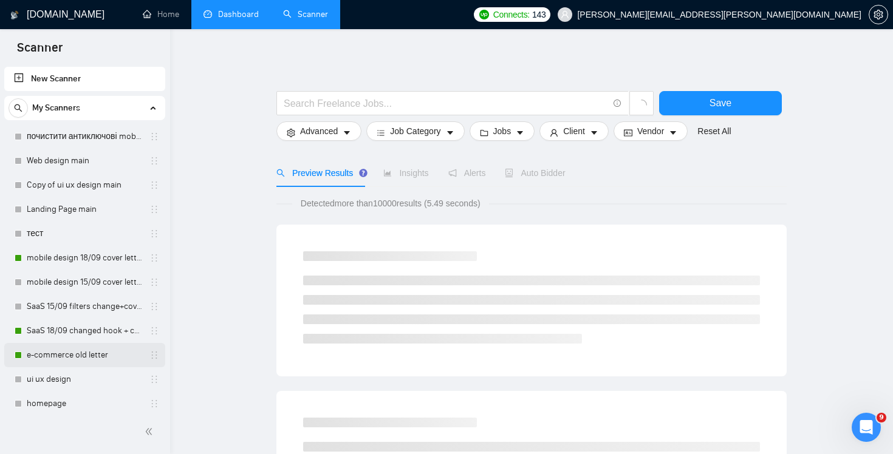
scroll to position [273, 0]
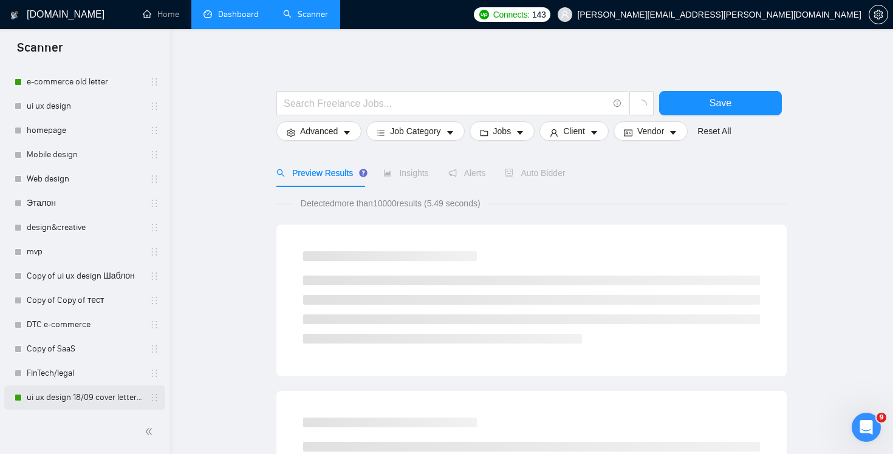
click at [64, 398] on link "ui ux design 18/09 cover letter changed & cases revised" at bounding box center [84, 398] width 115 height 24
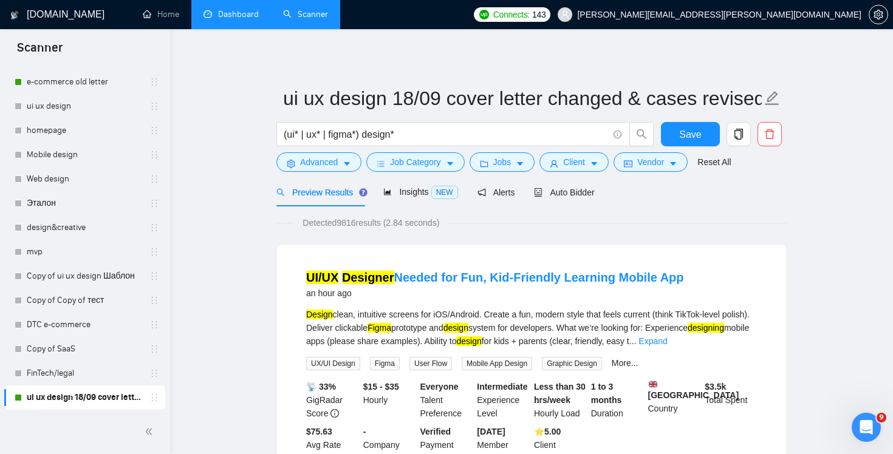
click at [230, 19] on link "Dashboard" at bounding box center [230, 14] width 55 height 10
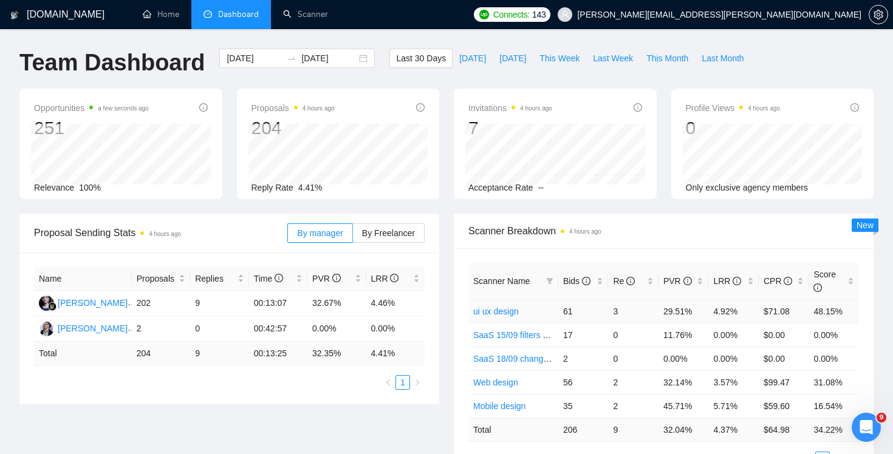
scroll to position [64, 0]
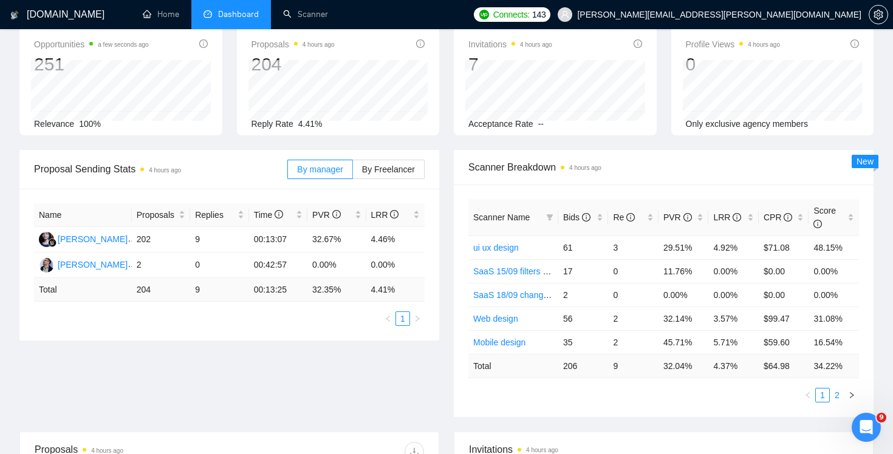
click at [839, 397] on link "2" at bounding box center [836, 395] width 13 height 13
click at [820, 397] on link "1" at bounding box center [822, 395] width 13 height 13
click at [837, 396] on link "2" at bounding box center [836, 395] width 13 height 13
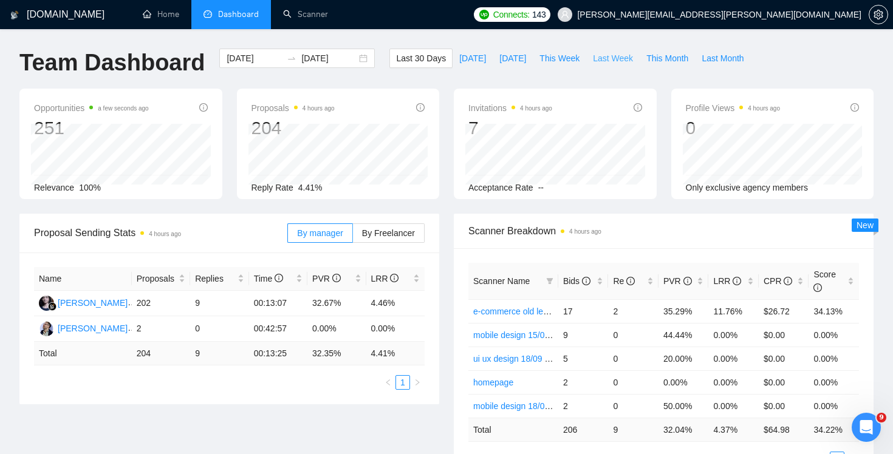
click at [603, 56] on span "Last Week" at bounding box center [613, 58] width 40 height 13
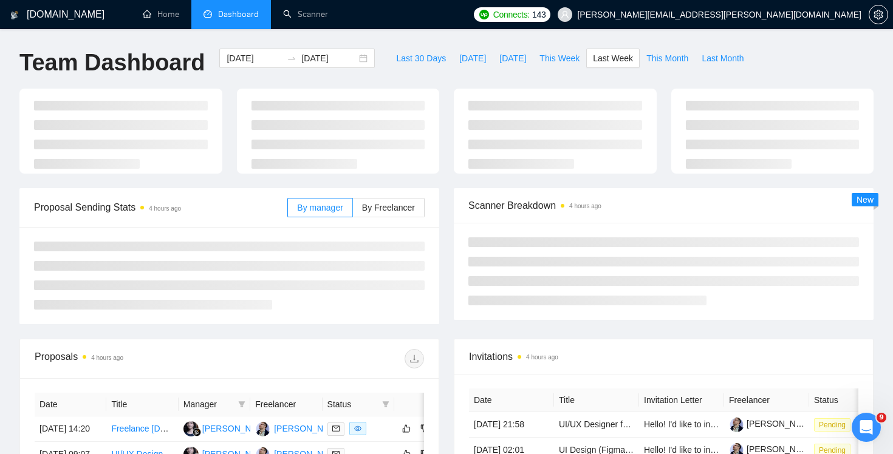
type input "2025-09-08"
type input "2025-09-14"
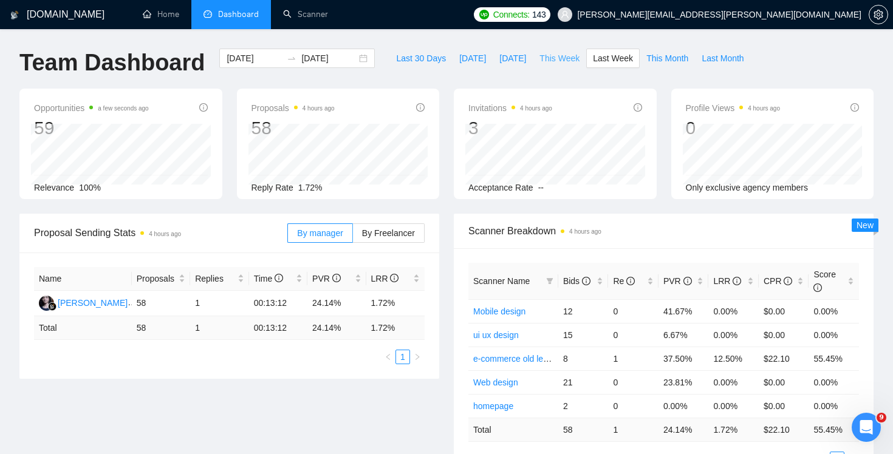
click at [549, 60] on span "This Week" at bounding box center [559, 58] width 40 height 13
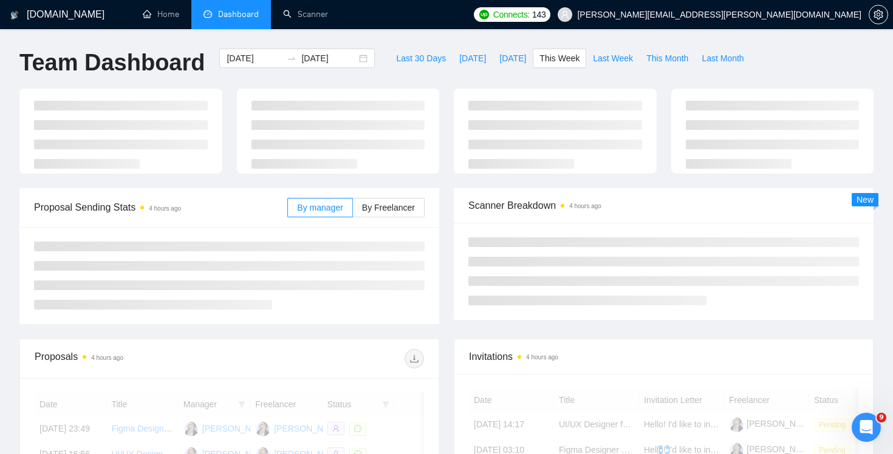
type input "2025-09-15"
type input "2025-09-21"
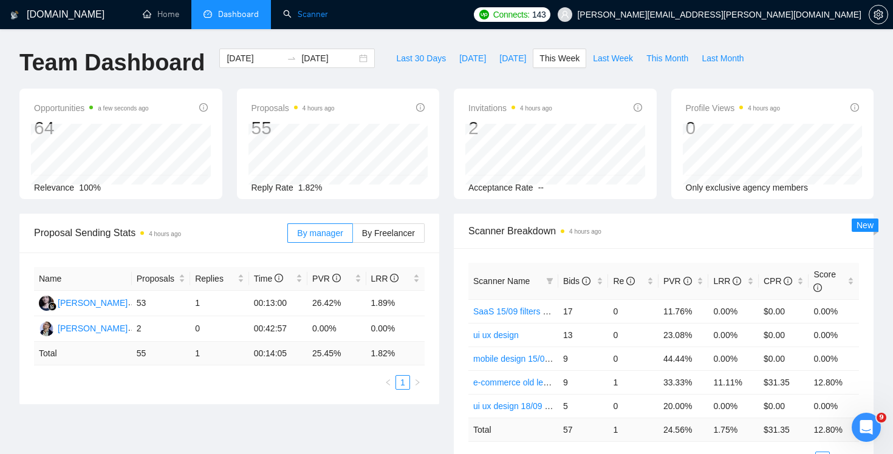
click at [303, 12] on link "Scanner" at bounding box center [305, 14] width 45 height 10
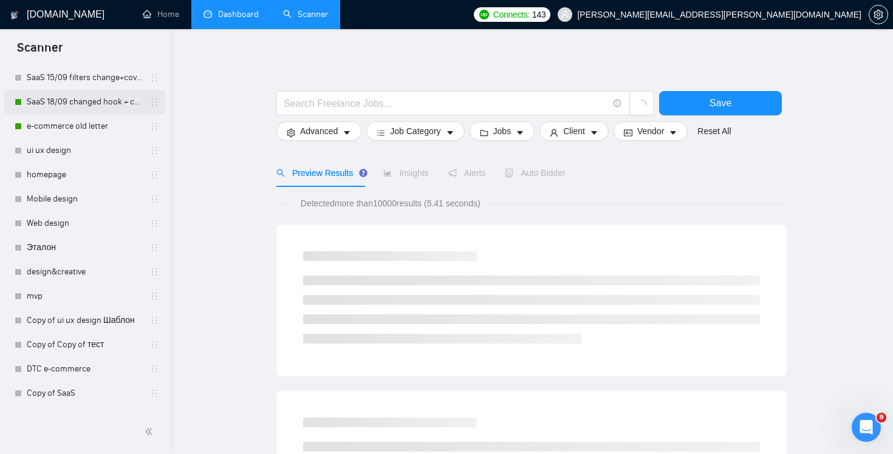
scroll to position [273, 0]
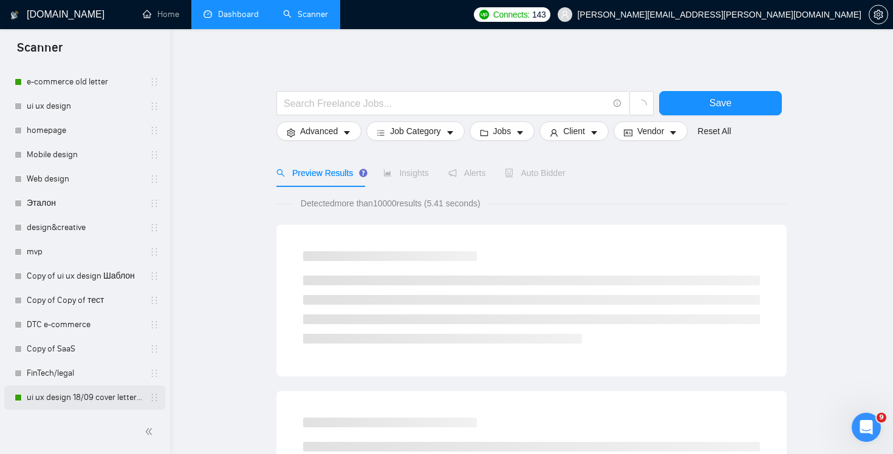
click at [95, 401] on link "ui ux design 18/09 cover letter changed & cases revised" at bounding box center [84, 398] width 115 height 24
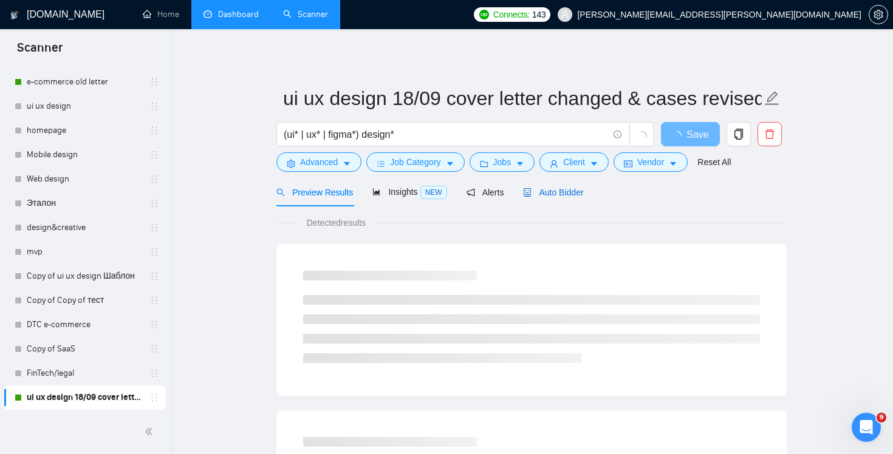
click at [568, 196] on span "Auto Bidder" at bounding box center [553, 193] width 60 height 10
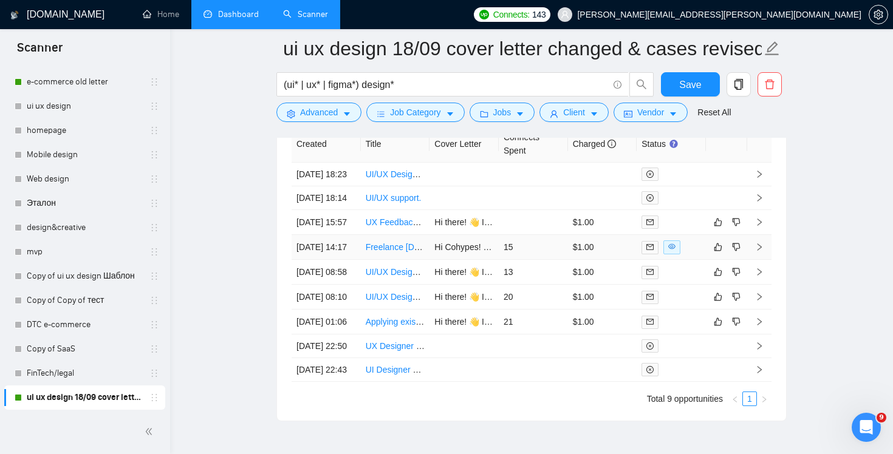
scroll to position [3096, 0]
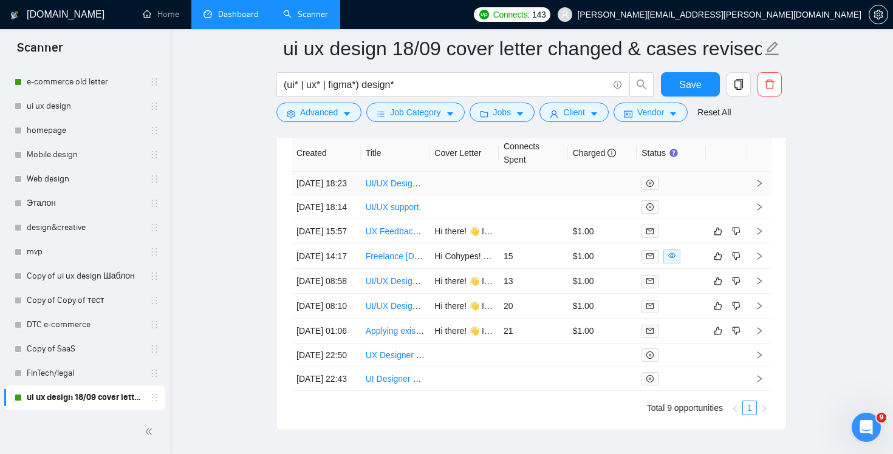
click at [556, 177] on td at bounding box center [533, 184] width 69 height 24
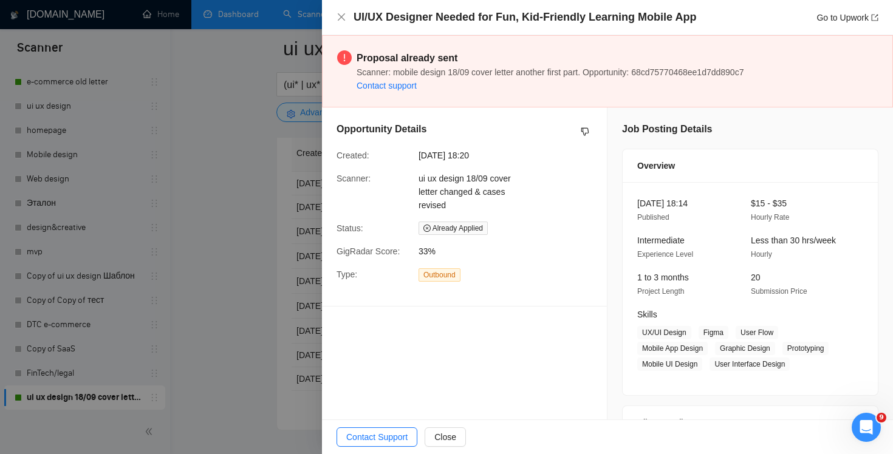
click at [342, 10] on div "UI/UX Designer Needed for Fun, Kid-Friendly Learning Mobile App Go to Upwork" at bounding box center [607, 17] width 542 height 15
click at [338, 19] on icon "close" at bounding box center [341, 17] width 10 height 10
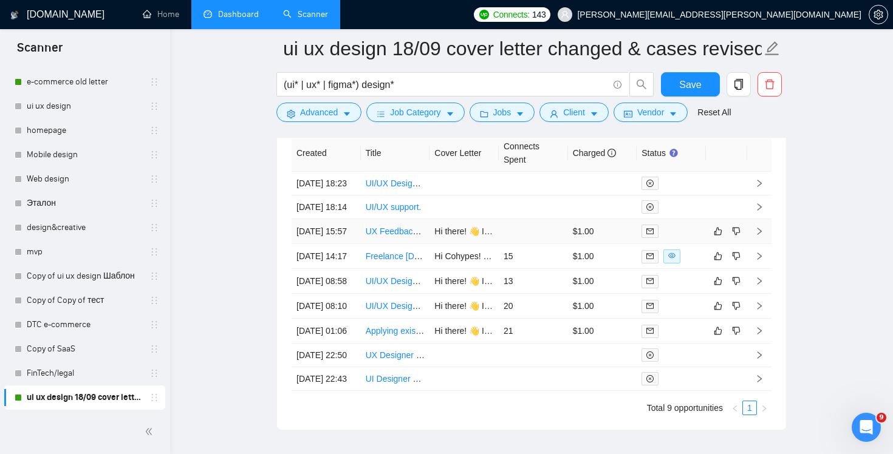
click at [545, 244] on td at bounding box center [533, 231] width 69 height 25
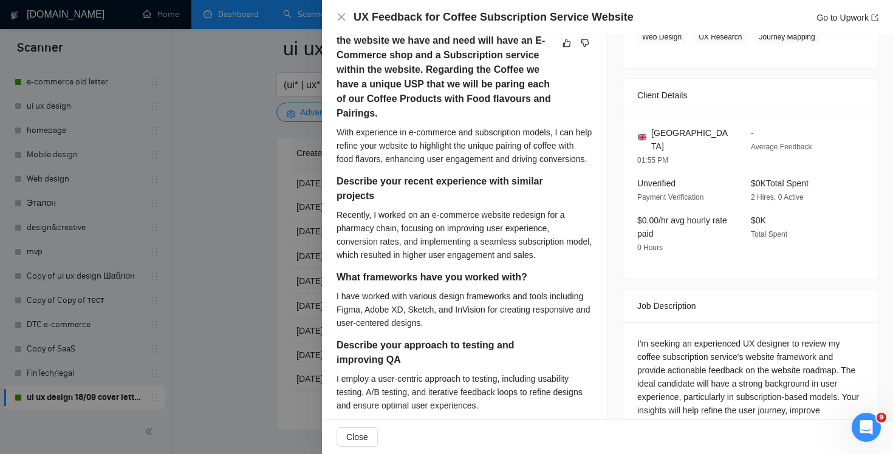
scroll to position [579, 0]
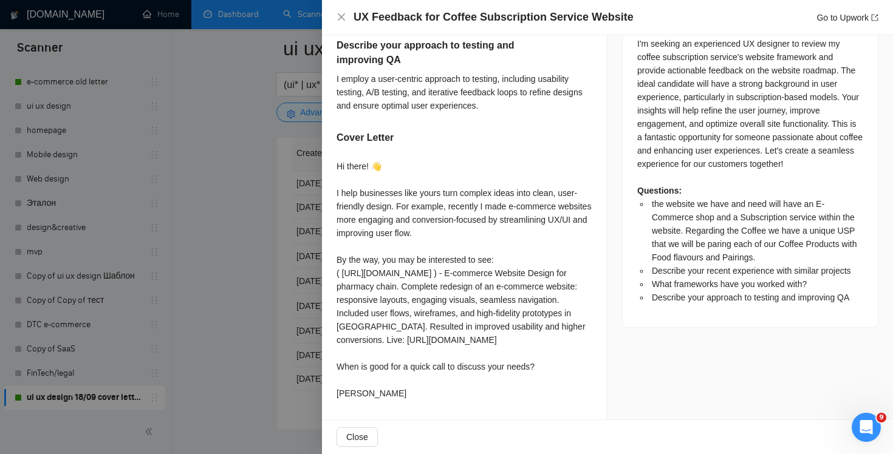
click at [335, 15] on div "UX Feedback for Coffee Subscription Service Website Go to Upwork" at bounding box center [607, 17] width 571 height 35
click at [343, 20] on icon "close" at bounding box center [341, 17] width 10 height 10
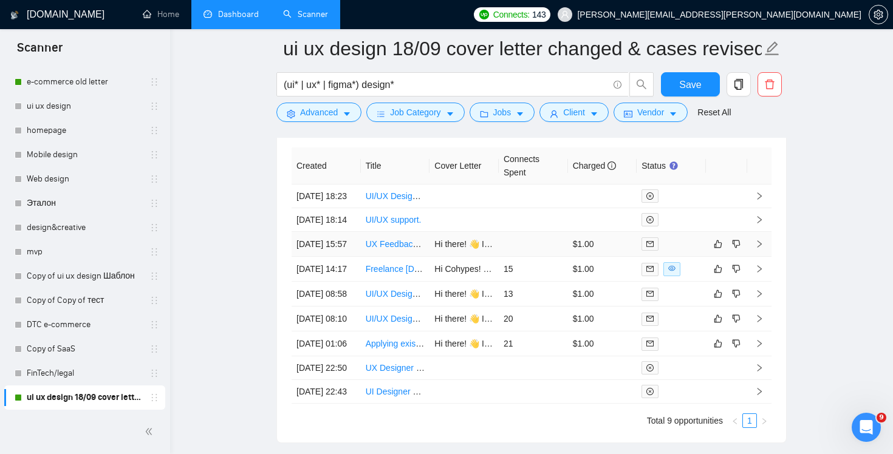
scroll to position [3083, 0]
click at [423, 282] on td "Freelance [DOMAIN_NAME] Page Builder for Product Page" at bounding box center [395, 269] width 69 height 25
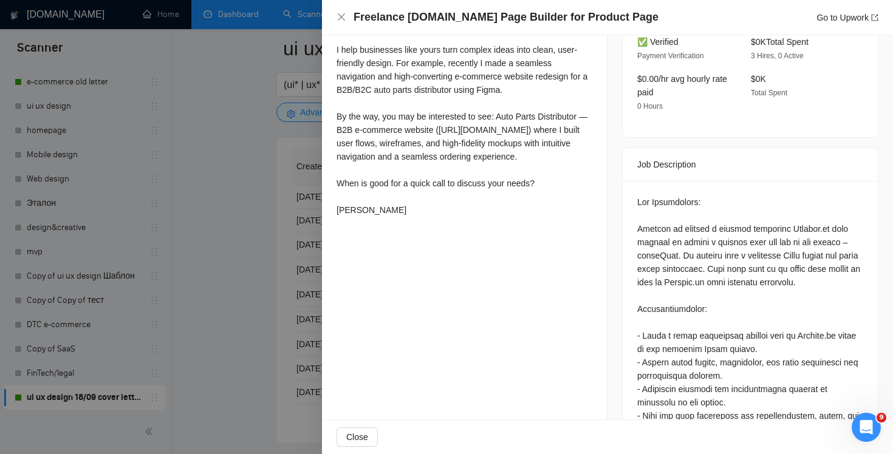
scroll to position [507, 0]
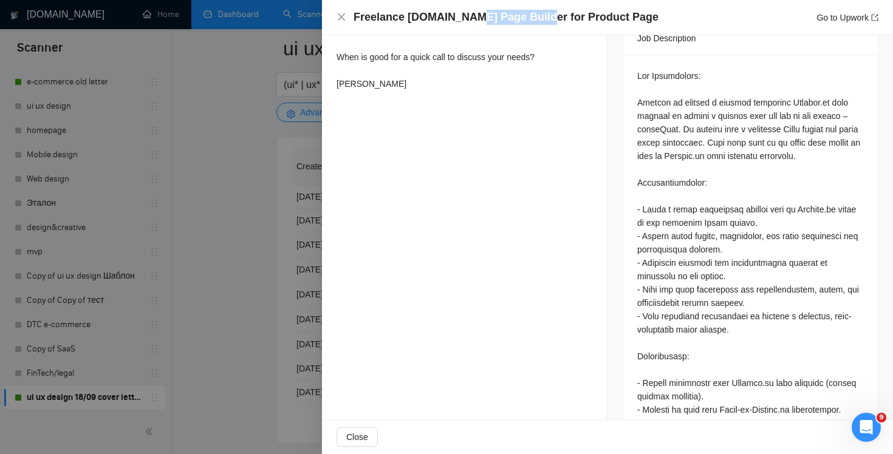
drag, startPoint x: 461, startPoint y: 16, endPoint x: 527, endPoint y: 17, distance: 66.2
click at [527, 17] on h4 "Freelance [DOMAIN_NAME] Page Builder for Product Page" at bounding box center [505, 17] width 305 height 15
drag, startPoint x: 456, startPoint y: 17, endPoint x: 407, endPoint y: 17, distance: 49.2
click at [407, 17] on h4 "Freelance [DOMAIN_NAME] Page Builder for Product Page" at bounding box center [505, 17] width 305 height 15
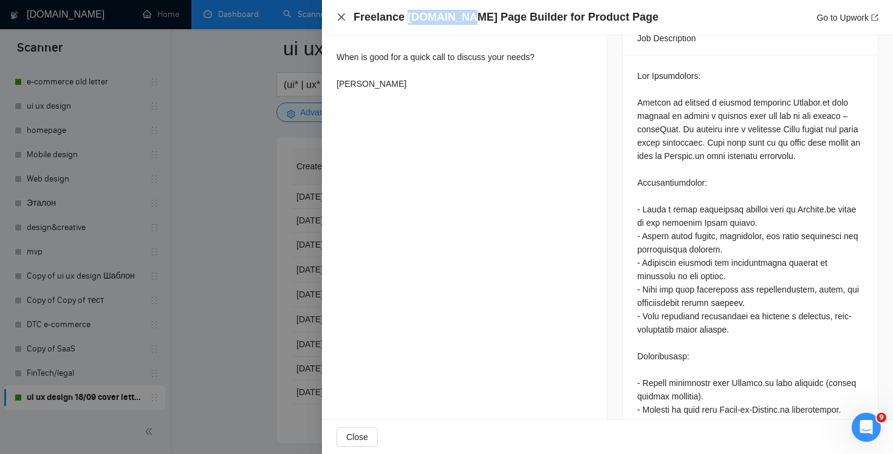
copy h4 "Instant.so"
click at [342, 17] on icon "close" at bounding box center [341, 17] width 10 height 10
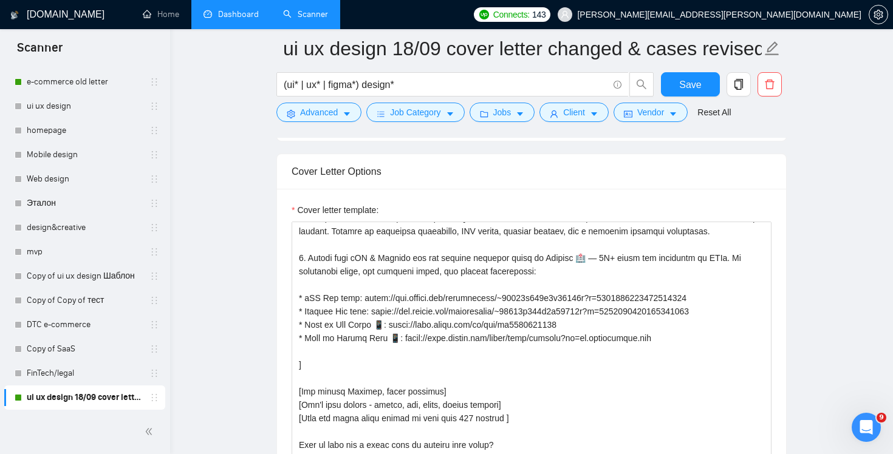
scroll to position [1329, 0]
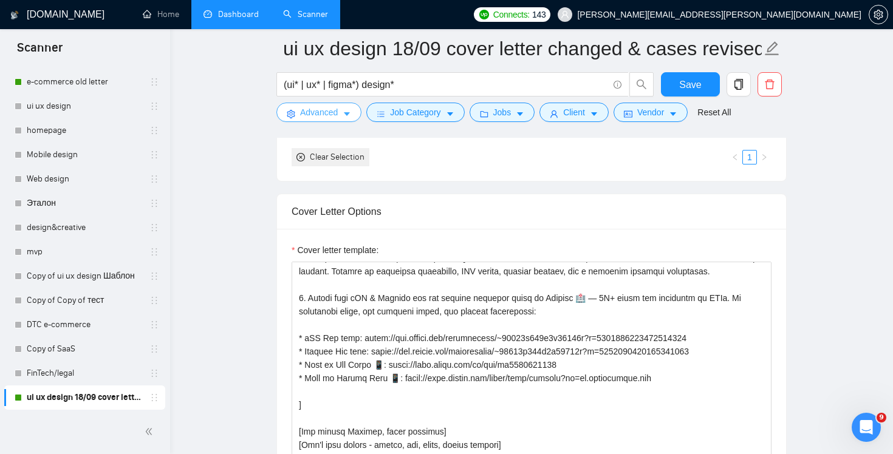
click at [312, 110] on span "Advanced" at bounding box center [319, 112] width 38 height 13
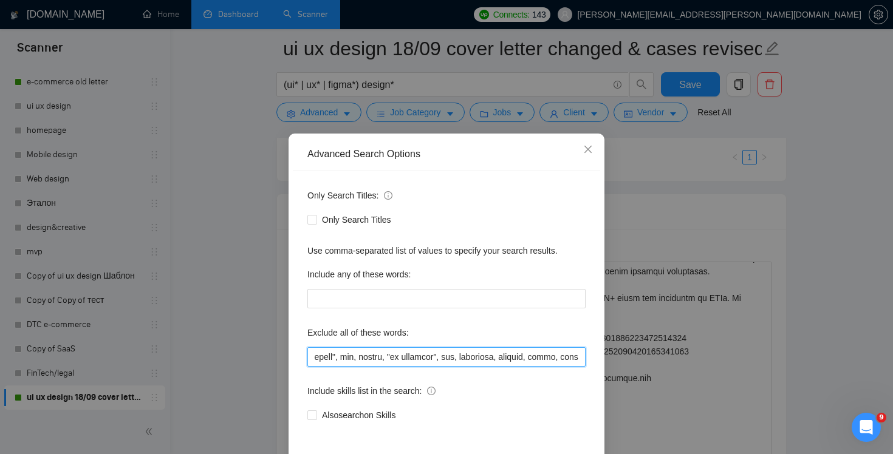
scroll to position [0, 7905]
drag, startPoint x: 525, startPoint y: 361, endPoint x: 750, endPoint y: 377, distance: 225.9
click at [750, 377] on div "Advanced Search Options Only Search Titles: Only Search Titles Use comma-separa…" at bounding box center [446, 227] width 893 height 454
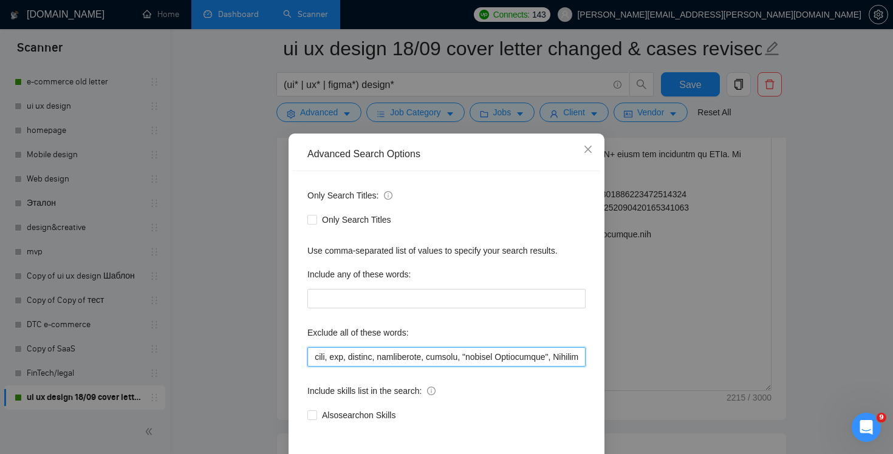
scroll to position [0, 7912]
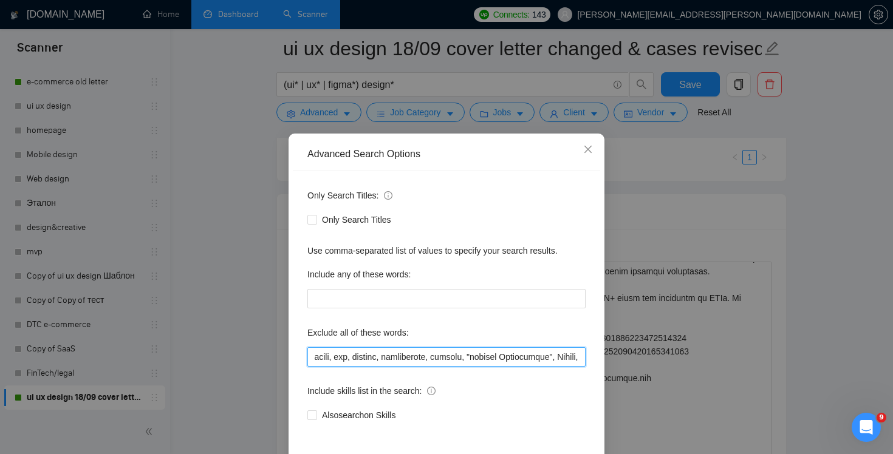
paste input "Instant.so"
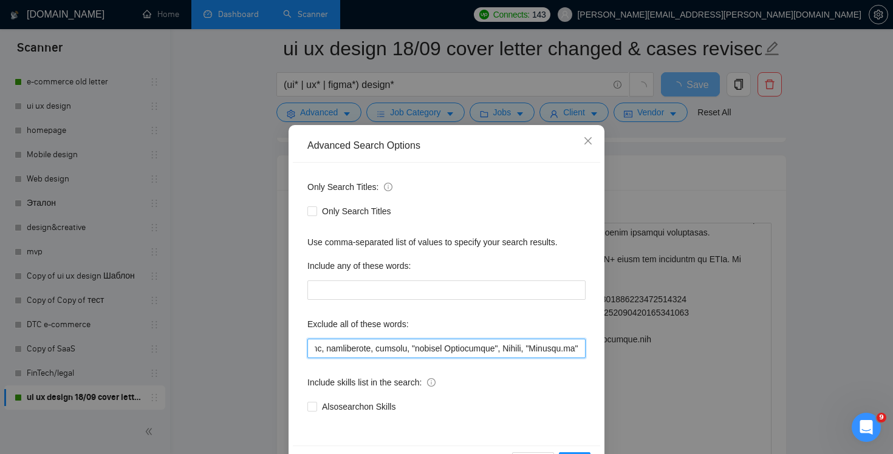
scroll to position [12, 0]
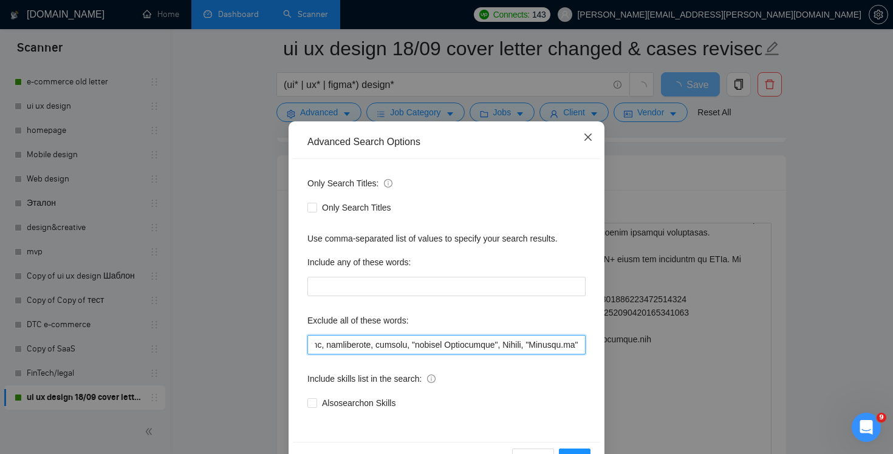
type input ""(No agencies)", [PERSON_NAME], Chakra,"Chakra UI", ChakraUI , "no agencies",Le…"
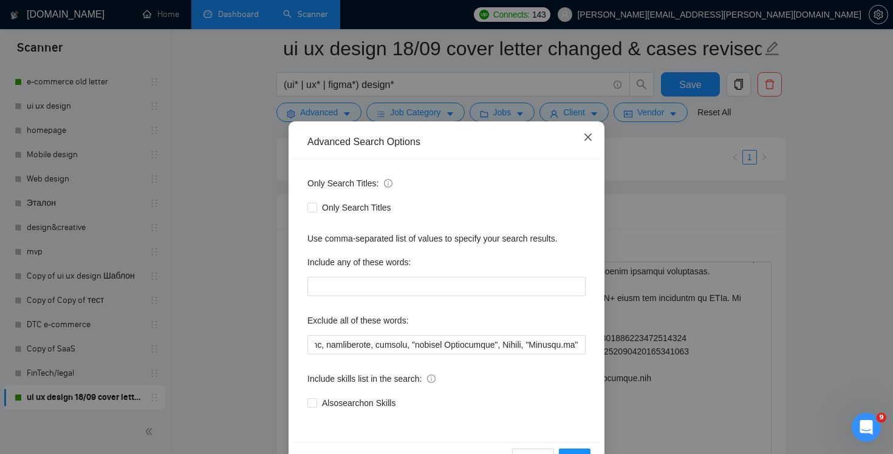
click at [585, 136] on icon "close" at bounding box center [588, 137] width 10 height 10
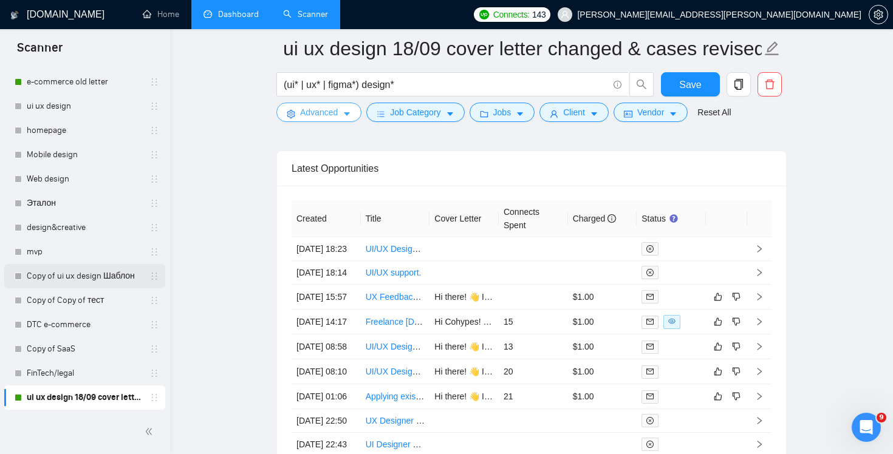
scroll to position [194, 0]
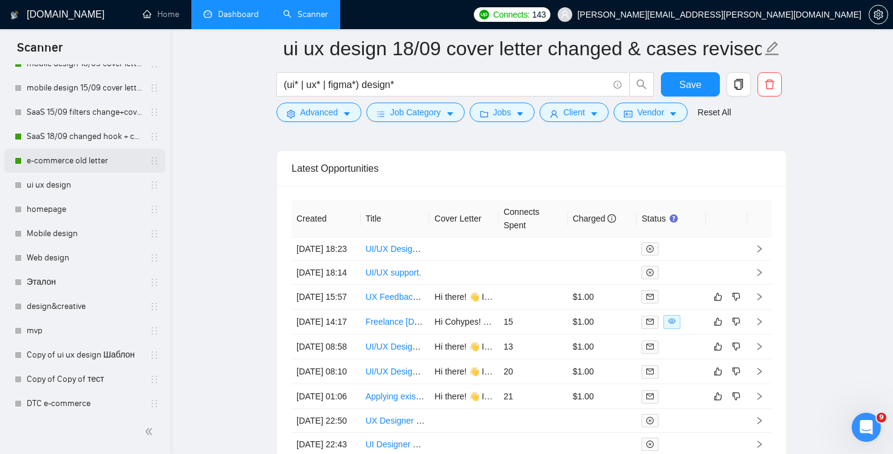
click at [70, 160] on link "e-commerce old letter" at bounding box center [84, 161] width 115 height 24
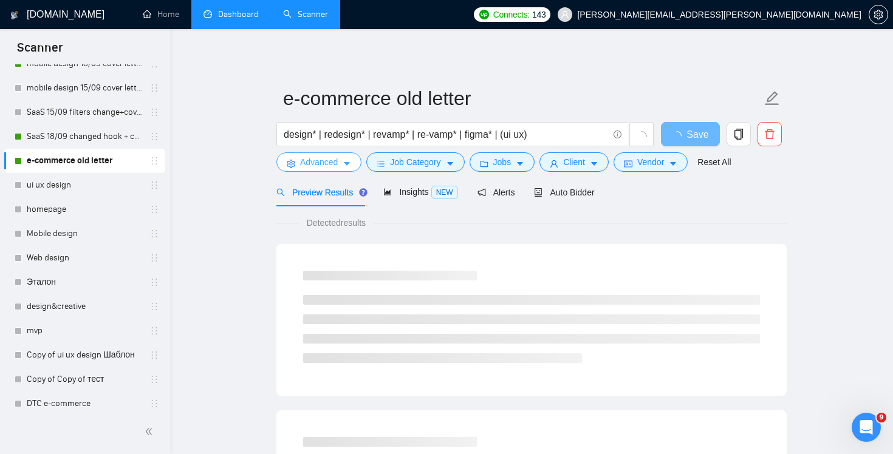
click at [323, 160] on span "Advanced" at bounding box center [319, 161] width 38 height 13
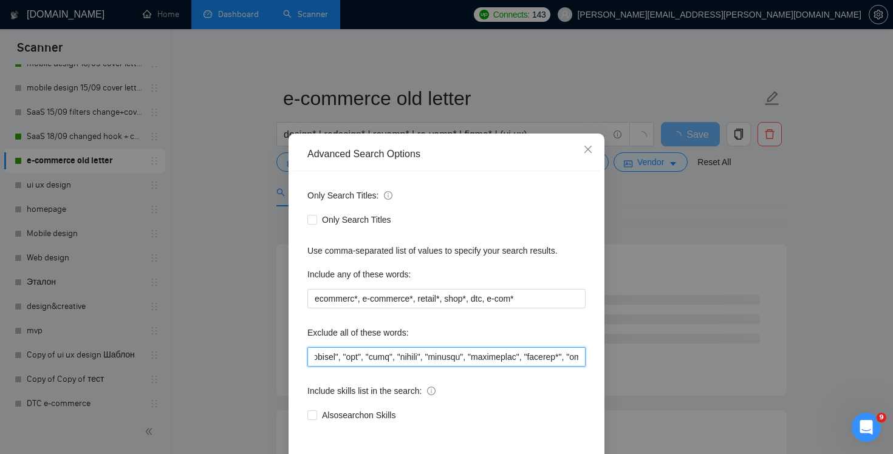
scroll to position [0, 6469]
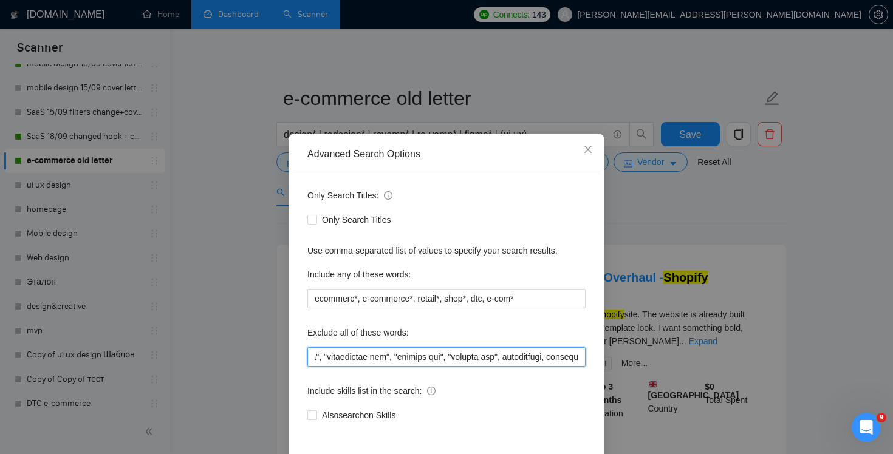
drag, startPoint x: 451, startPoint y: 353, endPoint x: 819, endPoint y: 394, distance: 370.2
click at [819, 394] on div "Advanced Search Options Only Search Titles: Only Search Titles Use comma-separa…" at bounding box center [446, 227] width 893 height 454
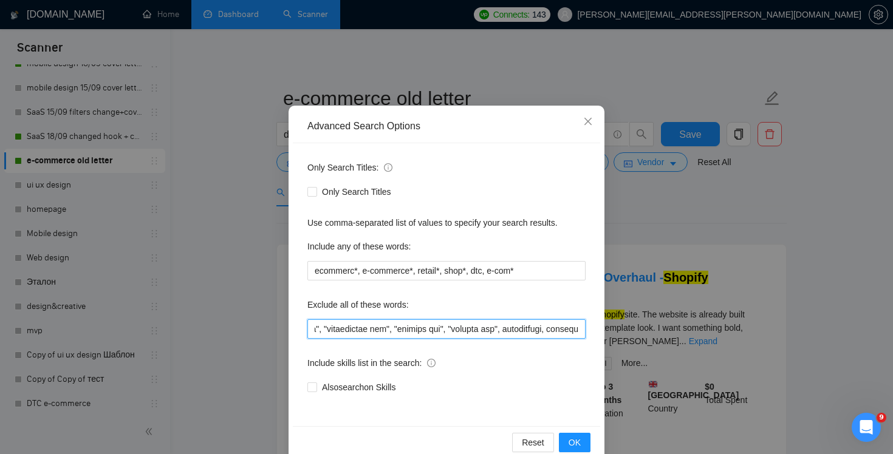
drag, startPoint x: 540, startPoint y: 329, endPoint x: 651, endPoint y: 333, distance: 110.6
click at [651, 333] on div "Advanced Search Options Only Search Titles: Only Search Titles Use comma-separa…" at bounding box center [446, 227] width 893 height 454
click at [468, 324] on input "text" at bounding box center [446, 328] width 278 height 19
drag, startPoint x: 503, startPoint y: 324, endPoint x: 51, endPoint y: 301, distance: 453.0
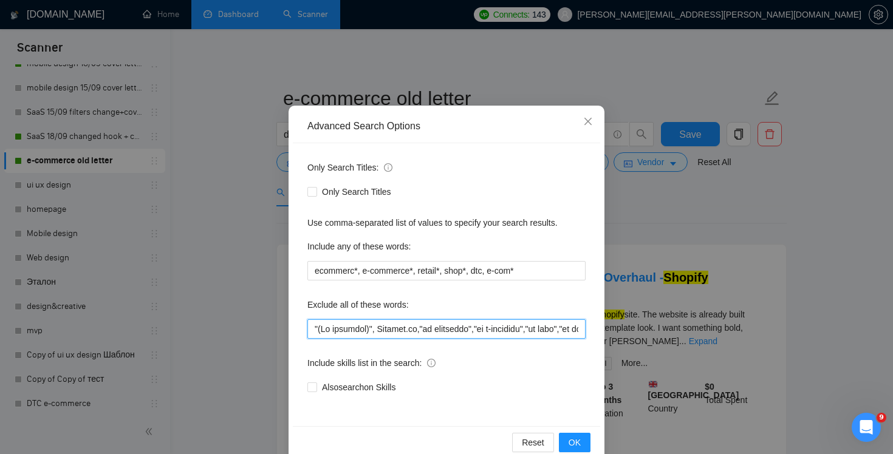
click at [50, 301] on div "Advanced Search Options Only Search Titles: Only Search Titles Use comma-separa…" at bounding box center [446, 227] width 893 height 454
click at [411, 335] on input "text" at bounding box center [446, 328] width 278 height 19
click at [419, 327] on input "text" at bounding box center [446, 328] width 278 height 19
type input ""(No agencies)", "no ecommerce","no e-commerce","no ecom","no agencies","Mobile…"
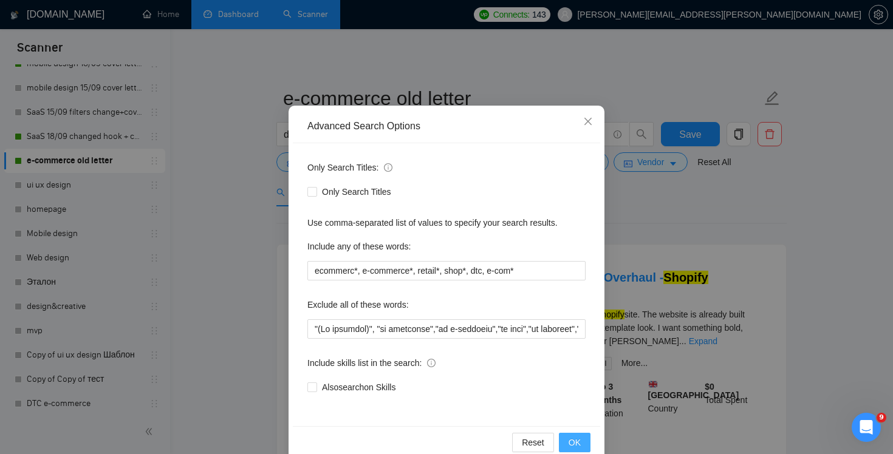
click at [581, 440] on button "OK" at bounding box center [575, 442] width 32 height 19
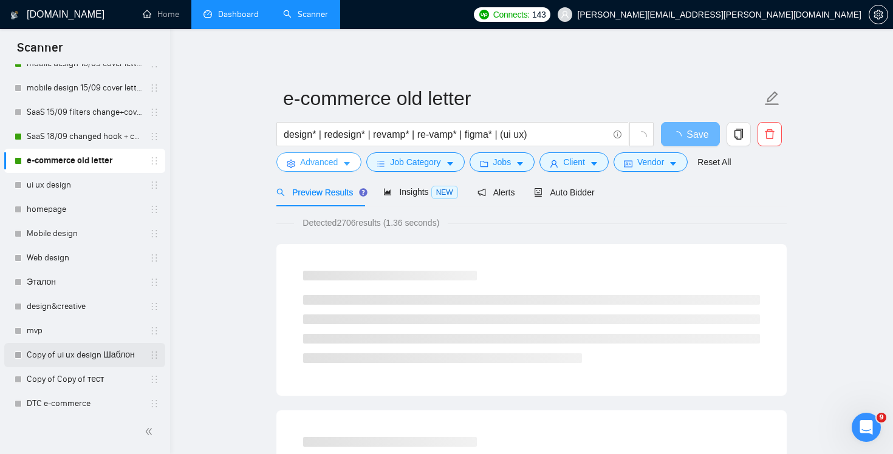
scroll to position [273, 0]
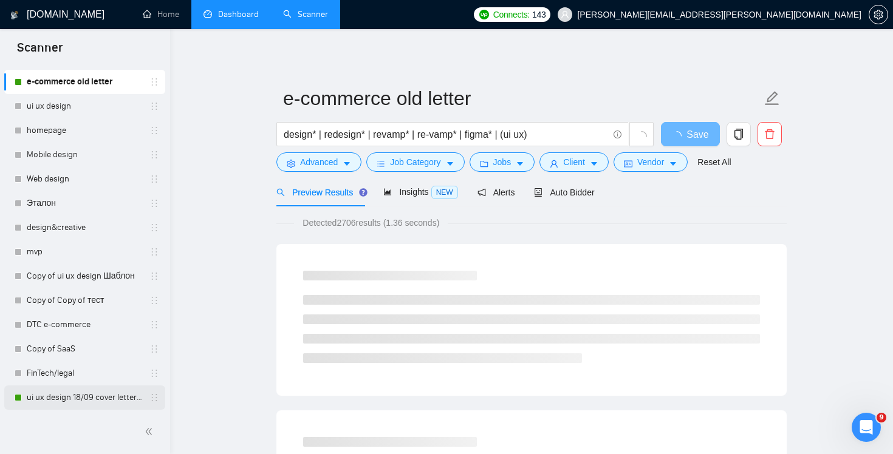
click at [92, 400] on link "ui ux design 18/09 cover letter changed & cases revised" at bounding box center [84, 398] width 115 height 24
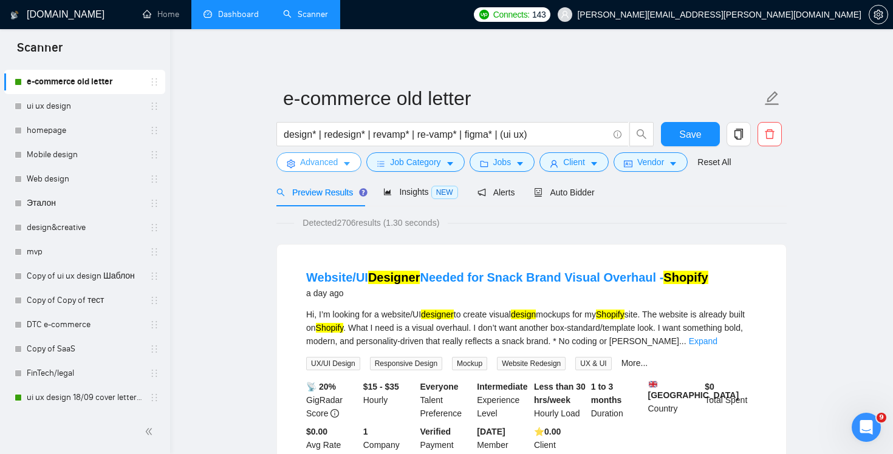
click at [321, 168] on span "Advanced" at bounding box center [319, 161] width 38 height 13
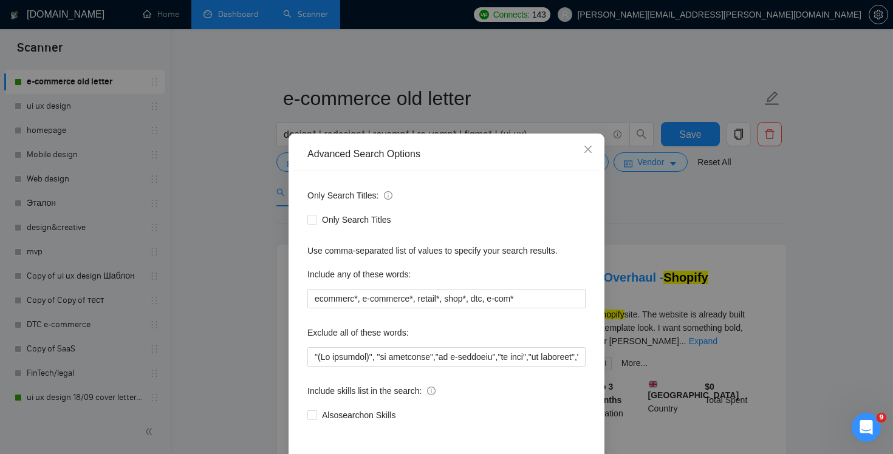
click at [246, 199] on div "Advanced Search Options Only Search Titles: Only Search Titles Use comma-separa…" at bounding box center [446, 227] width 893 height 454
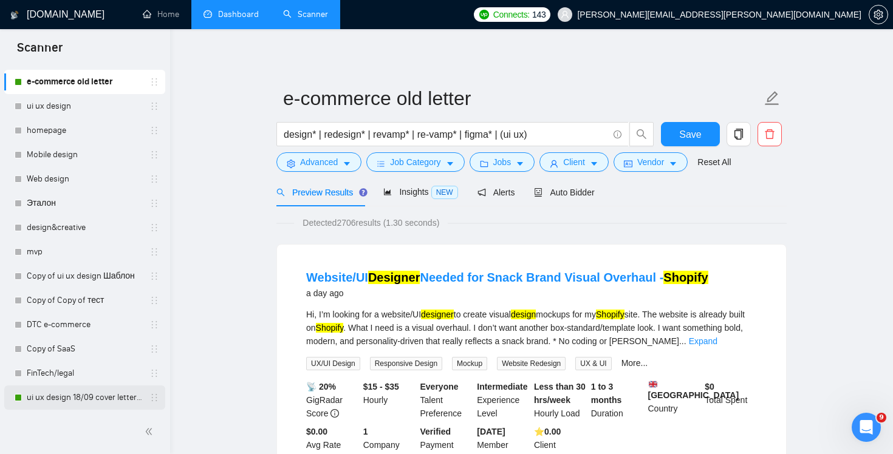
click at [104, 396] on link "ui ux design 18/09 cover letter changed & cases revised" at bounding box center [84, 398] width 115 height 24
click at [75, 79] on link "e-commerce old letter" at bounding box center [84, 82] width 115 height 24
click at [309, 162] on span "Advanced" at bounding box center [319, 161] width 38 height 13
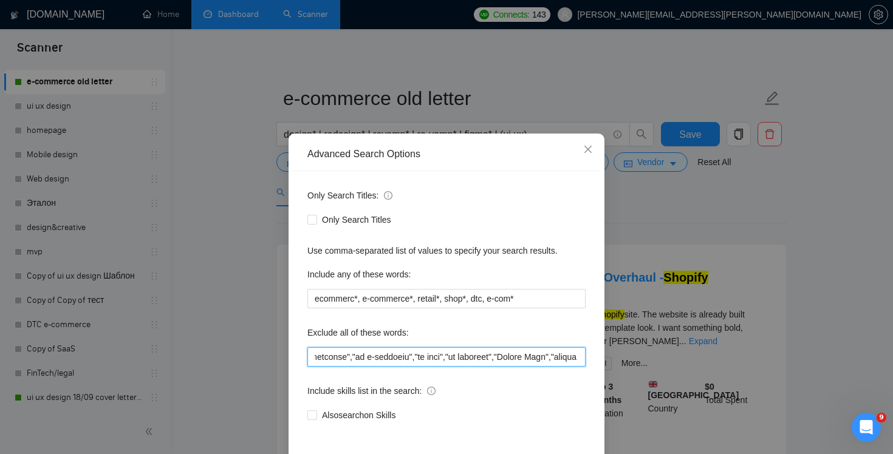
drag, startPoint x: 445, startPoint y: 357, endPoint x: 585, endPoint y: 371, distance: 141.6
click at [586, 371] on div "Only Search Titles: Only Search Titles Use comma-separated list of values to sp…" at bounding box center [446, 312] width 307 height 283
click at [462, 360] on input "text" at bounding box center [446, 356] width 278 height 19
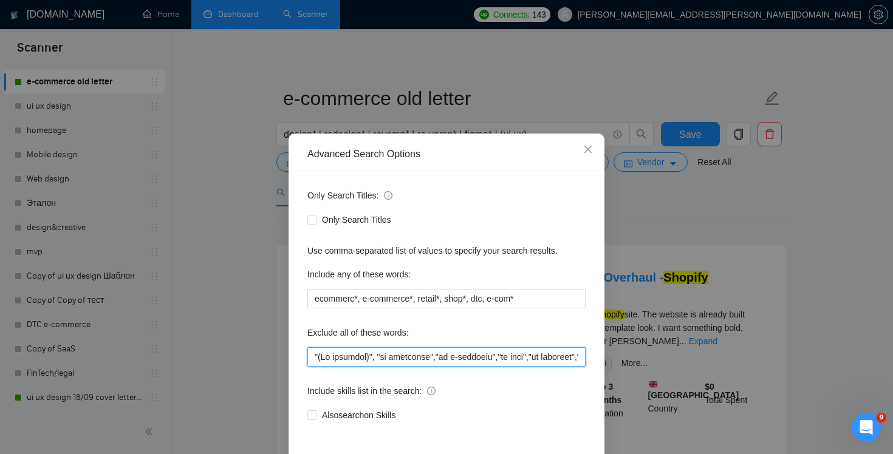
drag, startPoint x: 462, startPoint y: 360, endPoint x: 169, endPoint y: 339, distance: 293.4
click at [169, 339] on div "Advanced Search Options Only Search Titles: Only Search Titles Use comma-separa…" at bounding box center [446, 227] width 893 height 454
click at [588, 151] on icon "close" at bounding box center [588, 150] width 10 height 10
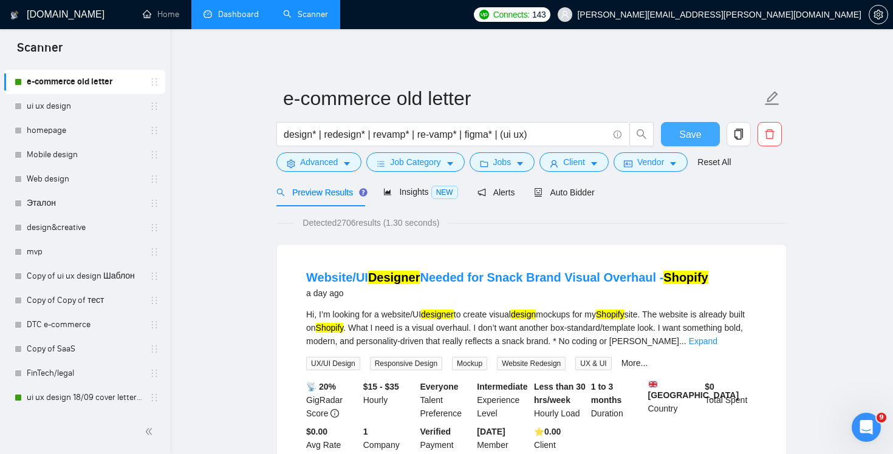
click at [677, 128] on button "Save" at bounding box center [690, 134] width 59 height 24
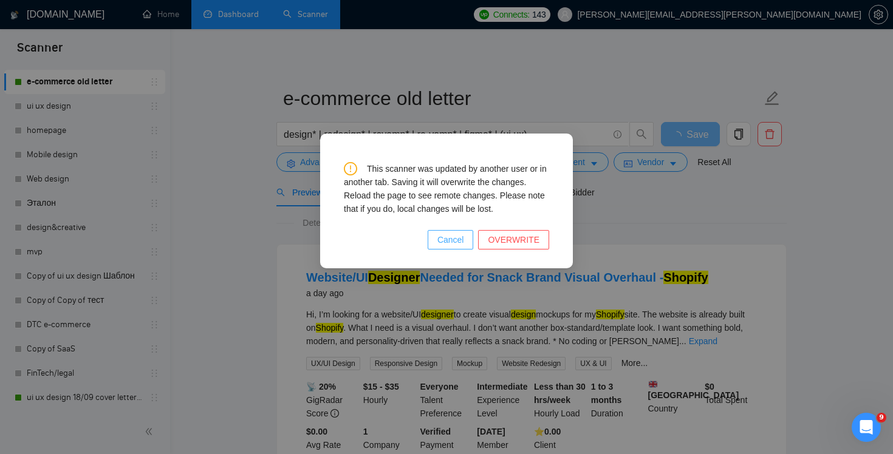
click at [458, 235] on span "Cancel" at bounding box center [450, 239] width 27 height 13
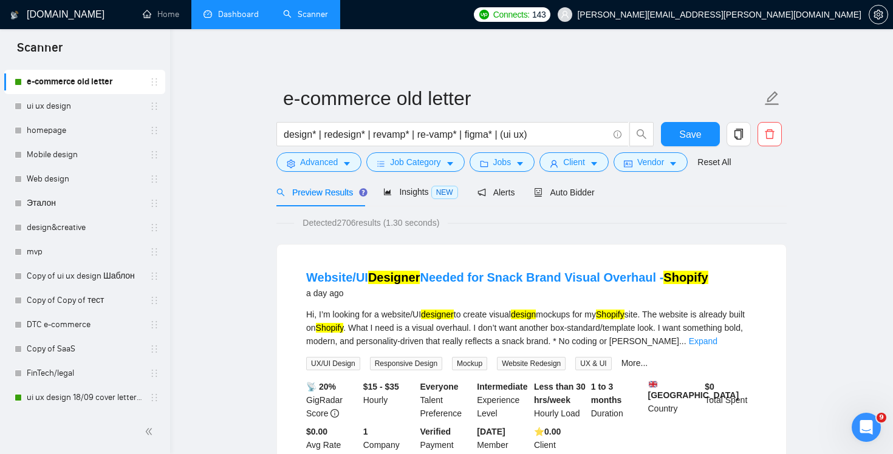
click at [331, 194] on span "Preview Results" at bounding box center [319, 193] width 87 height 10
click at [316, 149] on div "design* | redesign* | revamp* | re-vamp* | figma* | (ui ux)" at bounding box center [465, 137] width 383 height 30
click at [316, 162] on span "Advanced" at bounding box center [319, 161] width 38 height 13
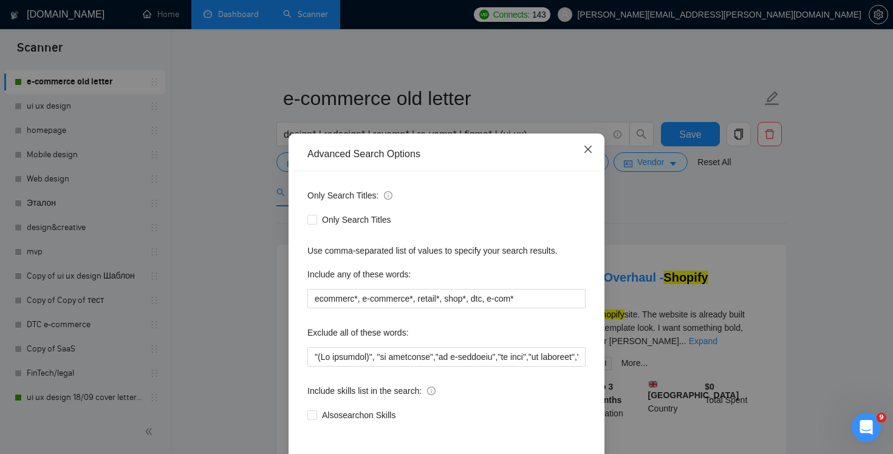
click at [587, 149] on icon "close" at bounding box center [587, 149] width 7 height 7
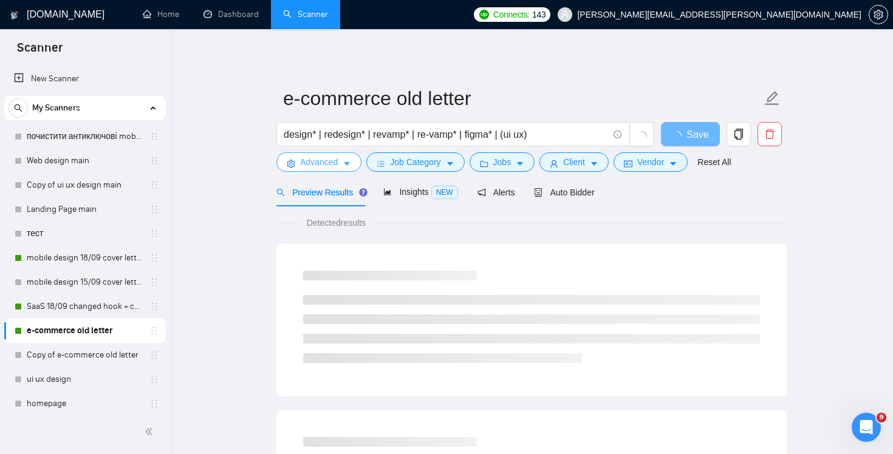
click at [336, 158] on span "Advanced" at bounding box center [319, 161] width 38 height 13
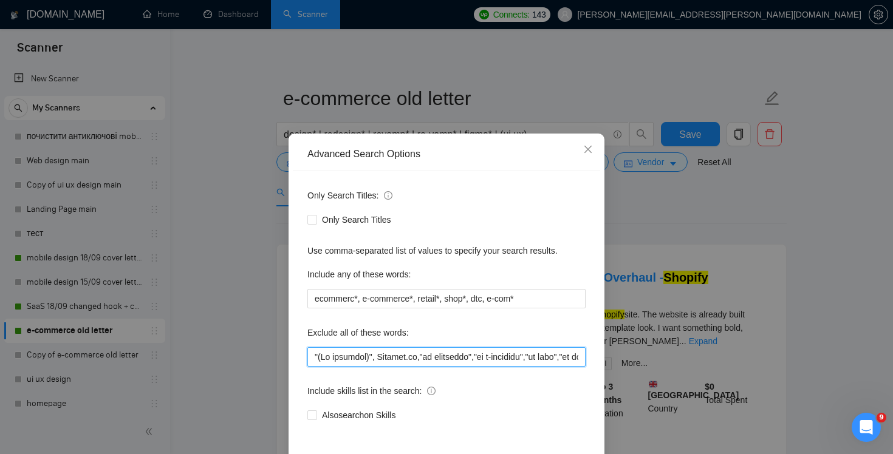
click at [423, 360] on input "text" at bounding box center [446, 356] width 278 height 19
click at [395, 358] on input "text" at bounding box center [446, 356] width 278 height 19
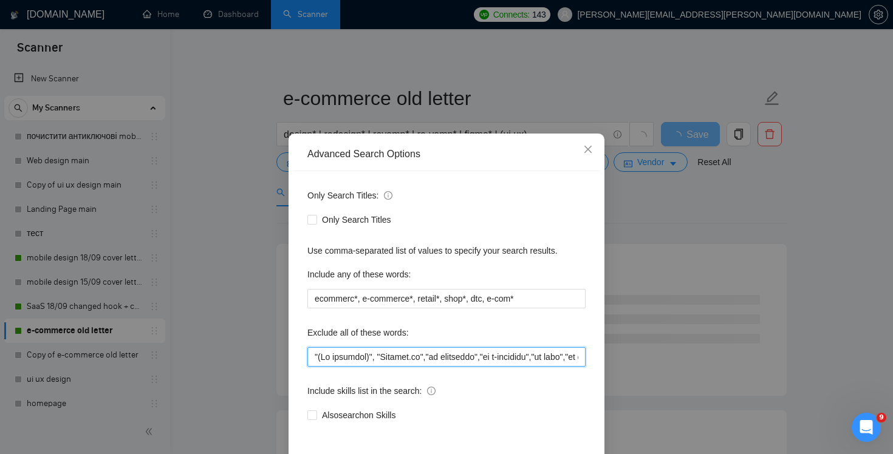
scroll to position [51, 0]
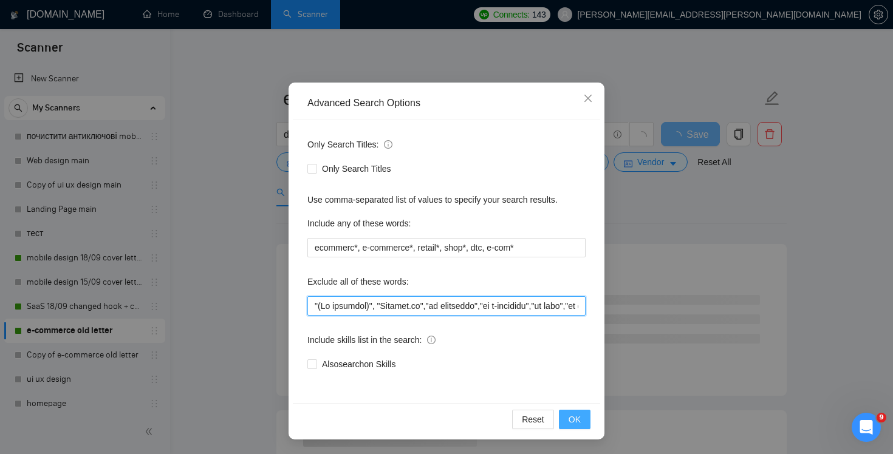
type input ""(No agencies)", "[DOMAIN_NAME]","no ecommerce","no e-commerce","no ecom","no a…"
click at [566, 411] on button "OK" at bounding box center [575, 419] width 32 height 19
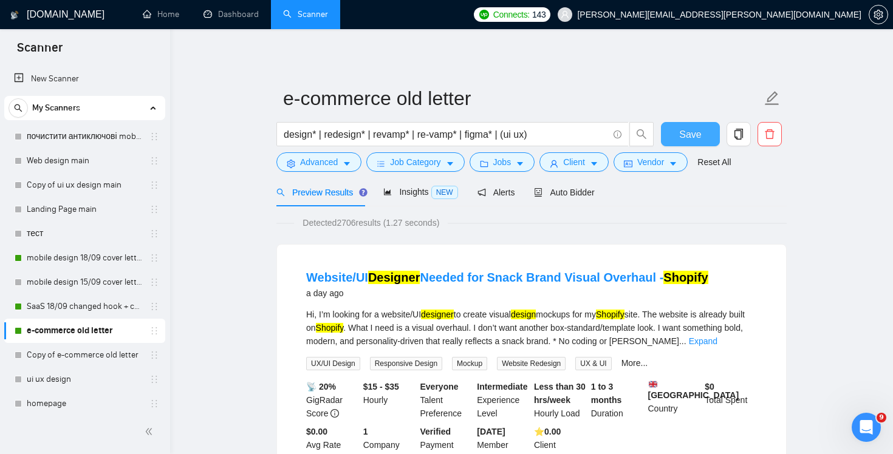
click at [671, 137] on button "Save" at bounding box center [690, 134] width 59 height 24
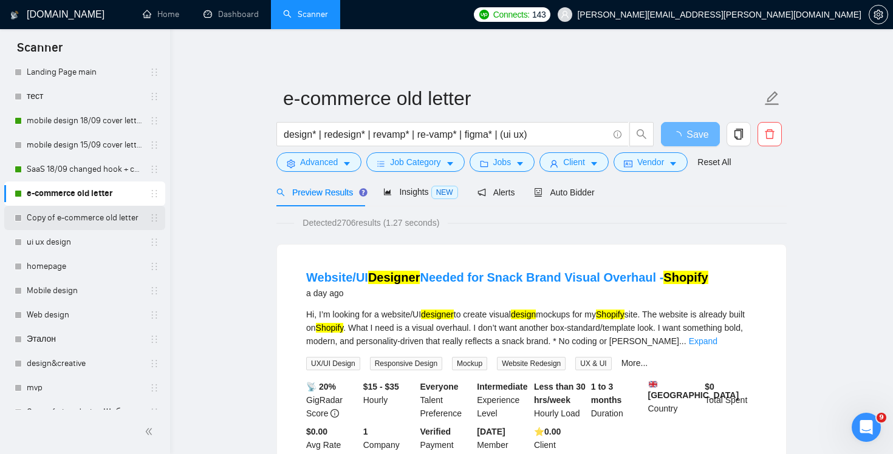
scroll to position [273, 0]
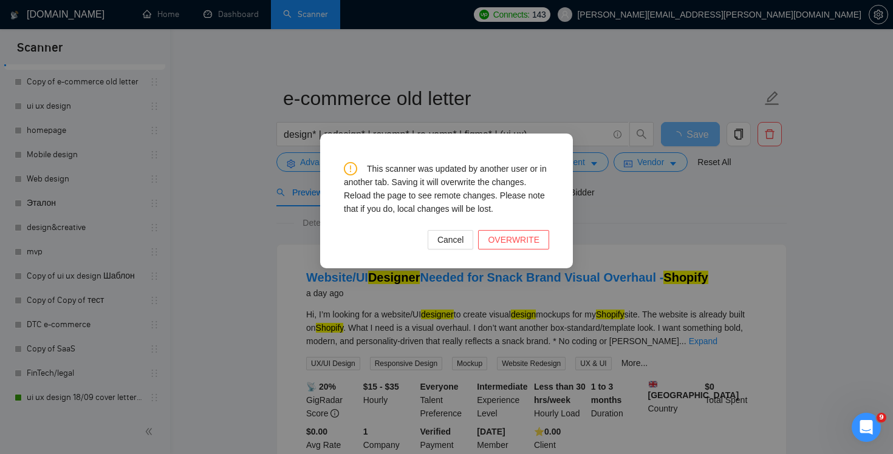
click at [462, 227] on div "This scanner was updated by another user or in another tab. Saving it will over…" at bounding box center [446, 203] width 205 height 92
click at [462, 232] on button "Cancel" at bounding box center [451, 239] width 46 height 19
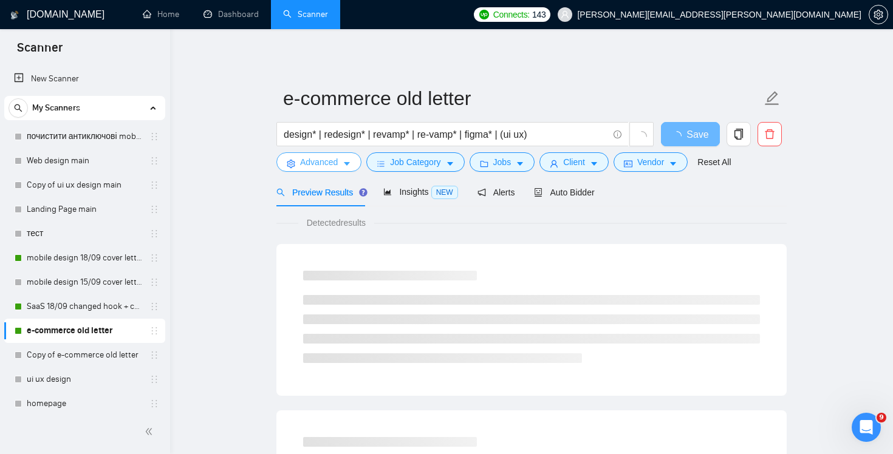
click at [320, 165] on span "Advanced" at bounding box center [319, 161] width 38 height 13
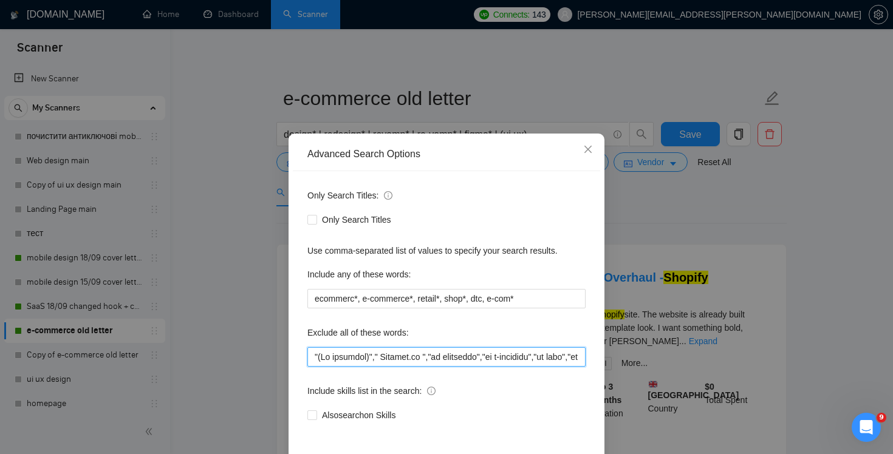
click at [424, 356] on input "text" at bounding box center [446, 356] width 278 height 19
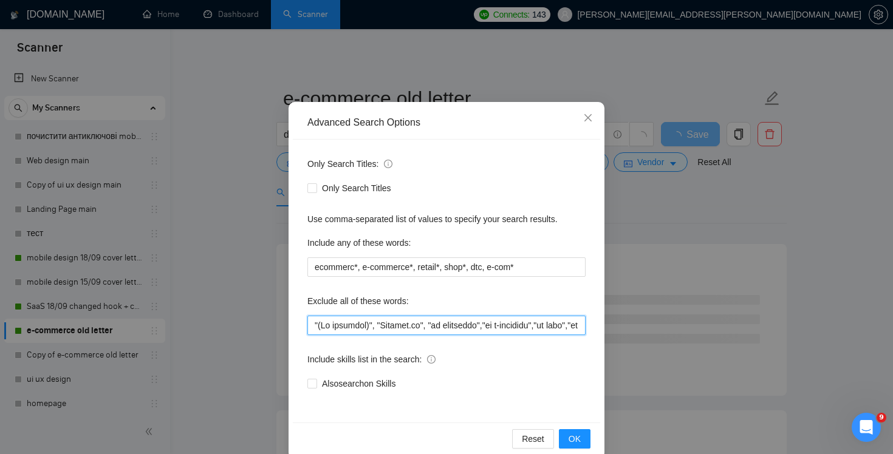
scroll to position [51, 0]
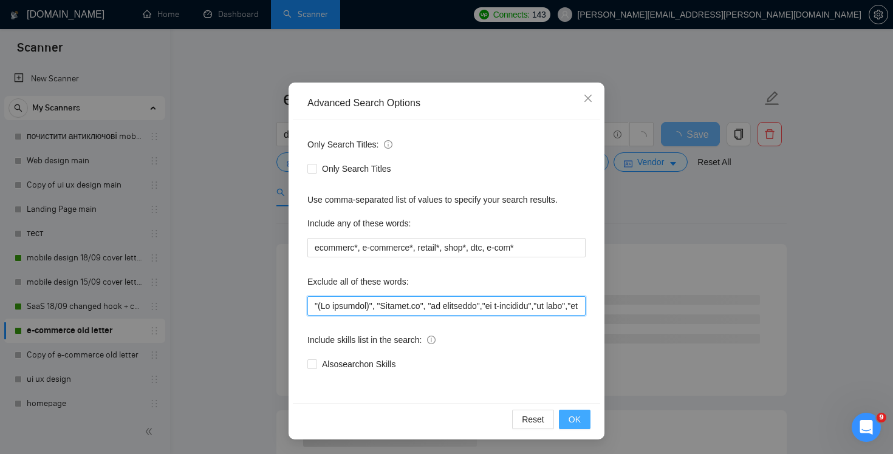
type input ""(No agencies)", "[DOMAIN_NAME]", "no ecommerce","no e-commerce","no ecom","no …"
click at [577, 419] on span "OK" at bounding box center [574, 419] width 12 height 13
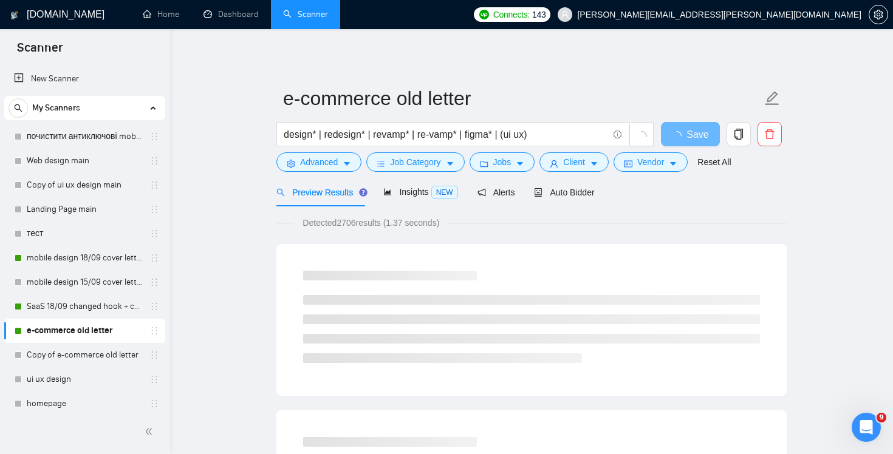
scroll to position [0, 0]
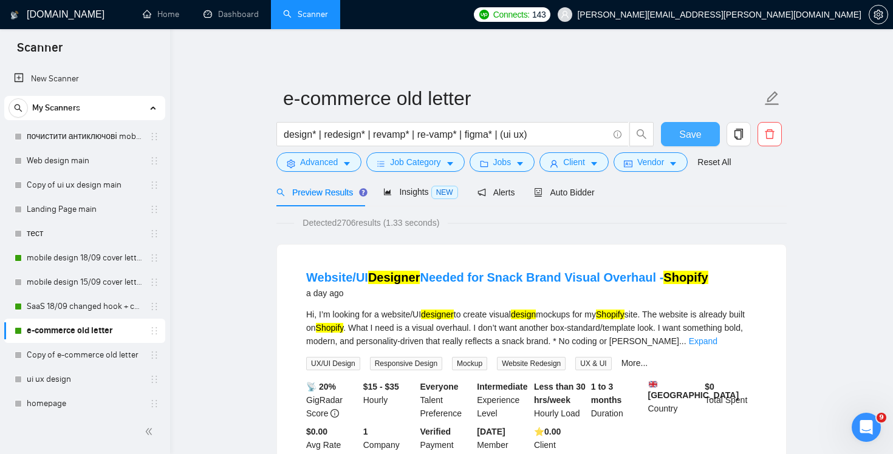
click at [694, 134] on span "Save" at bounding box center [690, 134] width 22 height 15
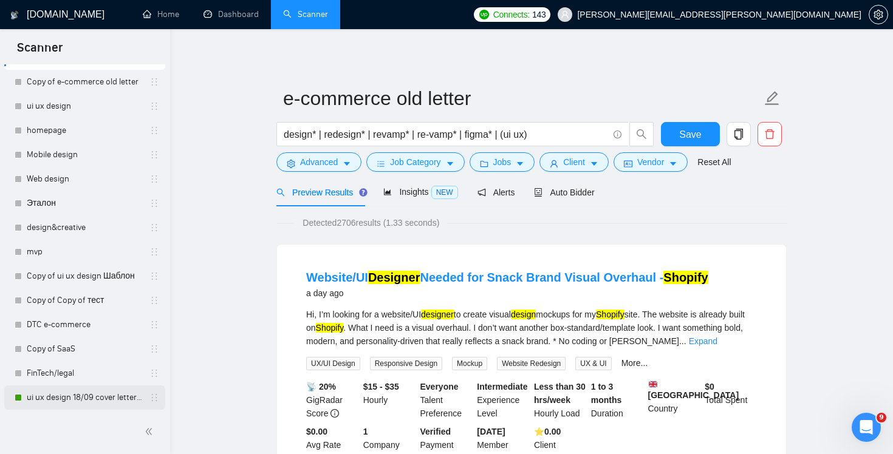
click at [67, 397] on link "ui ux design 18/09 cover letter changed & cases revised" at bounding box center [84, 398] width 115 height 24
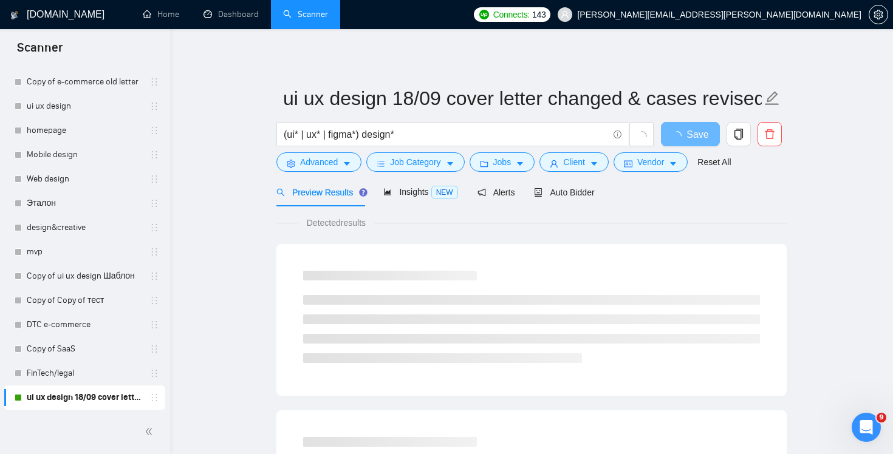
click at [310, 152] on div "(ui* | ux* | figma*) design*" at bounding box center [465, 137] width 383 height 30
click at [310, 162] on span "Advanced" at bounding box center [319, 161] width 38 height 13
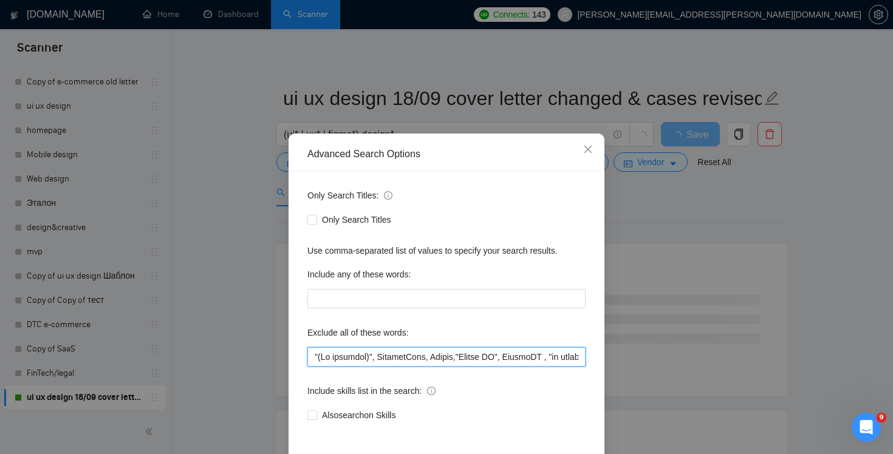
click at [362, 358] on input "text" at bounding box center [446, 356] width 278 height 19
click at [442, 361] on input "text" at bounding box center [446, 356] width 278 height 19
click at [380, 358] on input "text" at bounding box center [446, 356] width 278 height 19
paste input ""[DOMAIN_NAME]""
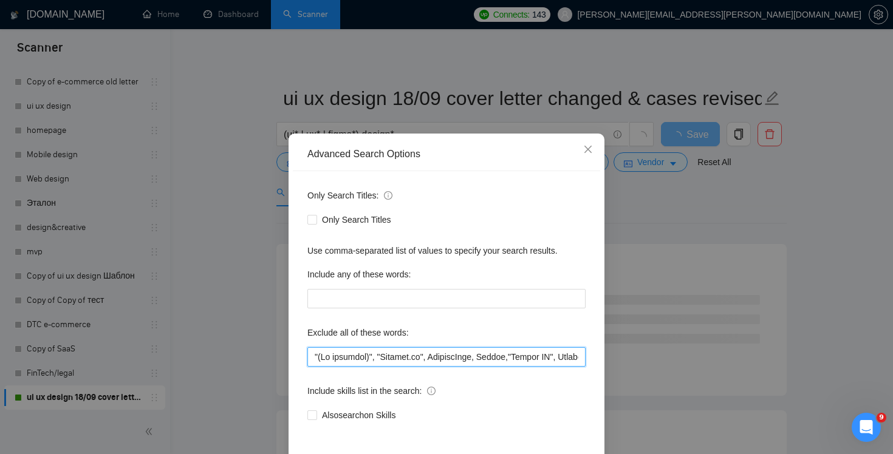
scroll to position [51, 0]
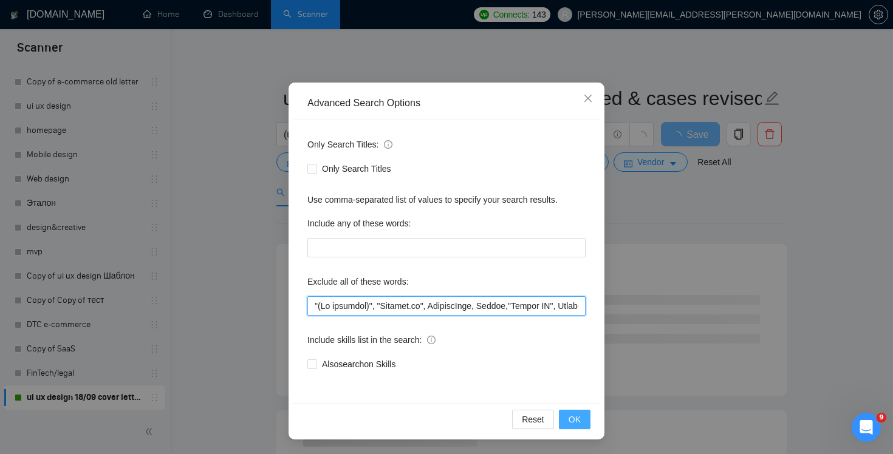
type input ""(No agencies)", "[DOMAIN_NAME]", FlutterFlow, Chakra,"Chakra UI", ChakraUI , "…"
click at [585, 426] on button "OK" at bounding box center [575, 419] width 32 height 19
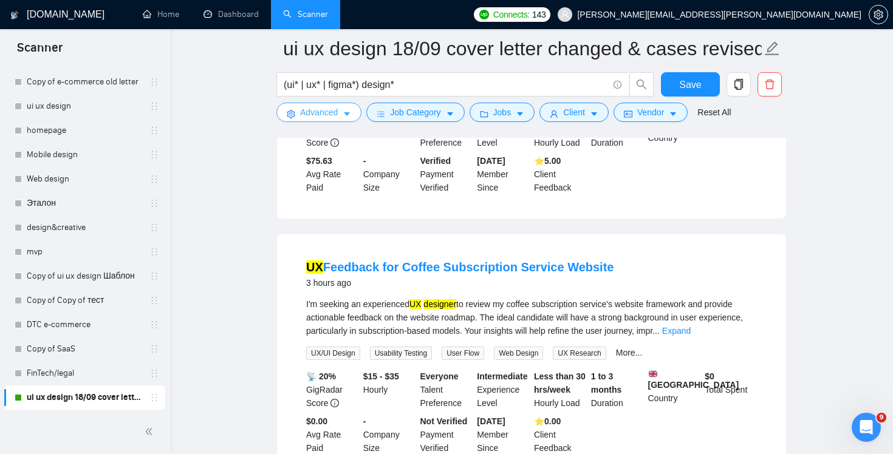
scroll to position [291, 0]
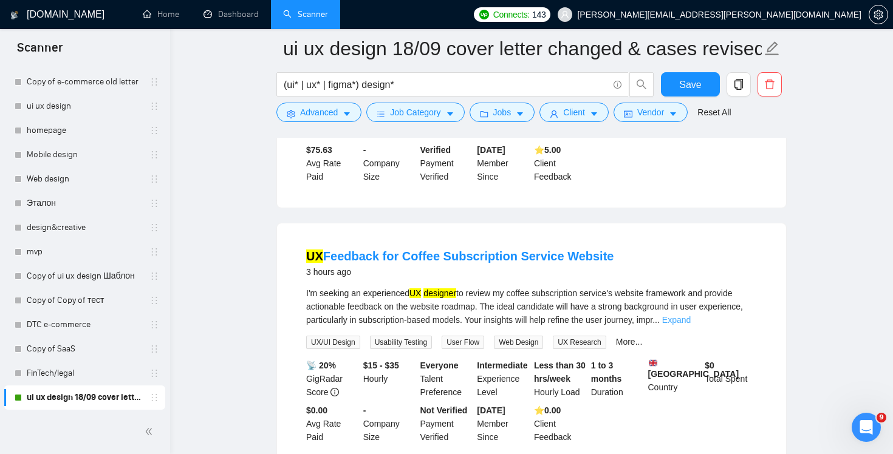
click at [690, 322] on link "Expand" at bounding box center [676, 320] width 29 height 10
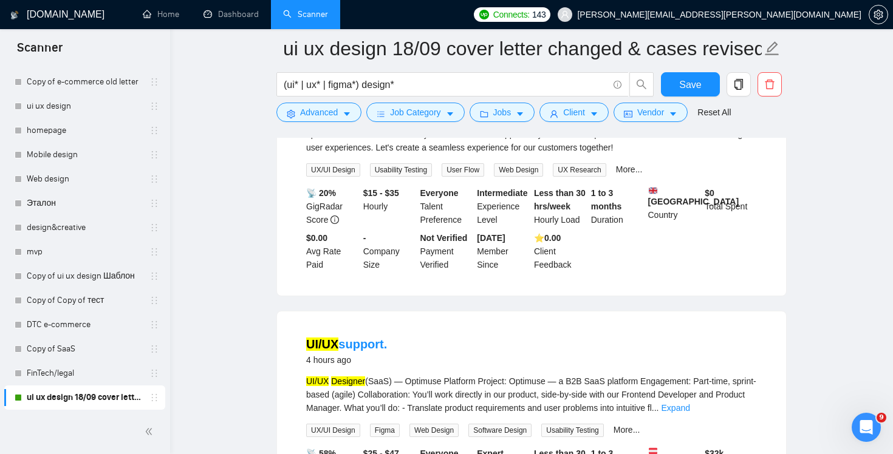
scroll to position [596, 0]
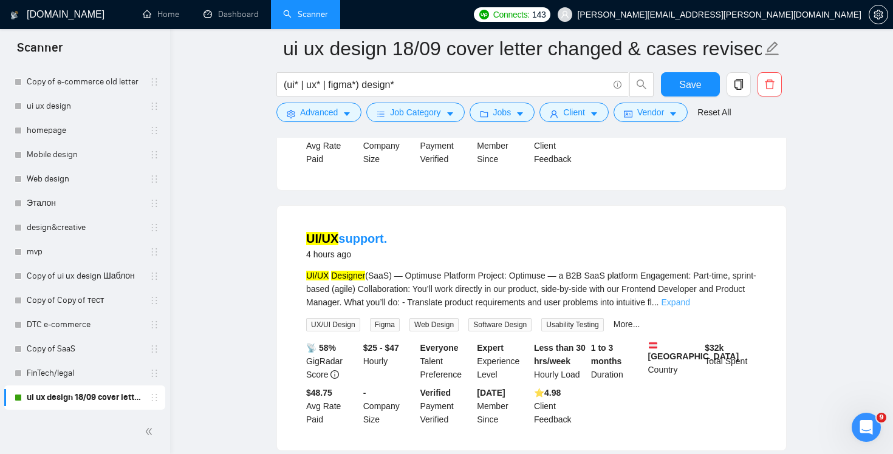
click at [690, 307] on link "Expand" at bounding box center [675, 303] width 29 height 10
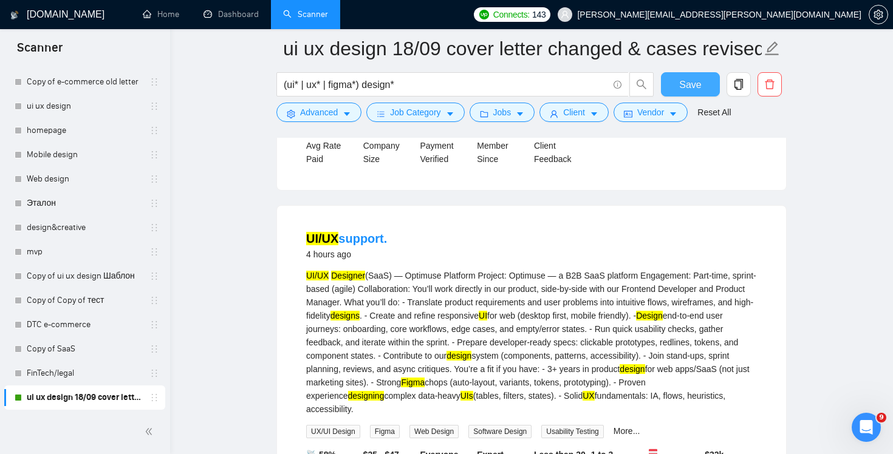
click at [686, 93] on button "Save" at bounding box center [690, 84] width 59 height 24
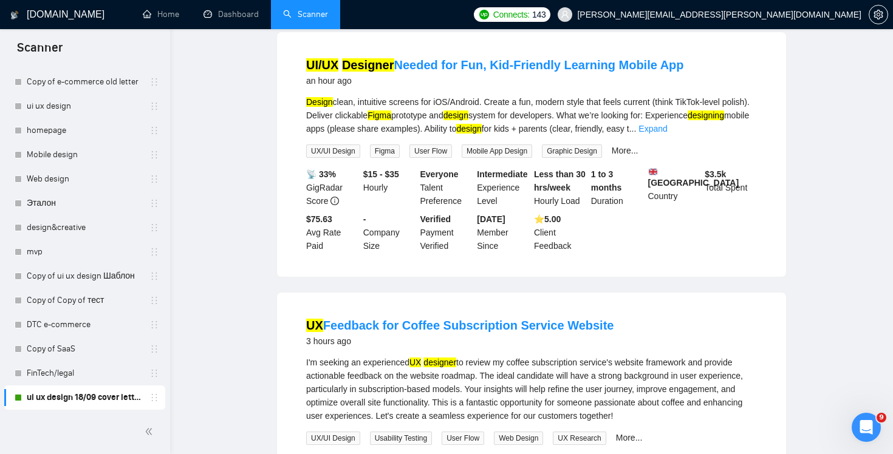
scroll to position [0, 0]
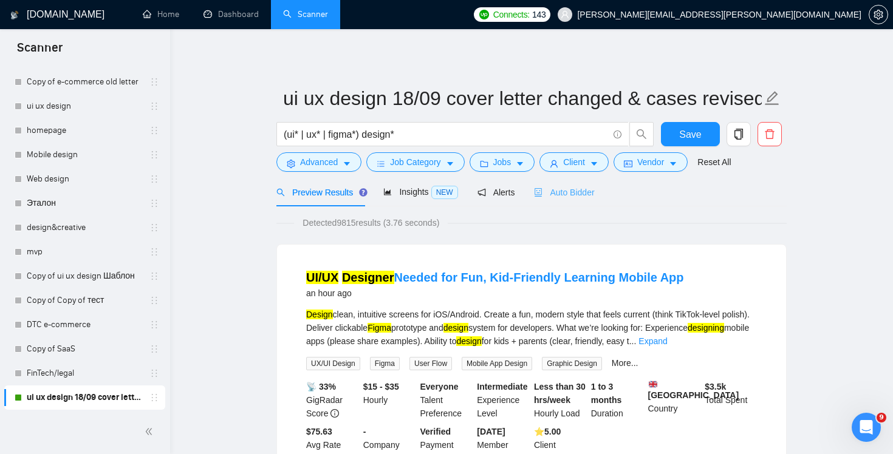
click at [581, 203] on div "Auto Bidder" at bounding box center [564, 192] width 60 height 29
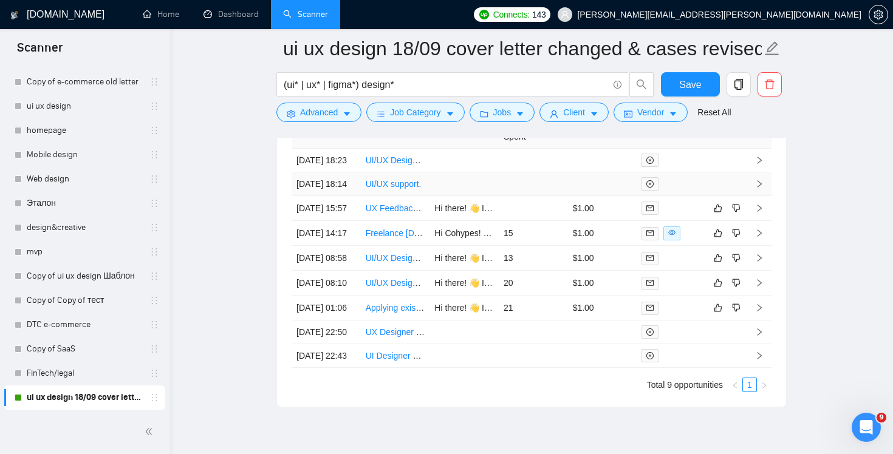
scroll to position [3126, 0]
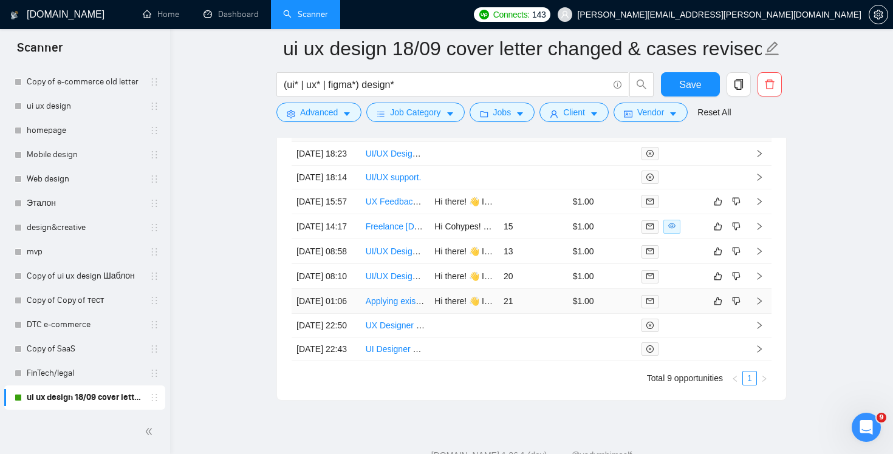
click at [541, 314] on td "21" at bounding box center [533, 301] width 69 height 25
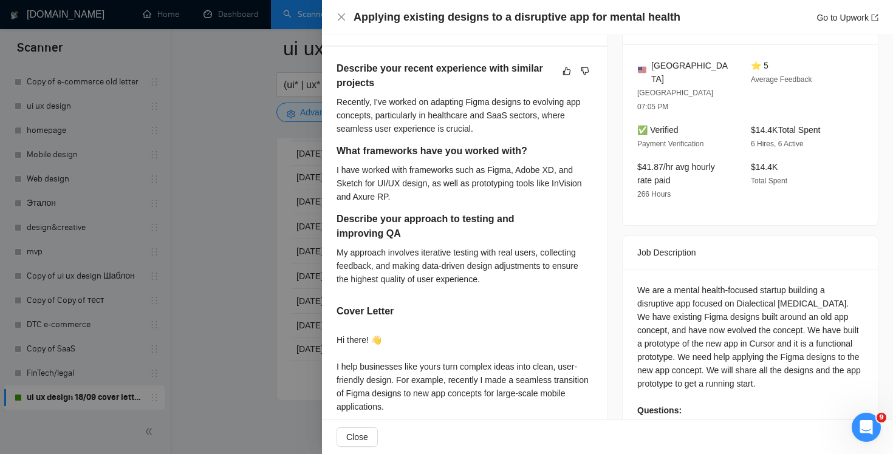
scroll to position [305, 0]
click at [347, 22] on div "Applying existing designs to a disruptive app for mental health Go to Upwork" at bounding box center [607, 17] width 542 height 15
drag, startPoint x: 355, startPoint y: 13, endPoint x: 627, endPoint y: 26, distance: 271.7
click at [627, 26] on div "Applying existing designs to a disruptive app for mental health Go to Upwork" at bounding box center [607, 17] width 571 height 35
click at [687, 6] on div "Applying existing designs to a disruptive app for mental health Go to Upwork" at bounding box center [607, 17] width 571 height 35
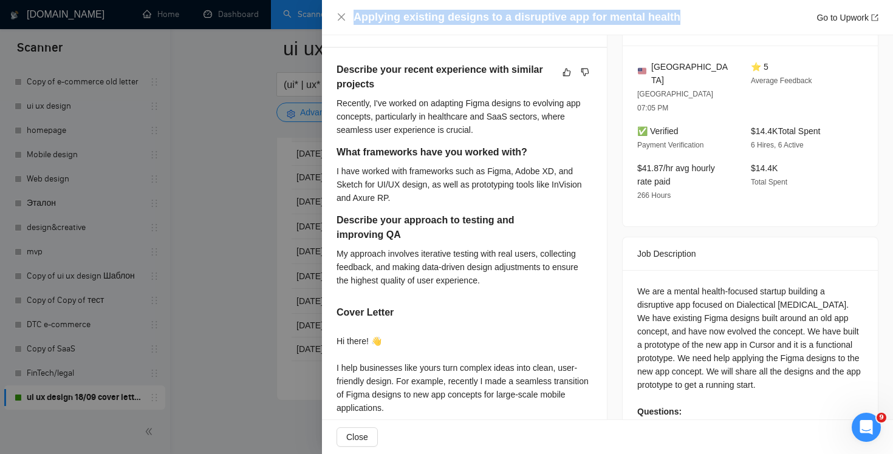
drag, startPoint x: 682, startPoint y: 19, endPoint x: 350, endPoint y: 19, distance: 332.2
click at [349, 19] on div "Applying existing designs to a disruptive app for mental health Go to Upwork" at bounding box center [607, 17] width 542 height 15
copy h4 "Applying existing designs to a disruptive app for mental health"
click at [337, 19] on icon "close" at bounding box center [341, 17] width 10 height 10
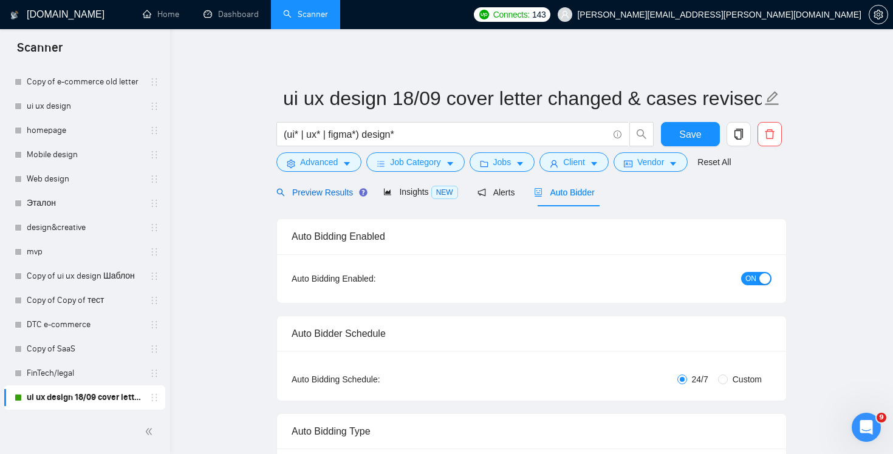
click at [319, 194] on span "Preview Results" at bounding box center [319, 193] width 87 height 10
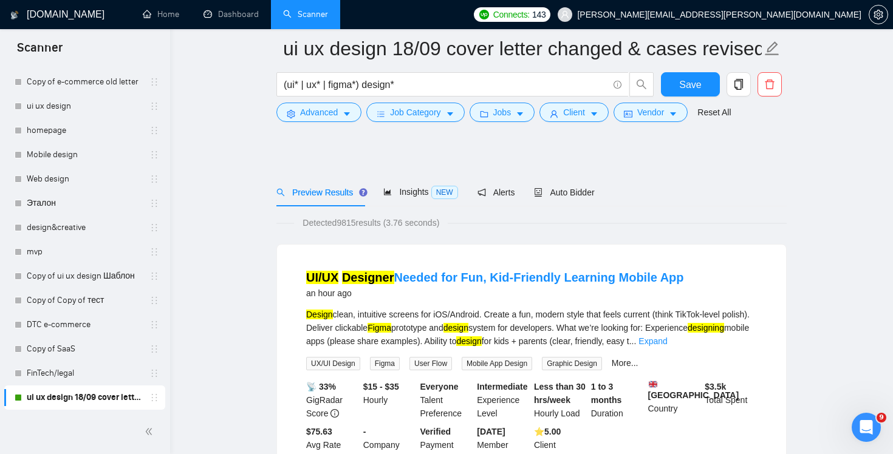
scroll to position [1385, 0]
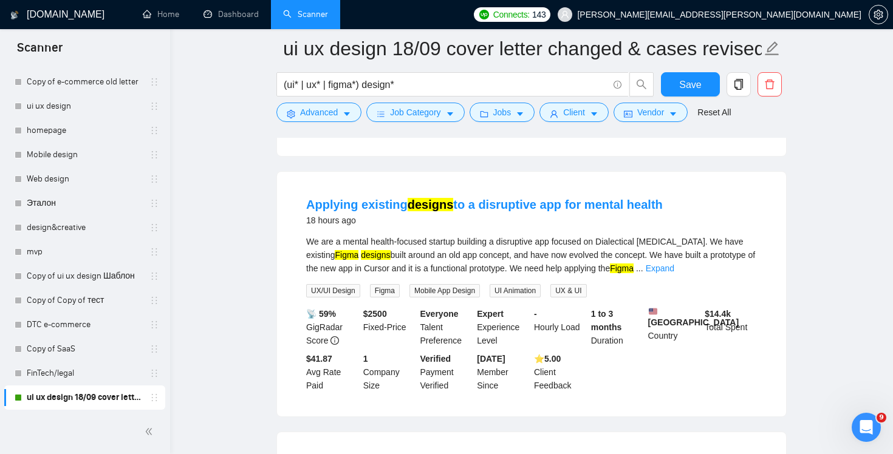
click at [733, 226] on li "Applying existing designs to a disruptive app for mental health 18 hours ago We…" at bounding box center [531, 294] width 480 height 216
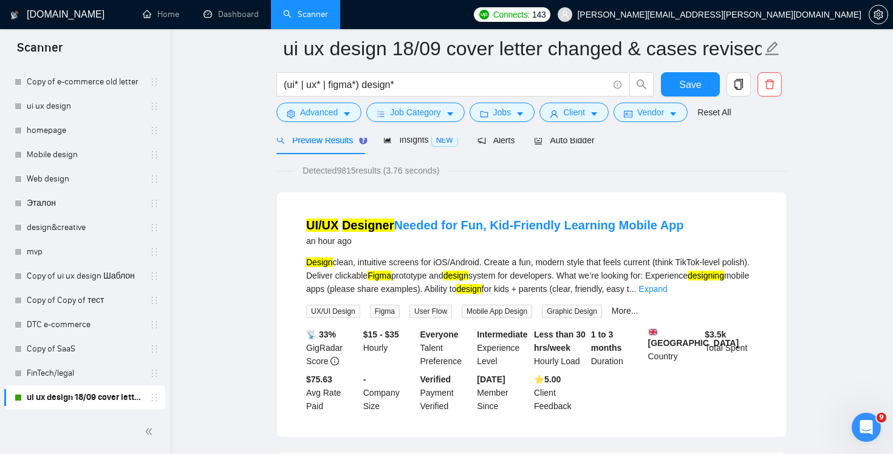
scroll to position [0, 0]
